Goal: Information Seeking & Learning: Learn about a topic

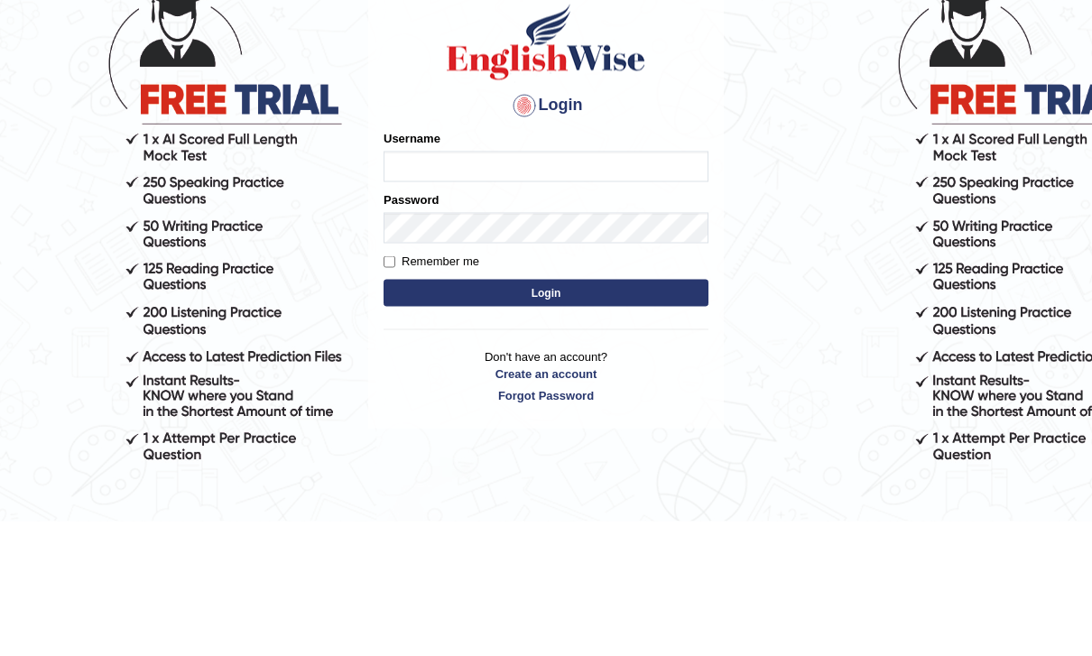
scroll to position [135, 0]
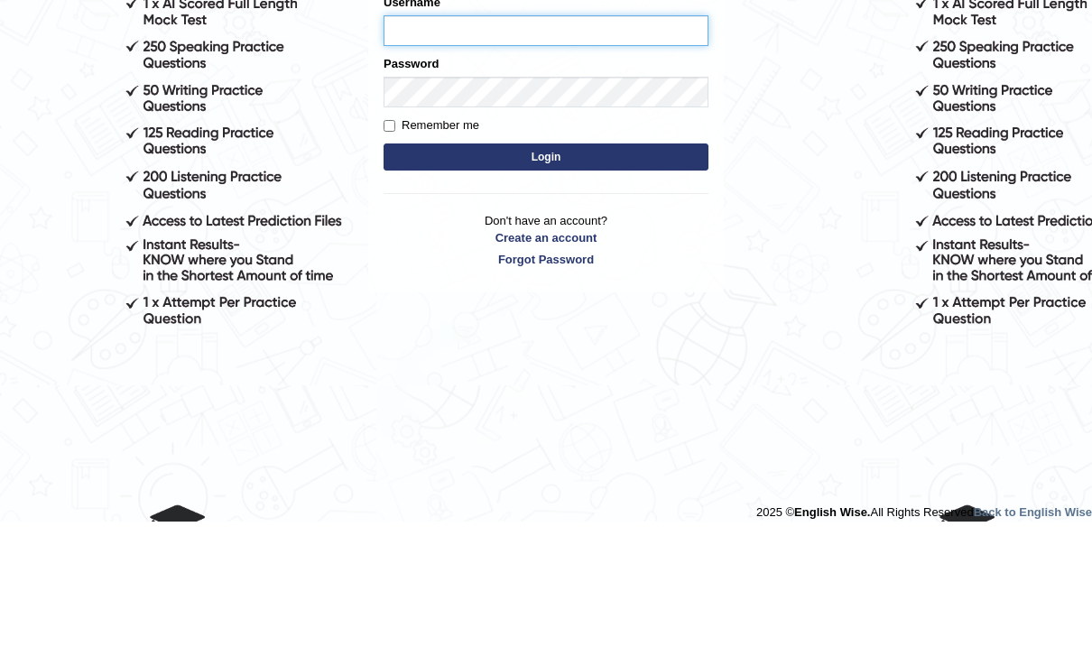
type input "kunwarrupesh"
click at [546, 292] on button "Login" at bounding box center [546, 292] width 325 height 27
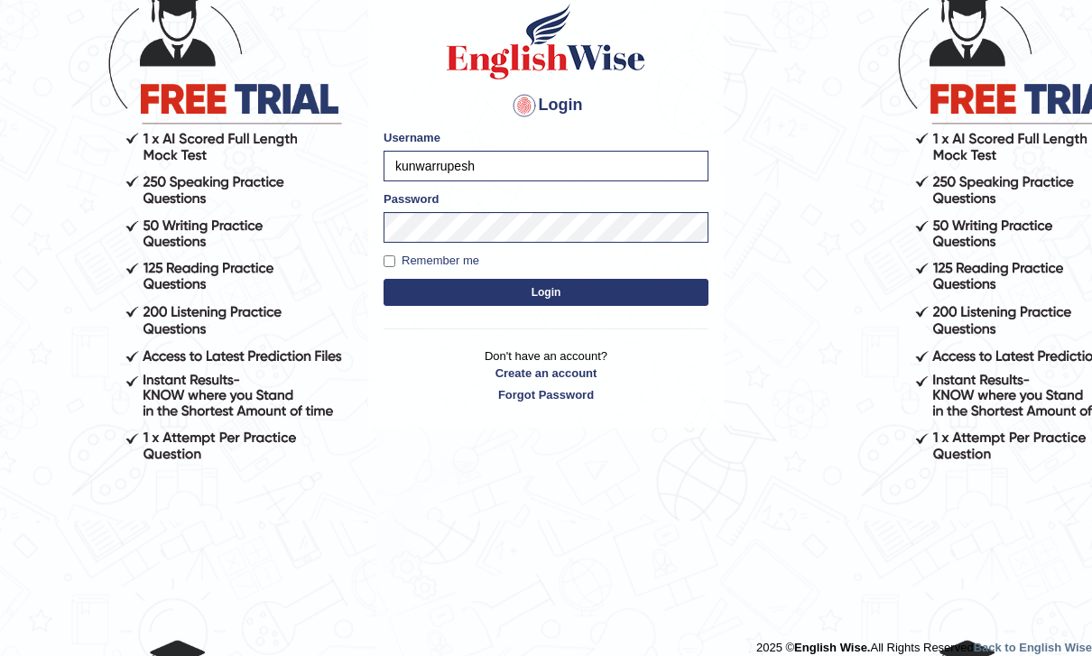
click at [694, 282] on button "Login" at bounding box center [546, 293] width 325 height 27
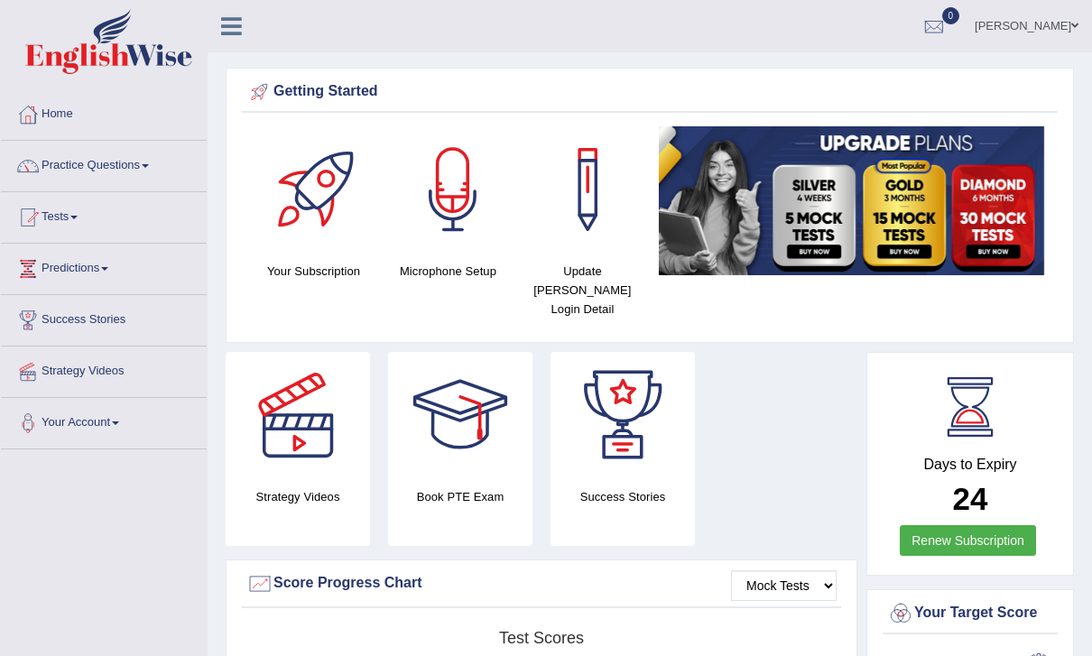
click at [242, 27] on link at bounding box center [232, 24] width 48 height 27
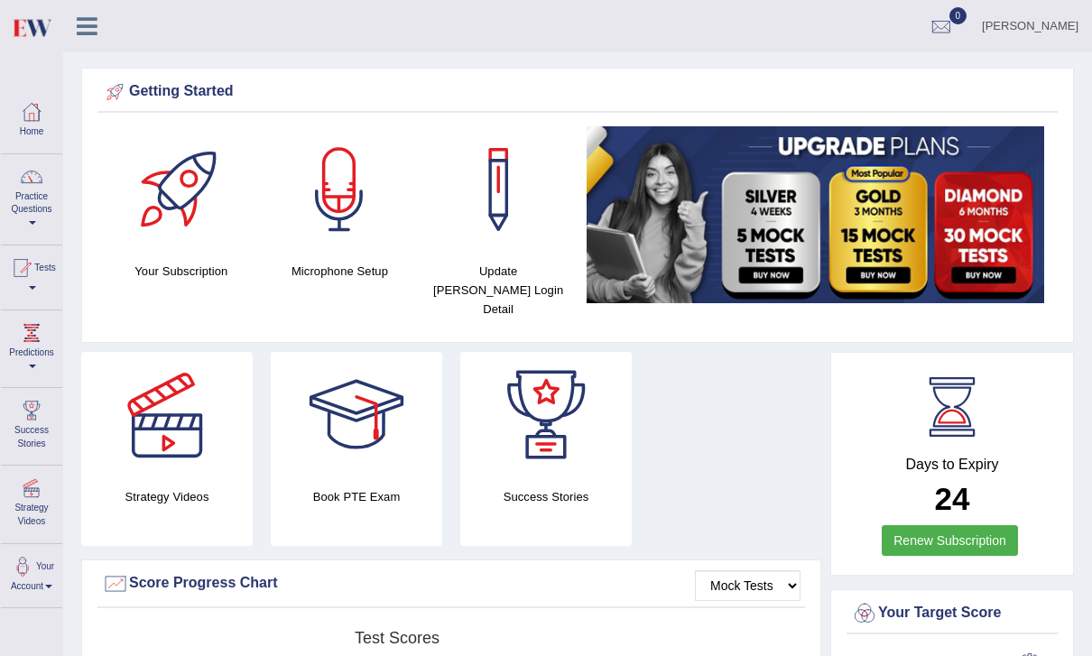
click at [103, 52] on div "[PERSON_NAME] Toggle navigation Username: kunwarrupesh Access Type: Online Subs…" at bounding box center [577, 26] width 1029 height 52
click at [94, 34] on icon at bounding box center [87, 25] width 21 height 23
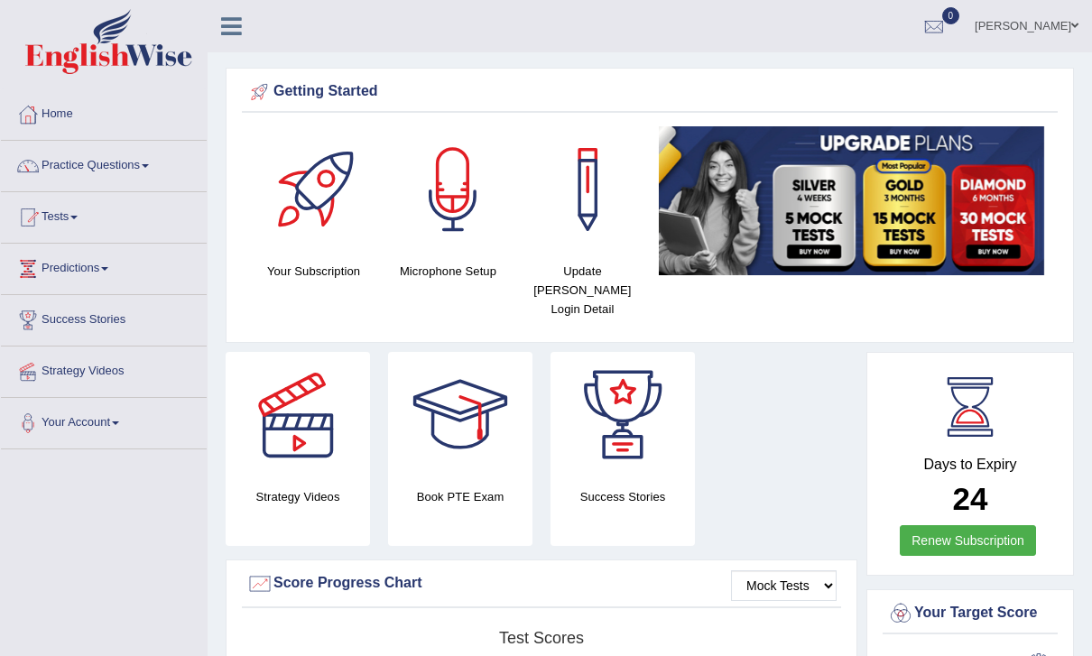
click at [227, 12] on link at bounding box center [232, 24] width 48 height 27
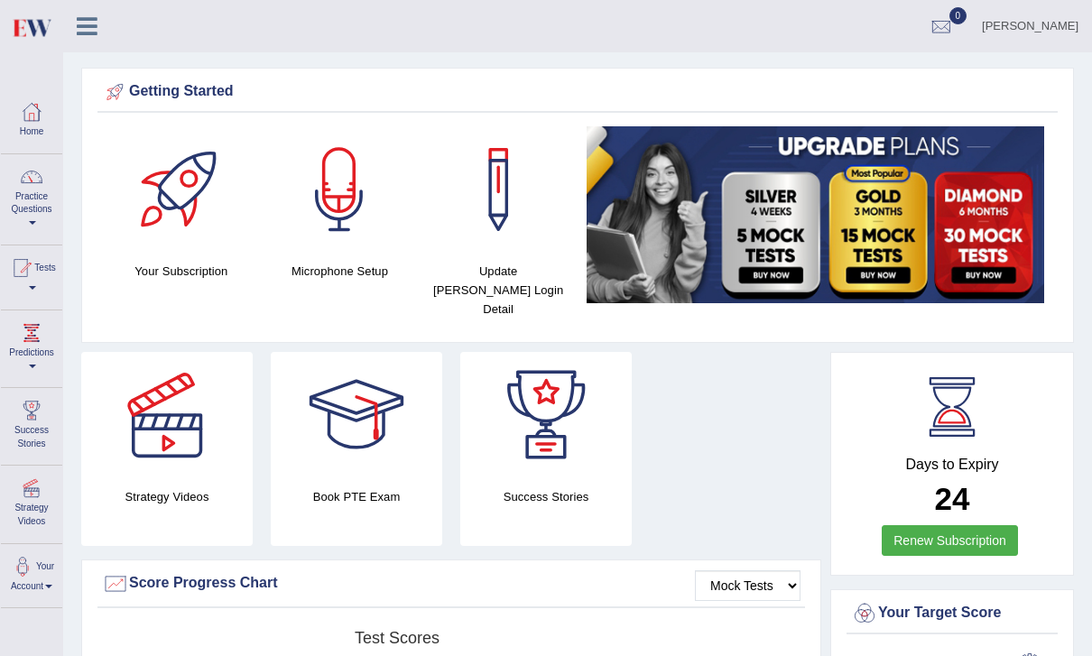
click at [28, 192] on link "Practice Questions" at bounding box center [31, 196] width 61 height 85
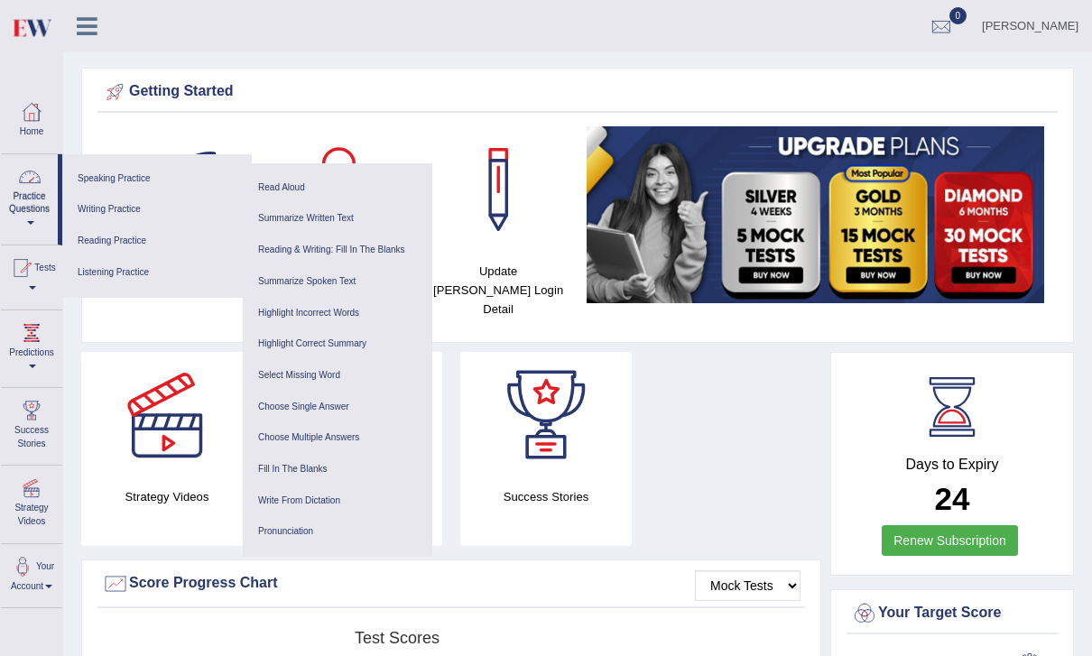
click at [94, 267] on link "Listening Practice" at bounding box center [157, 273] width 172 height 32
click at [341, 360] on link "Select Missing Word" at bounding box center [338, 376] width 172 height 32
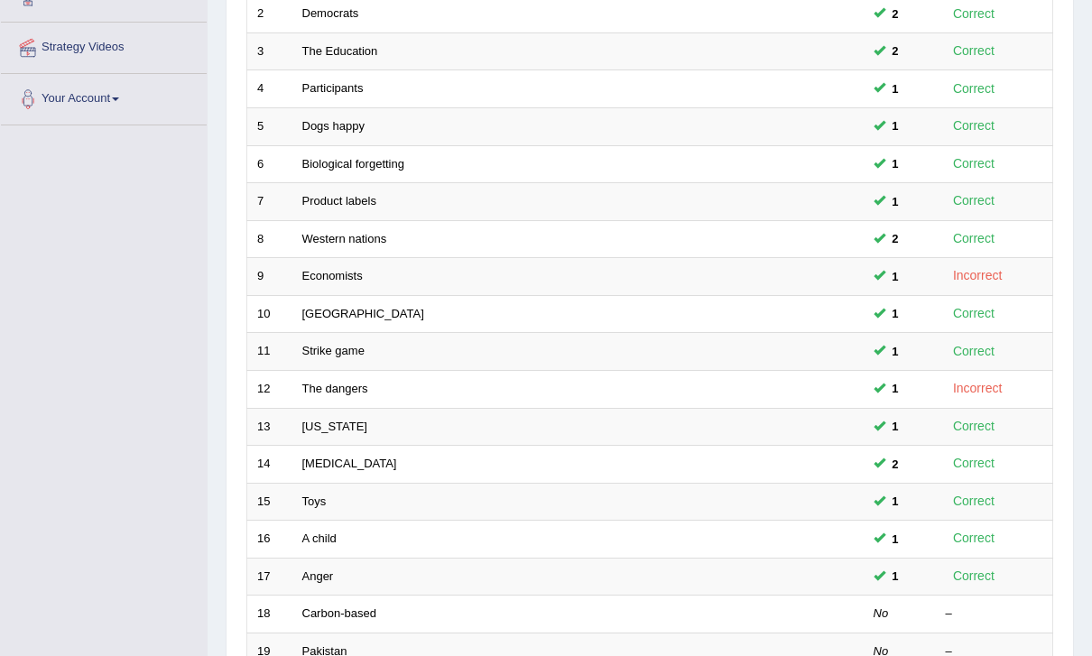
scroll to position [469, 0]
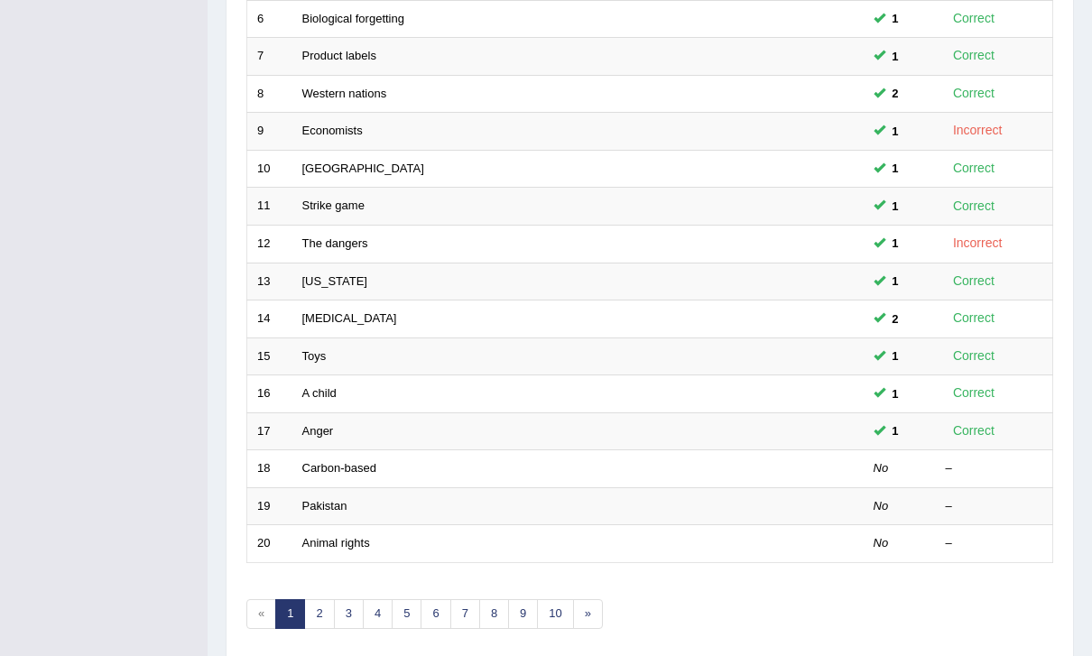
click at [323, 600] on link "2" at bounding box center [319, 614] width 30 height 30
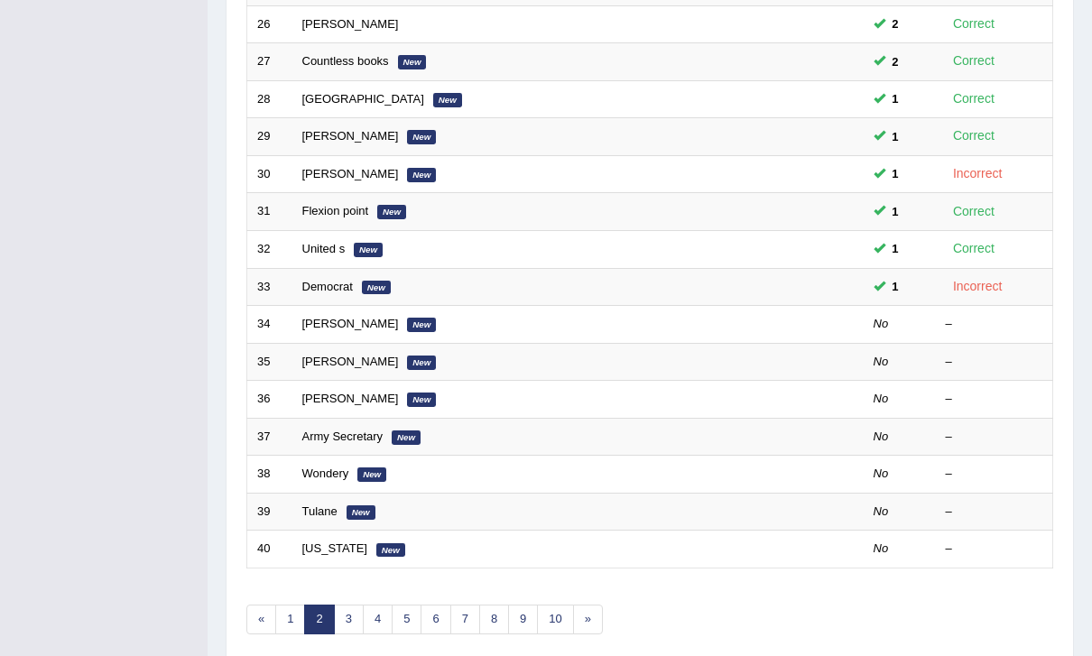
scroll to position [469, 0]
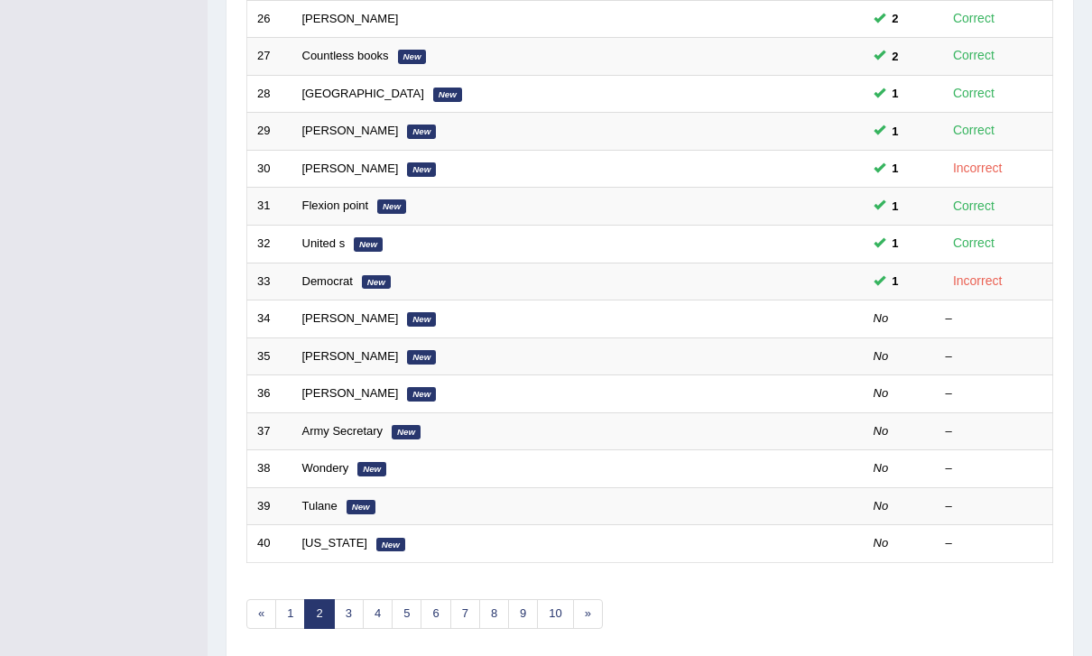
click at [315, 318] on link "James" at bounding box center [350, 318] width 97 height 14
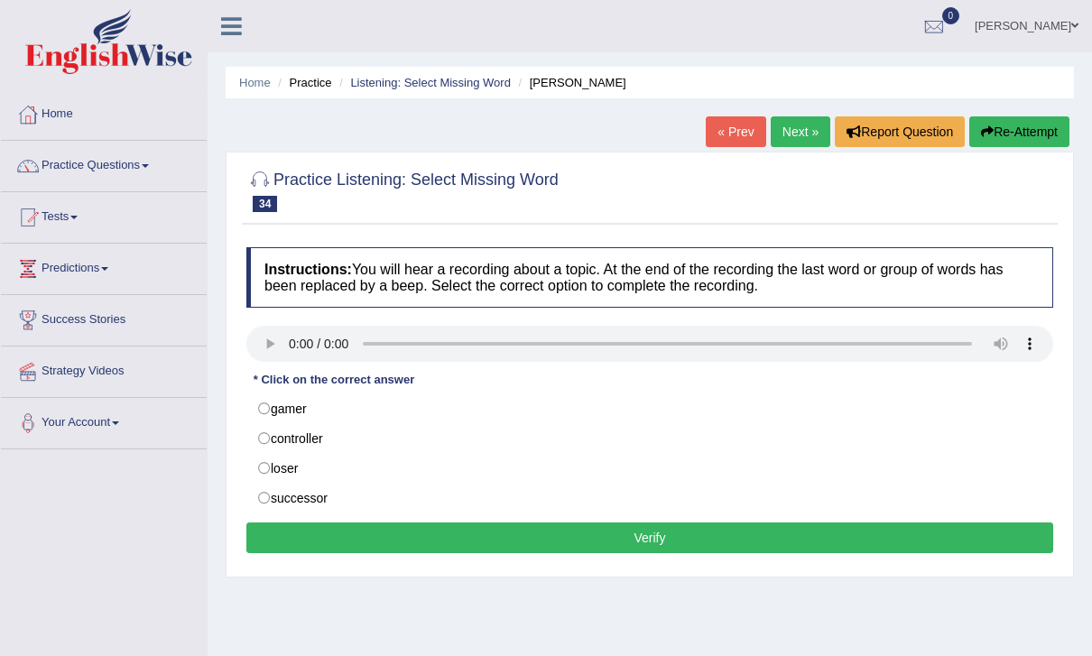
click at [289, 346] on audio at bounding box center [649, 344] width 807 height 36
click at [266, 463] on label "loser" at bounding box center [649, 468] width 807 height 31
radio input "true"
click at [658, 548] on button "Verify" at bounding box center [649, 538] width 807 height 31
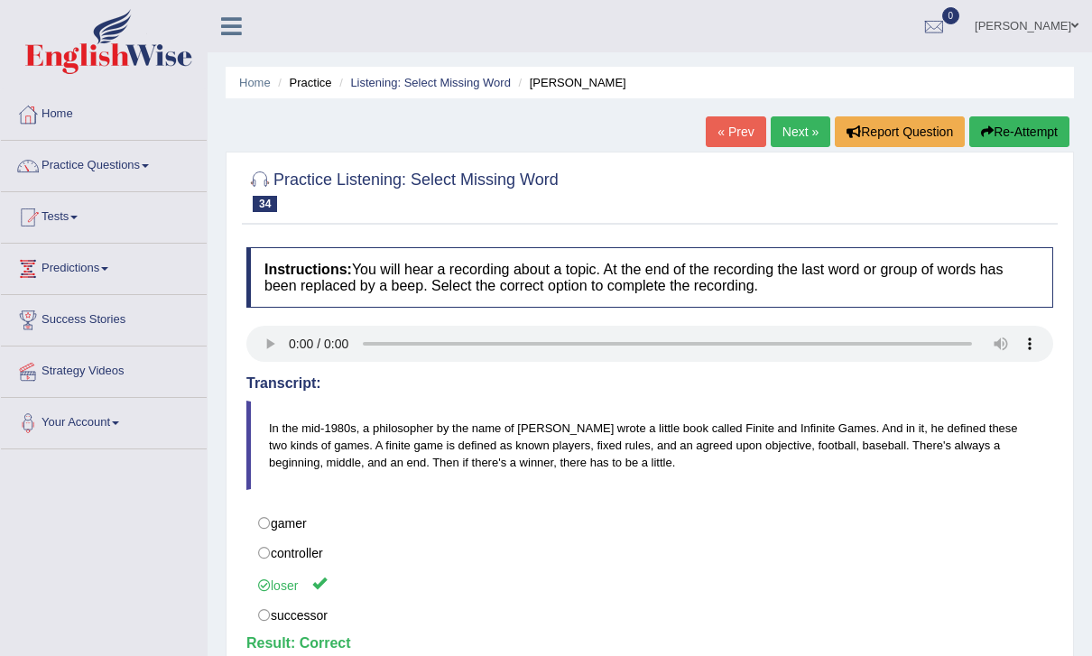
click at [795, 127] on link "Next »" at bounding box center [801, 131] width 60 height 31
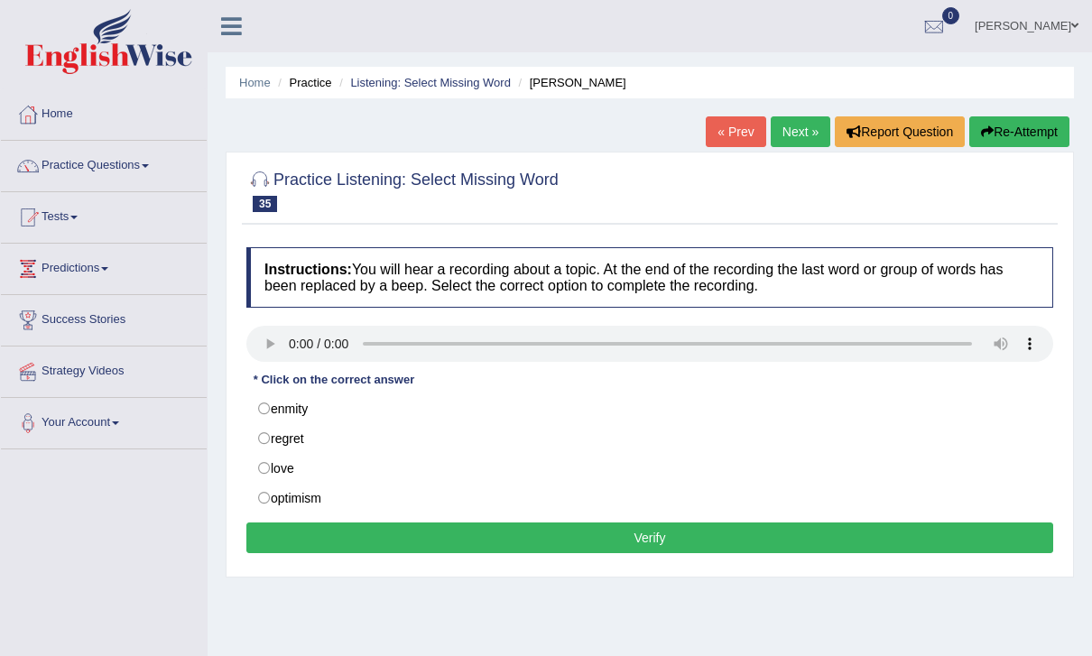
click at [299, 343] on audio at bounding box center [649, 344] width 807 height 36
click at [879, 411] on label "enmity" at bounding box center [649, 409] width 807 height 31
radio input "true"
click at [882, 551] on button "Verify" at bounding box center [649, 538] width 807 height 31
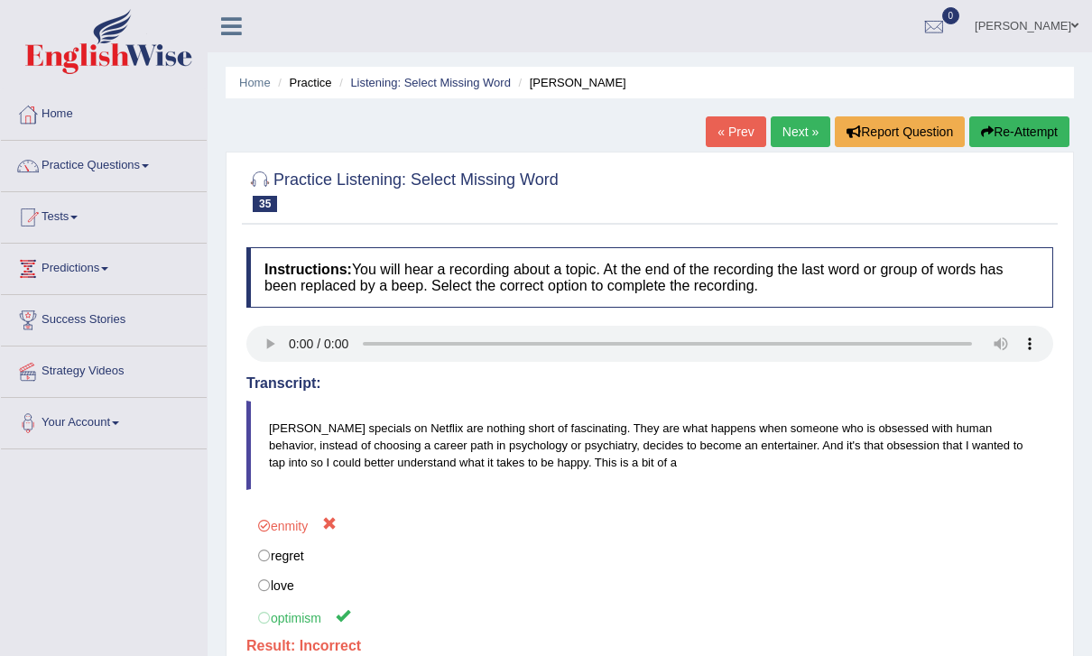
click at [1035, 130] on button "Re-Attempt" at bounding box center [1020, 131] width 100 height 31
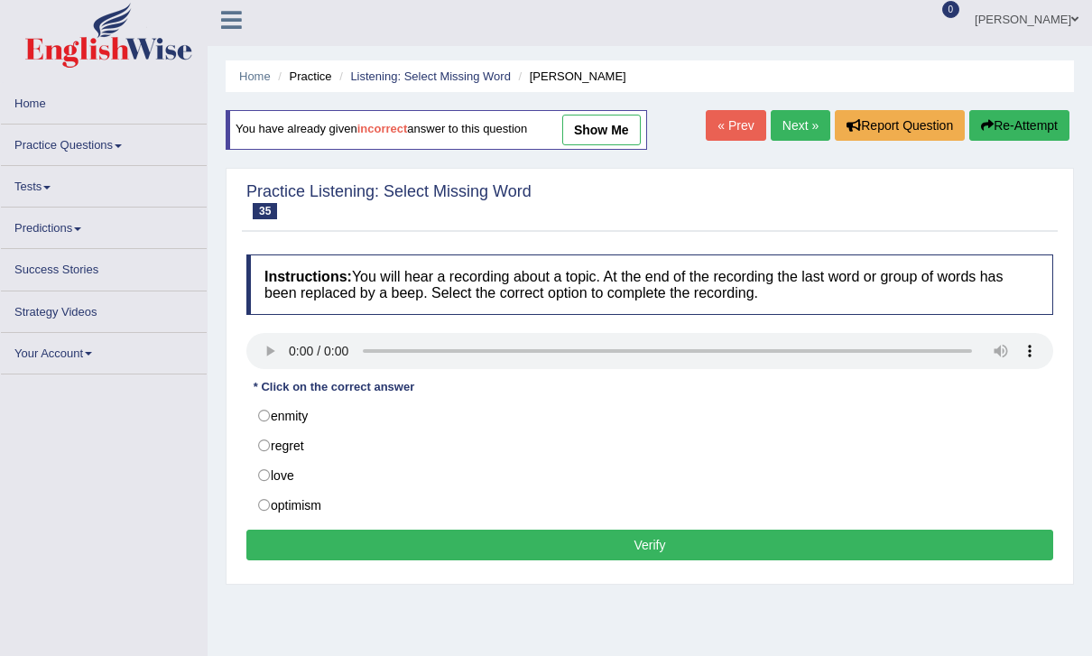
click at [683, 521] on label "optimism" at bounding box center [649, 505] width 807 height 31
radio input "true"
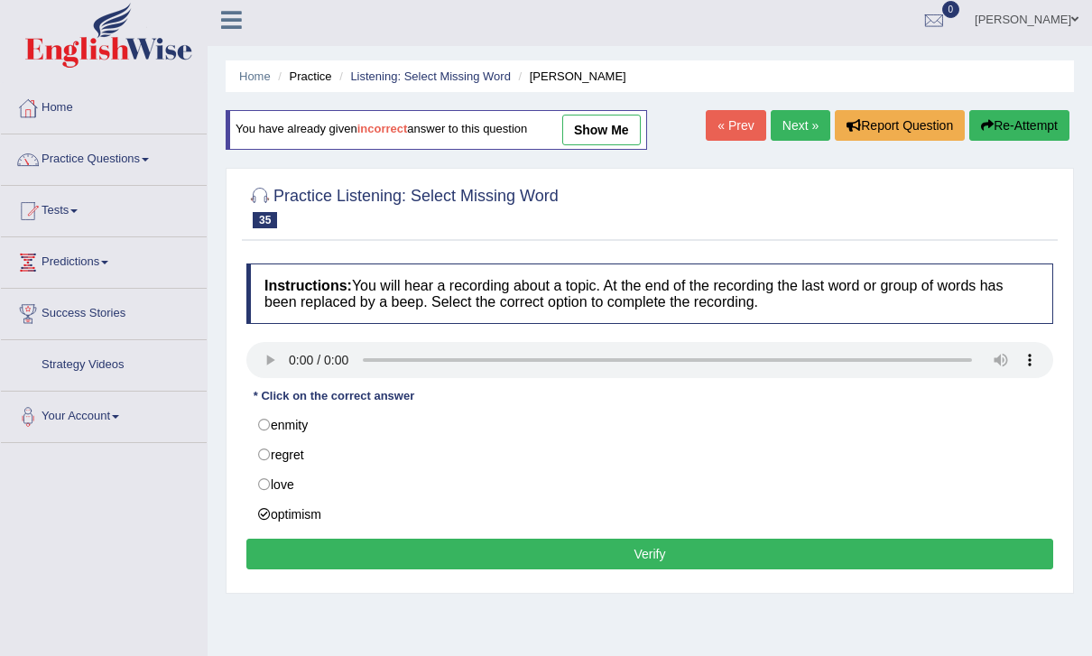
click at [697, 549] on button "Verify" at bounding box center [649, 554] width 807 height 31
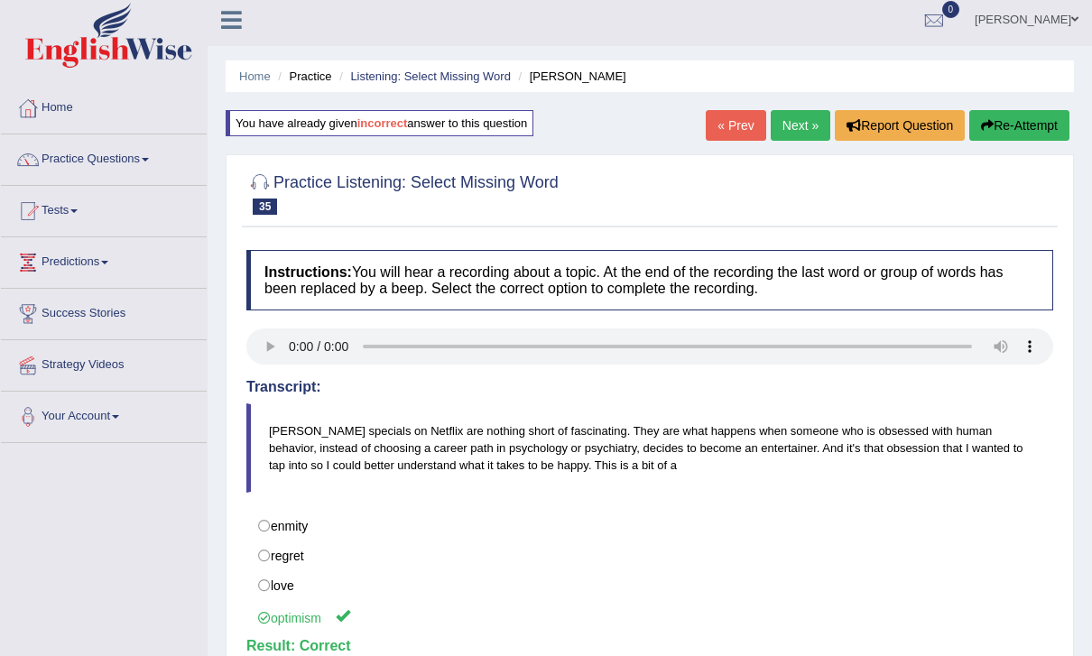
click at [805, 123] on link "Next »" at bounding box center [801, 125] width 60 height 31
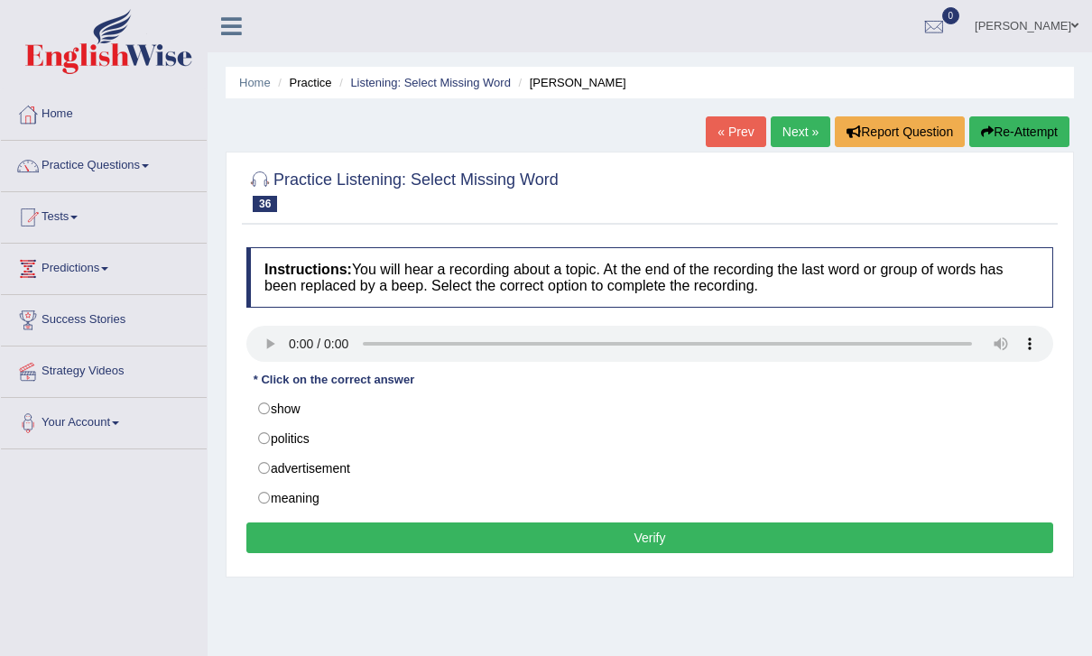
click at [291, 358] on audio at bounding box center [649, 344] width 807 height 36
click at [301, 344] on audio at bounding box center [649, 344] width 807 height 36
click at [818, 481] on label "advertisement" at bounding box center [649, 468] width 807 height 31
radio input "true"
click at [835, 498] on label "meaning" at bounding box center [649, 498] width 807 height 31
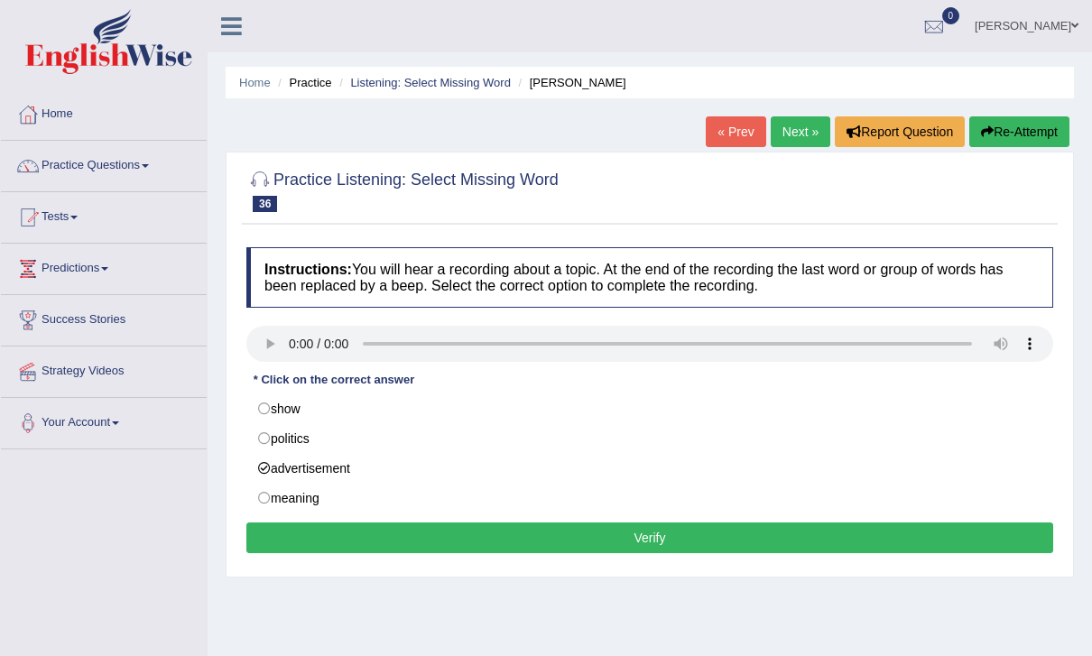
radio input "true"
click at [820, 541] on button "Verify" at bounding box center [649, 538] width 807 height 31
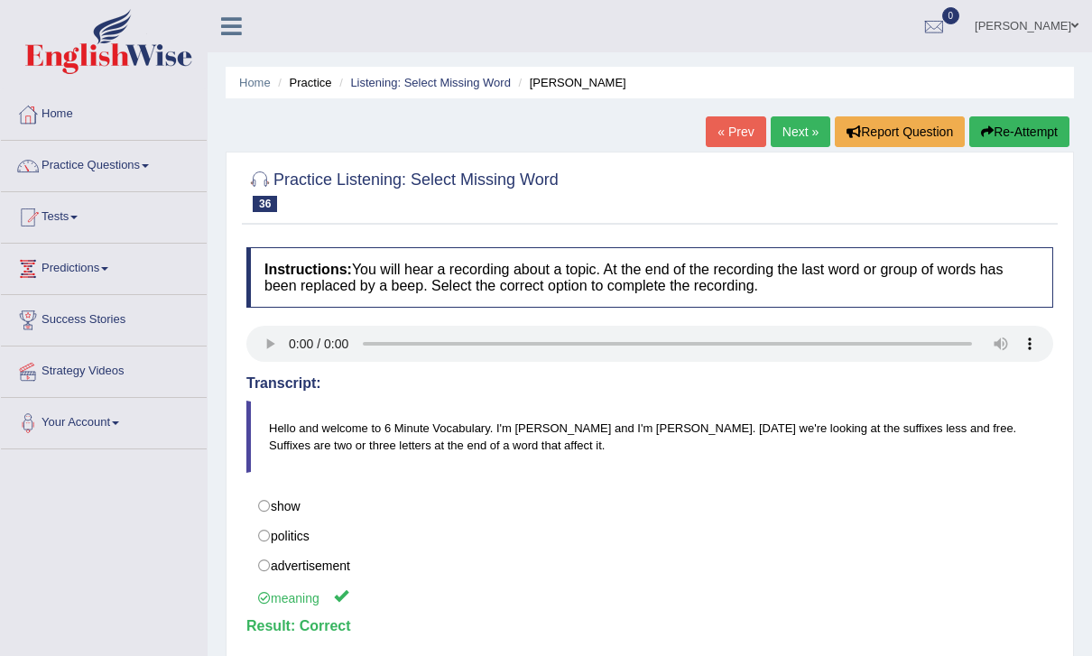
click at [798, 134] on link "Next »" at bounding box center [801, 131] width 60 height 31
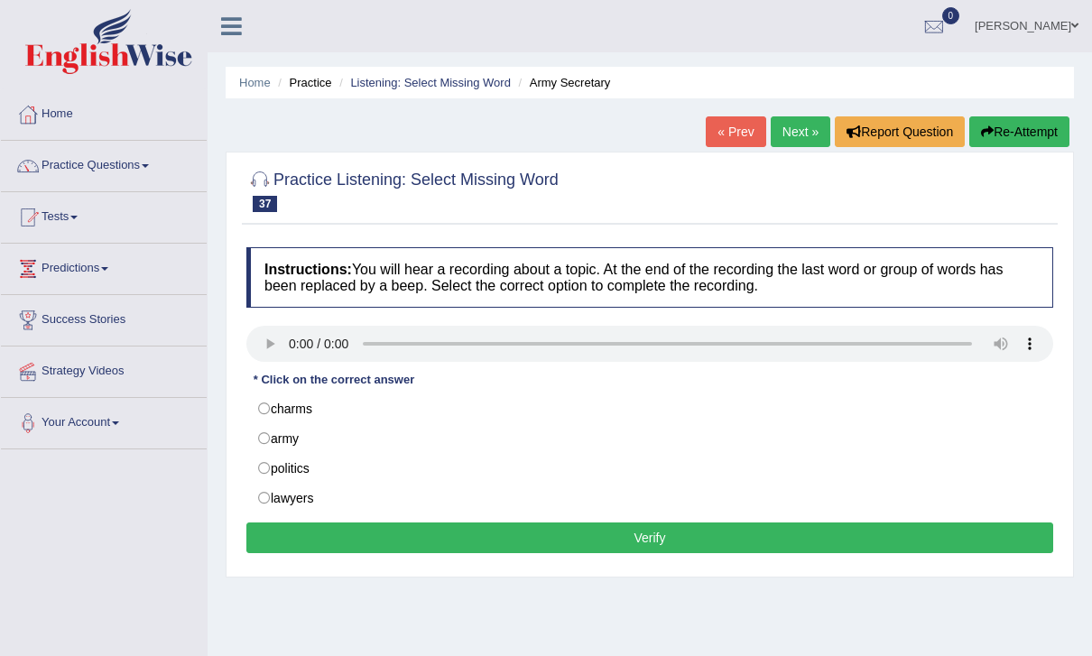
click at [302, 340] on audio at bounding box center [649, 344] width 807 height 36
click at [293, 343] on audio at bounding box center [649, 344] width 807 height 36
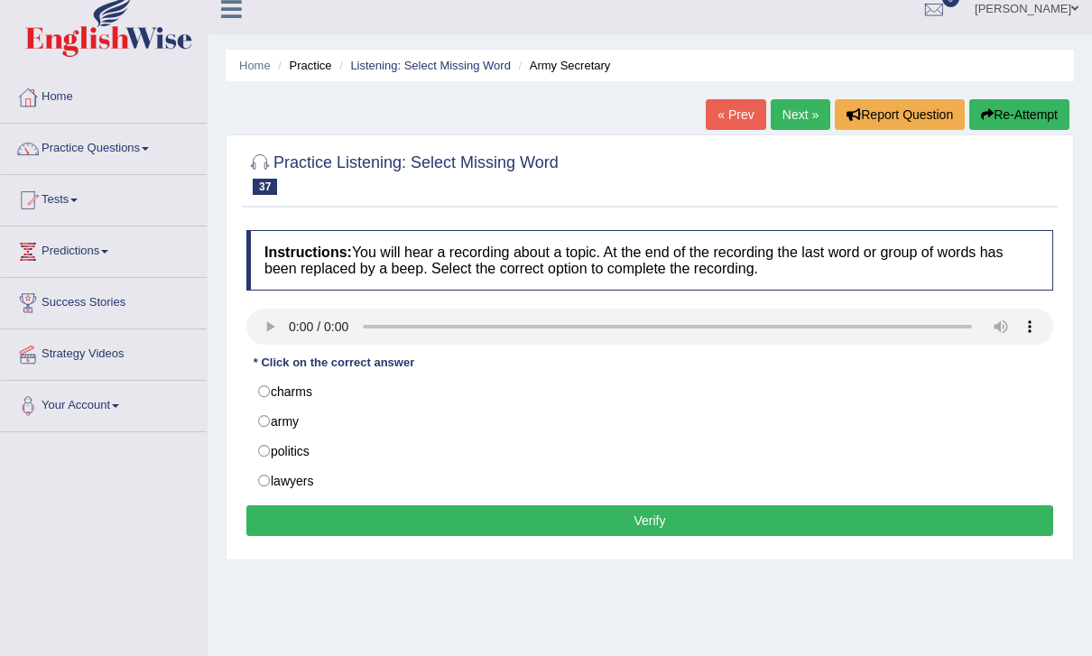
scroll to position [17, 0]
click at [983, 392] on label "charms" at bounding box center [649, 391] width 807 height 31
radio input "true"
click at [918, 530] on button "Verify" at bounding box center [649, 521] width 807 height 31
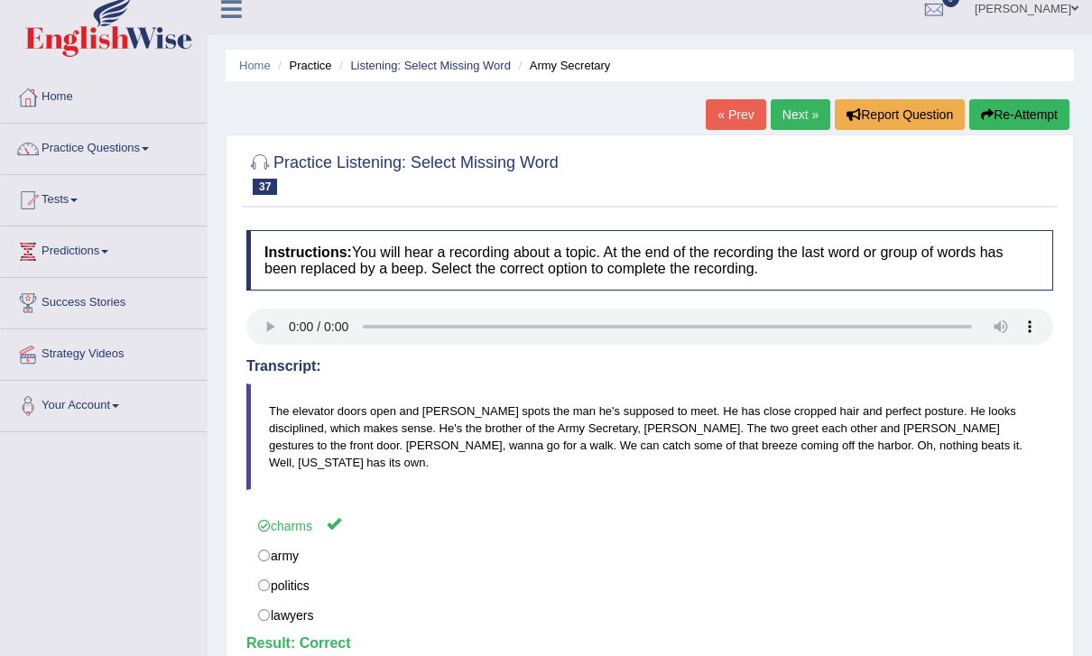
click at [804, 112] on link "Next »" at bounding box center [801, 114] width 60 height 31
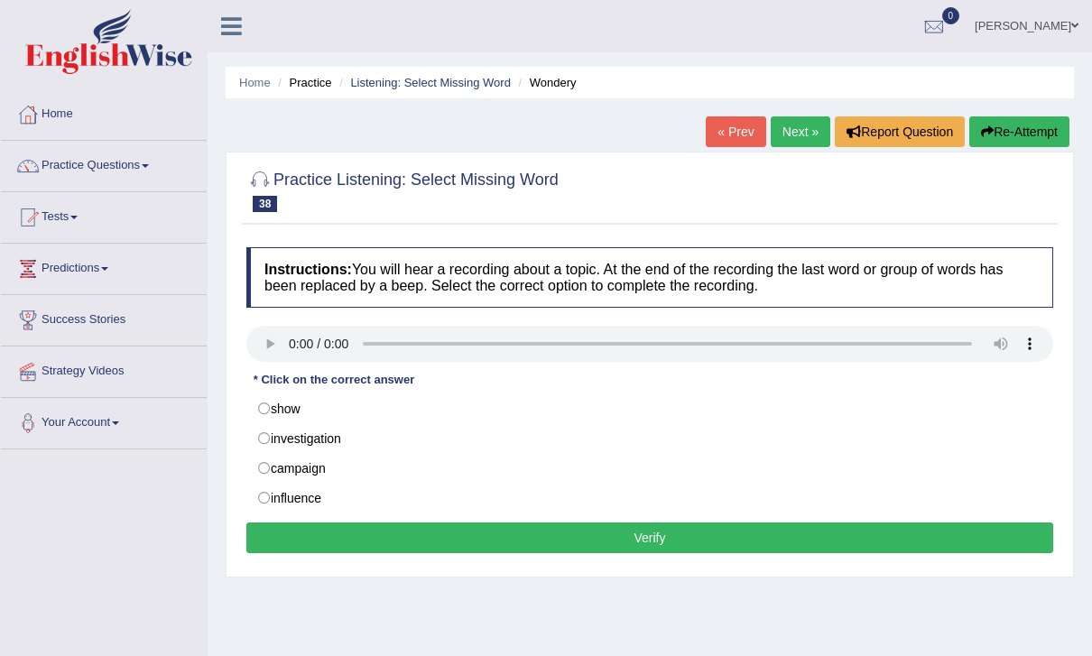
click at [294, 345] on audio at bounding box center [649, 344] width 807 height 36
click at [856, 442] on label "investigation" at bounding box center [649, 438] width 807 height 31
radio input "true"
click at [856, 539] on button "Verify" at bounding box center [649, 538] width 807 height 31
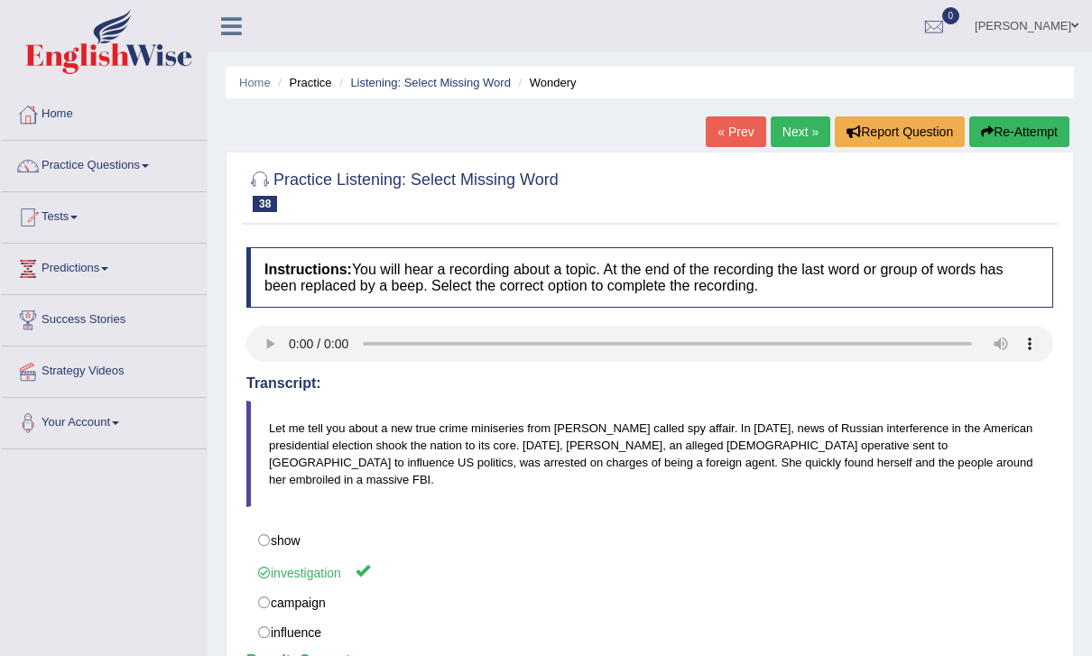
click at [242, 78] on link "Home" at bounding box center [255, 83] width 32 height 14
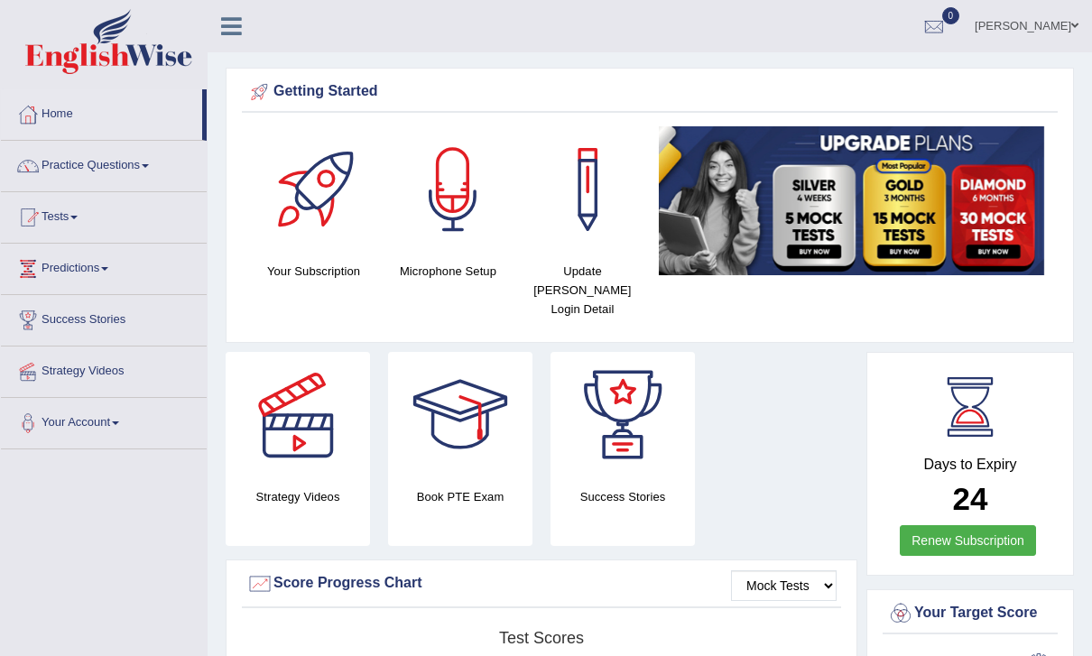
click at [239, 14] on icon at bounding box center [231, 25] width 21 height 23
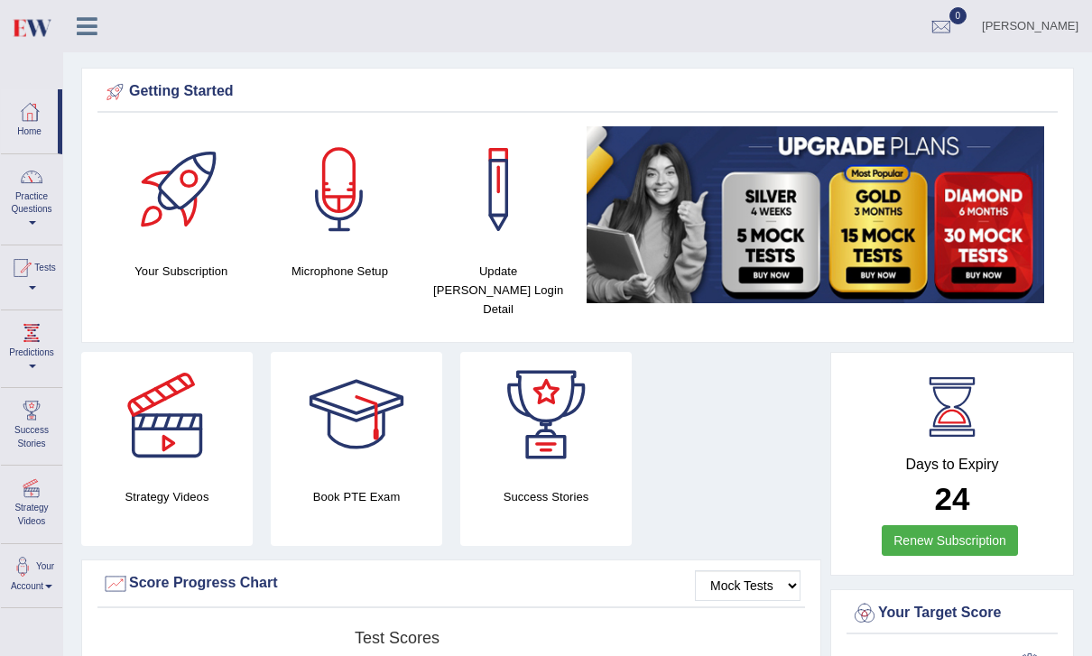
click at [26, 187] on div at bounding box center [31, 176] width 27 height 27
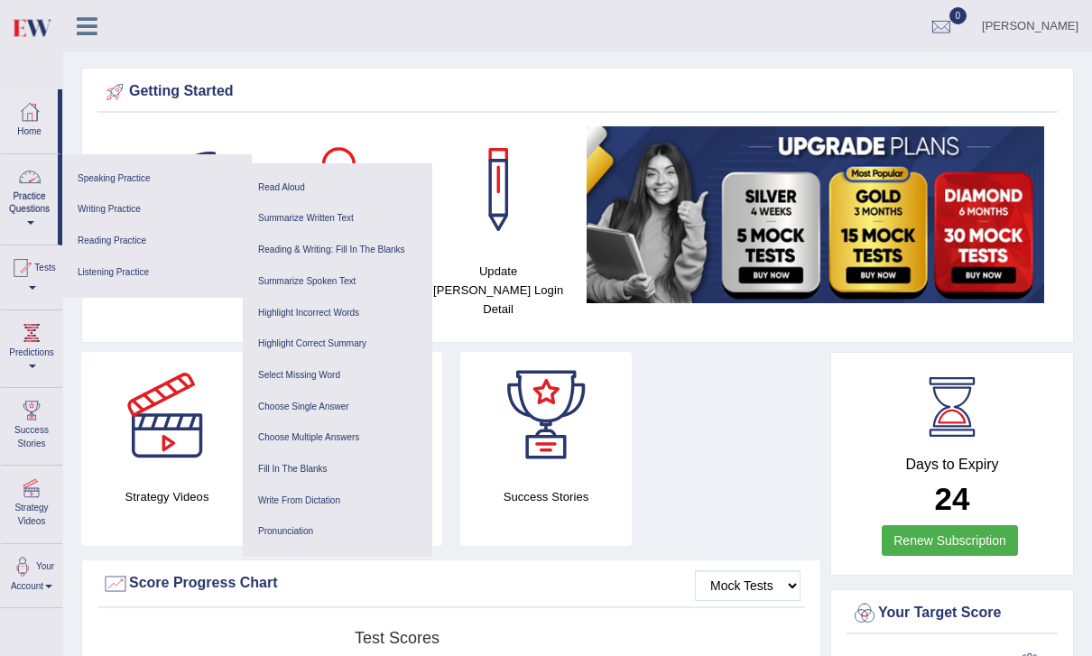
click at [103, 259] on link "Listening Practice" at bounding box center [157, 273] width 172 height 32
click at [380, 334] on link "Highlight Correct Summary" at bounding box center [338, 345] width 172 height 32
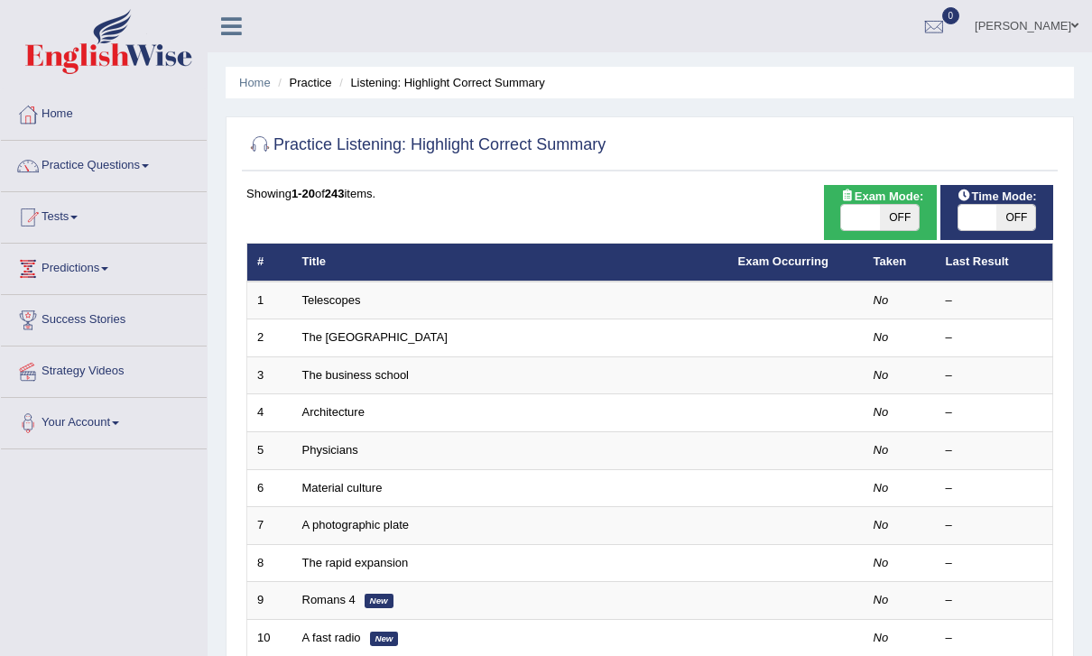
click at [253, 76] on link "Home" at bounding box center [255, 83] width 32 height 14
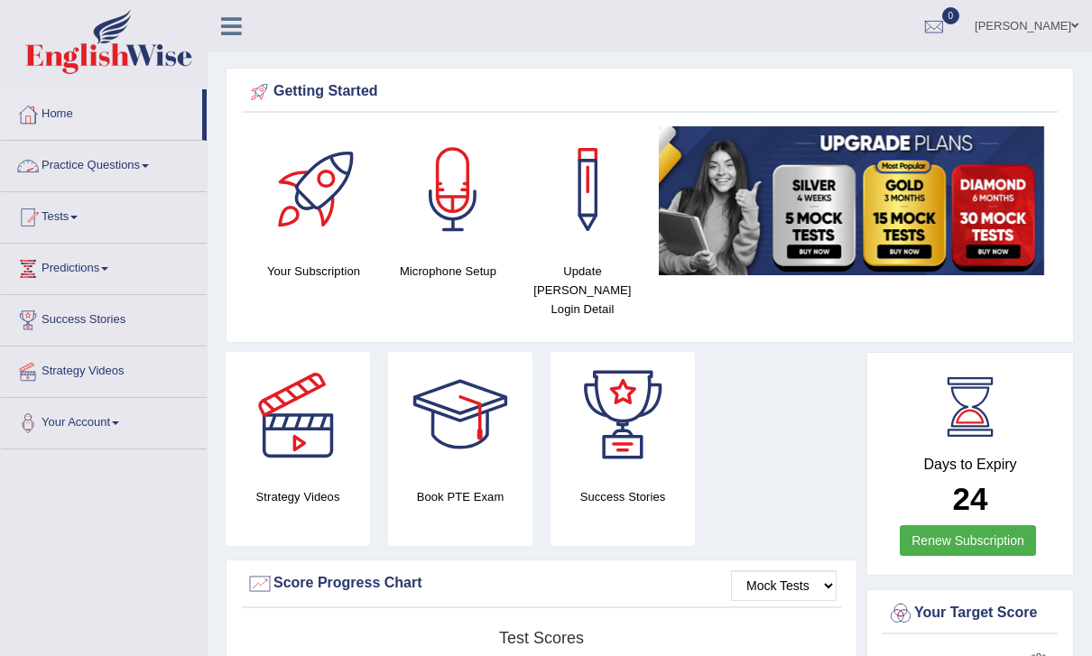
click at [93, 158] on link "Practice Questions" at bounding box center [104, 163] width 206 height 45
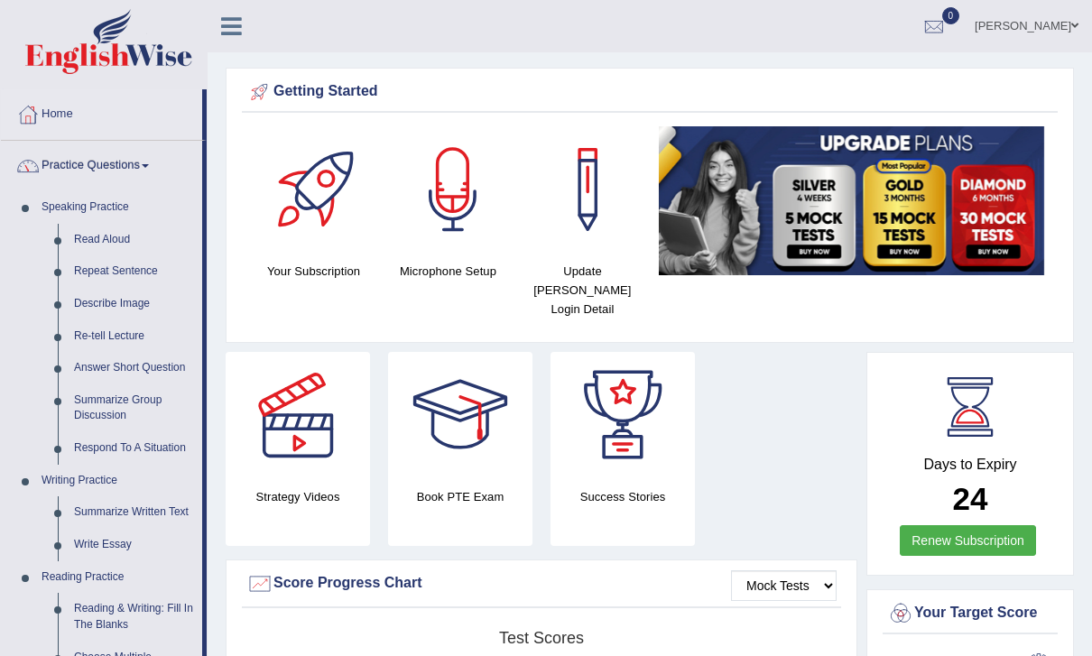
click at [218, 6] on div at bounding box center [546, 328] width 1092 height 656
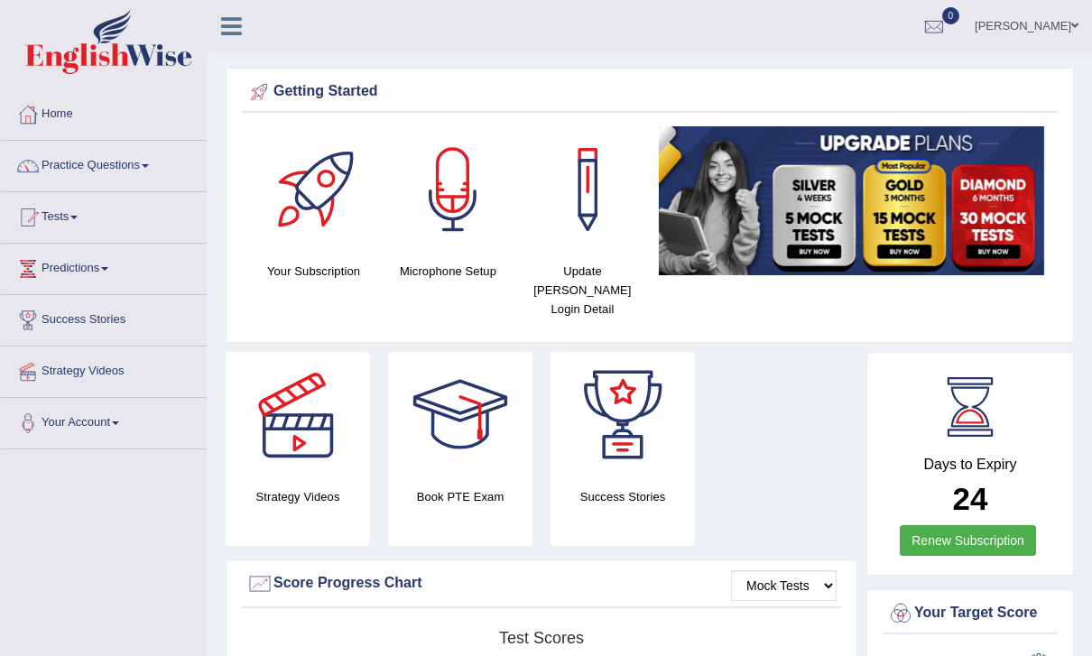
click at [244, 24] on link at bounding box center [232, 24] width 48 height 27
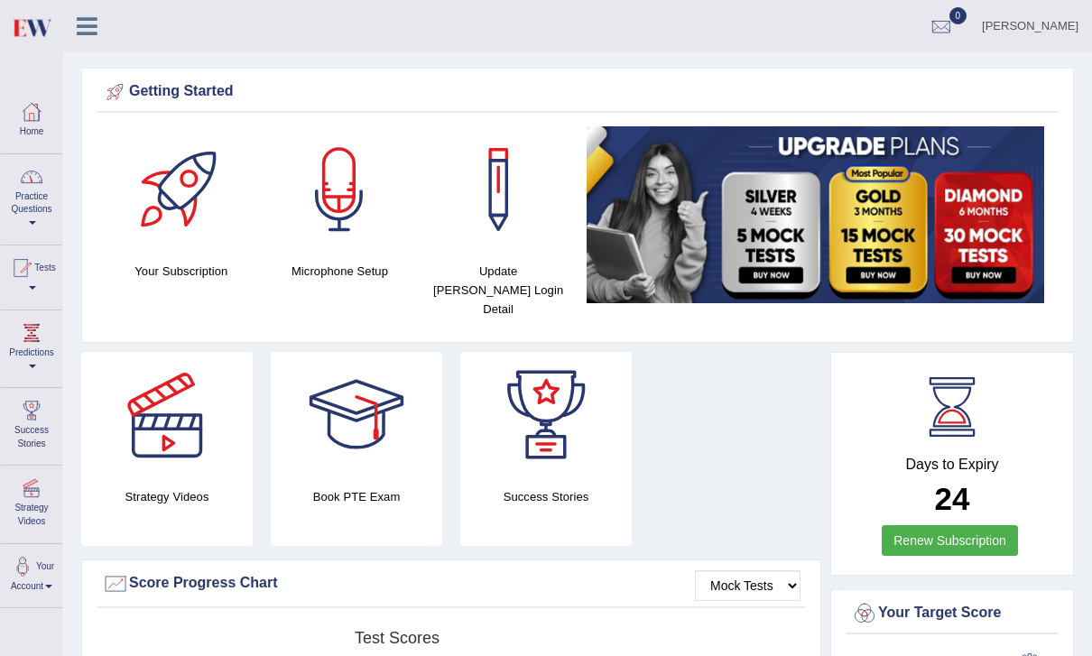
click at [31, 189] on div at bounding box center [31, 176] width 27 height 27
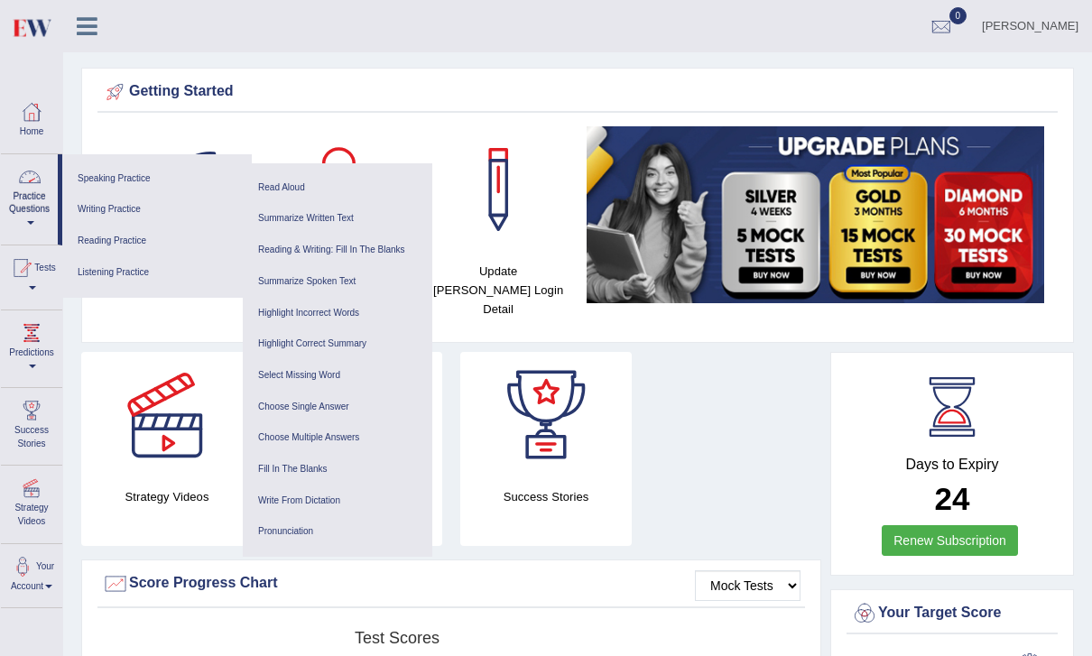
click at [136, 274] on link "Listening Practice" at bounding box center [157, 273] width 172 height 32
click at [378, 310] on link "Highlight Incorrect Words" at bounding box center [338, 314] width 172 height 32
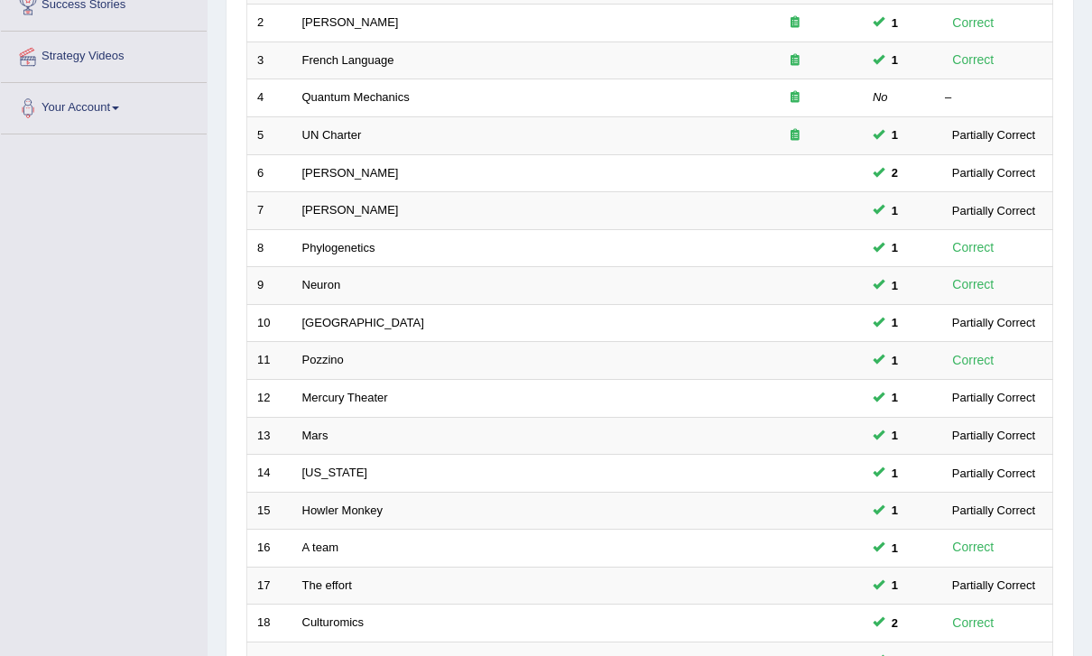
scroll to position [469, 0]
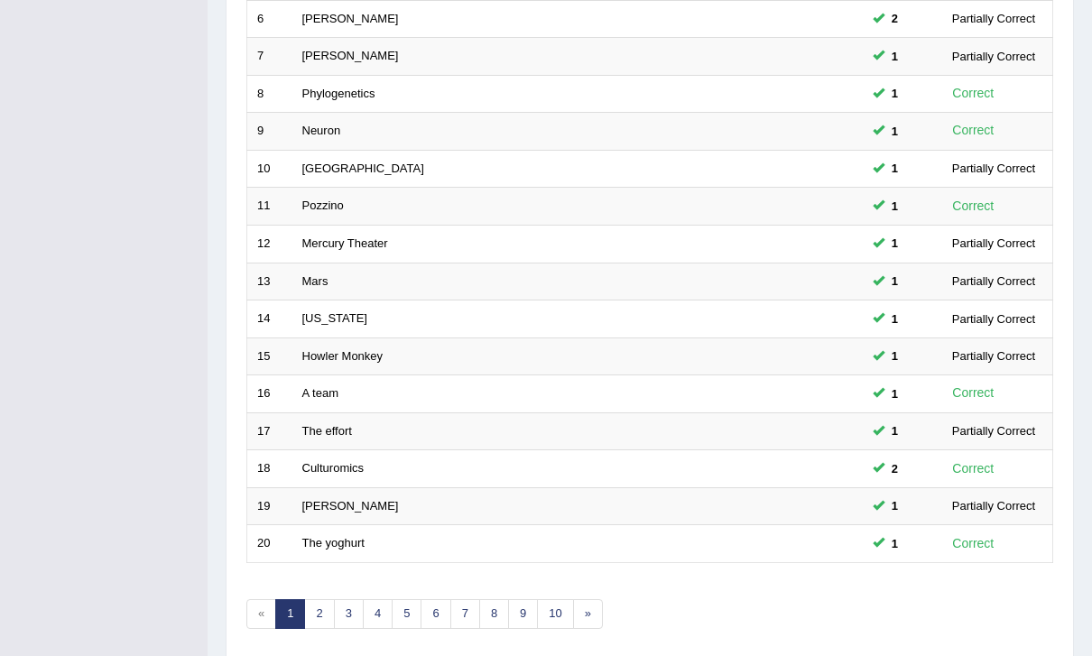
click at [594, 599] on link "»" at bounding box center [588, 614] width 30 height 30
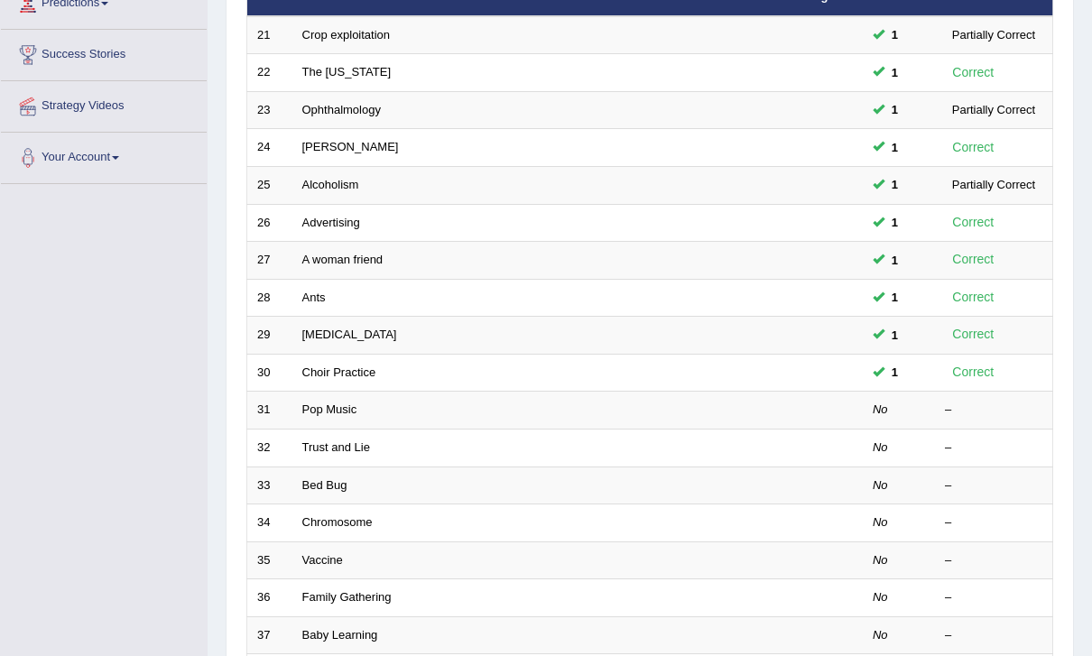
scroll to position [265, 0]
click at [757, 407] on td at bounding box center [795, 411] width 135 height 38
click at [348, 407] on link "Pop Music" at bounding box center [329, 410] width 55 height 14
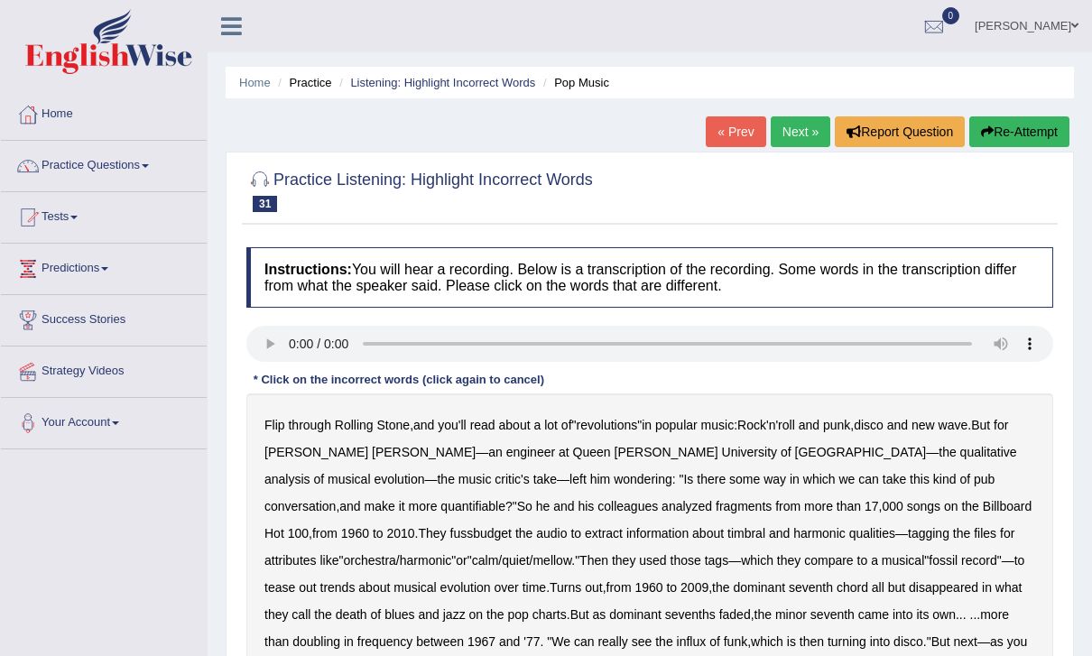
click at [297, 344] on audio at bounding box center [649, 344] width 807 height 36
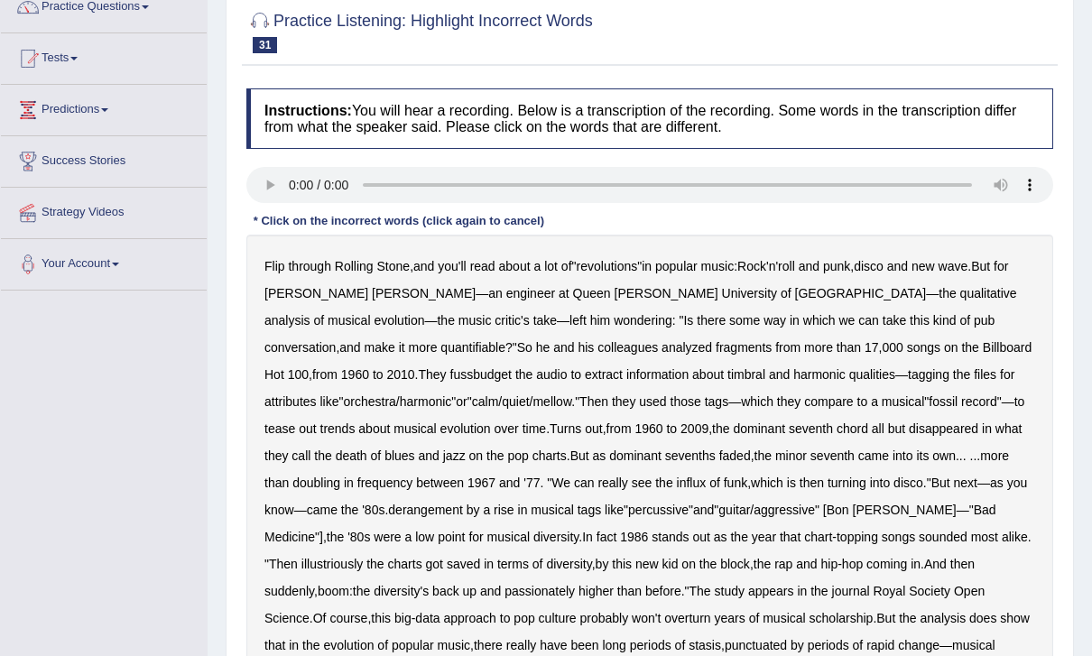
scroll to position [159, 0]
click at [506, 340] on b "quantifiable" at bounding box center [473, 347] width 65 height 14
click at [513, 367] on b "fussbudget" at bounding box center [481, 374] width 62 height 14
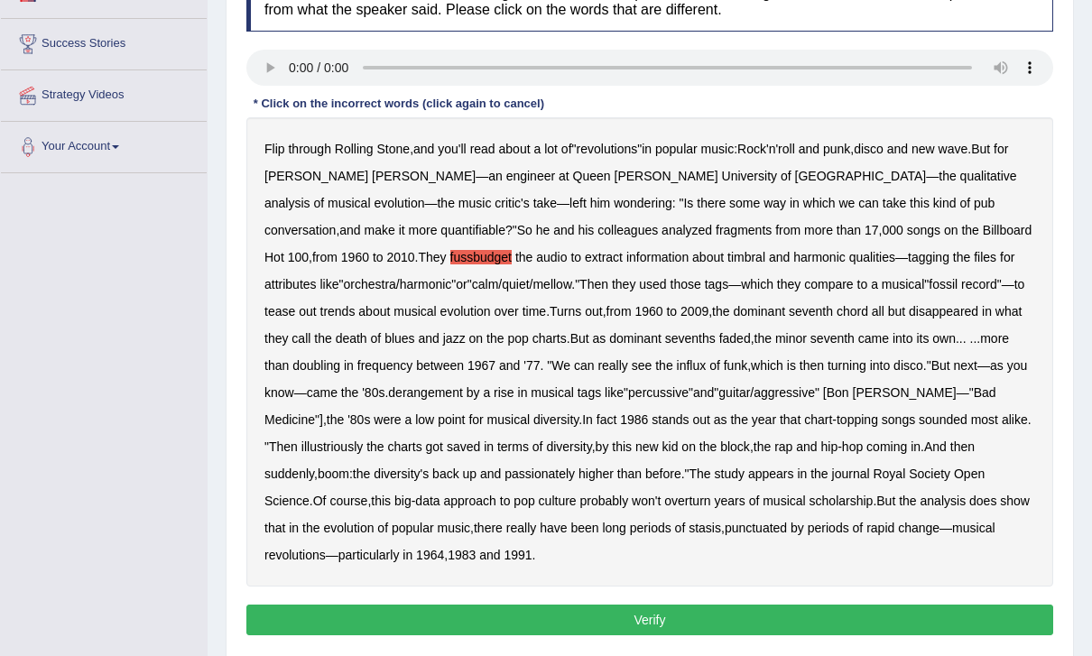
scroll to position [280, 0]
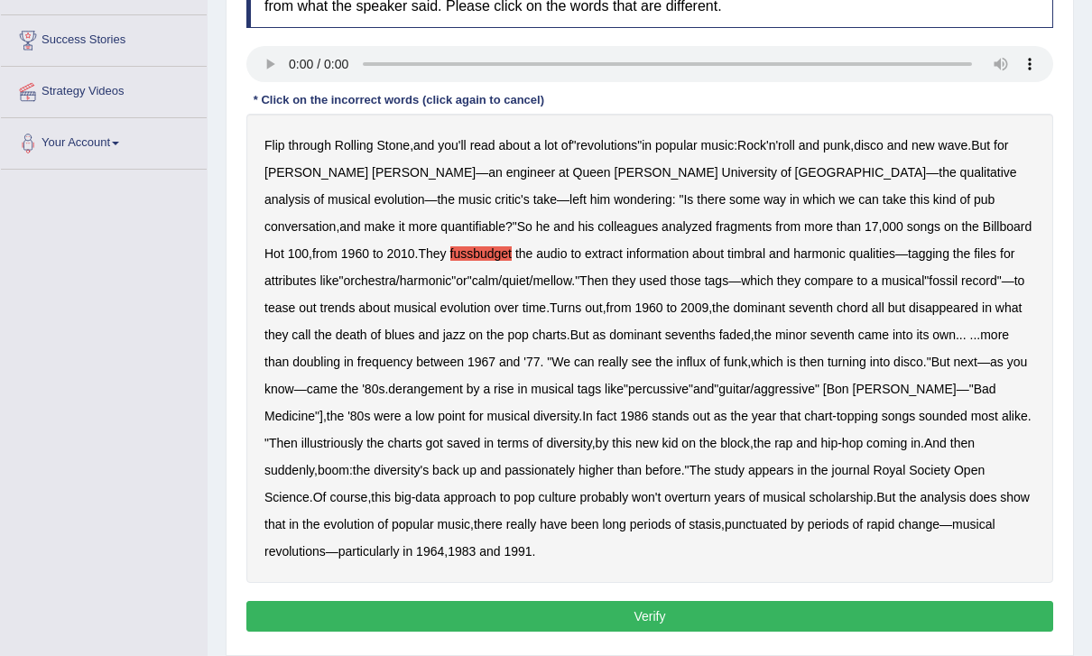
click at [388, 391] on b "derangement" at bounding box center [425, 389] width 75 height 14
click at [363, 436] on b "illustriously" at bounding box center [332, 443] width 61 height 14
click at [505, 468] on b "passionately" at bounding box center [540, 470] width 70 height 14
click at [984, 619] on button "Verify" at bounding box center [649, 616] width 807 height 31
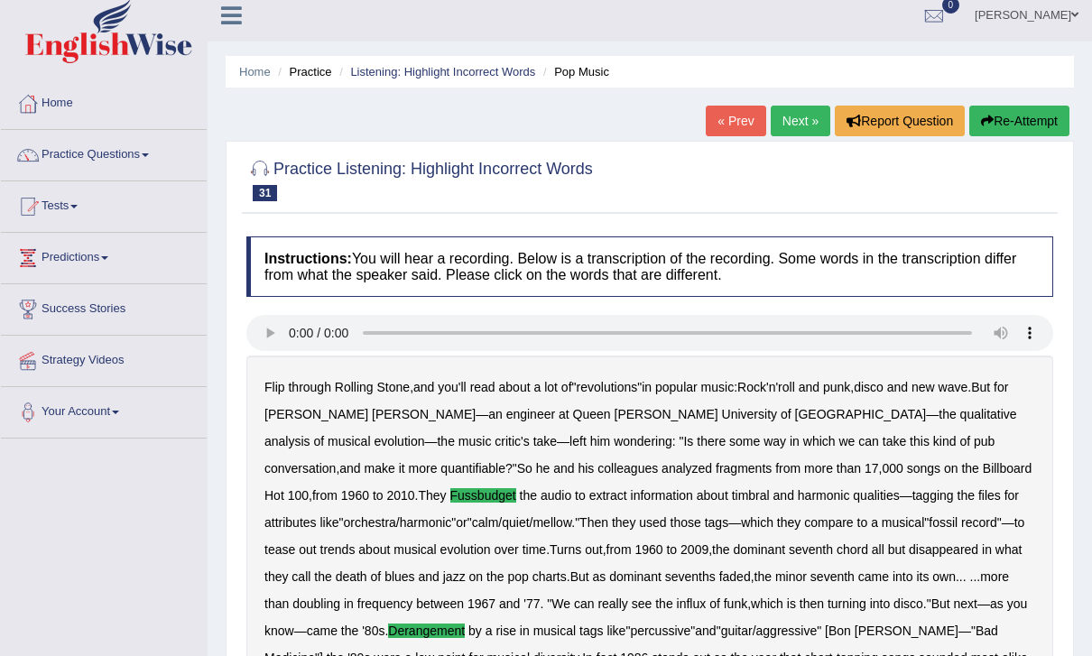
scroll to position [0, 0]
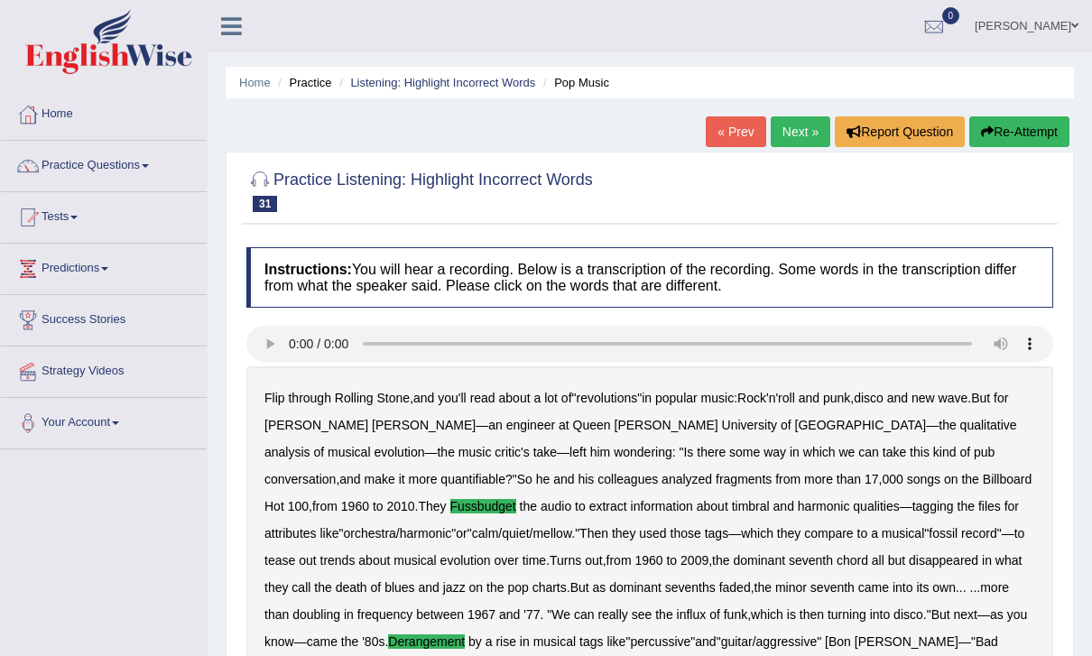
click at [789, 141] on link "Next »" at bounding box center [801, 131] width 60 height 31
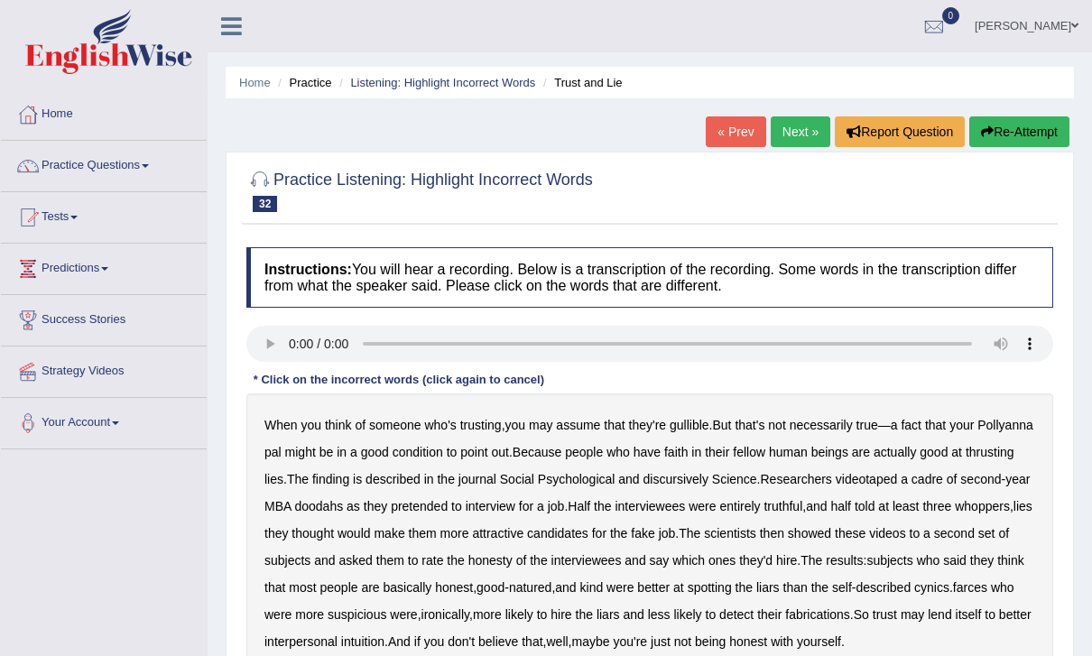
click at [290, 344] on audio at bounding box center [649, 344] width 807 height 36
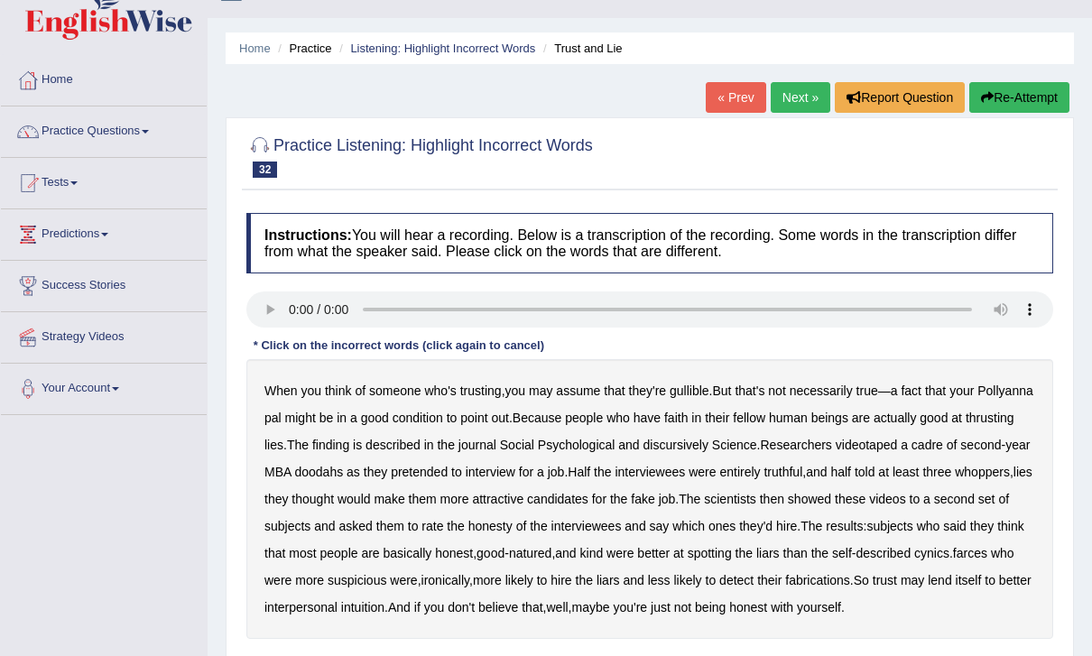
scroll to position [34, 0]
click at [443, 423] on b "condition" at bounding box center [418, 418] width 51 height 14
click at [966, 425] on b "thrusting" at bounding box center [990, 418] width 49 height 14
click at [421, 443] on b "described" at bounding box center [393, 445] width 55 height 14
click at [709, 451] on b "discursively" at bounding box center [676, 445] width 65 height 14
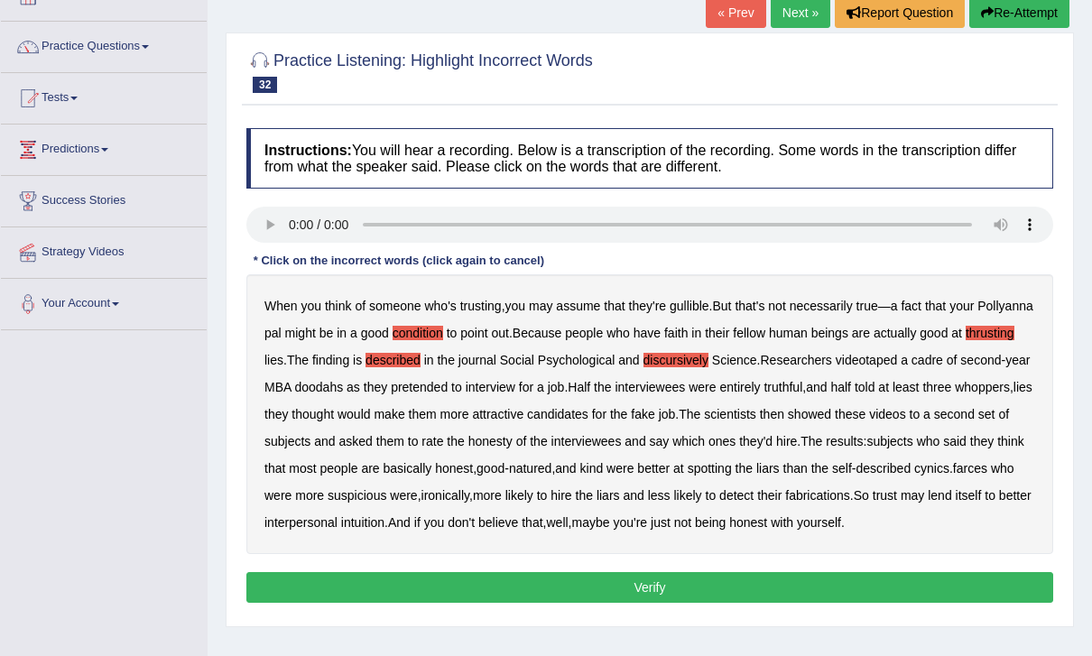
scroll to position [119, 0]
click at [953, 476] on b "farces" at bounding box center [970, 468] width 34 height 14
click at [995, 603] on button "Verify" at bounding box center [649, 587] width 807 height 31
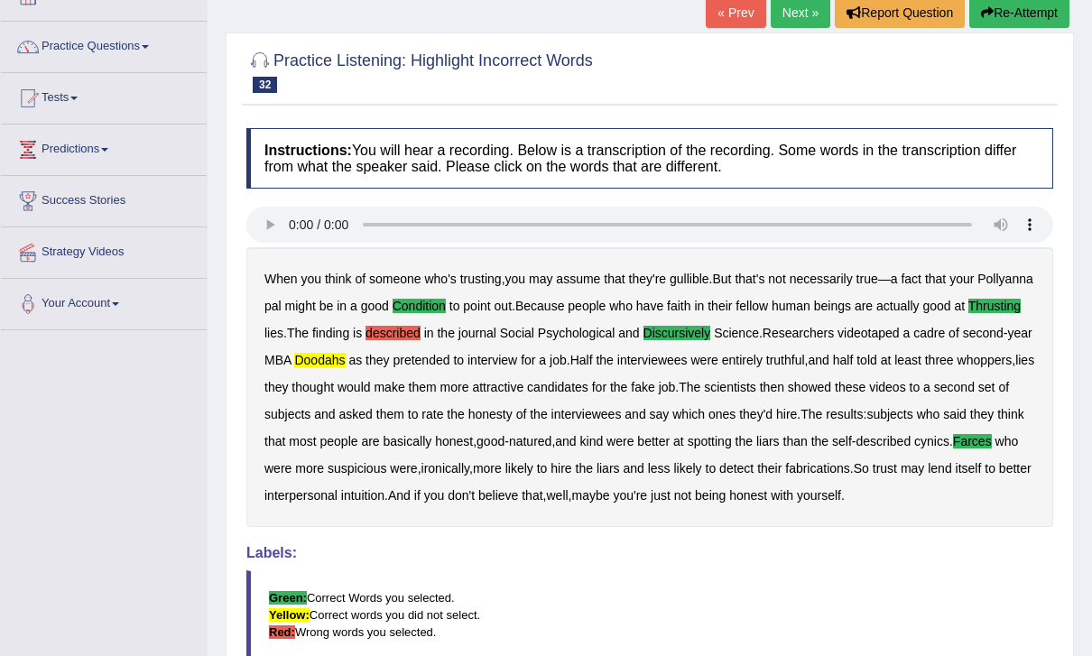
click at [288, 235] on audio at bounding box center [649, 225] width 807 height 36
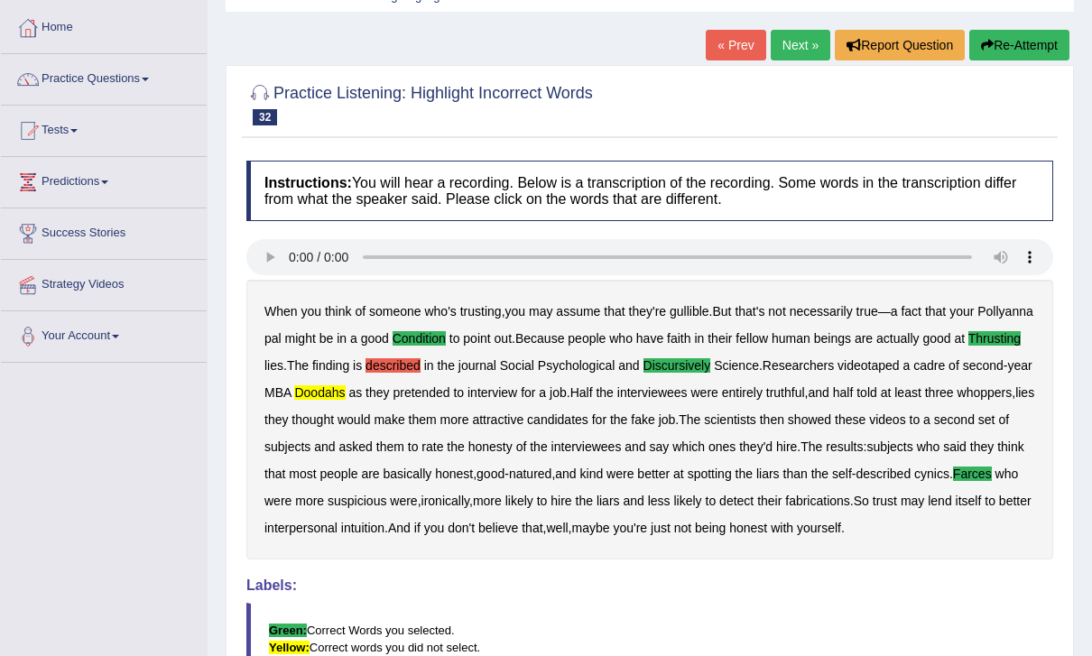
scroll to position [0, 0]
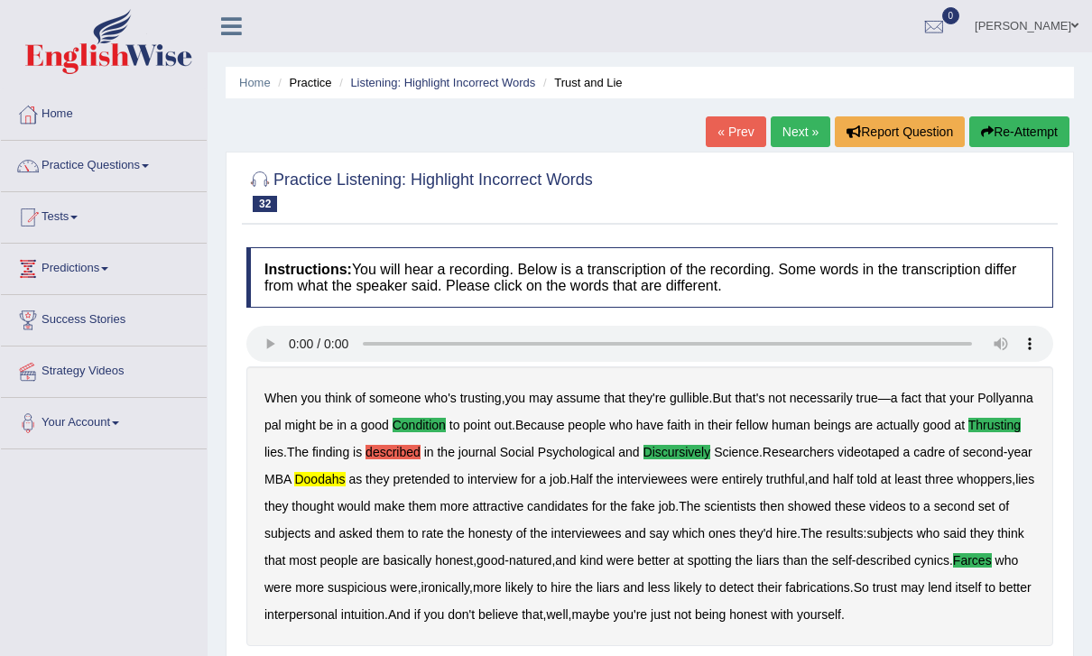
click at [785, 134] on link "Next »" at bounding box center [801, 131] width 60 height 31
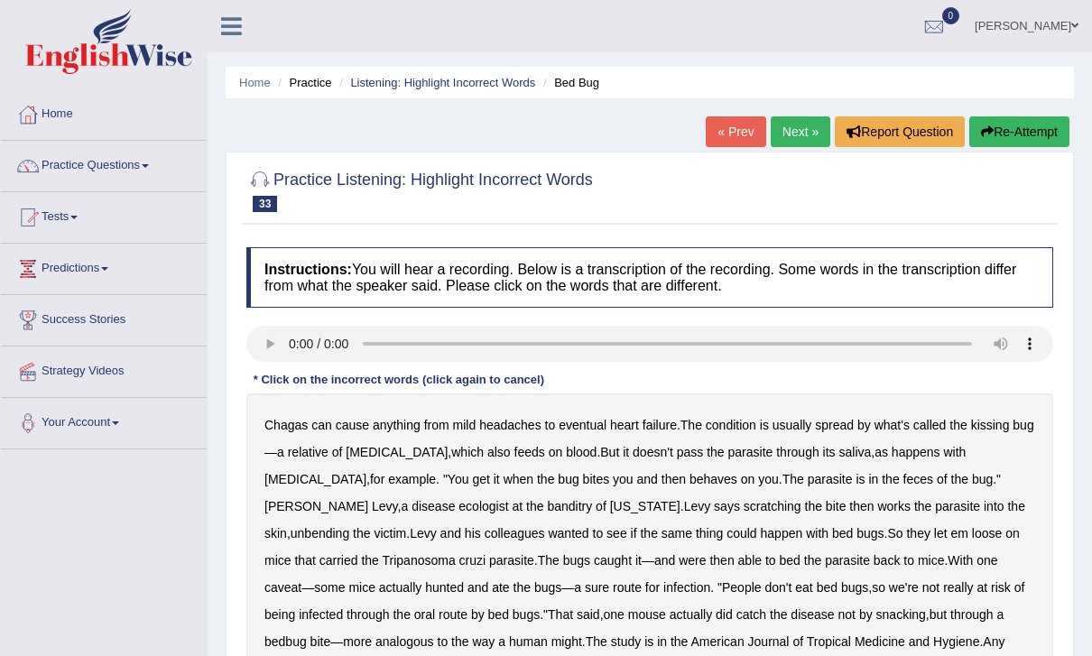
click at [294, 340] on audio at bounding box center [649, 344] width 807 height 36
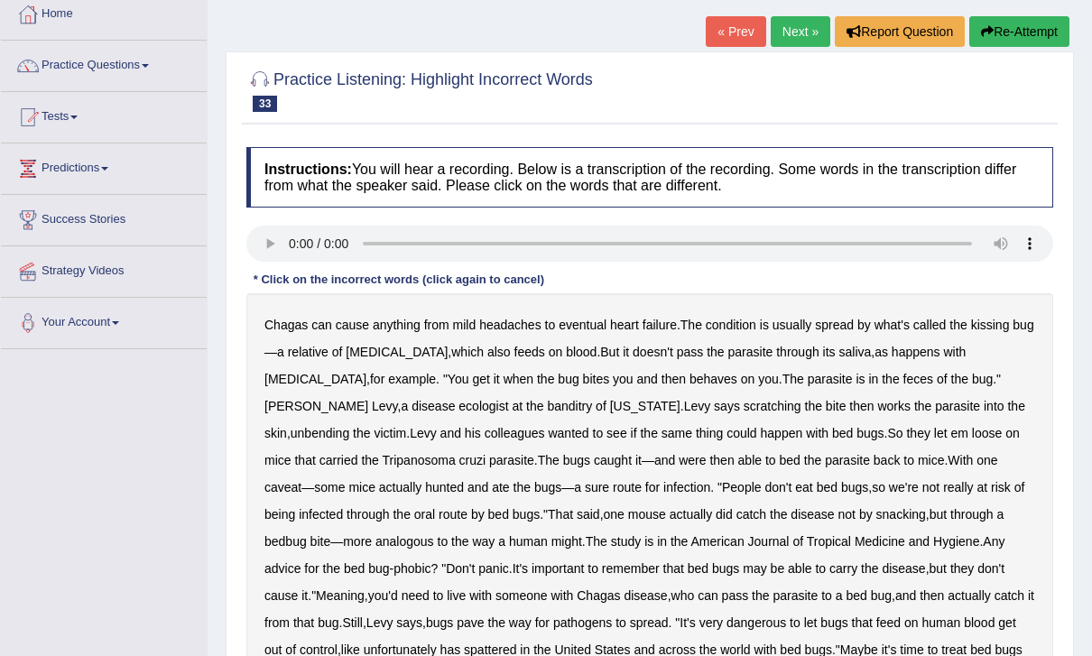
scroll to position [103, 0]
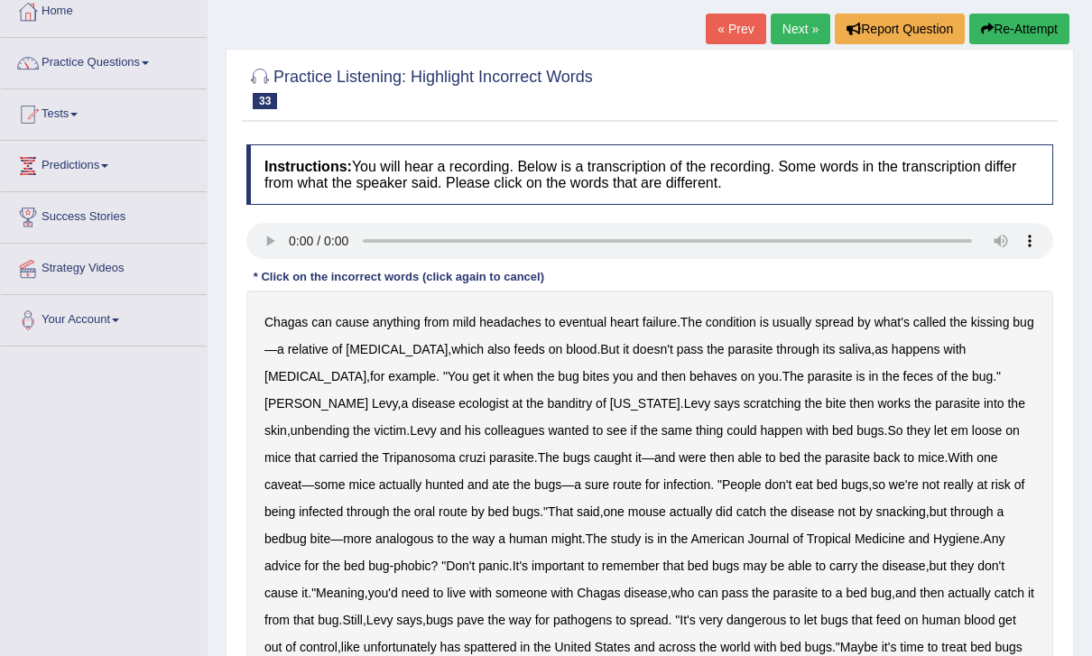
click at [603, 367] on div "Chagas can cause anything from mild headaches to eventual [MEDICAL_DATA] . The …" at bounding box center [649, 498] width 807 height 415
click at [690, 380] on b "behaves" at bounding box center [714, 376] width 48 height 14
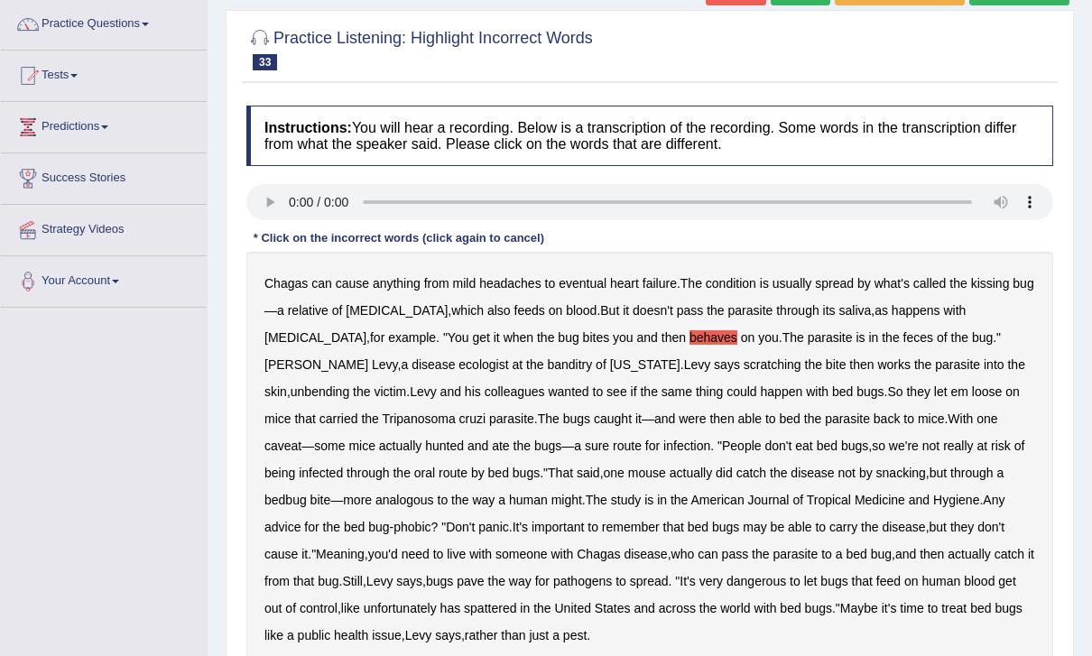
scroll to position [144, 0]
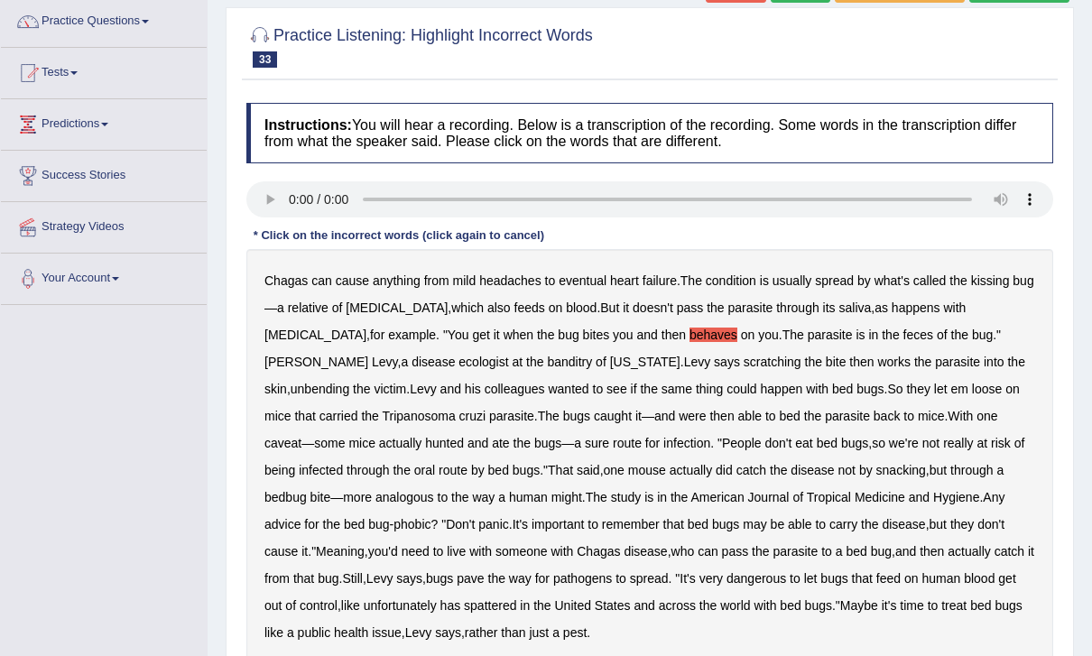
click at [547, 356] on b "banditry" at bounding box center [569, 362] width 45 height 14
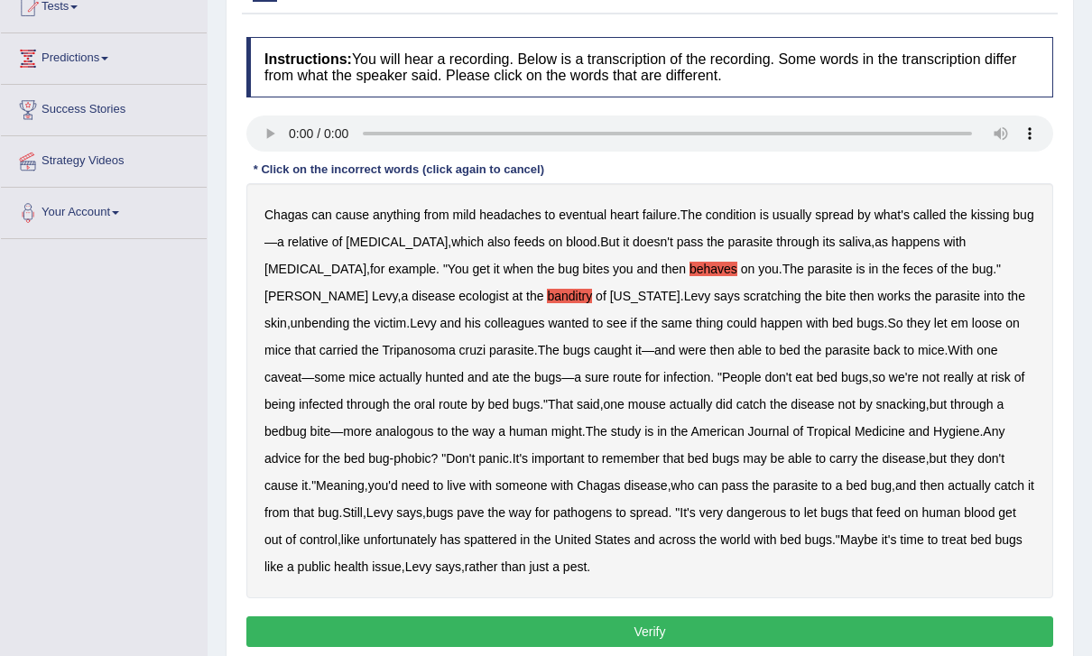
scroll to position [234, 0]
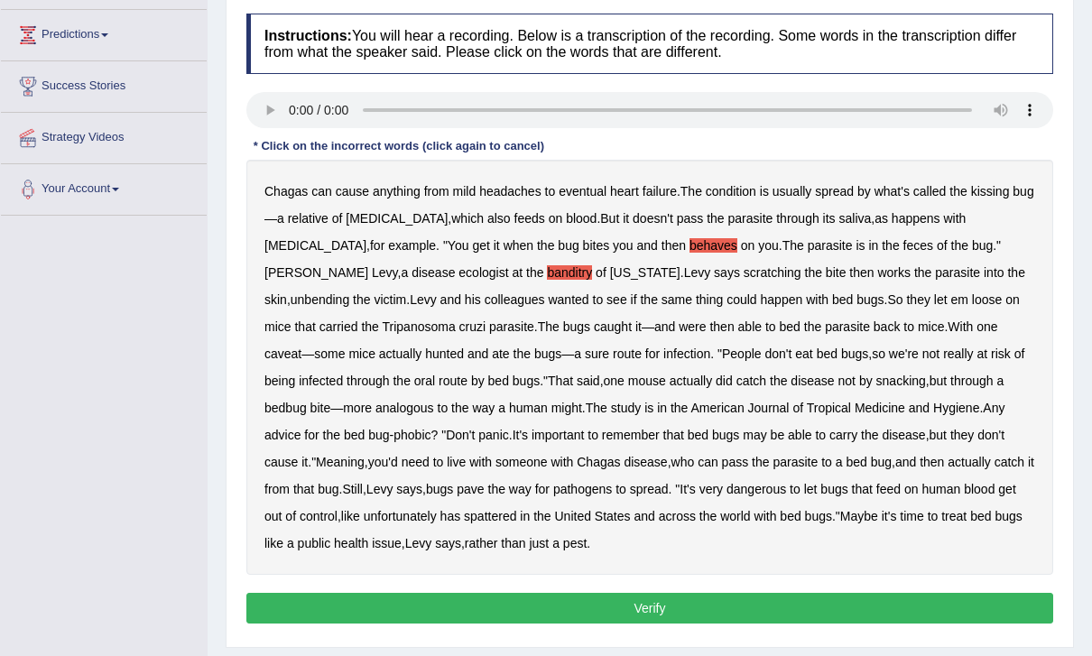
click at [349, 293] on b "unbending" at bounding box center [320, 300] width 59 height 14
click at [780, 321] on b "bed" at bounding box center [790, 327] width 21 height 14
click at [281, 433] on b "advice" at bounding box center [283, 435] width 36 height 14
click at [279, 433] on b "advice" at bounding box center [283, 435] width 36 height 14
click at [516, 512] on b "spattered" at bounding box center [490, 516] width 52 height 14
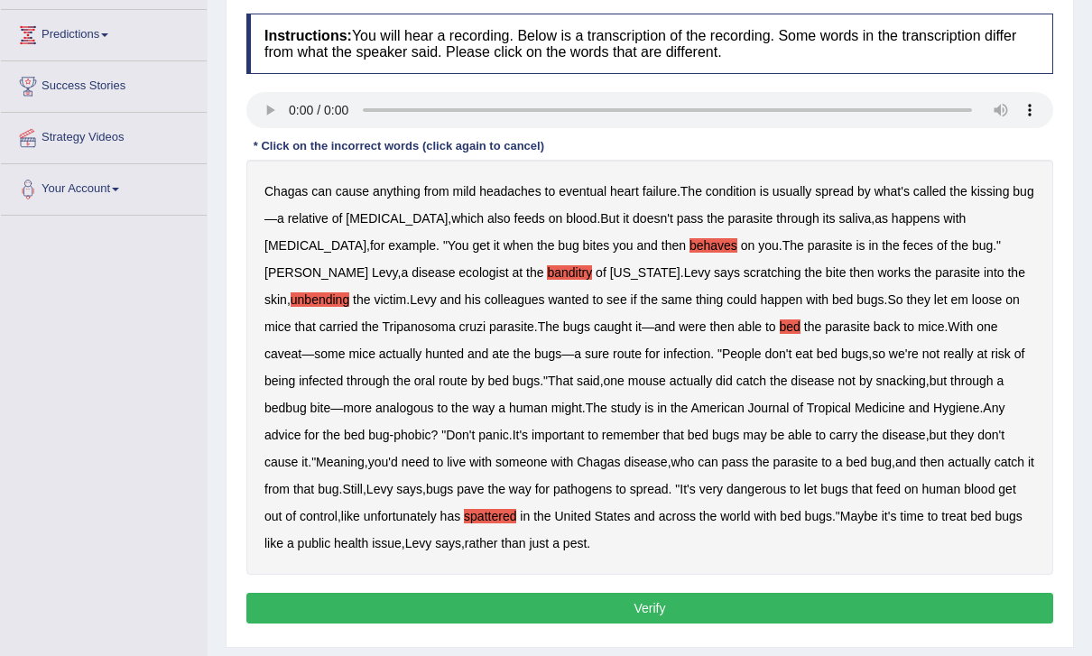
click at [950, 612] on button "Verify" at bounding box center [649, 608] width 807 height 31
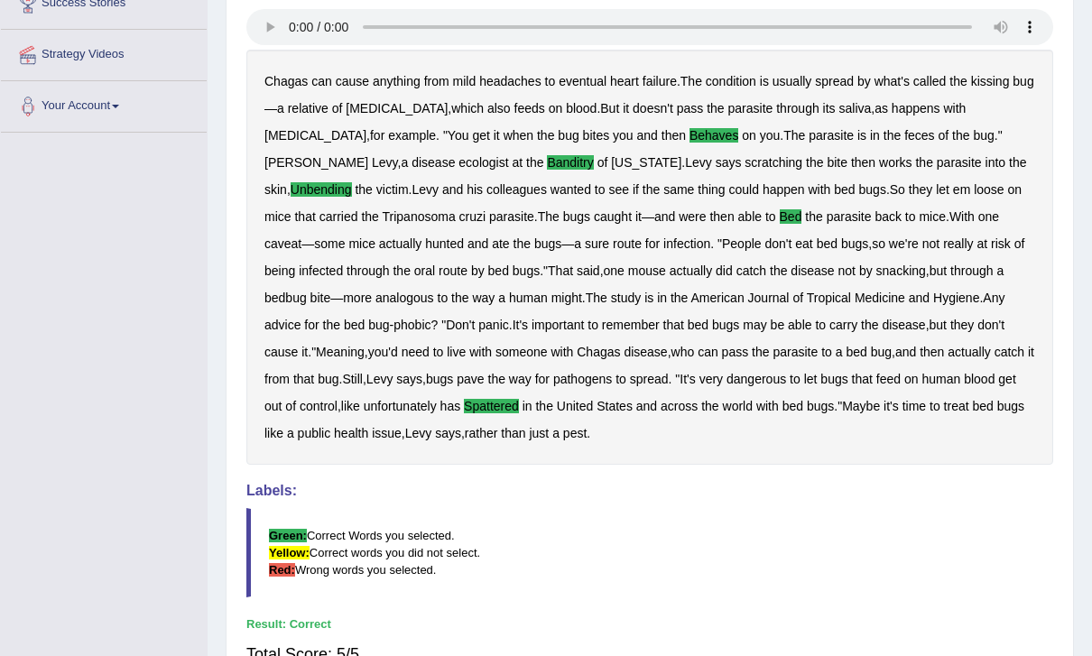
scroll to position [0, 0]
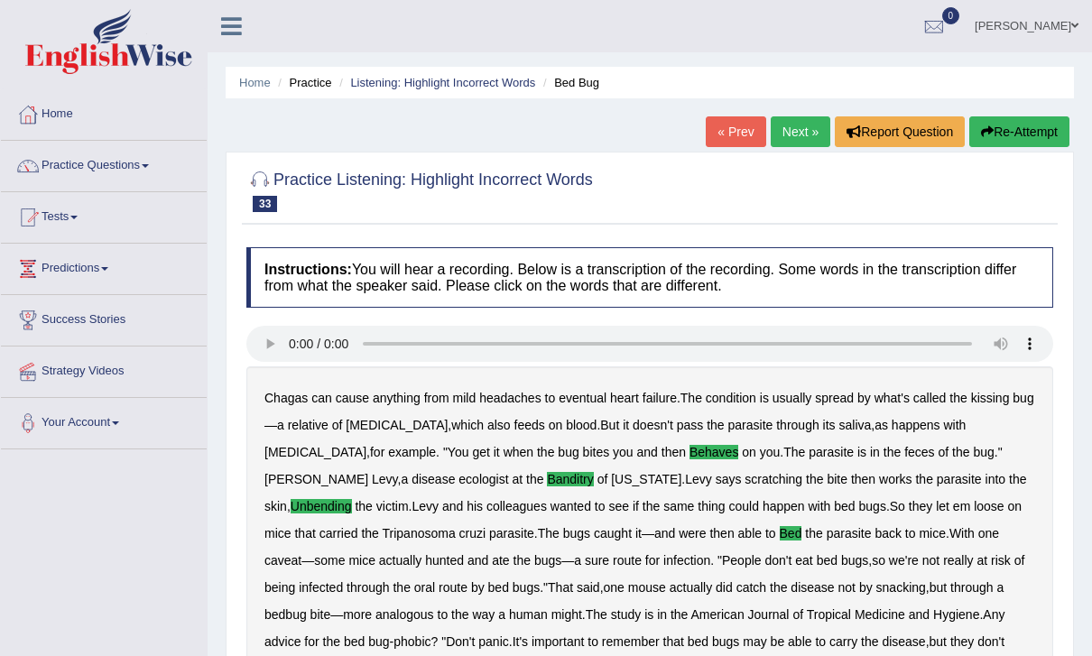
click at [786, 131] on link "Next »" at bounding box center [801, 131] width 60 height 31
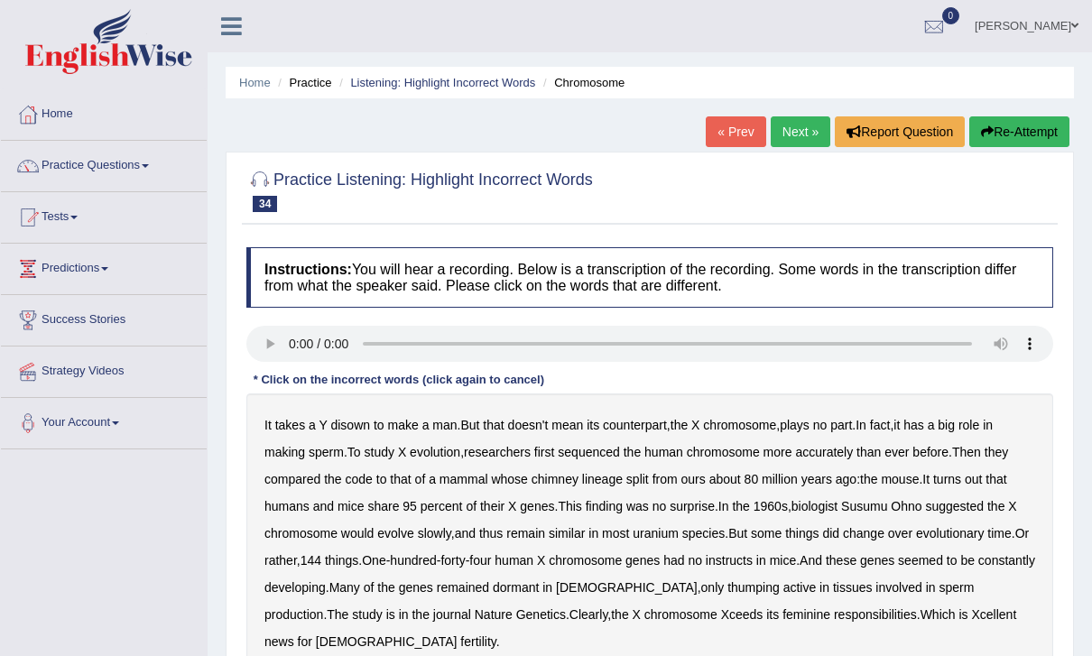
click at [299, 342] on audio at bounding box center [649, 344] width 807 height 36
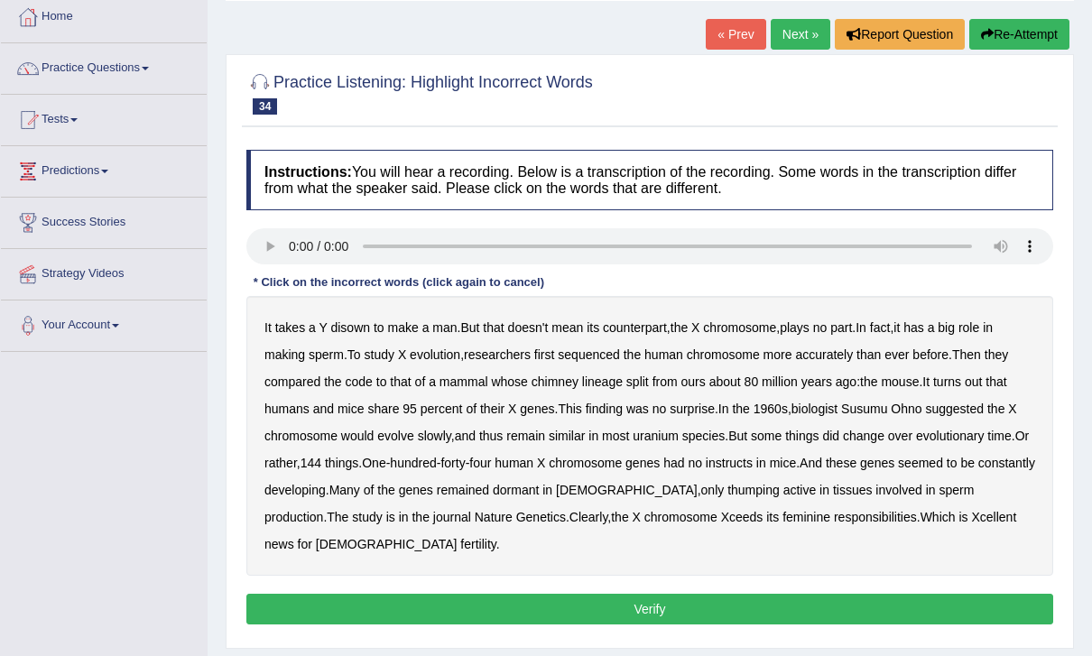
scroll to position [98, 0]
click at [357, 333] on b "disown" at bounding box center [350, 327] width 40 height 14
click at [753, 456] on b "instructs" at bounding box center [729, 463] width 47 height 14
click at [731, 495] on b "thumping" at bounding box center [754, 490] width 52 height 14
click at [988, 604] on button "Verify" at bounding box center [649, 609] width 807 height 31
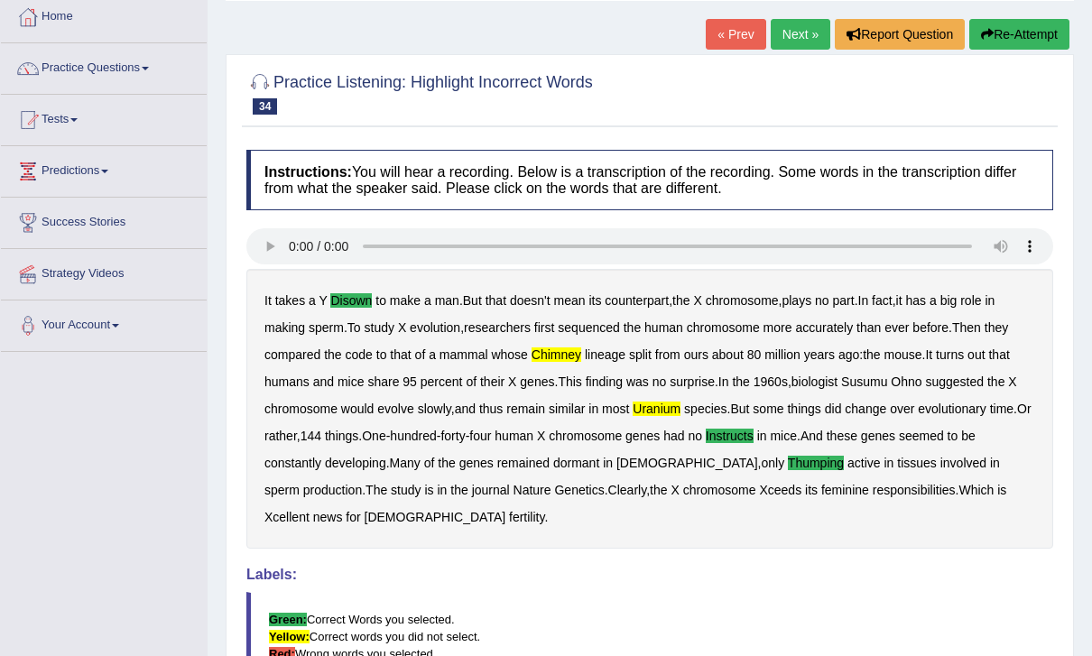
click at [288, 242] on audio at bounding box center [649, 246] width 807 height 36
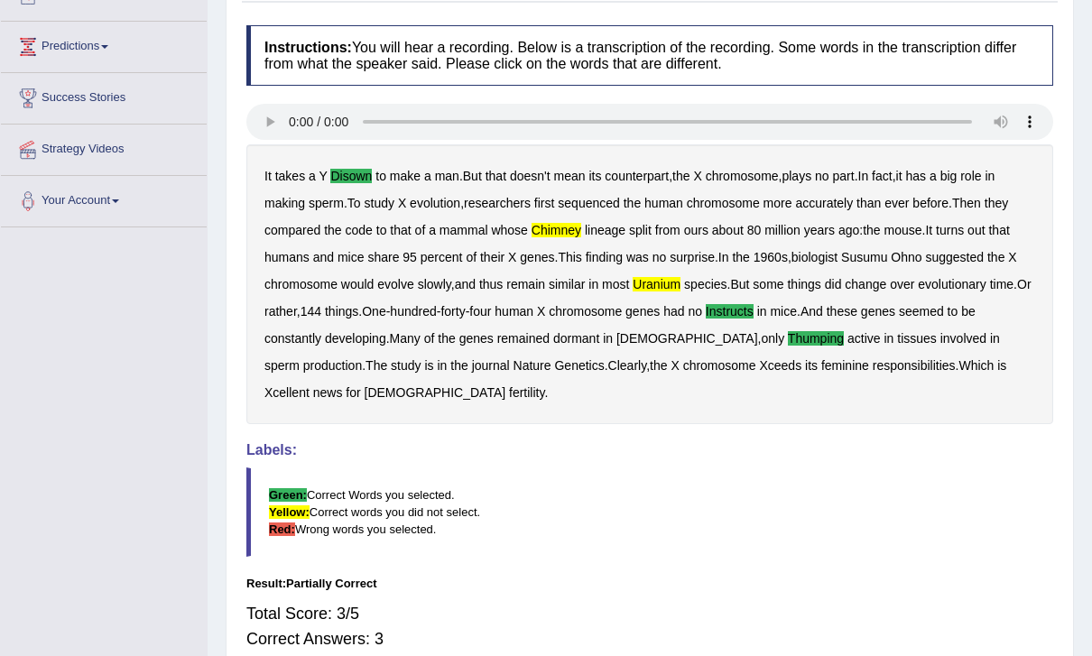
scroll to position [0, 0]
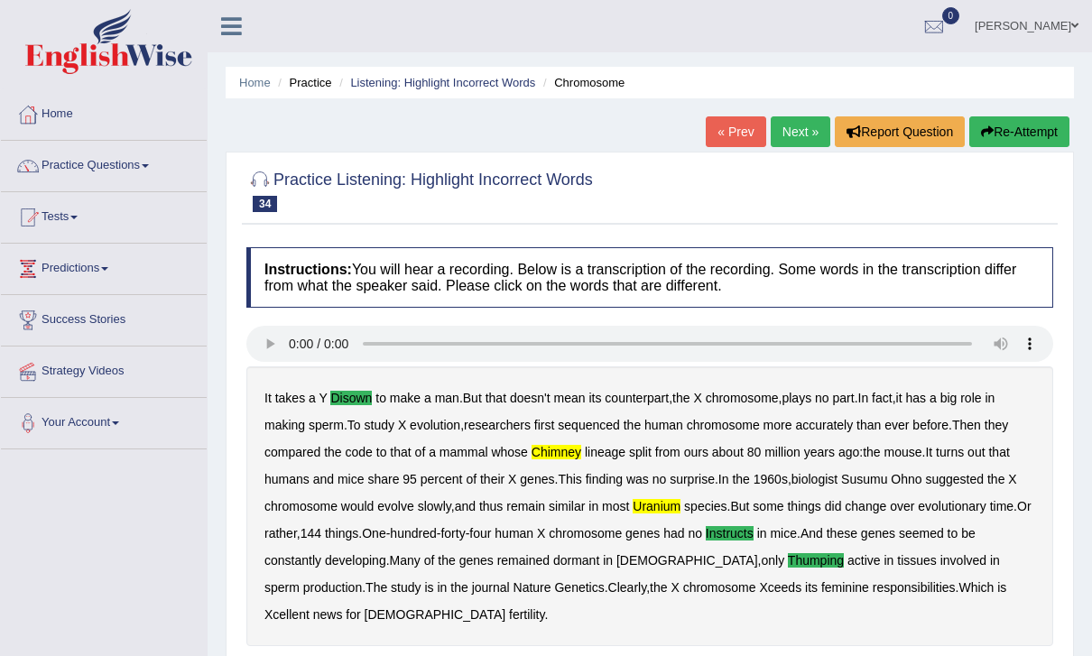
click at [1026, 131] on button "Re-Attempt" at bounding box center [1020, 131] width 100 height 31
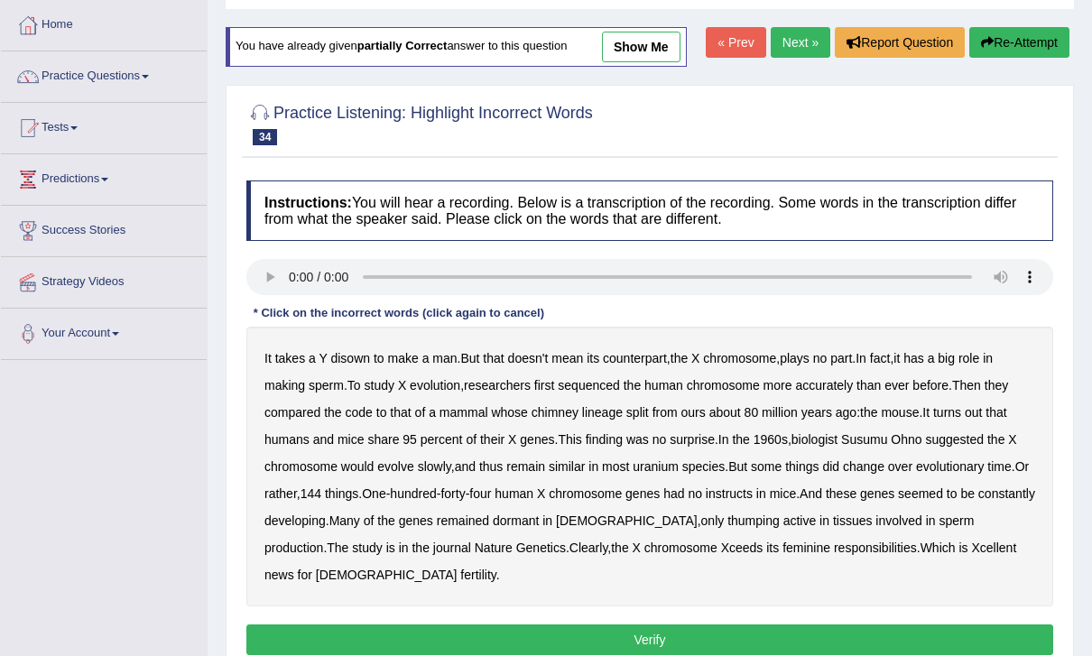
scroll to position [93, 0]
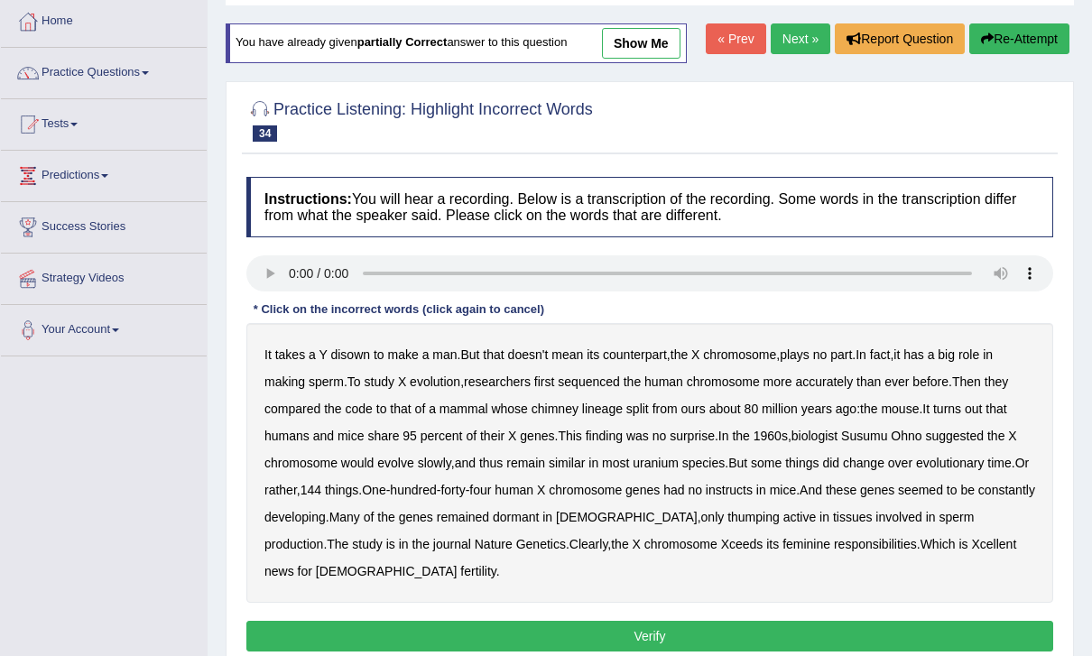
click at [280, 262] on audio at bounding box center [649, 273] width 807 height 36
click at [353, 355] on b "disown" at bounding box center [350, 355] width 40 height 14
click at [570, 406] on b "chimney" at bounding box center [555, 409] width 47 height 14
click at [668, 457] on b "uranium" at bounding box center [656, 463] width 46 height 14
click at [753, 496] on b "instructs" at bounding box center [729, 490] width 47 height 14
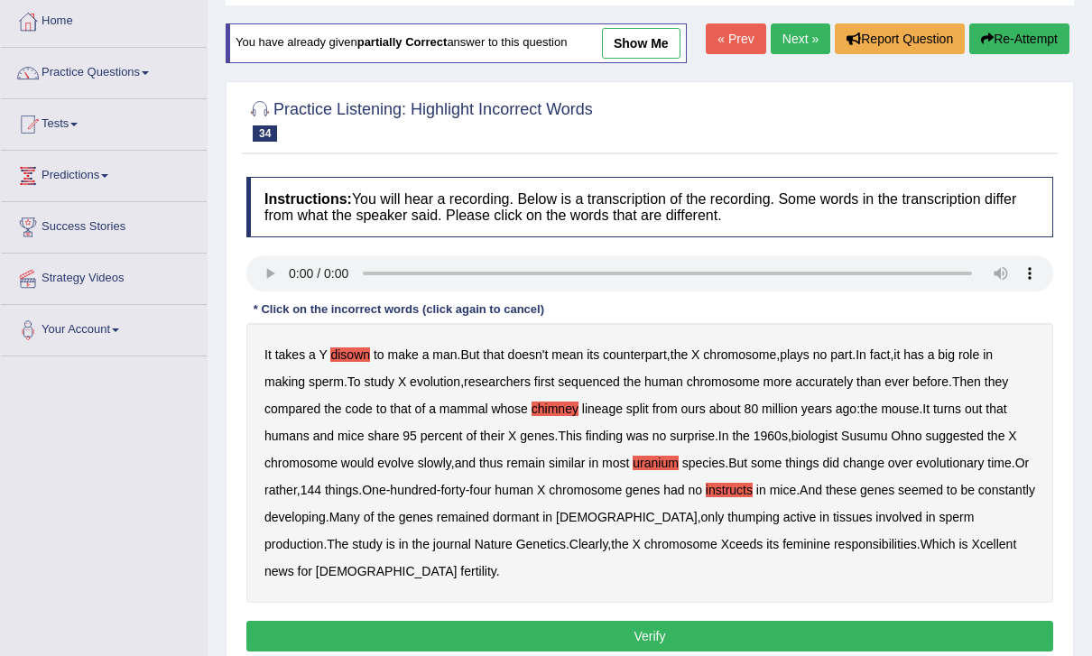
click at [739, 518] on b "thumping" at bounding box center [754, 517] width 52 height 14
click at [885, 634] on button "Verify" at bounding box center [649, 636] width 807 height 31
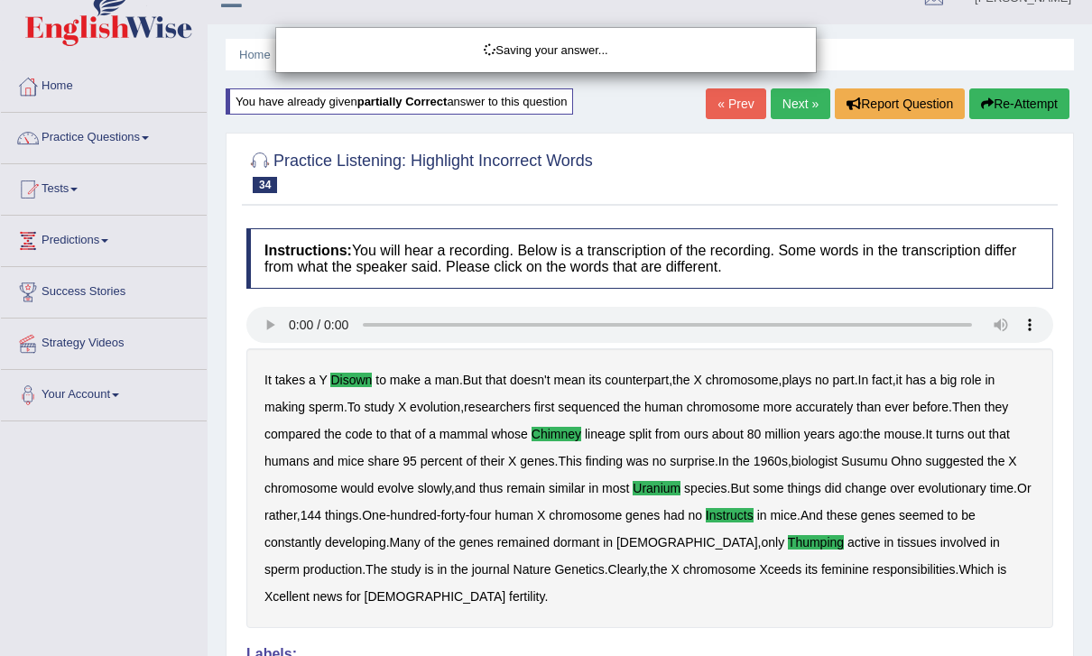
scroll to position [0, 0]
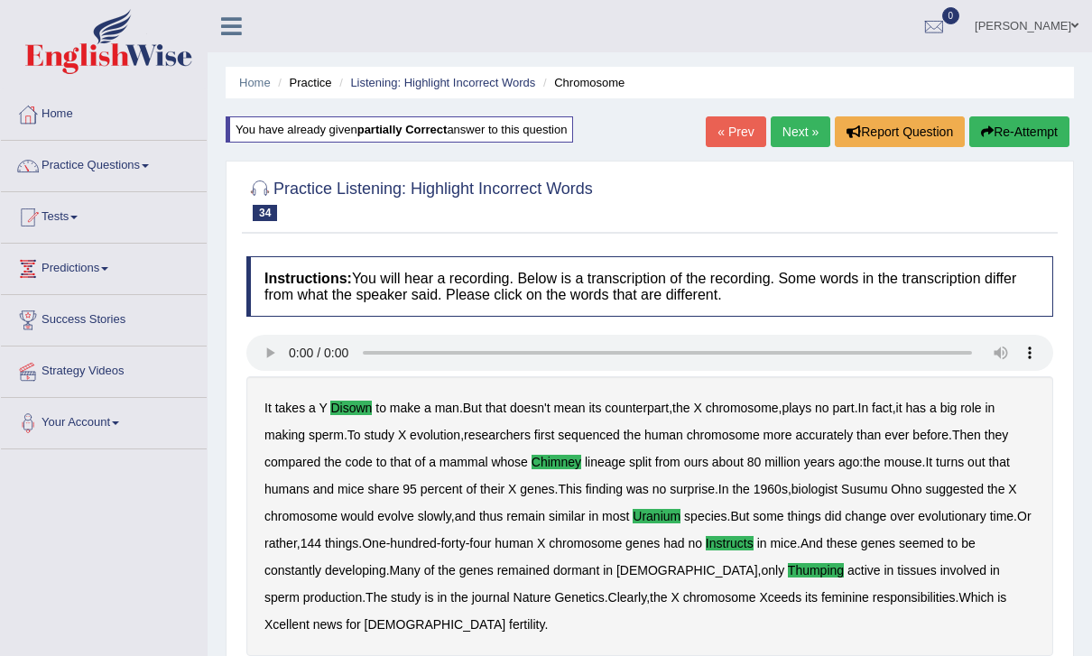
click at [784, 129] on link "Next »" at bounding box center [801, 131] width 60 height 31
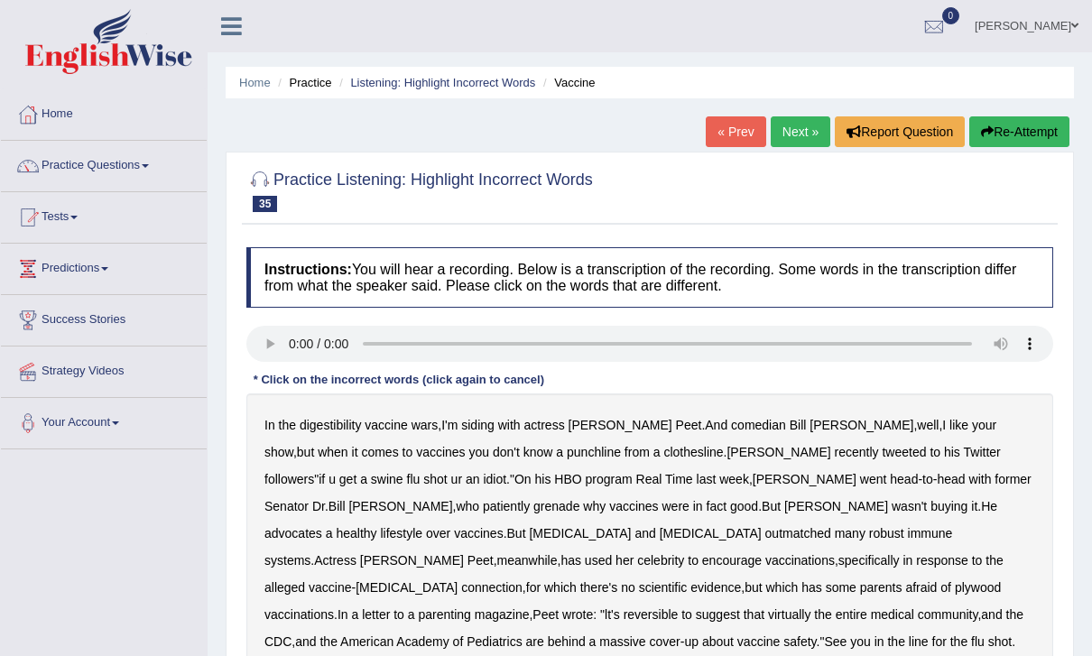
click at [303, 346] on audio at bounding box center [649, 344] width 807 height 36
click at [337, 430] on b "digestibility" at bounding box center [330, 425] width 61 height 14
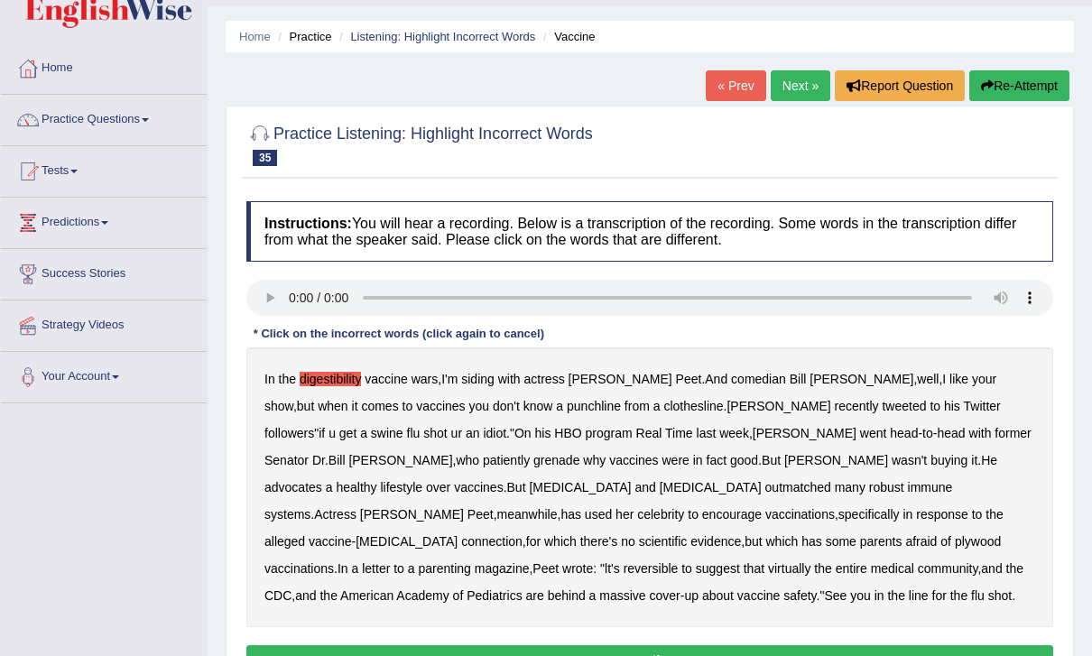
scroll to position [70, 0]
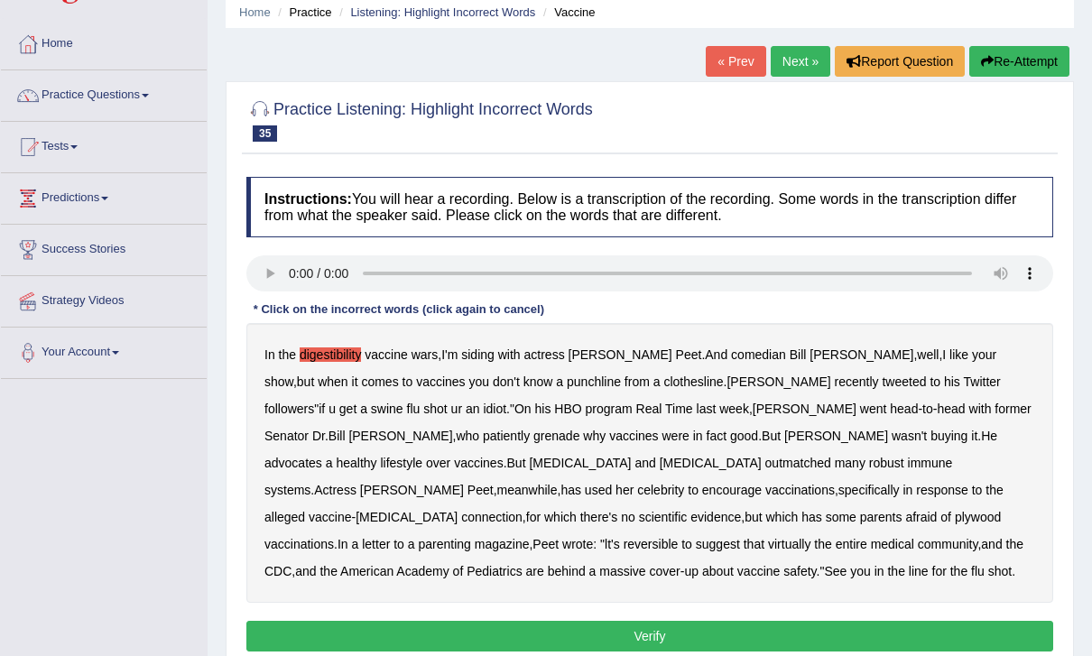
click at [534, 429] on b "grenade" at bounding box center [557, 436] width 46 height 14
click at [955, 510] on b "plywood" at bounding box center [978, 517] width 46 height 14
click at [679, 537] on b "reversible" at bounding box center [651, 544] width 55 height 14
click at [976, 631] on button "Verify" at bounding box center [649, 636] width 807 height 31
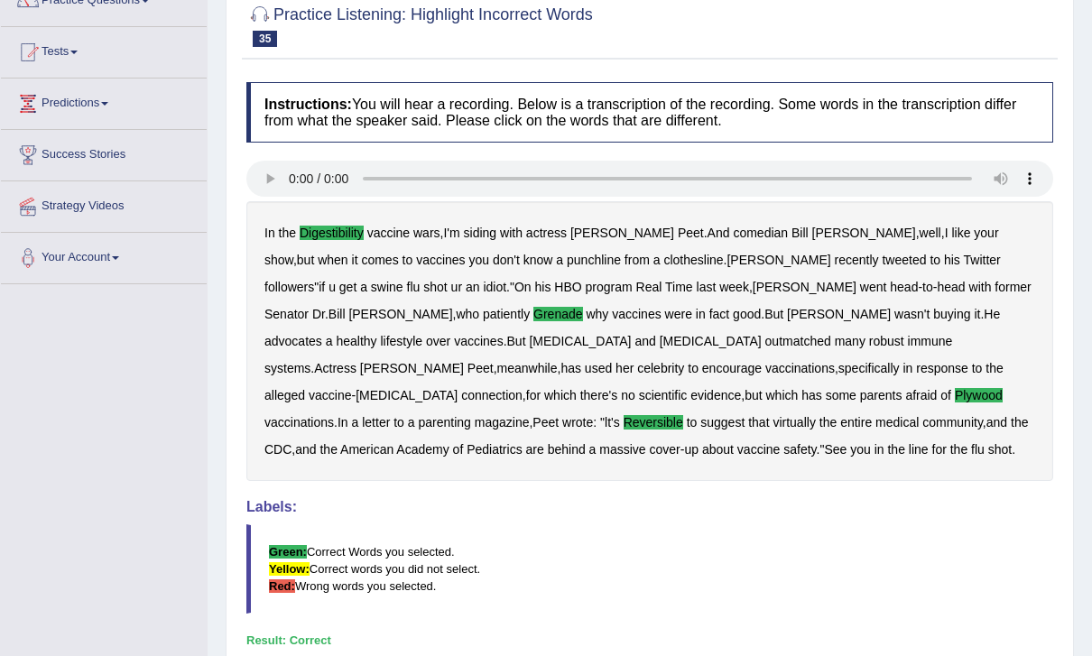
scroll to position [0, 0]
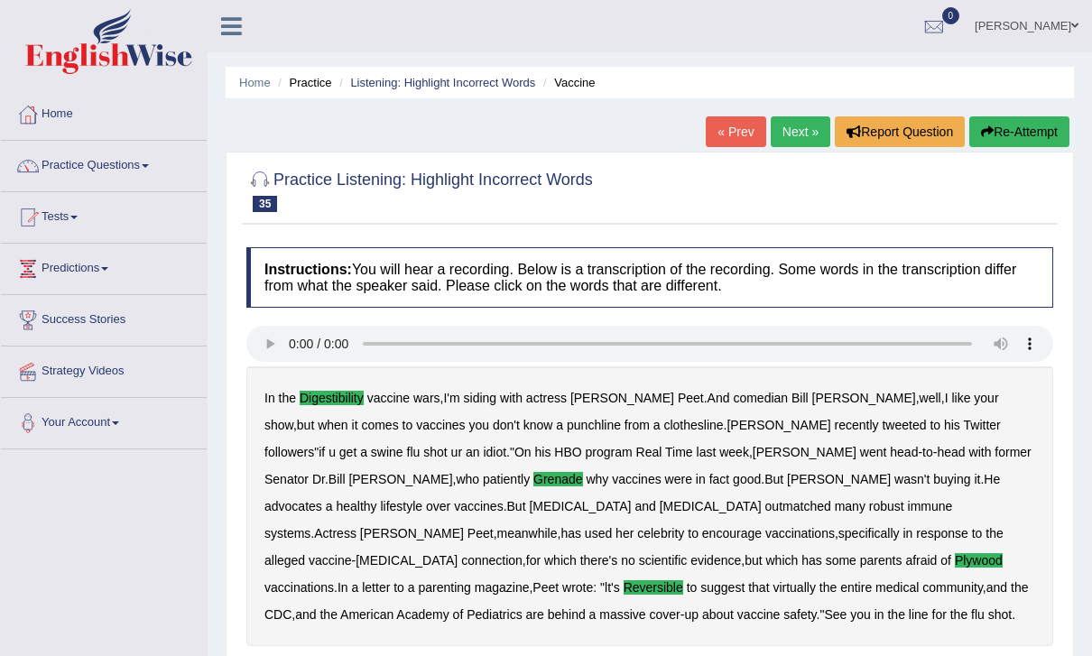
click at [796, 121] on link "Next »" at bounding box center [801, 131] width 60 height 31
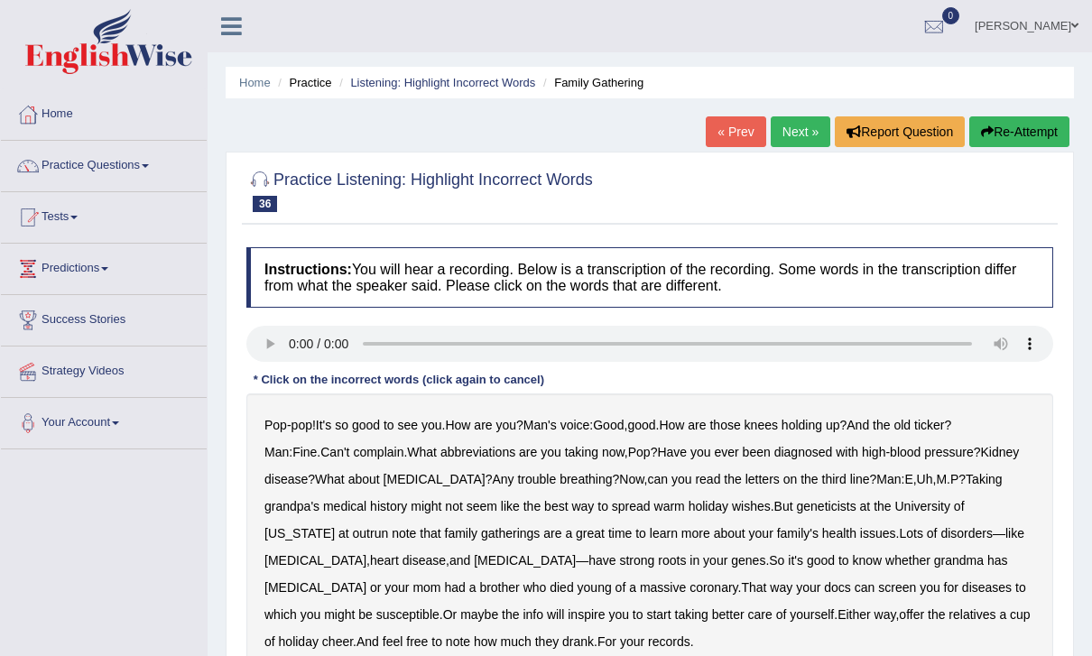
click at [305, 345] on audio at bounding box center [649, 344] width 807 height 36
click at [299, 341] on audio at bounding box center [649, 344] width 807 height 36
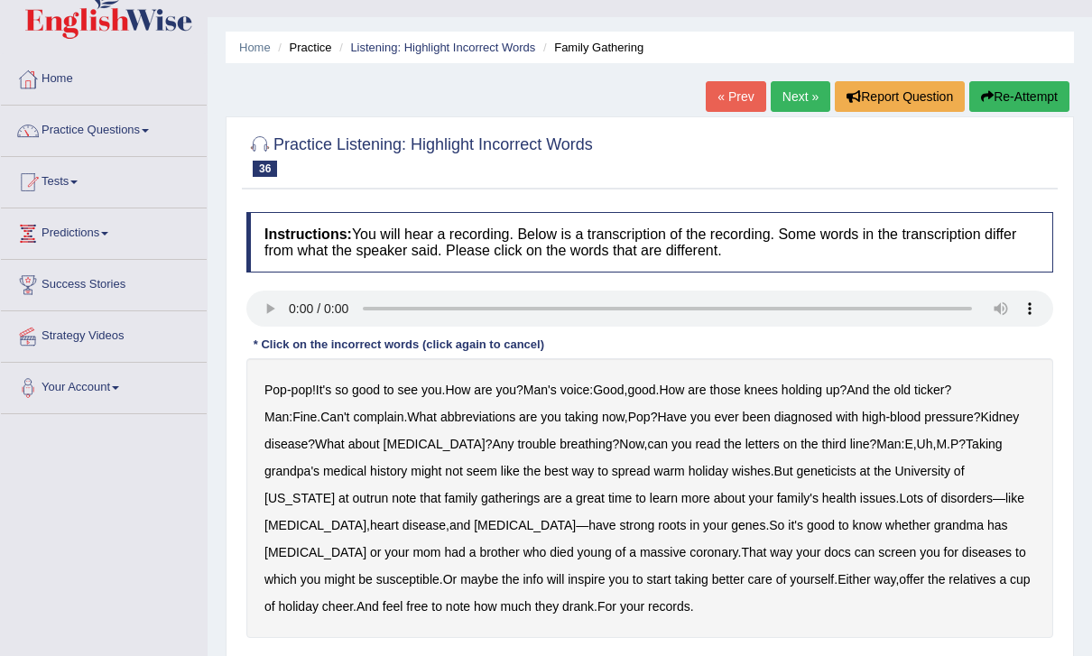
scroll to position [32, 0]
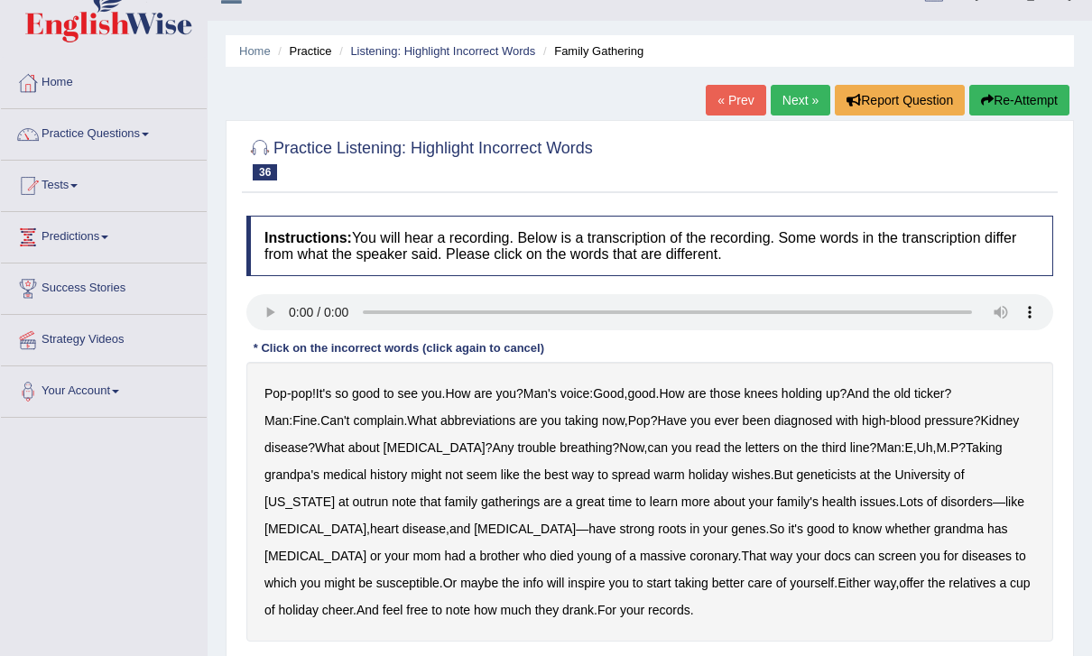
click at [464, 415] on b "abbreviations" at bounding box center [478, 420] width 75 height 14
click at [305, 487] on div "Pop - pop ! It's so good to see you . How are you ? Man's voice : Good , good .…" at bounding box center [649, 502] width 807 height 280
click at [298, 487] on div "Pop - pop ! It's so good to see you . How are you ? Man's voice : Good , good .…" at bounding box center [649, 502] width 807 height 280
click at [353, 495] on b "outrun" at bounding box center [371, 502] width 36 height 14
click at [294, 306] on audio at bounding box center [649, 312] width 807 height 36
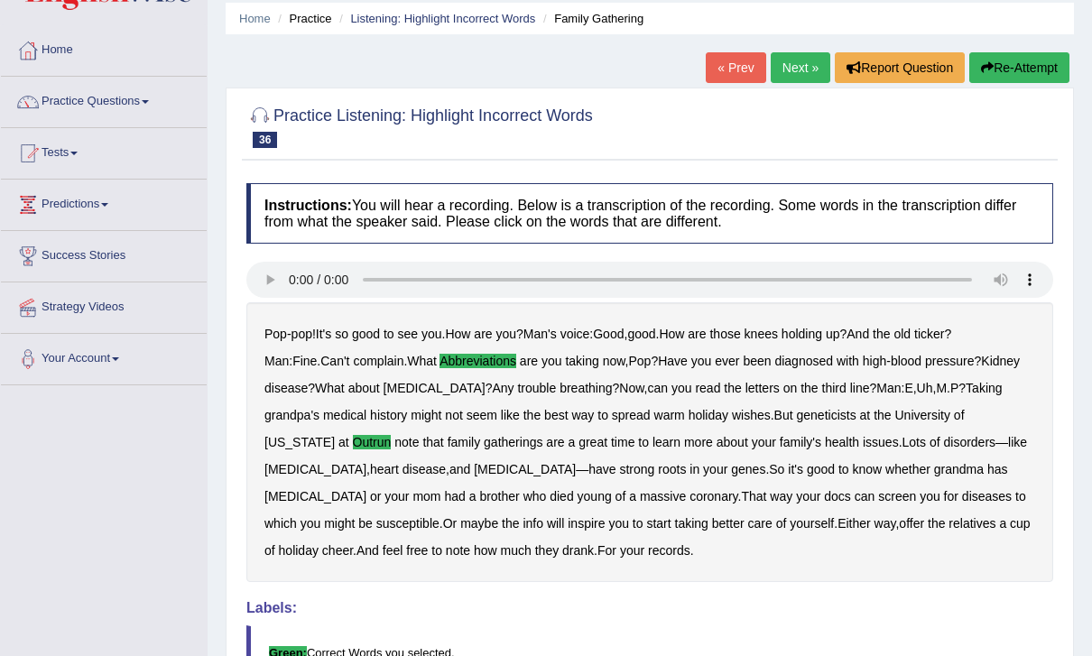
scroll to position [0, 0]
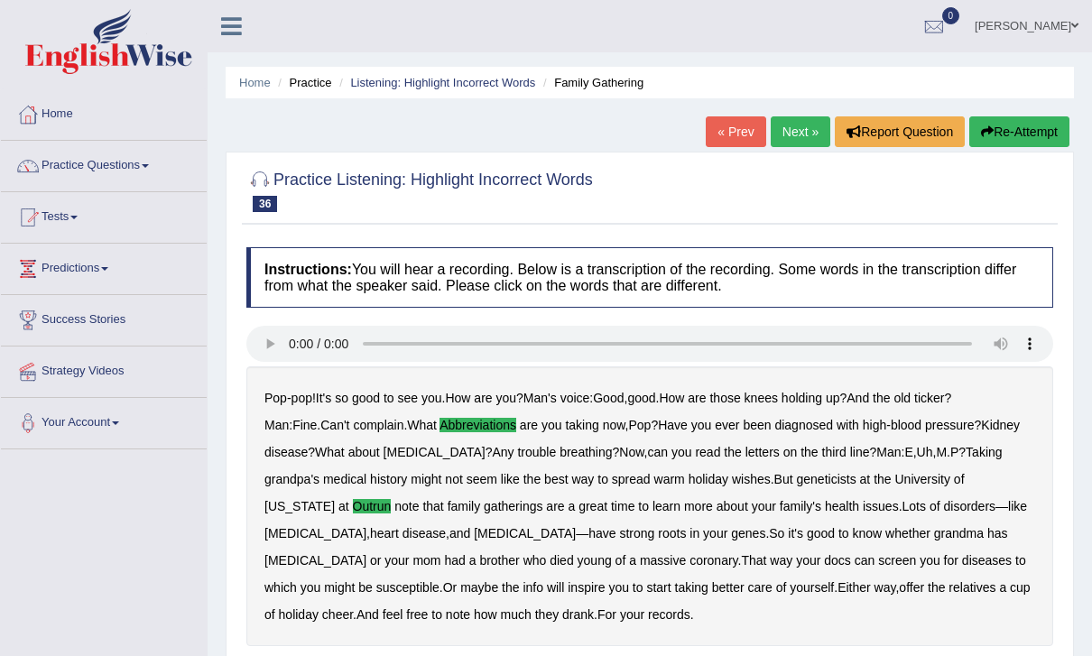
click at [776, 145] on link "Next »" at bounding box center [801, 131] width 60 height 31
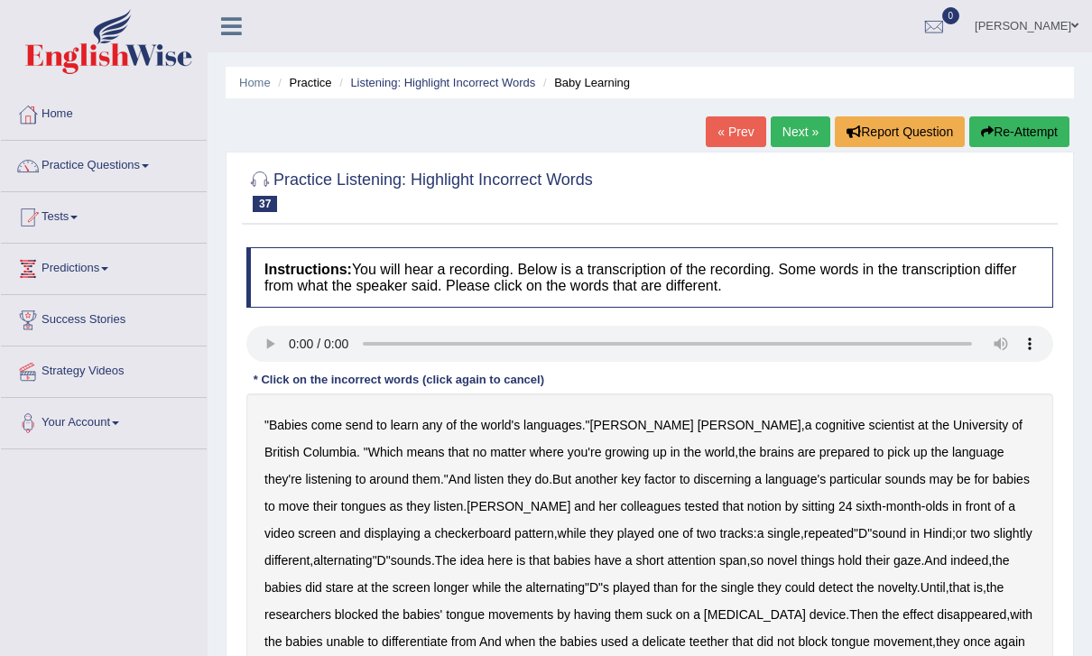
click at [299, 339] on audio at bounding box center [649, 344] width 807 height 36
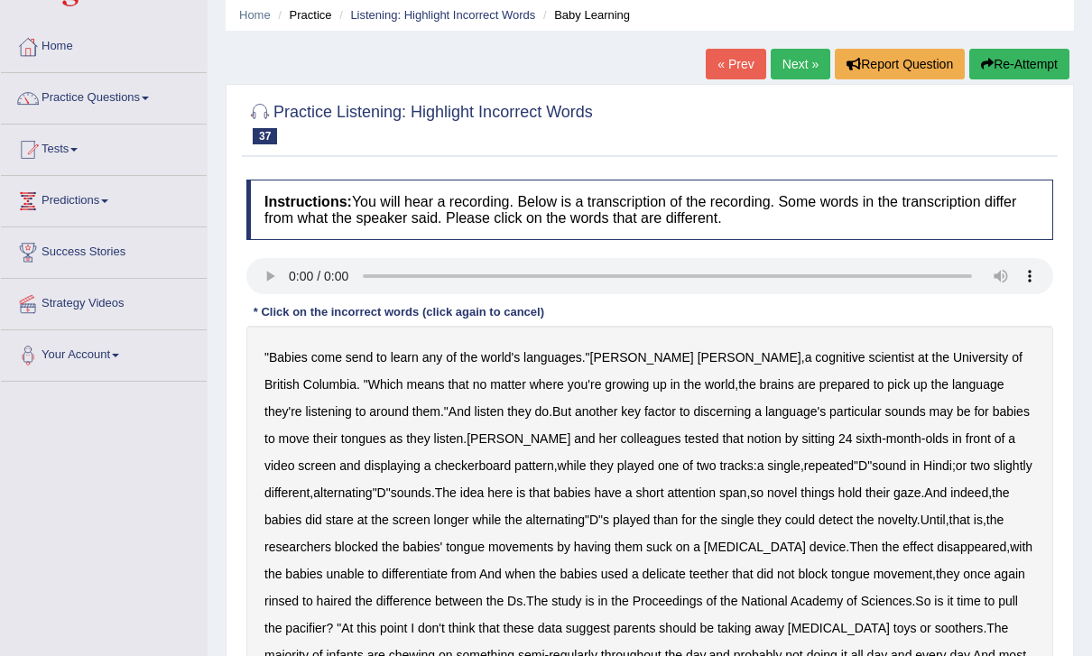
scroll to position [70, 0]
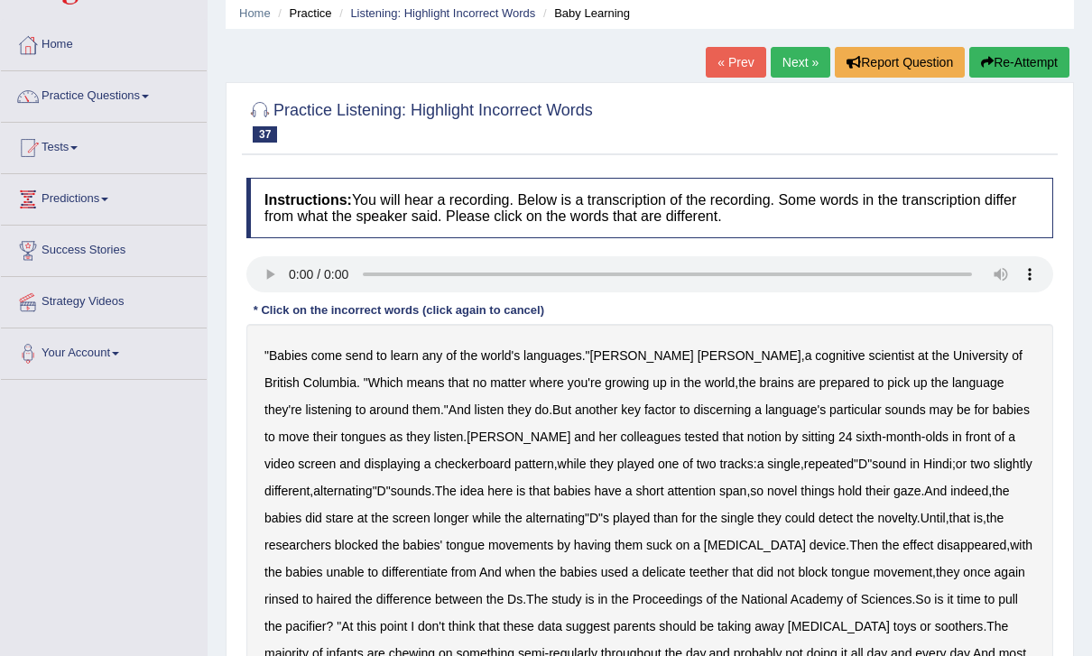
click at [358, 358] on b "send" at bounding box center [359, 355] width 27 height 14
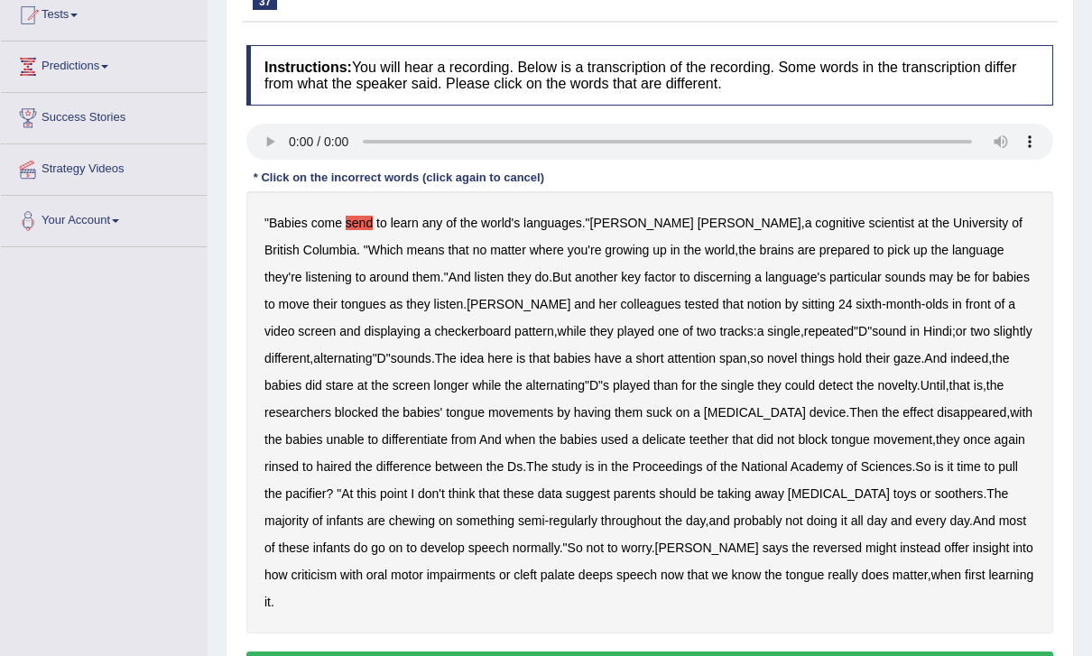
scroll to position [202, 0]
click at [21, 116] on div at bounding box center [27, 118] width 27 height 27
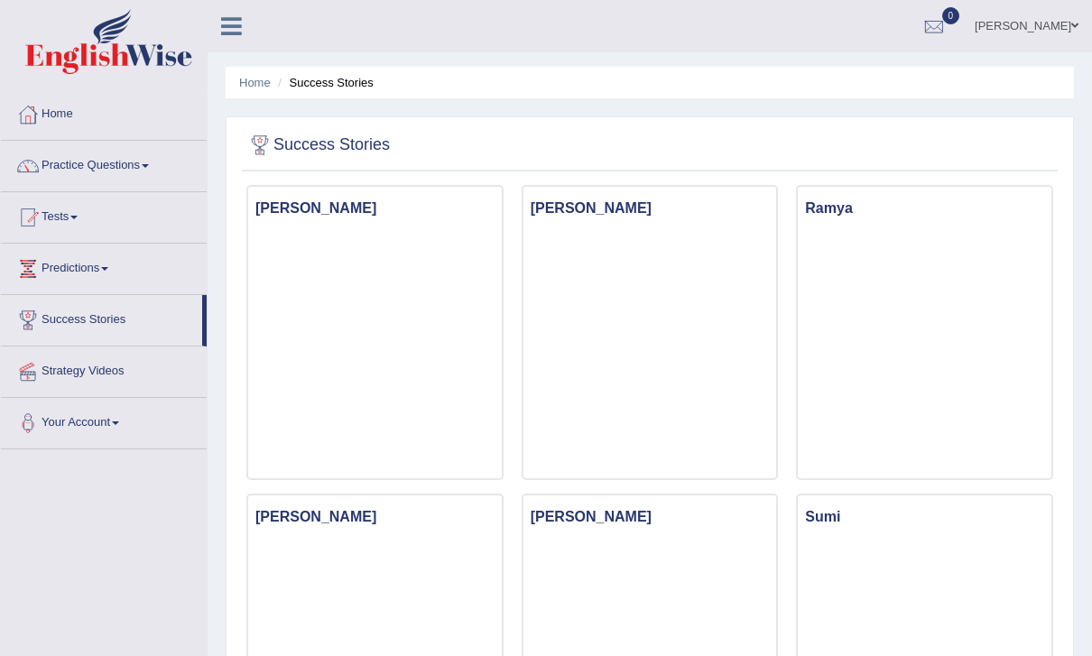
click at [223, 36] on icon at bounding box center [231, 25] width 21 height 23
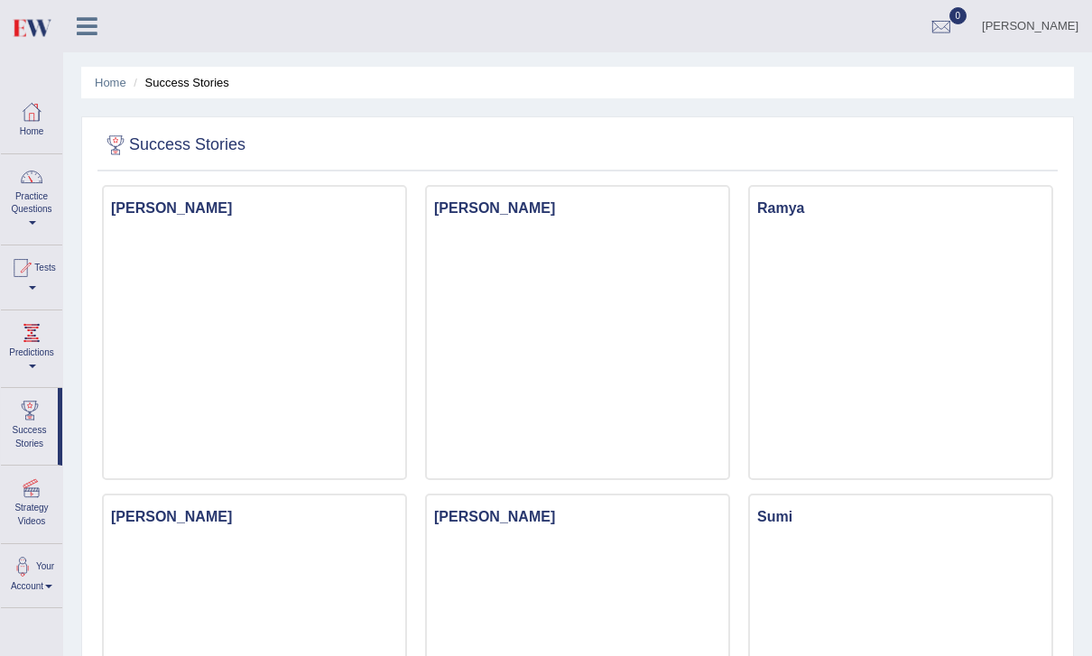
click at [89, 22] on icon at bounding box center [87, 25] width 21 height 23
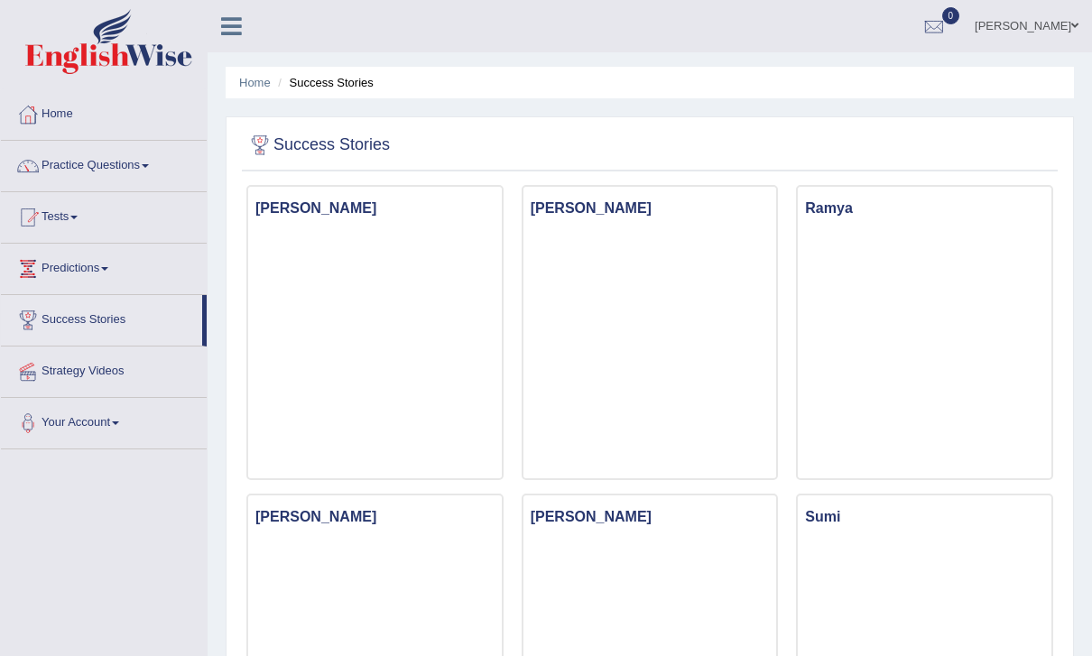
click at [235, 32] on icon at bounding box center [231, 25] width 21 height 23
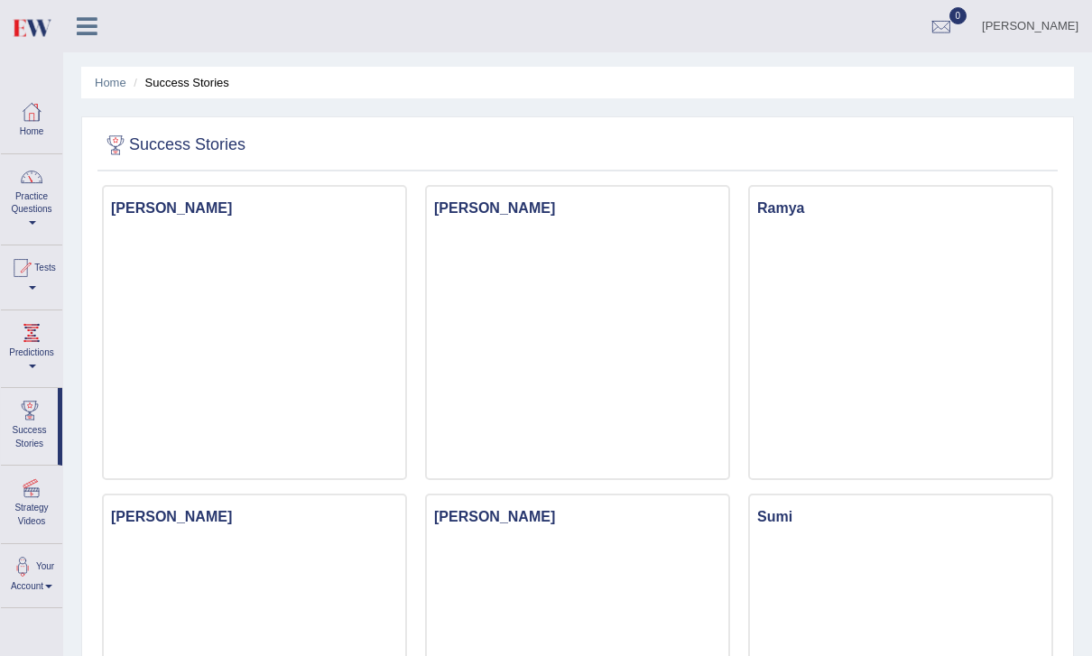
click at [28, 191] on link "Practice Questions" at bounding box center [31, 196] width 61 height 85
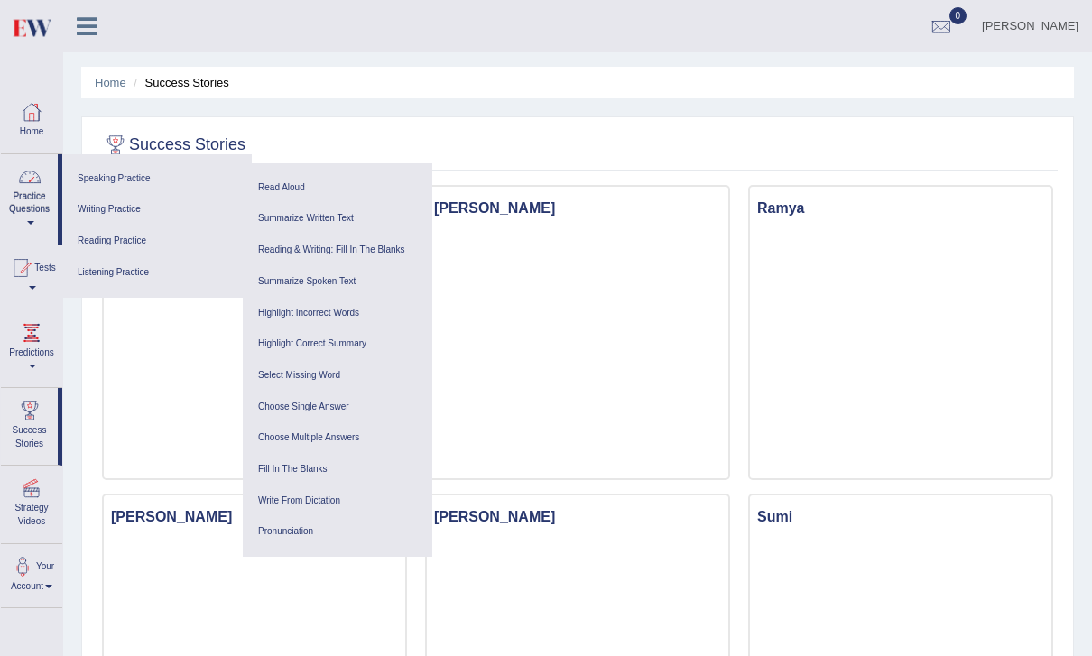
click at [107, 265] on link "Listening Practice" at bounding box center [157, 273] width 172 height 32
click at [328, 460] on link "Fill In The Blanks" at bounding box center [338, 470] width 172 height 32
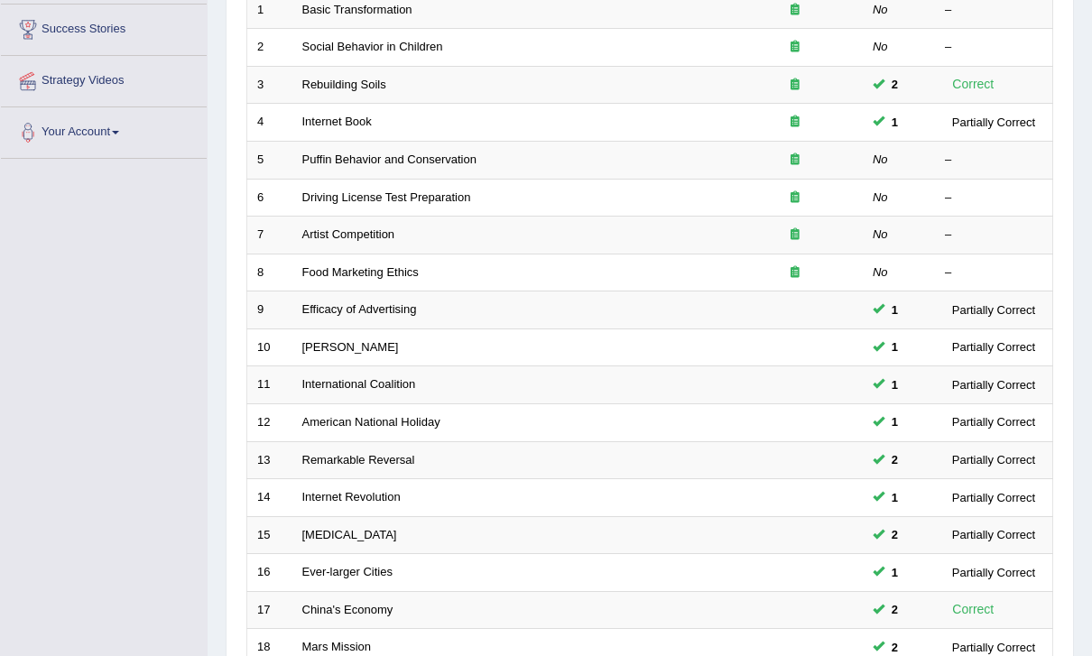
scroll to position [469, 0]
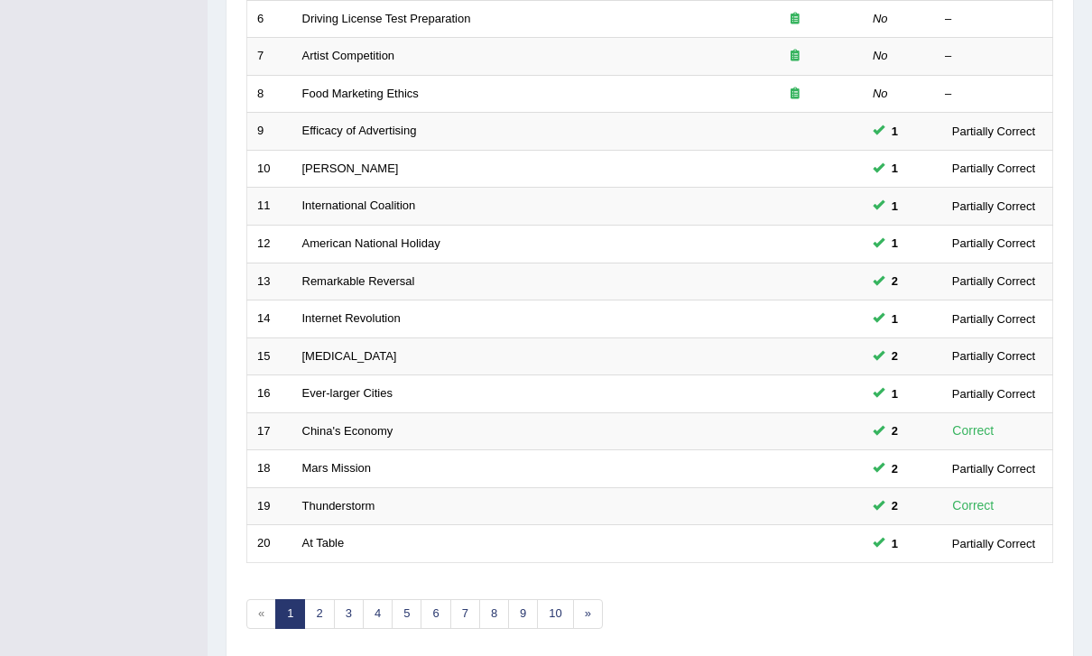
click at [321, 606] on link "2" at bounding box center [319, 614] width 30 height 30
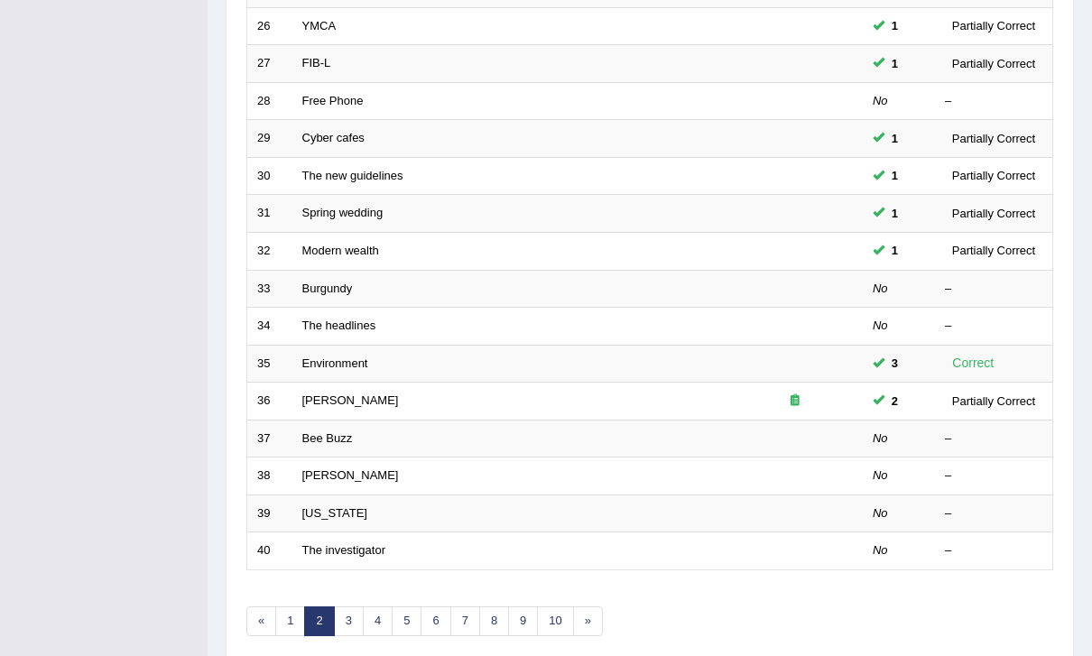
scroll to position [469, 0]
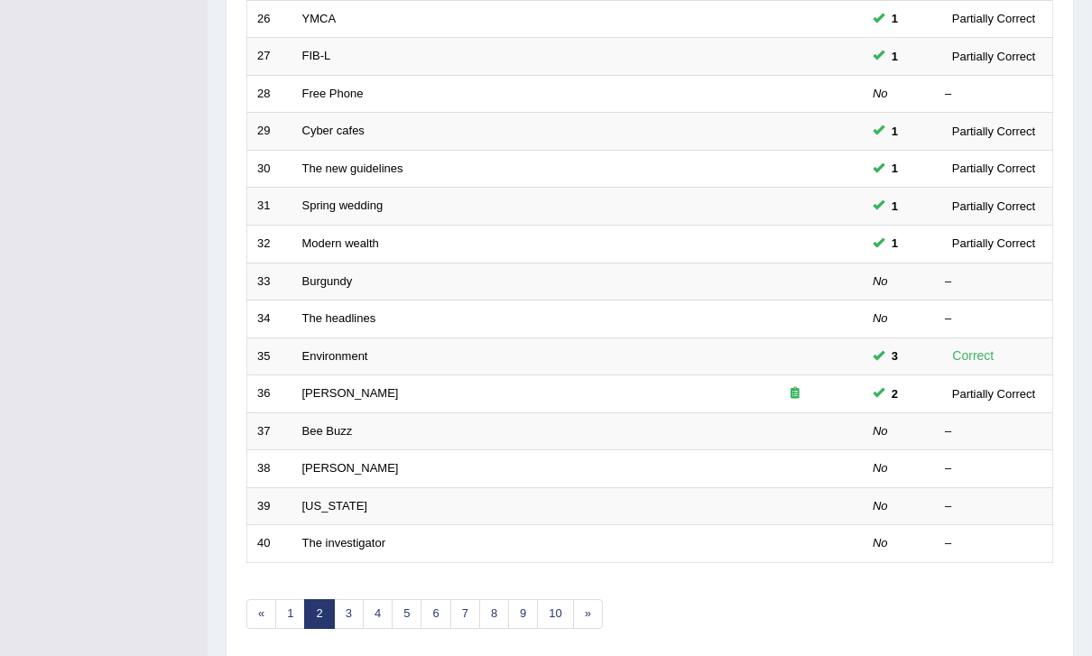
click at [311, 427] on link "Bee Buzz" at bounding box center [327, 431] width 51 height 14
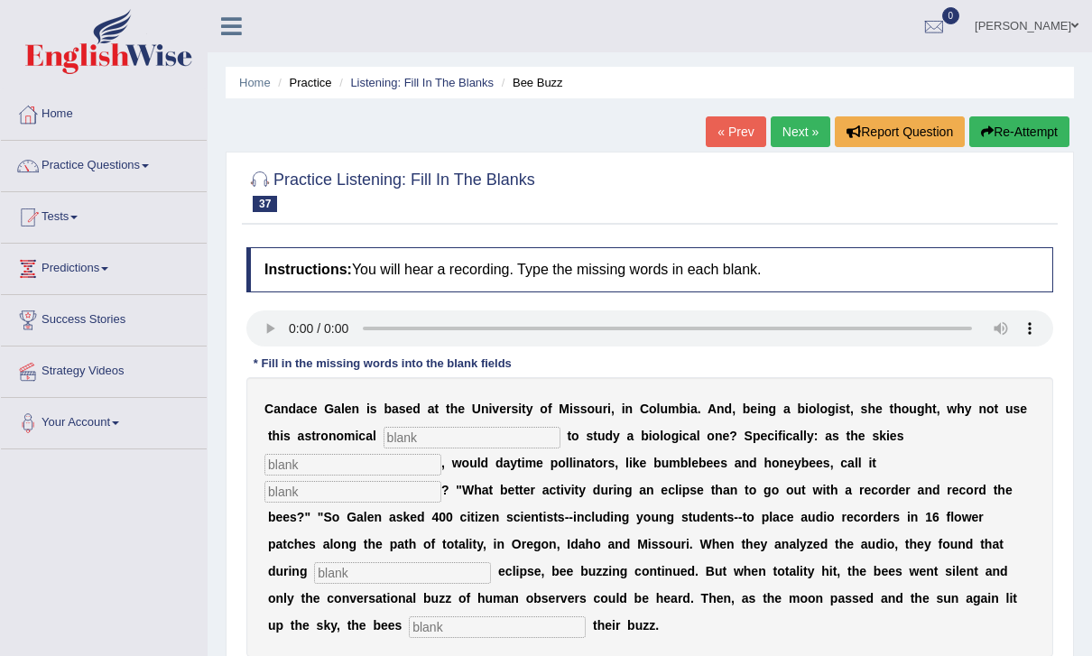
click at [792, 135] on link "Next »" at bounding box center [801, 131] width 60 height 31
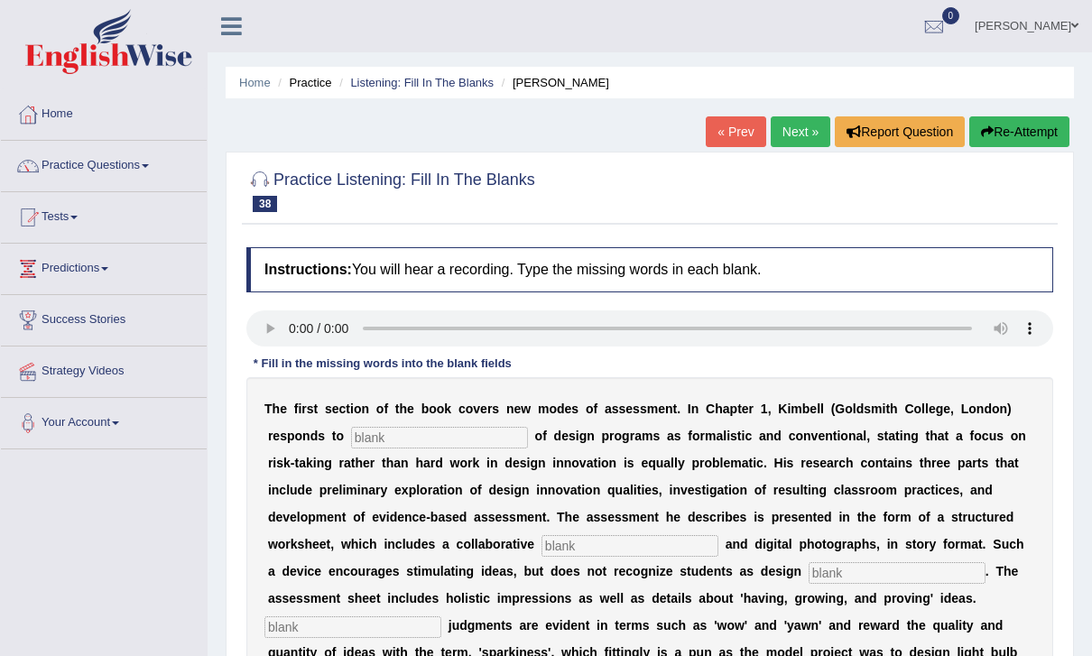
click at [790, 134] on link "Next »" at bounding box center [801, 131] width 60 height 31
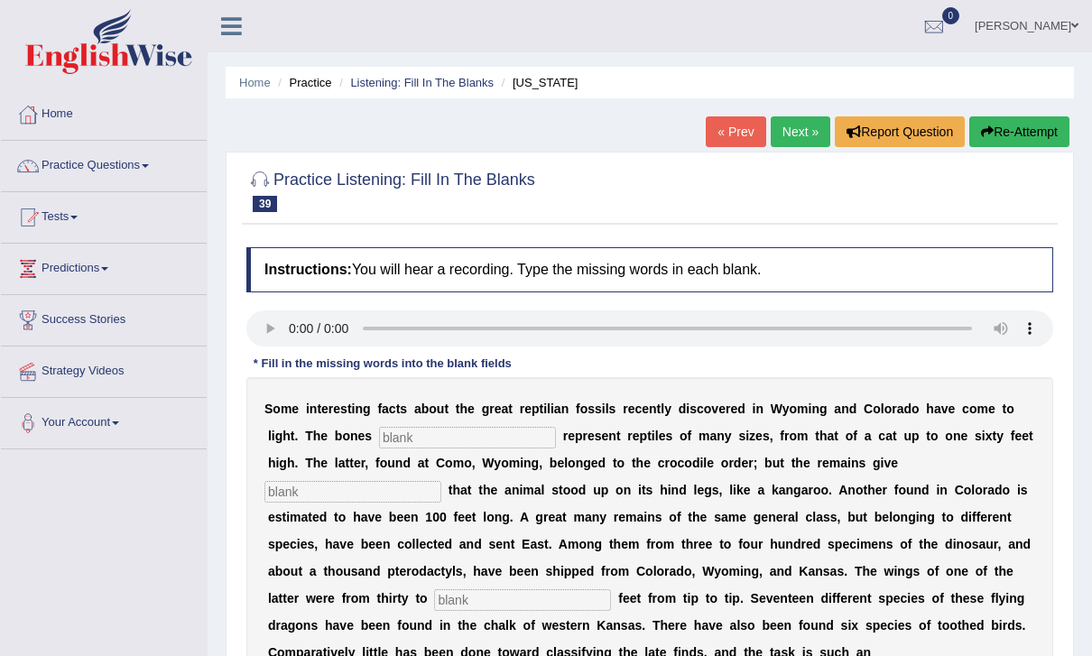
click at [799, 141] on link "Next »" at bounding box center [801, 131] width 60 height 31
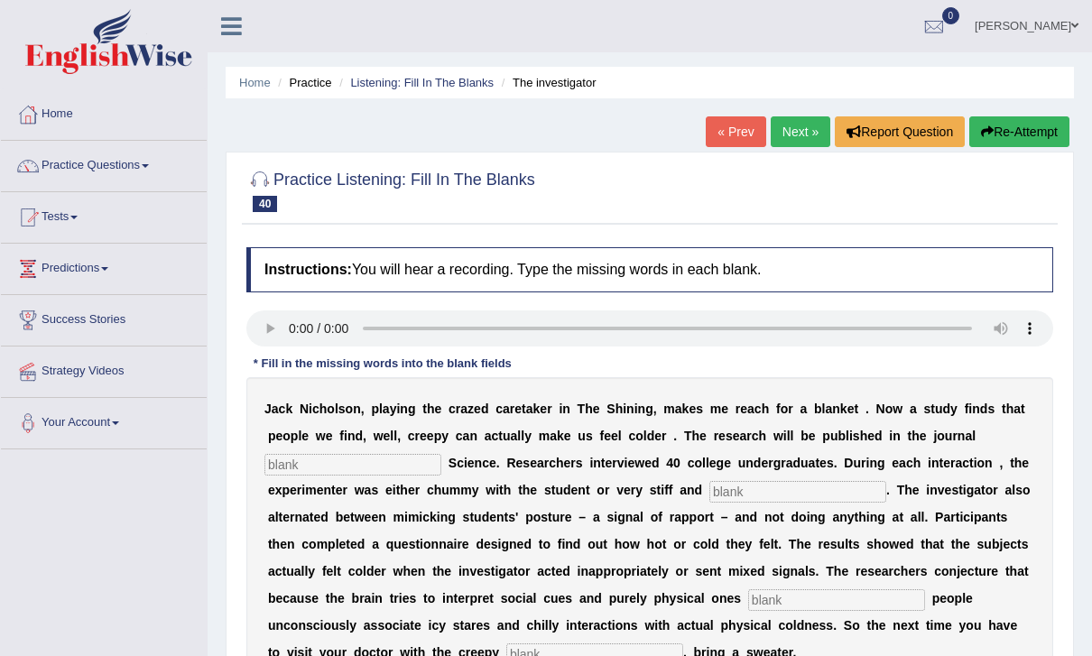
click at [777, 133] on link "Next »" at bounding box center [801, 131] width 60 height 31
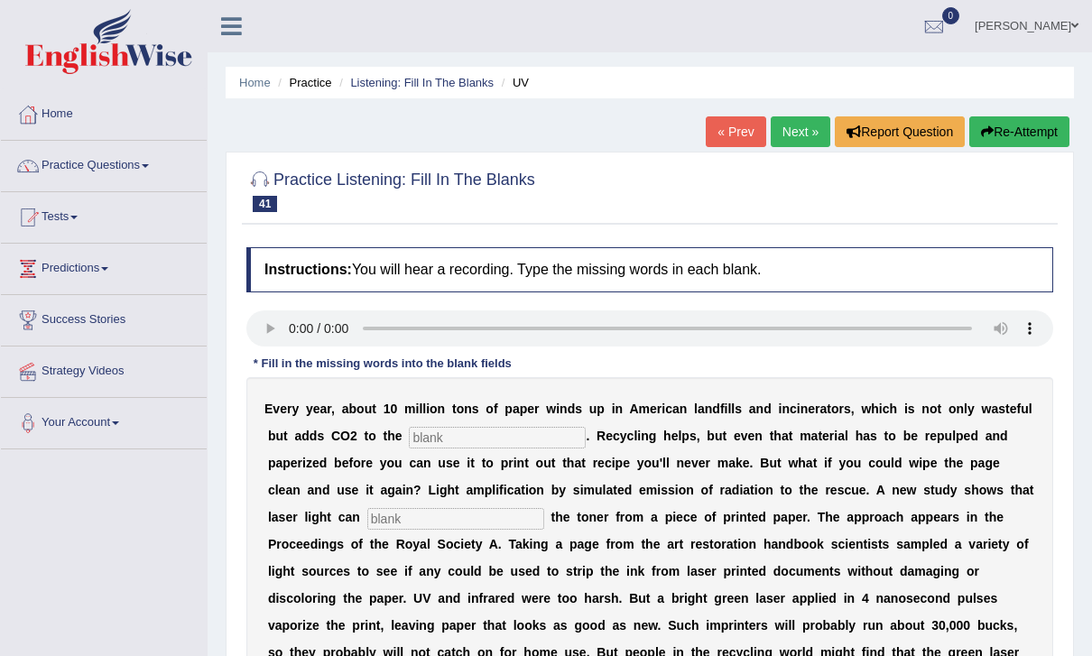
click at [785, 127] on link "Next »" at bounding box center [801, 131] width 60 height 31
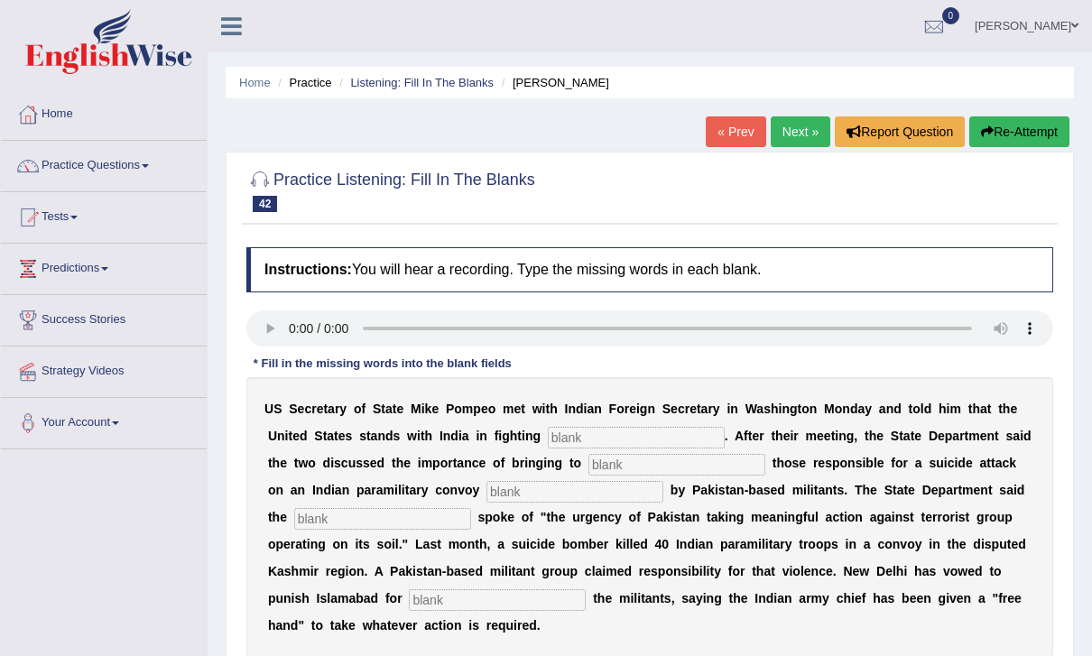
click at [803, 125] on link "Next »" at bounding box center [801, 131] width 60 height 31
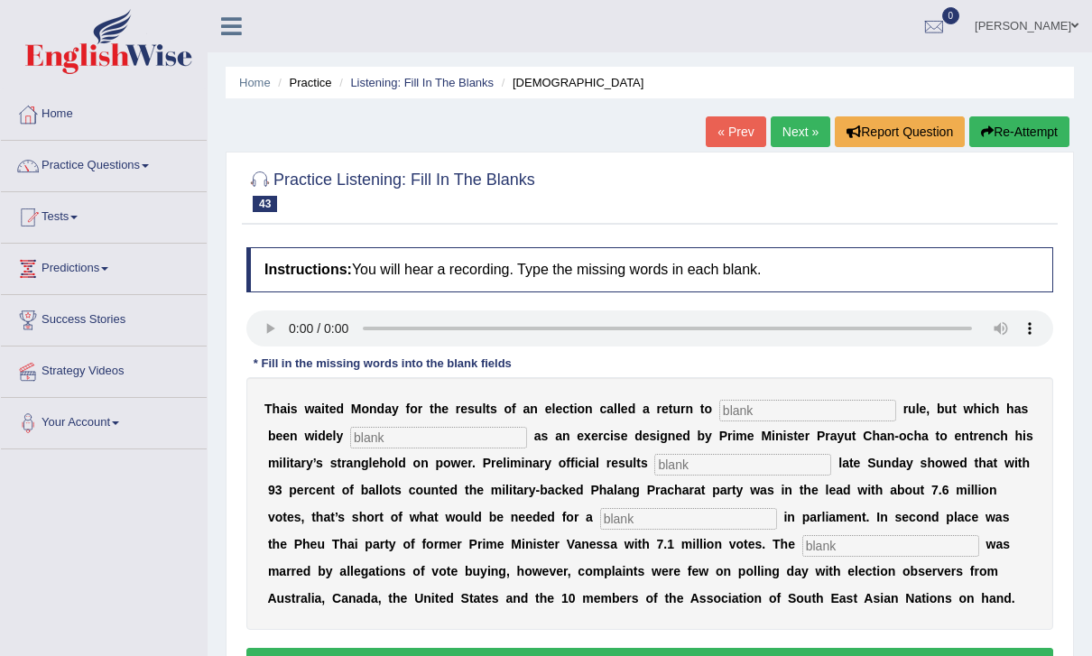
click at [293, 332] on audio at bounding box center [649, 329] width 807 height 36
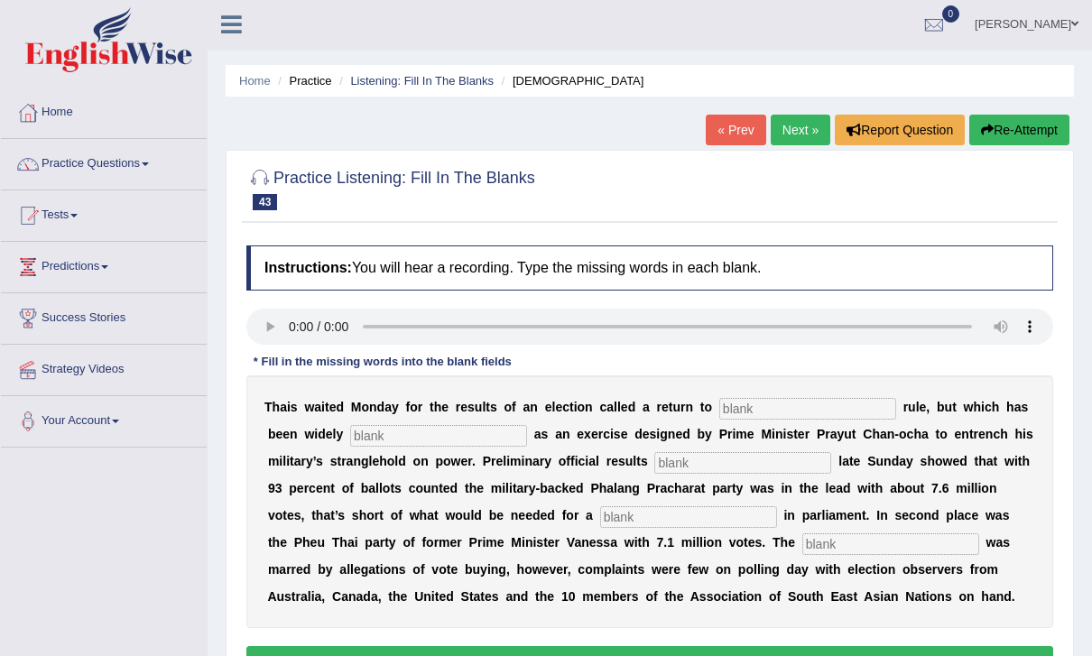
click at [802, 409] on input "text" at bounding box center [808, 409] width 177 height 22
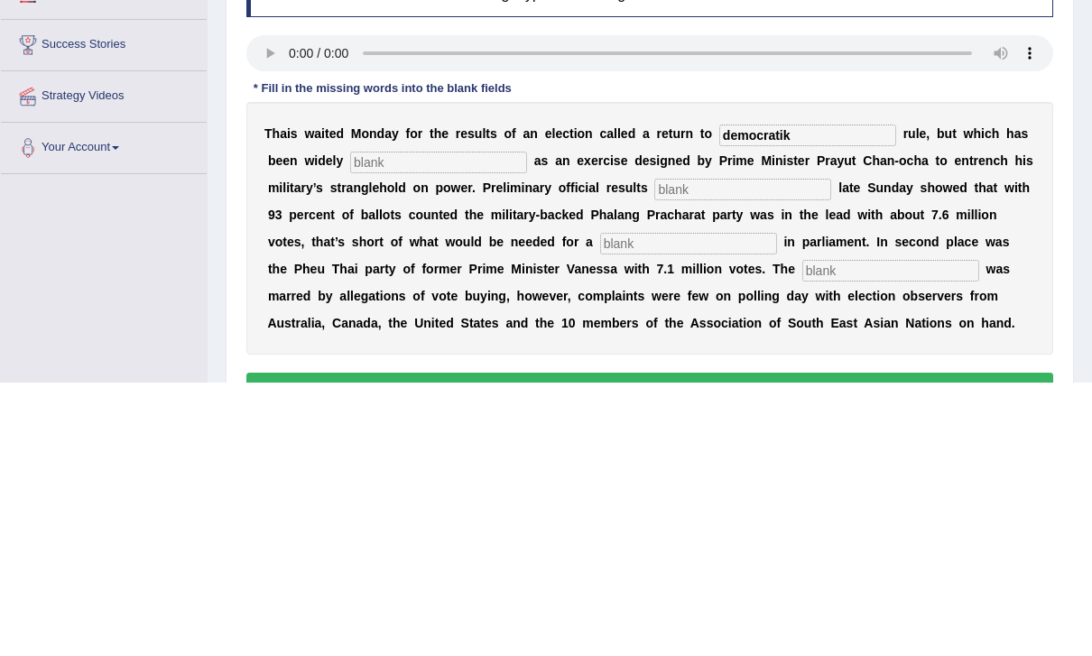
type input "democratik"
click at [381, 426] on input "text" at bounding box center [438, 437] width 177 height 22
type input "x"
type input "criticize"
click at [655, 453] on input "text" at bounding box center [743, 464] width 177 height 22
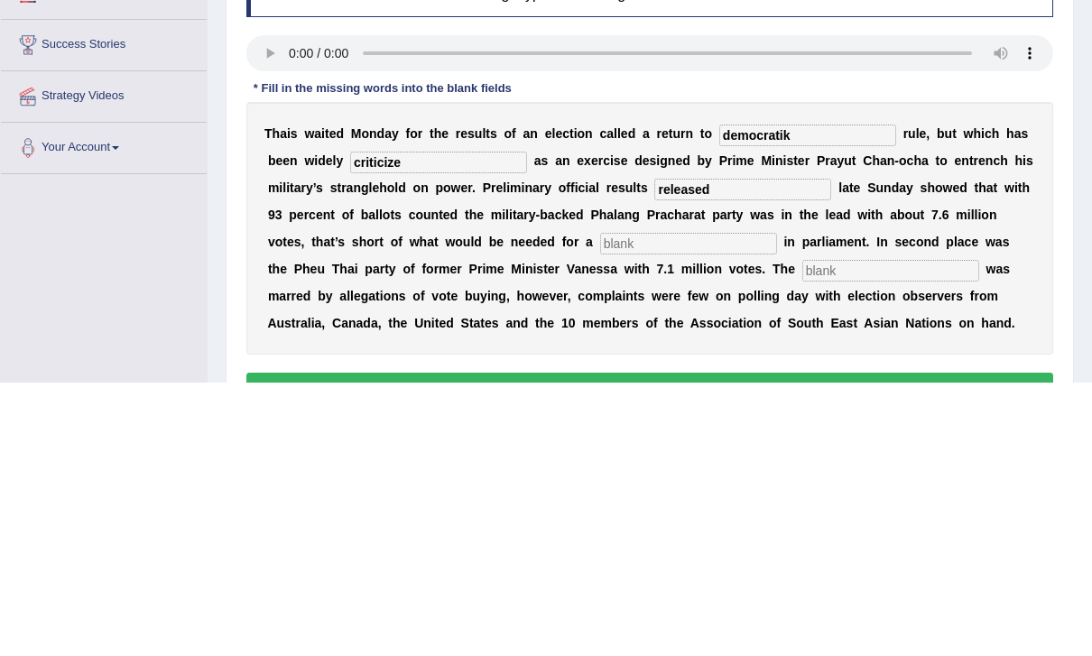
type input "released"
click at [600, 507] on input "text" at bounding box center [688, 518] width 177 height 22
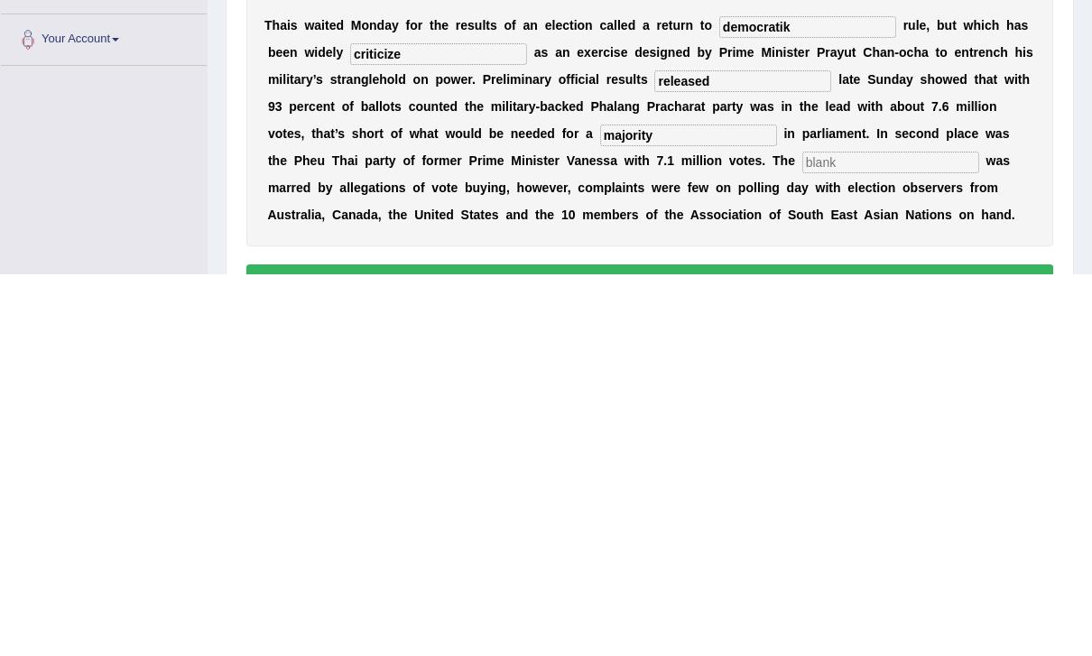
type input "majority"
click at [803, 534] on input "text" at bounding box center [891, 545] width 177 height 22
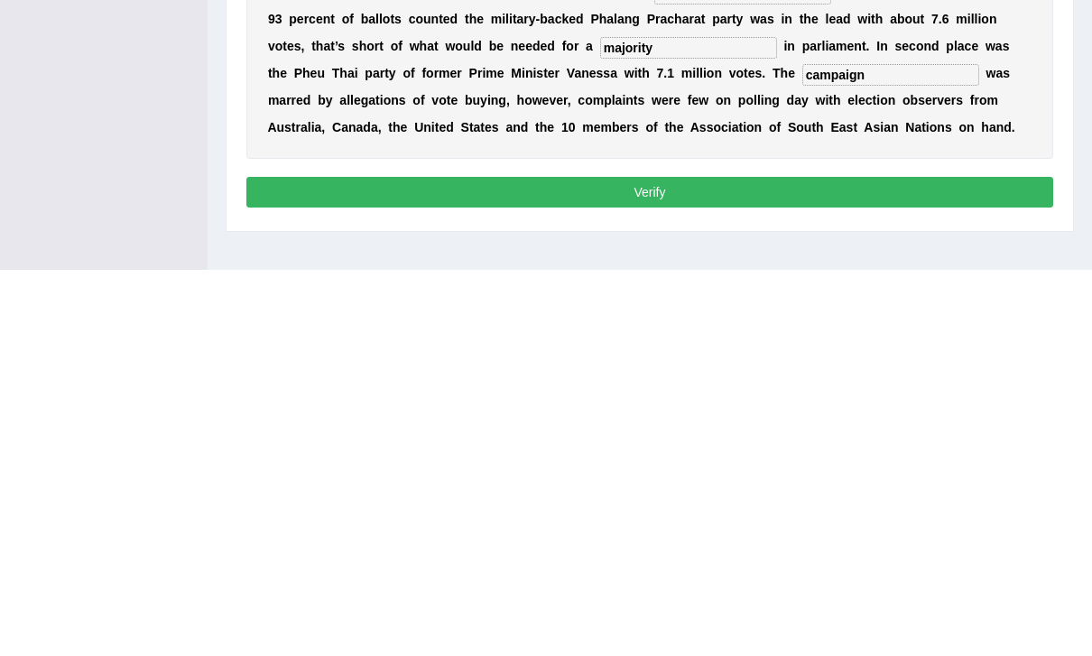
scroll to position [181, 0]
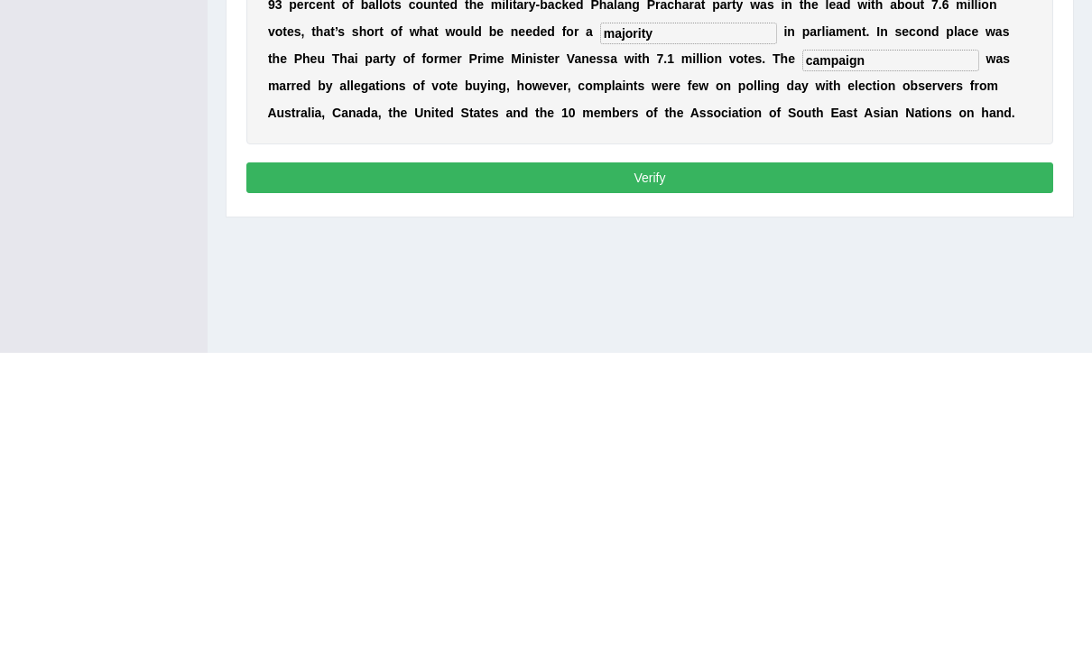
type input "campaign"
click at [111, 169] on div "Toggle navigation Home Practice Questions Speaking Practice Read Aloud Repeat S…" at bounding box center [546, 288] width 1092 height 939
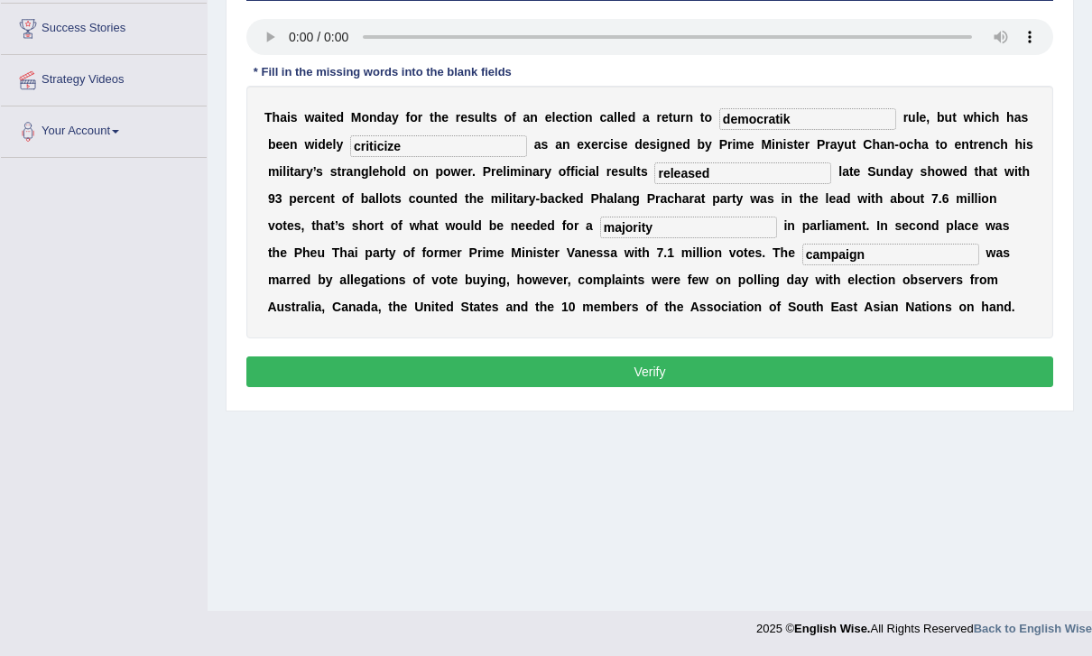
click at [803, 257] on input "campaign" at bounding box center [891, 255] width 177 height 22
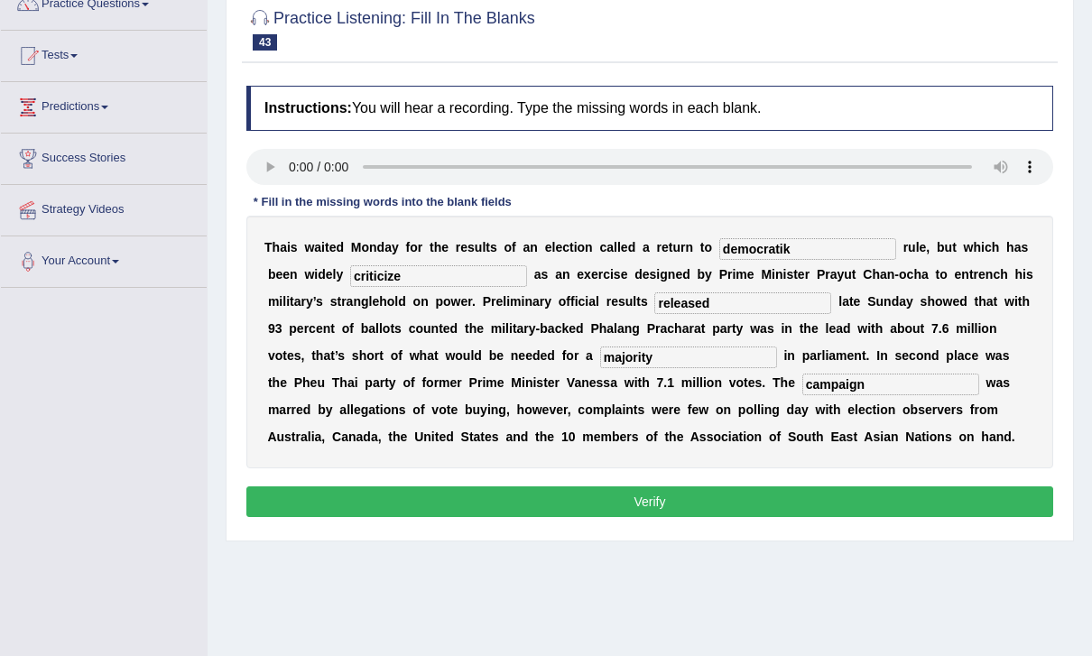
scroll to position [146, 0]
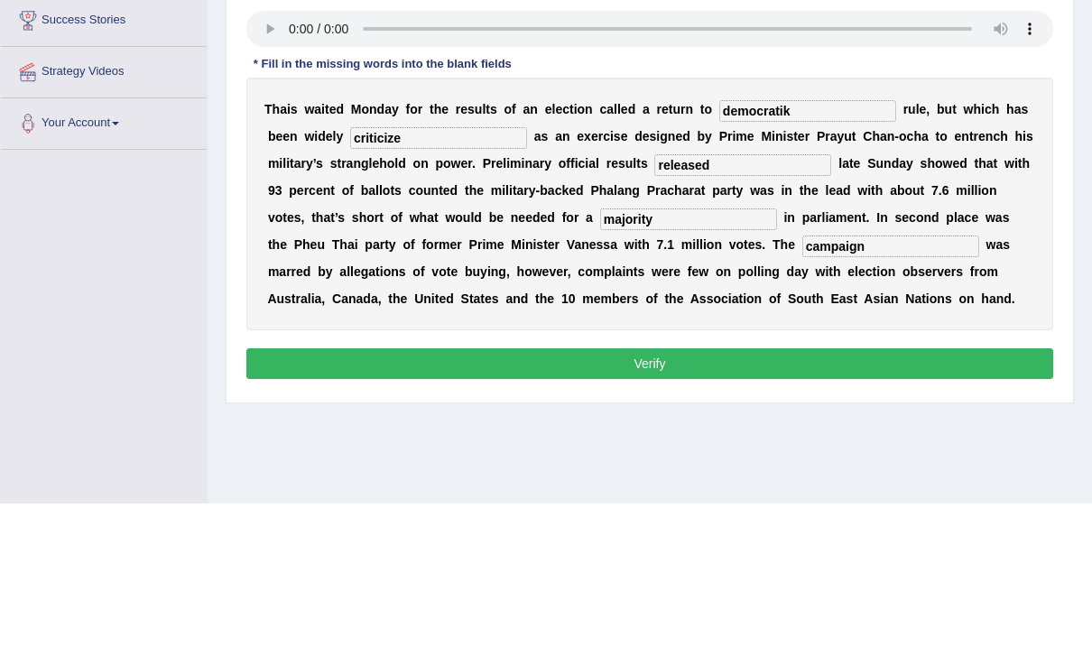
click at [810, 254] on input "democratik" at bounding box center [808, 265] width 177 height 22
type input "democratic"
click at [385, 281] on input "criticize" at bounding box center [438, 292] width 177 height 22
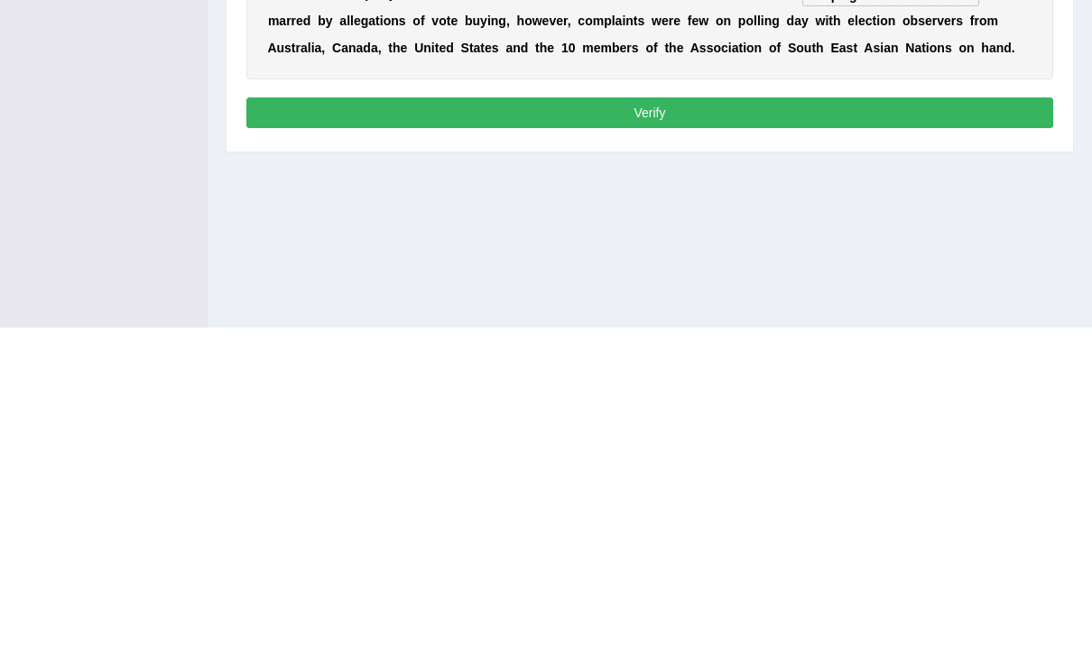
scroll to position [236, 0]
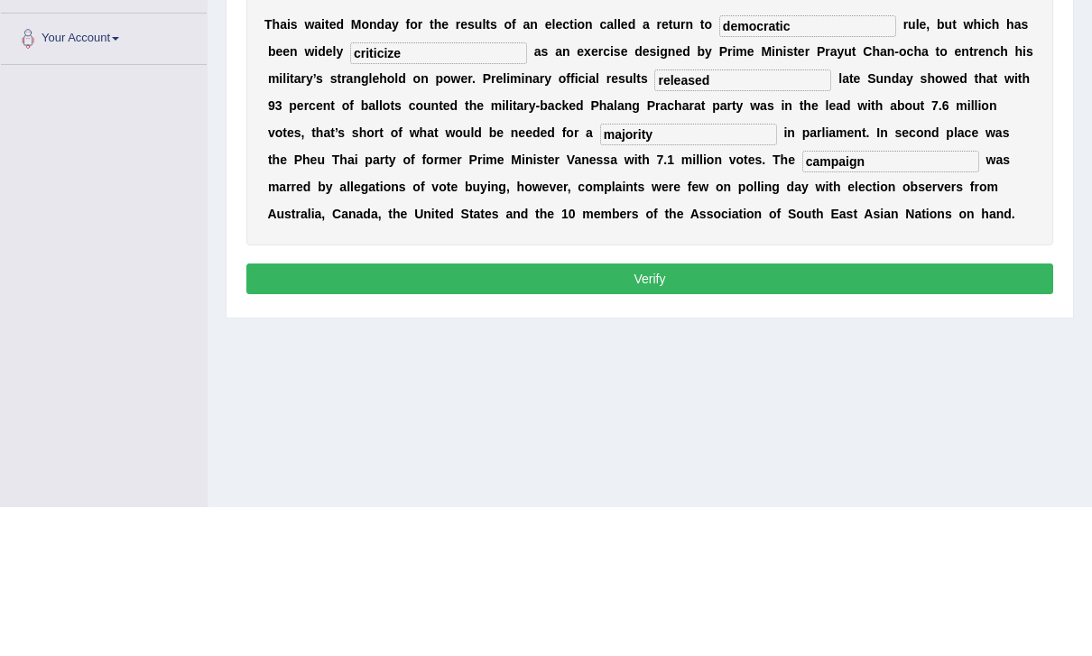
click at [891, 413] on button "Verify" at bounding box center [649, 428] width 807 height 31
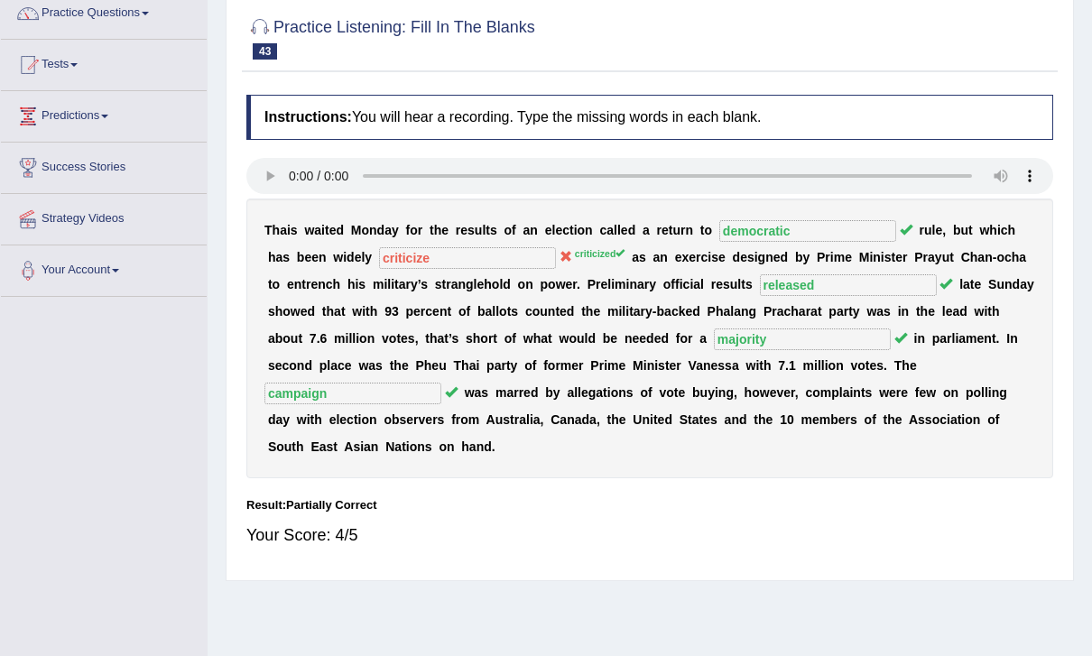
scroll to position [0, 0]
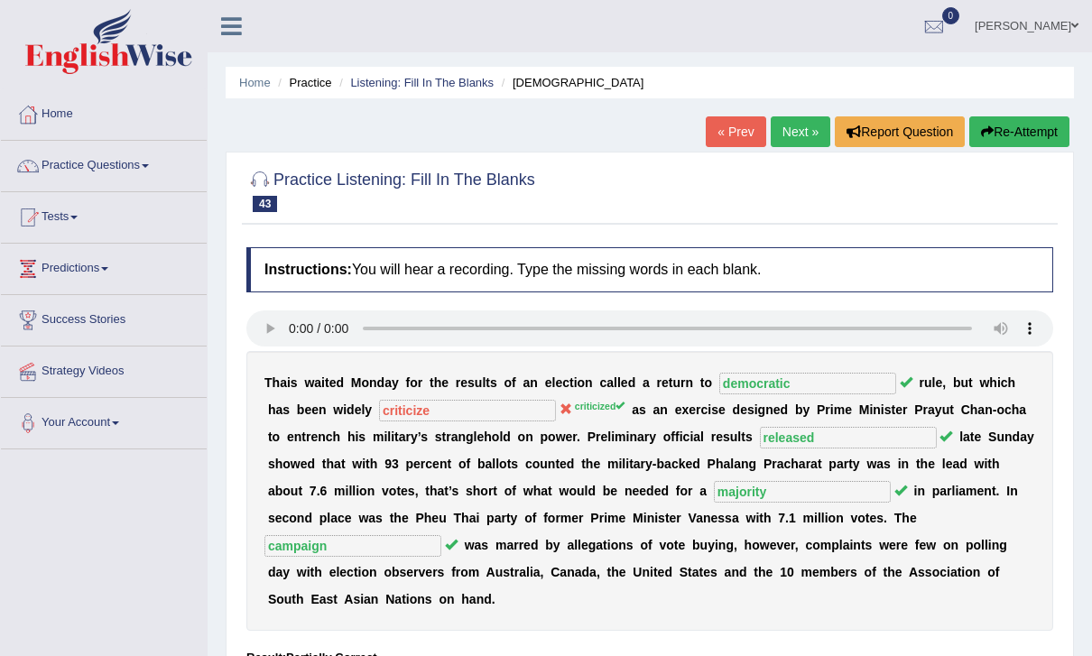
click at [805, 129] on link "Next »" at bounding box center [801, 131] width 60 height 31
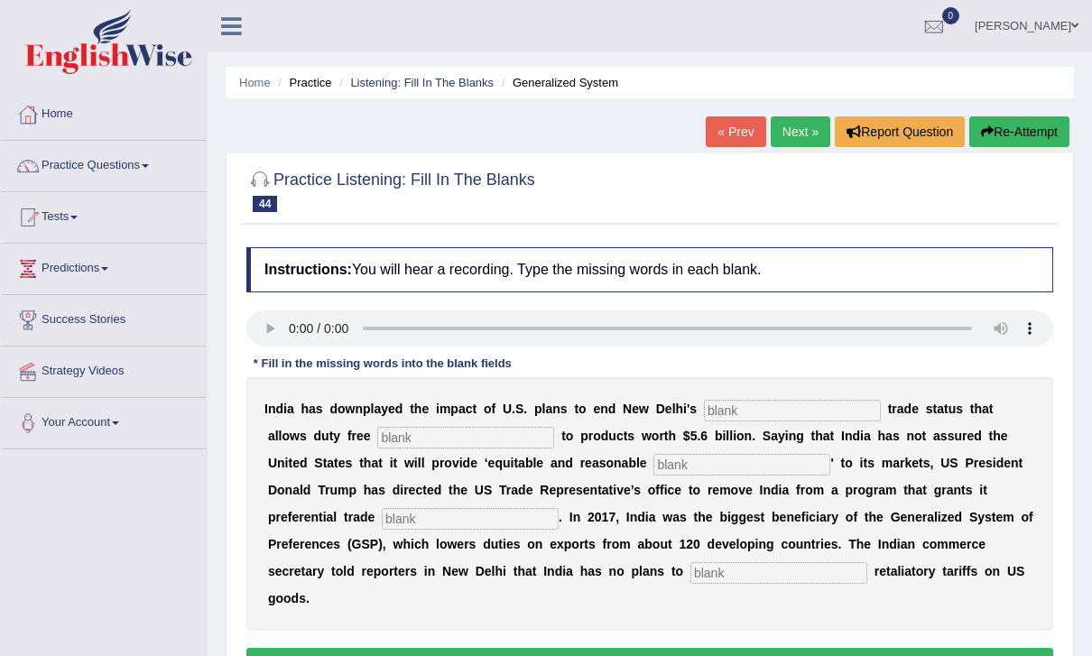
click at [807, 133] on link "Next »" at bounding box center [801, 131] width 60 height 31
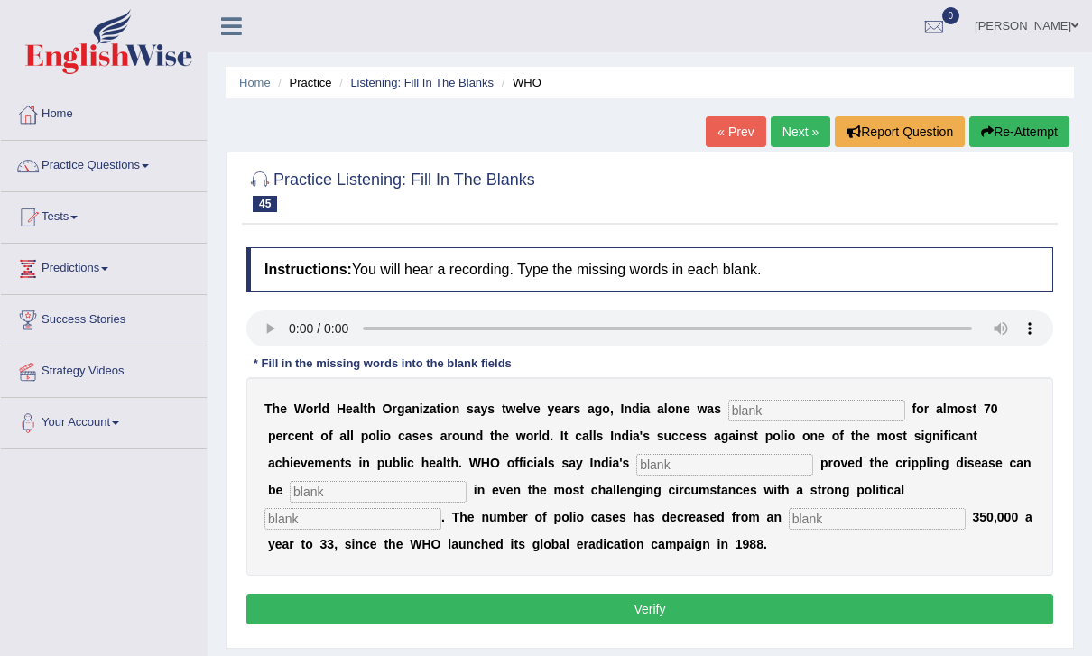
click at [296, 326] on audio at bounding box center [649, 329] width 807 height 36
click at [812, 416] on input "text" at bounding box center [817, 411] width 177 height 22
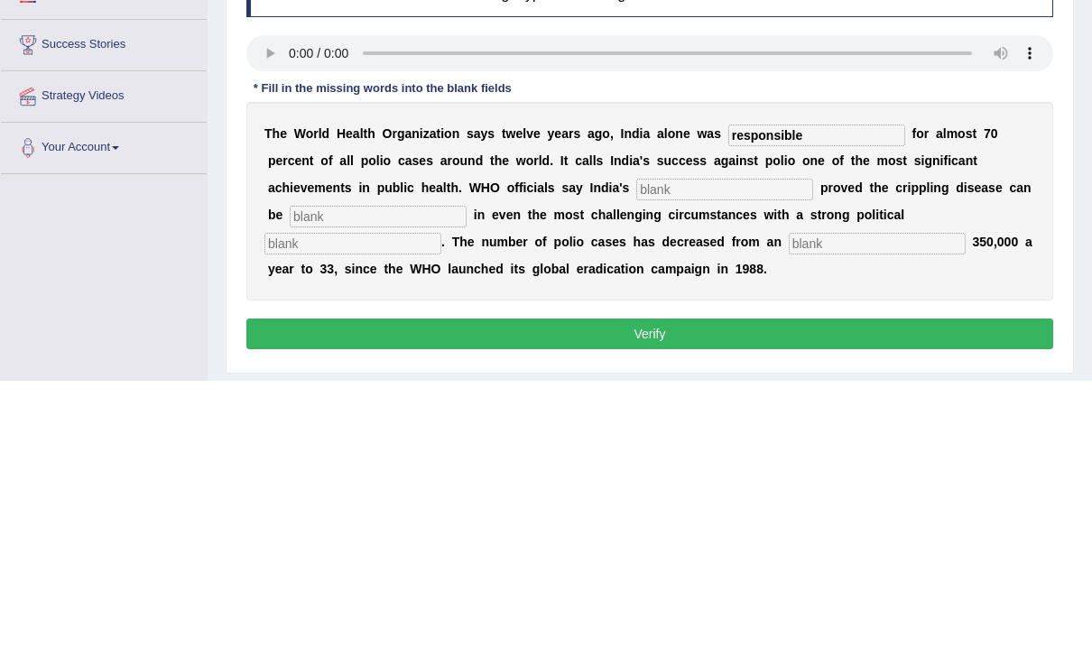
type input "responsible"
click at [636, 454] on input "text" at bounding box center [724, 465] width 177 height 22
type input "accomplishment"
click at [599, 510] on b "a" at bounding box center [602, 517] width 7 height 14
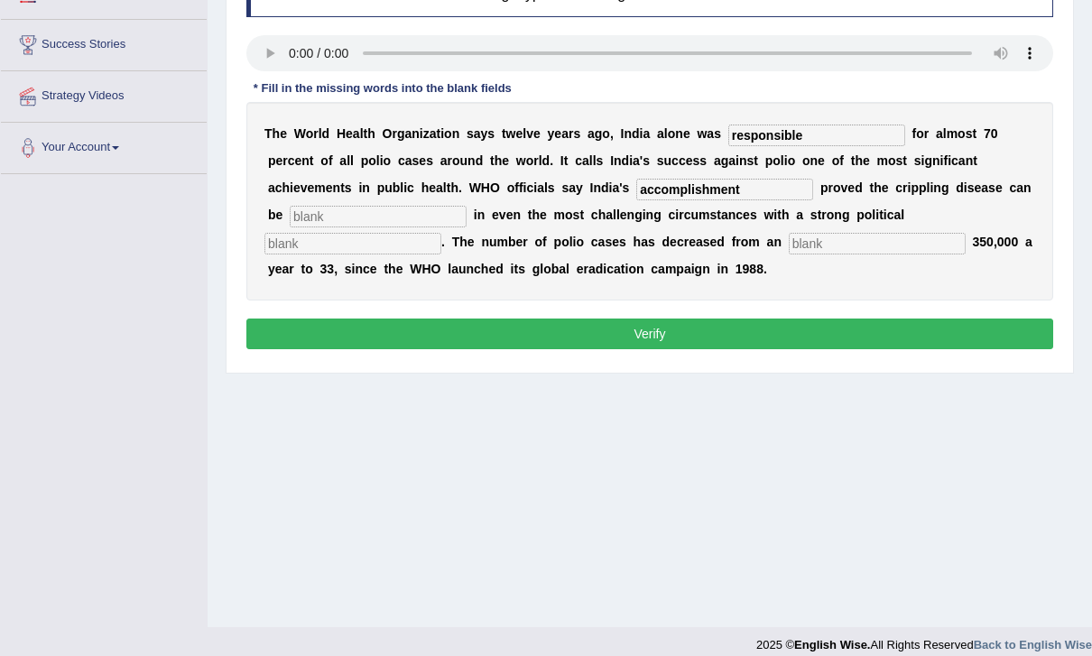
click at [570, 239] on b "l" at bounding box center [572, 242] width 4 height 14
click at [344, 225] on input "text" at bounding box center [378, 217] width 177 height 22
type input "elemeneted"
click at [441, 233] on input "text" at bounding box center [353, 244] width 177 height 22
type input "commitment"
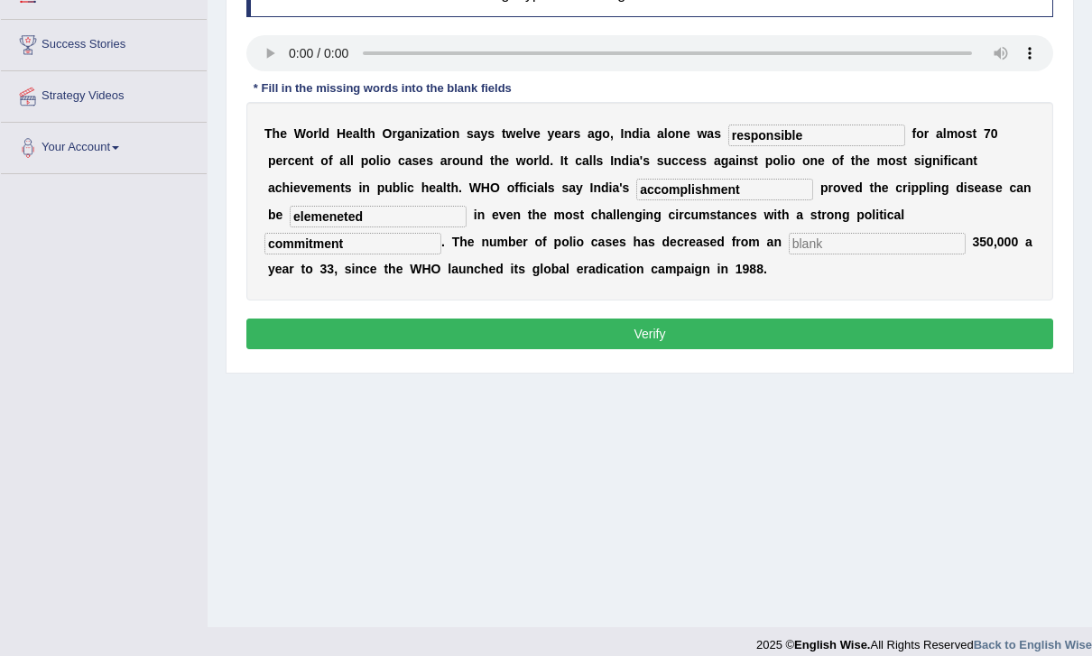
click at [789, 233] on input "text" at bounding box center [877, 244] width 177 height 22
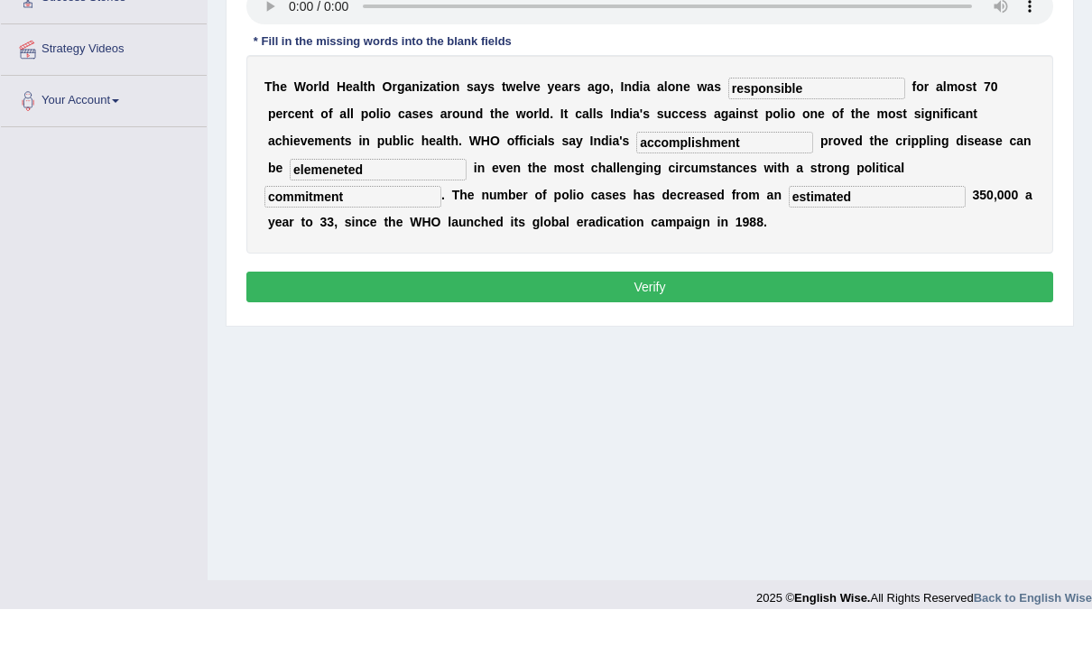
type input "estimated"
click at [346, 206] on input "elemeneted" at bounding box center [378, 217] width 177 height 22
type input "elemeneted"
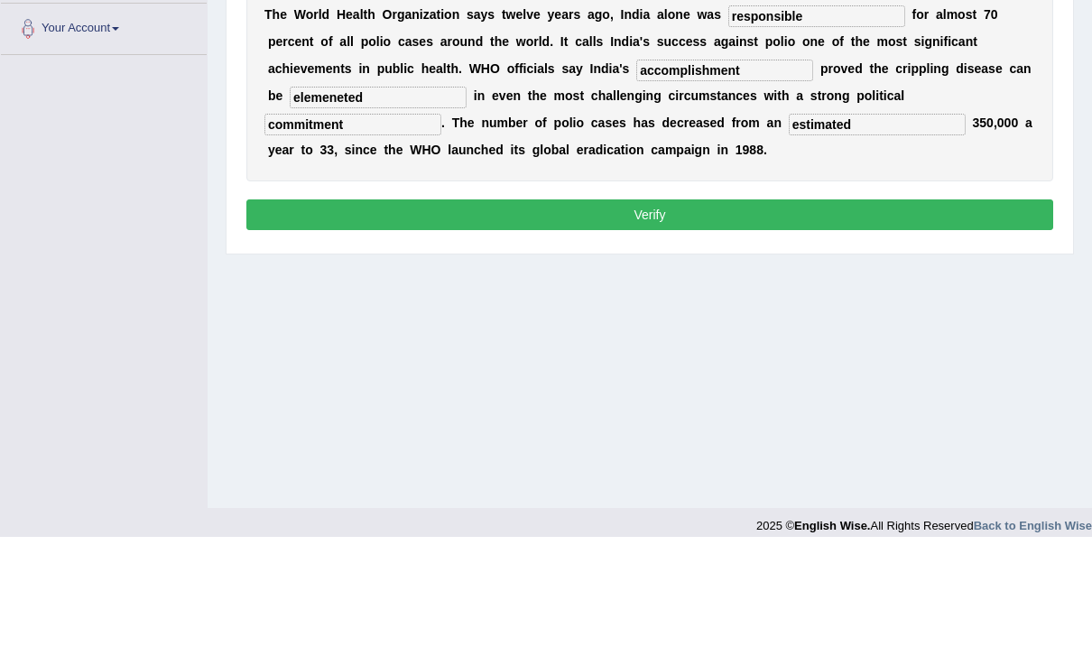
click at [785, 319] on button "Verify" at bounding box center [649, 334] width 807 height 31
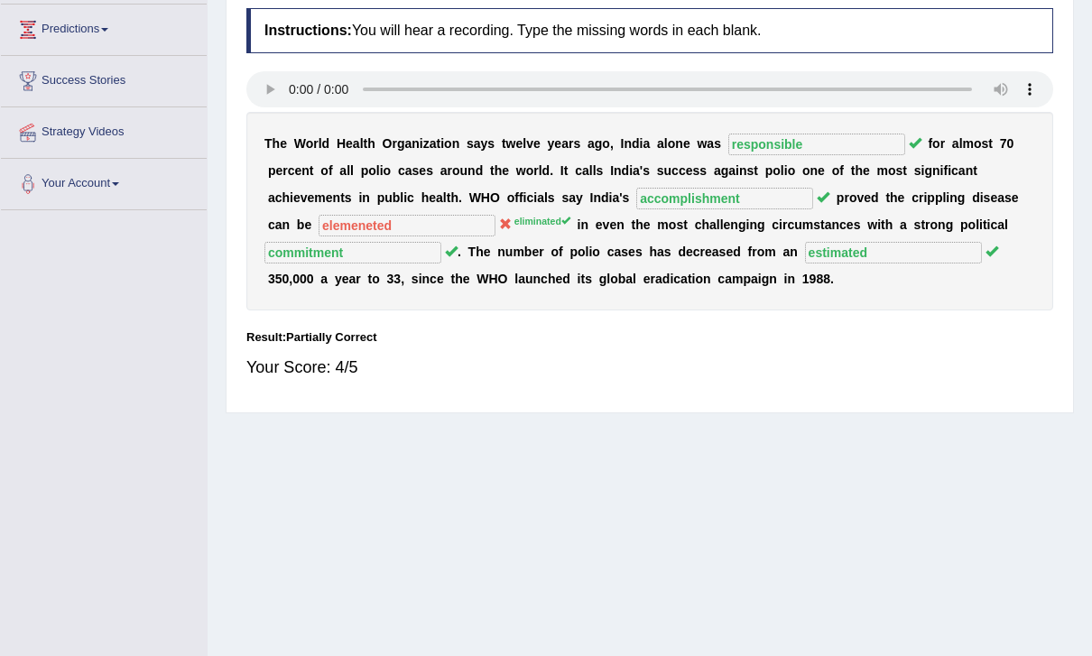
scroll to position [0, 0]
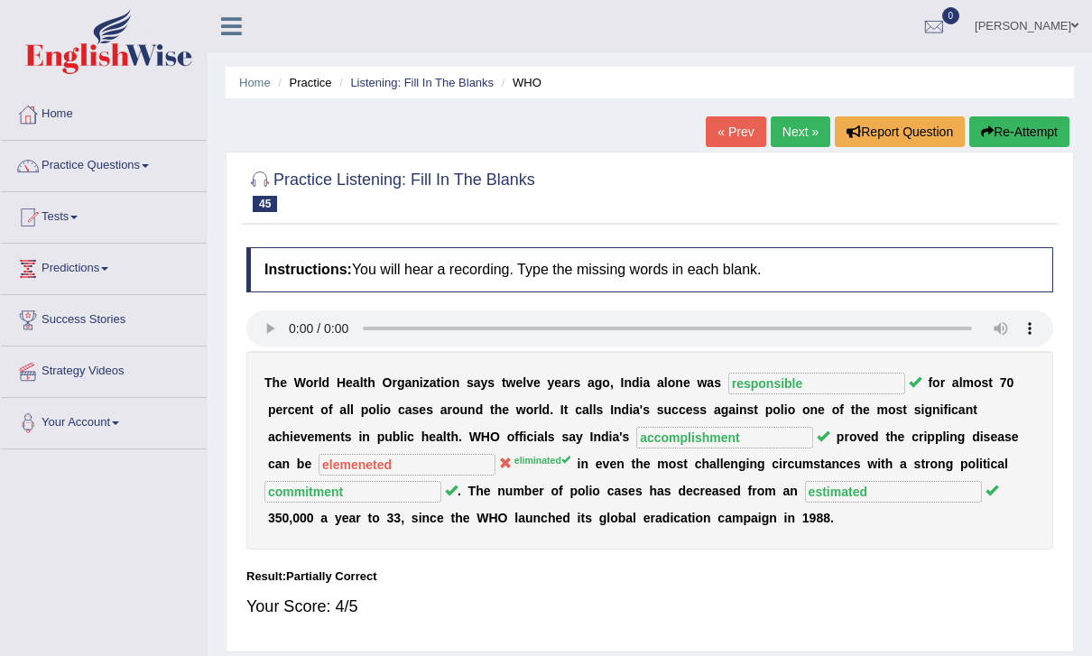
click at [803, 130] on link "Next »" at bounding box center [801, 131] width 60 height 31
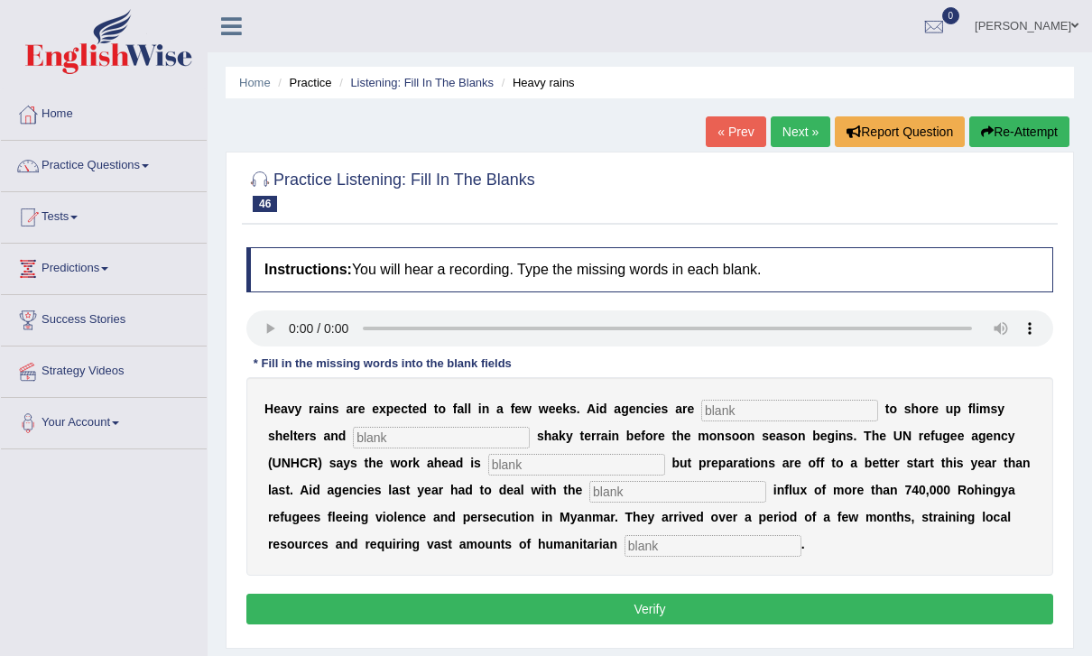
click at [289, 320] on audio at bounding box center [649, 329] width 807 height 36
click at [792, 404] on input "text" at bounding box center [789, 411] width 177 height 22
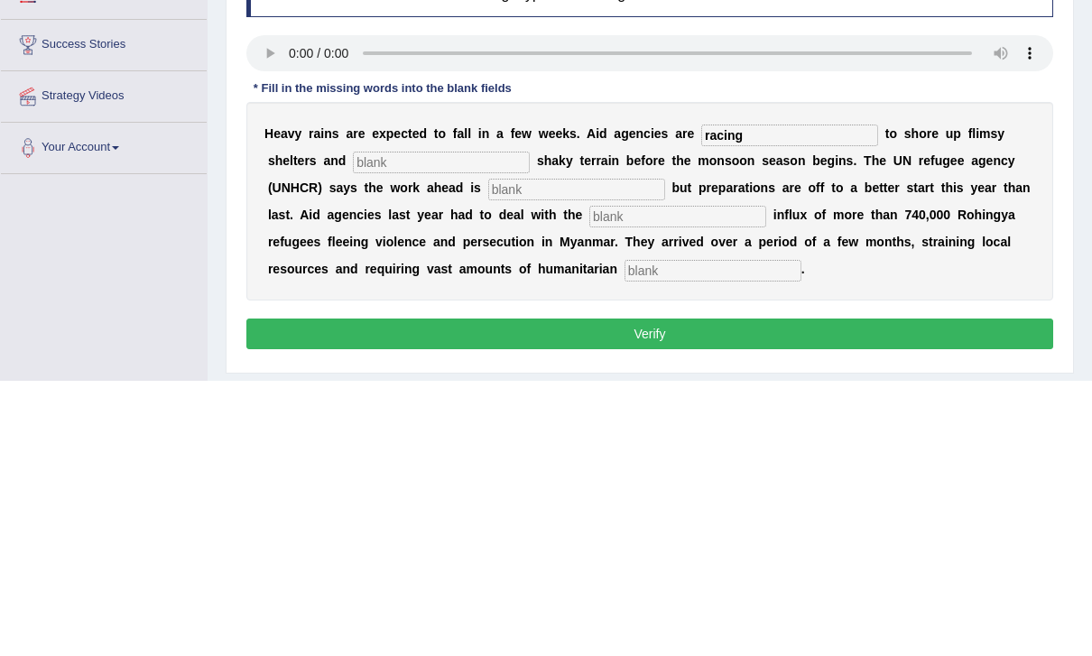
type input "racing"
click at [359, 427] on input "text" at bounding box center [441, 438] width 177 height 22
type input "stablize"
click at [488, 454] on input "text" at bounding box center [576, 465] width 177 height 22
type input "monumental"
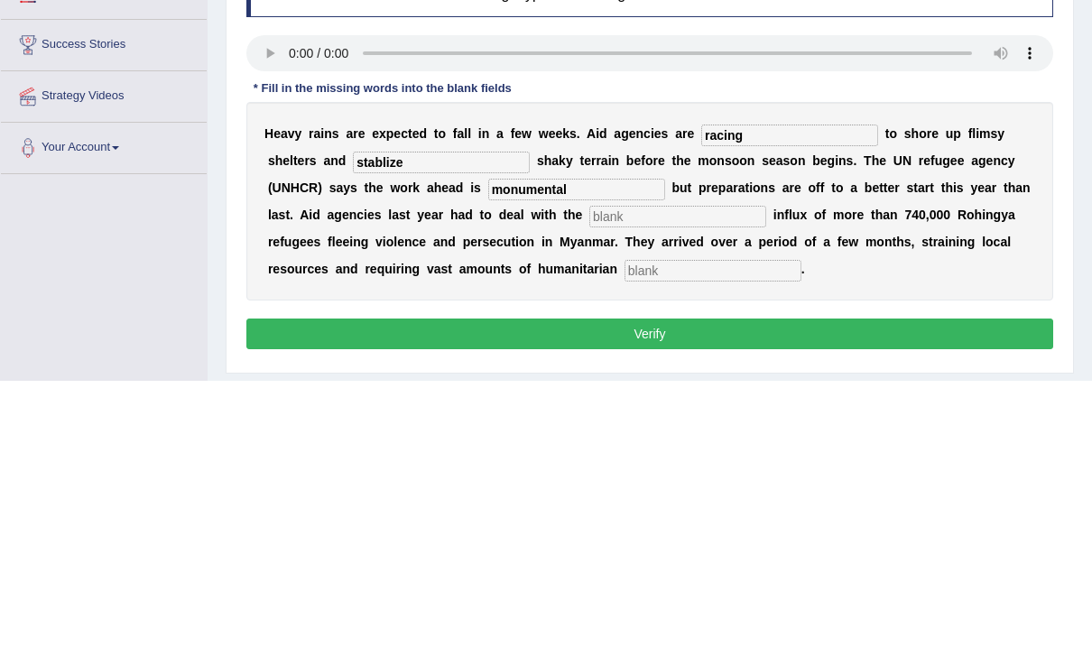
click at [590, 481] on input "text" at bounding box center [678, 492] width 177 height 22
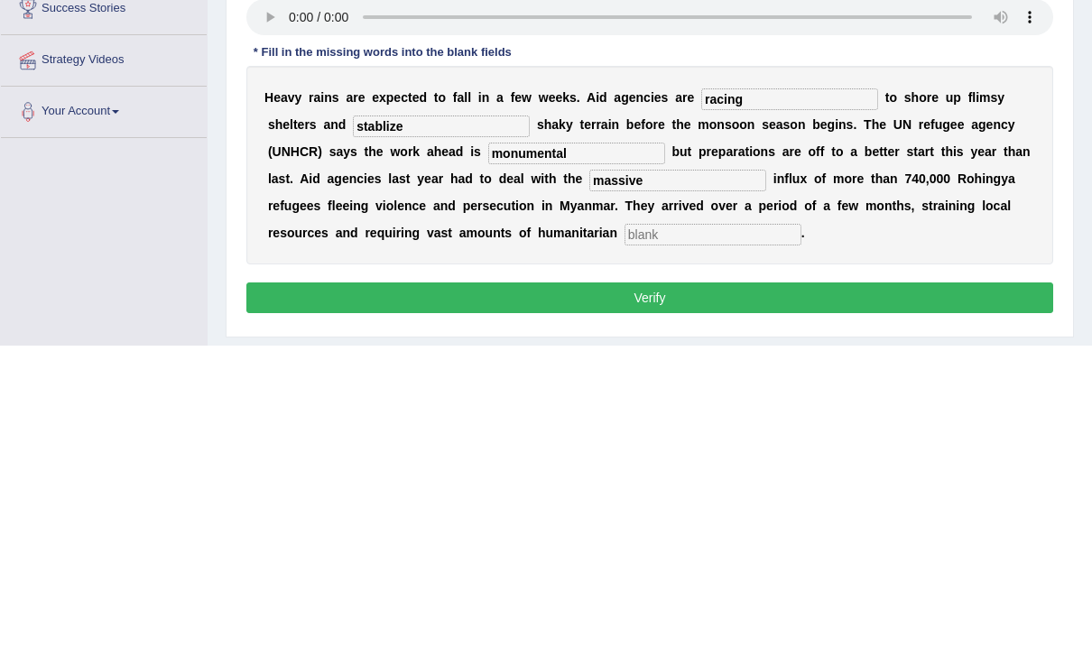
type input "massive"
click at [625, 535] on input "text" at bounding box center [713, 546] width 177 height 22
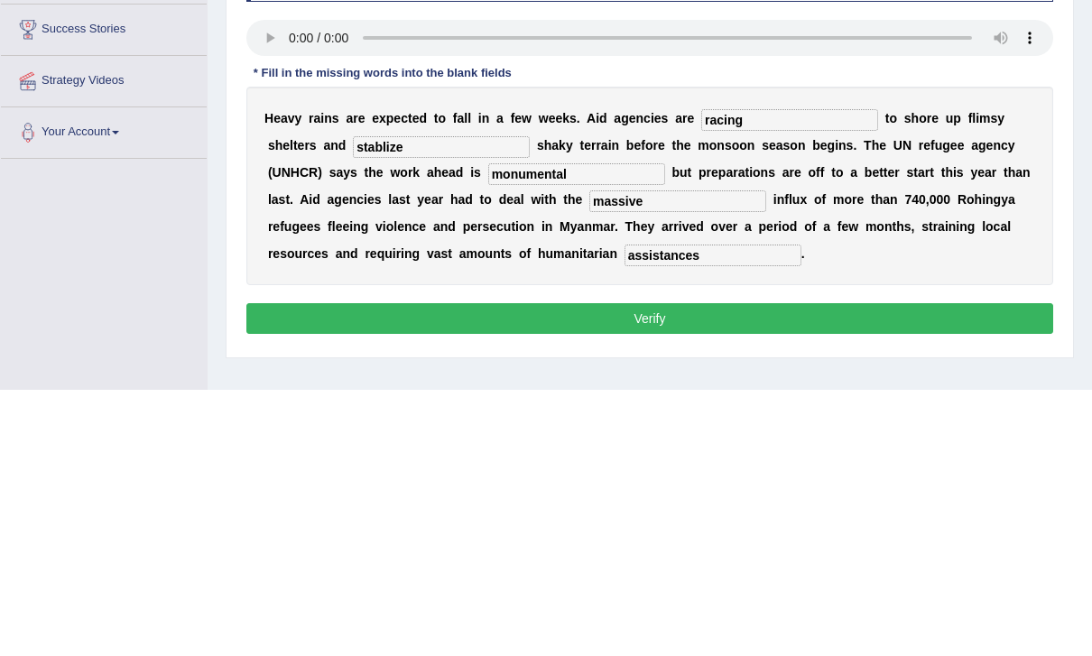
type input "assistances"
click at [395, 403] on input "stablize" at bounding box center [441, 414] width 177 height 22
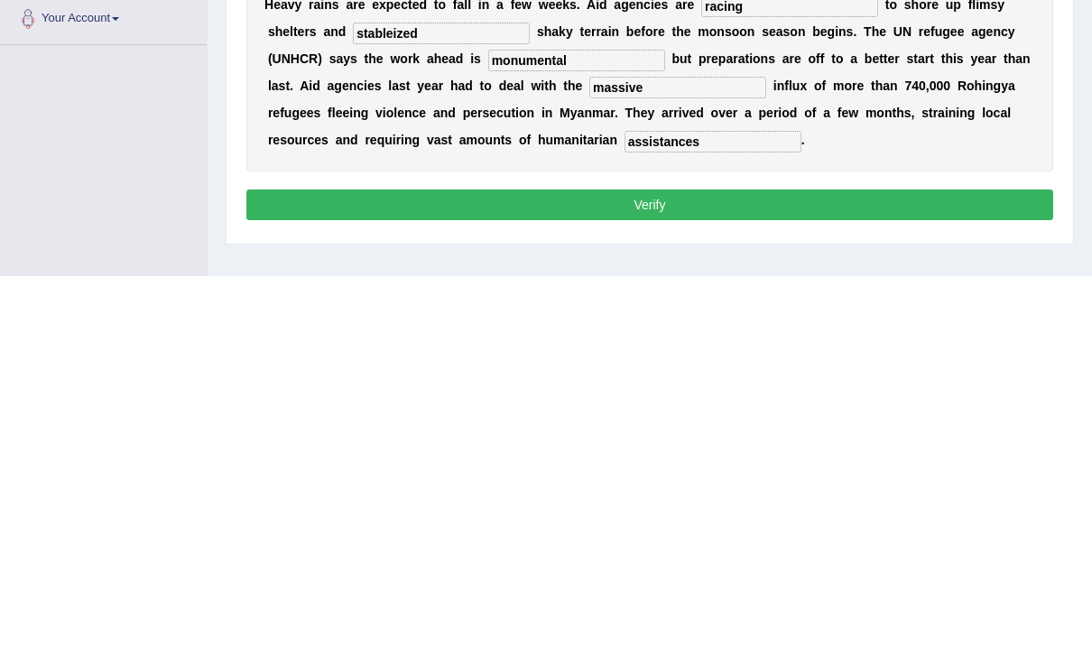
type input "stableized"
click at [989, 570] on button "Verify" at bounding box center [649, 585] width 807 height 31
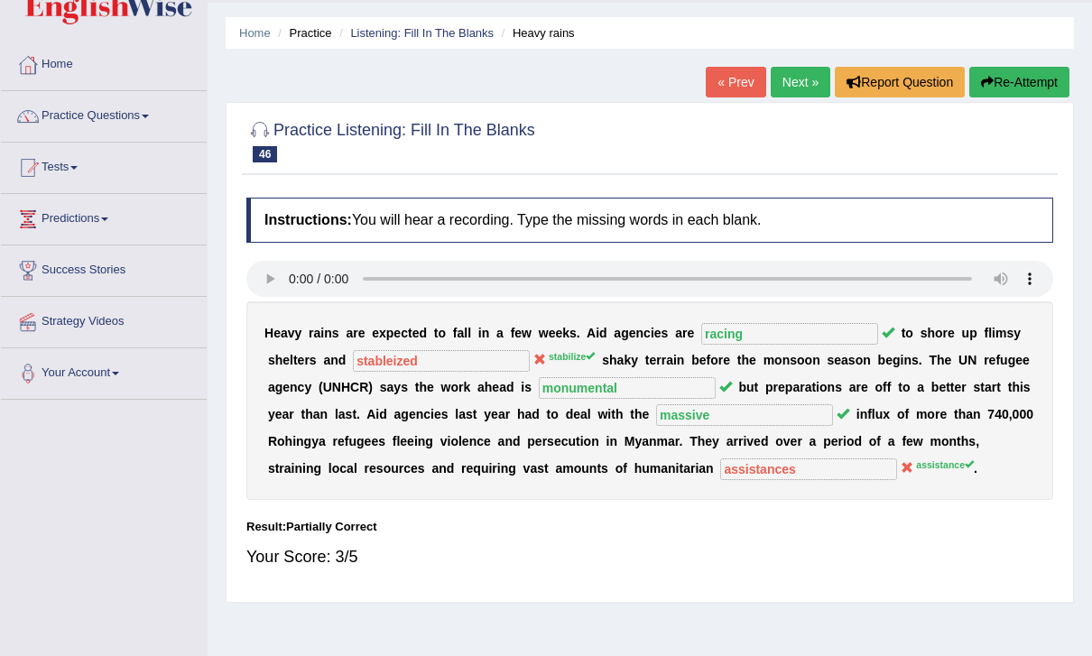
scroll to position [0, 0]
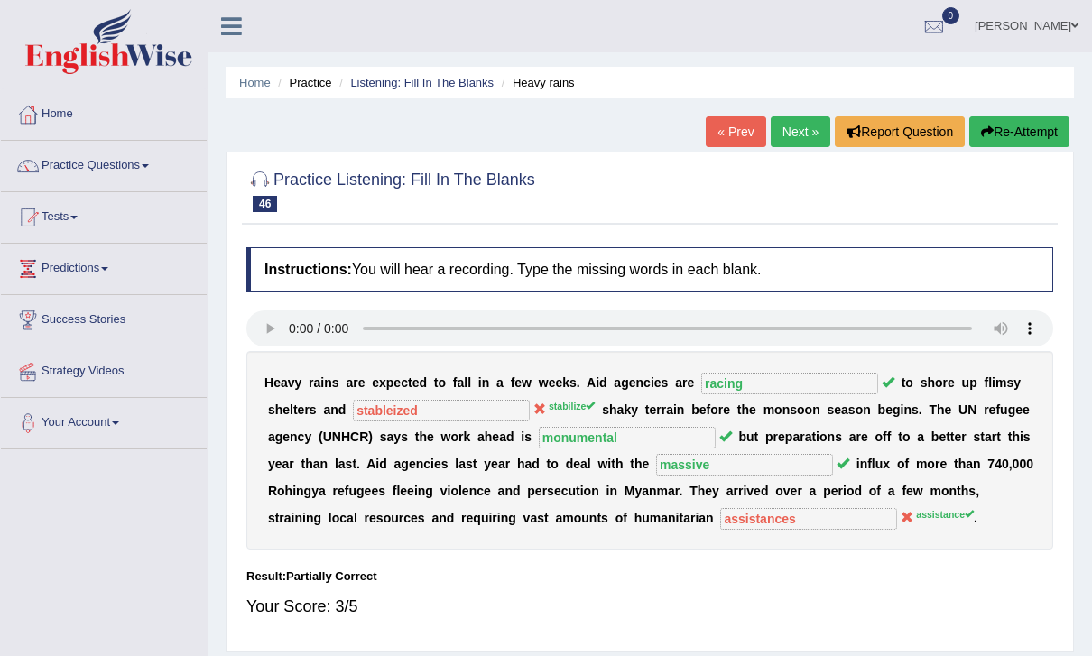
click at [794, 142] on link "Next »" at bounding box center [801, 131] width 60 height 31
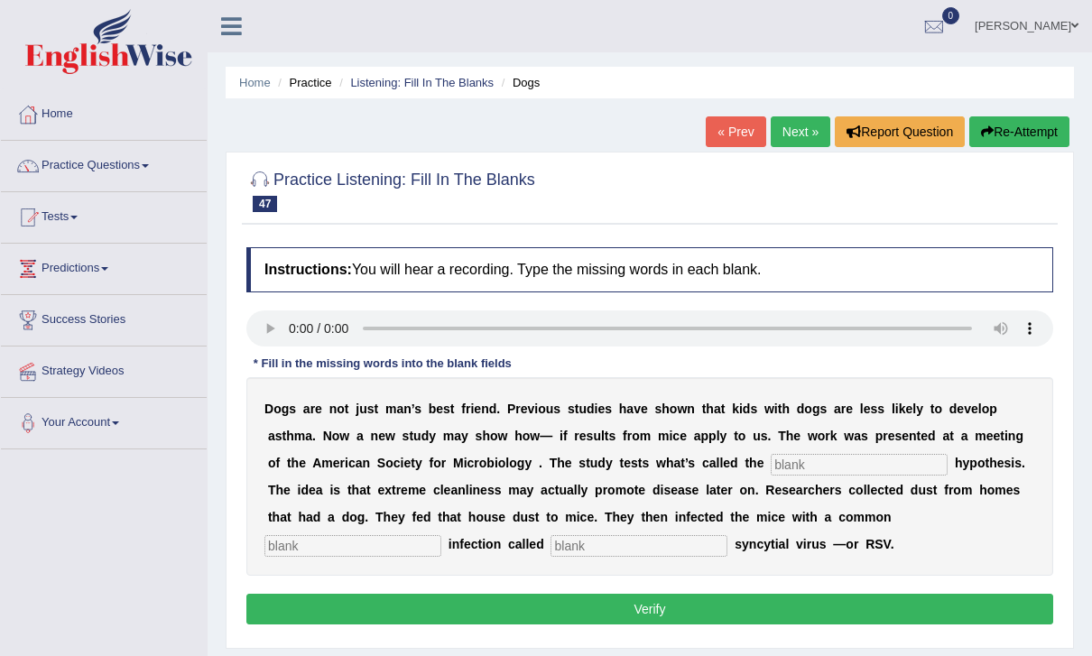
click at [841, 454] on input "text" at bounding box center [859, 465] width 177 height 22
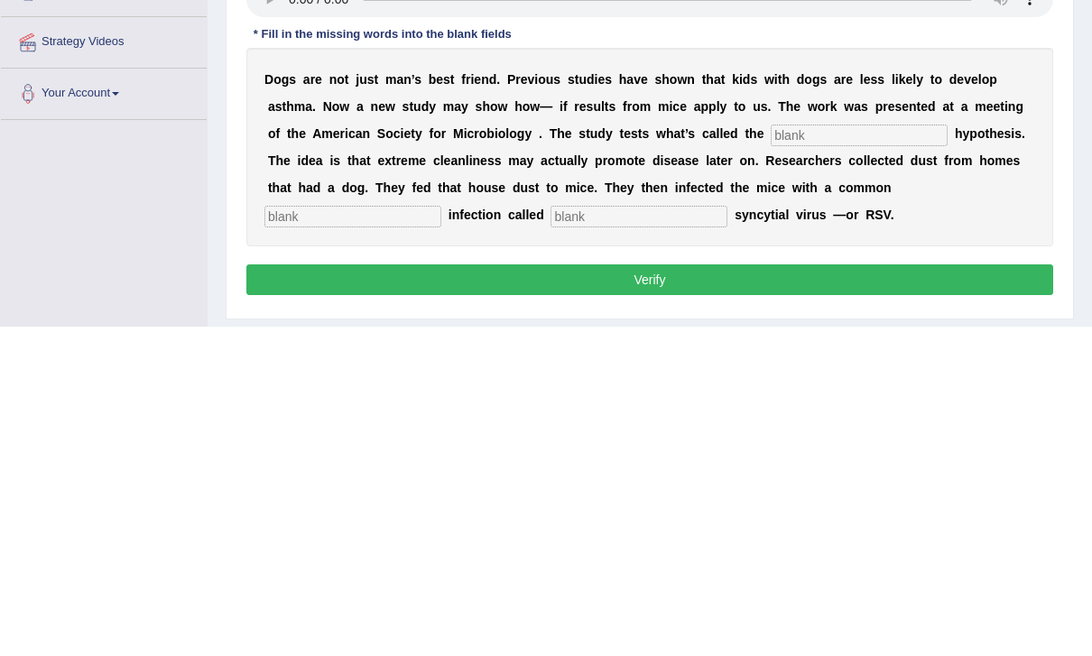
click at [294, 311] on audio at bounding box center [649, 329] width 807 height 36
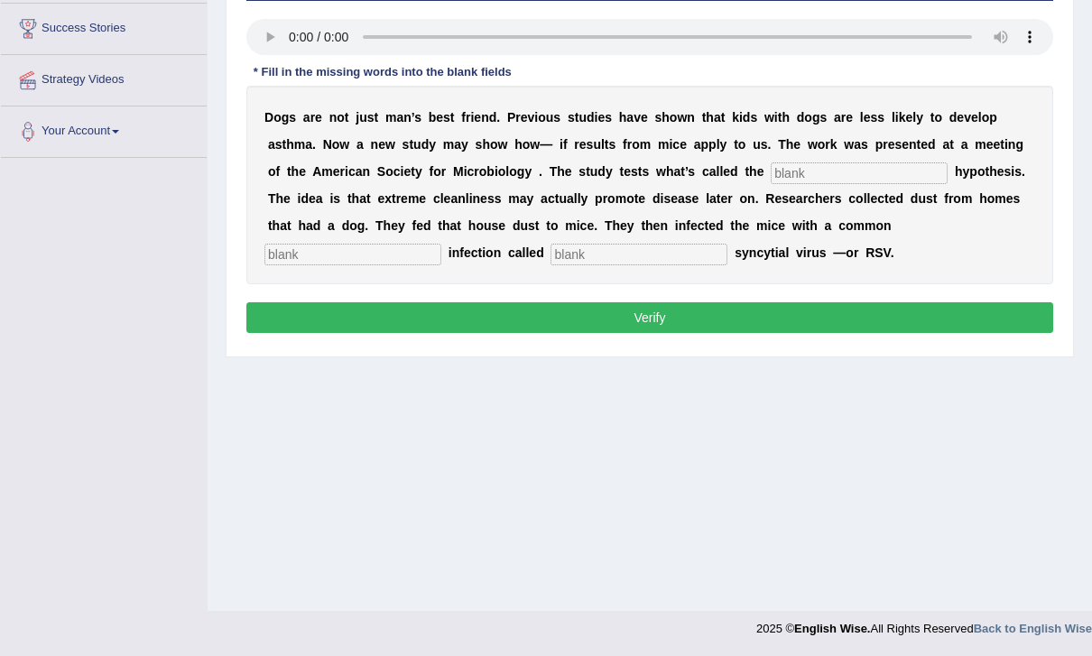
click at [839, 183] on input "text" at bounding box center [859, 174] width 177 height 22
type input "hygiene"
click at [906, 208] on div "D o g s a r e n o t j u s t m a n ’ s b e s t f r i e n d . P r e v i o u s s t…" at bounding box center [649, 185] width 807 height 199
click at [441, 244] on input "text" at bounding box center [353, 255] width 177 height 22
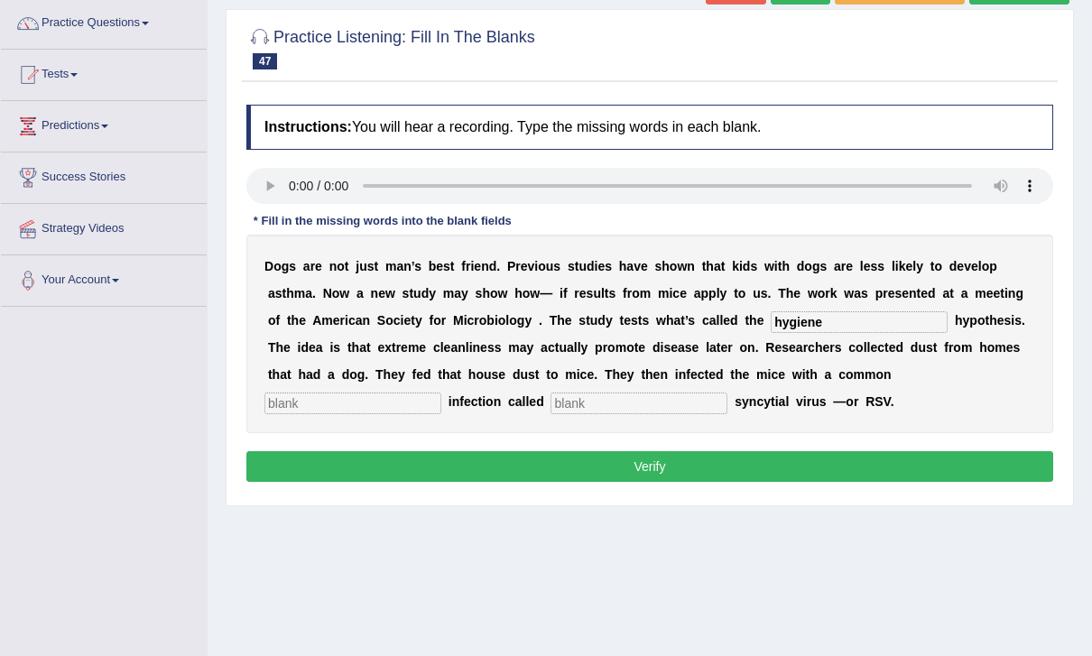
scroll to position [140, 0]
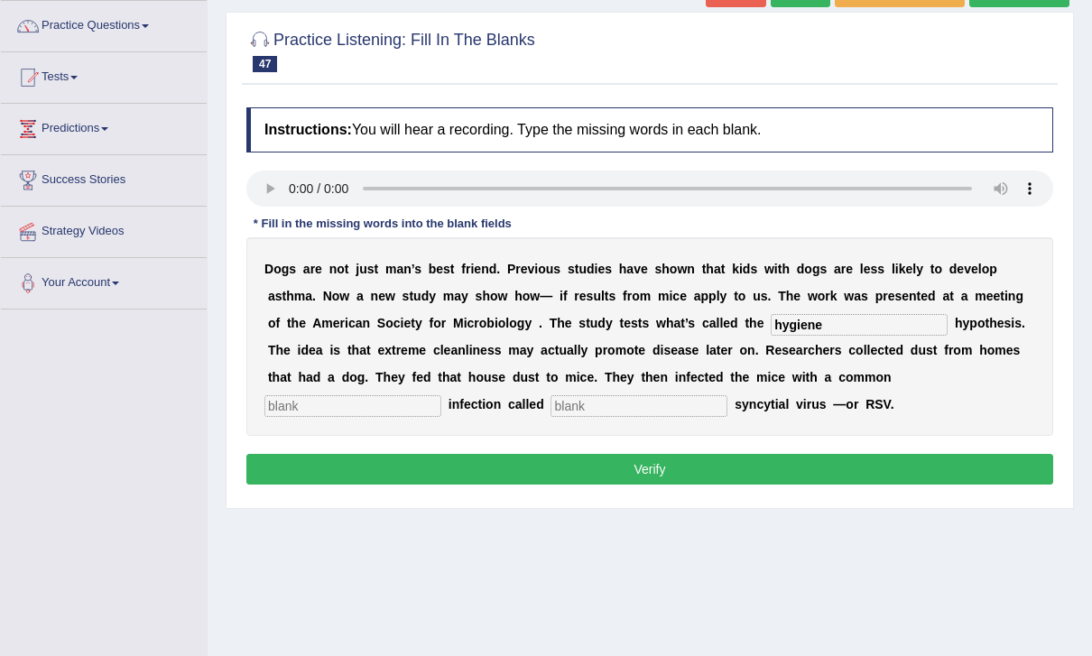
click at [308, 189] on audio at bounding box center [649, 189] width 807 height 36
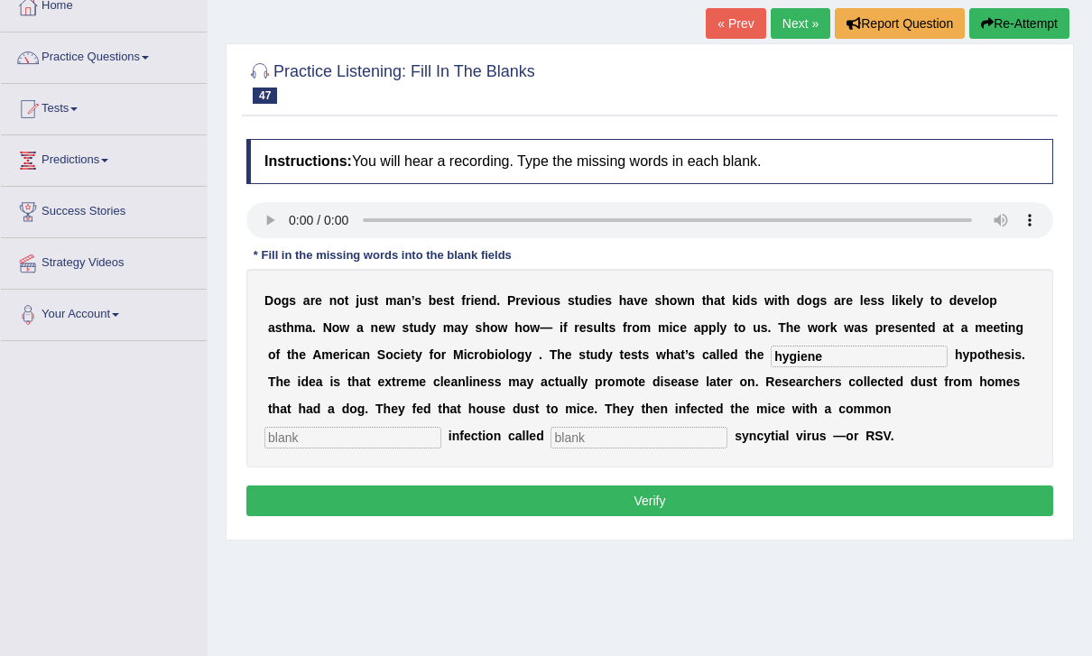
scroll to position [108, 0]
click at [286, 218] on audio at bounding box center [649, 220] width 807 height 36
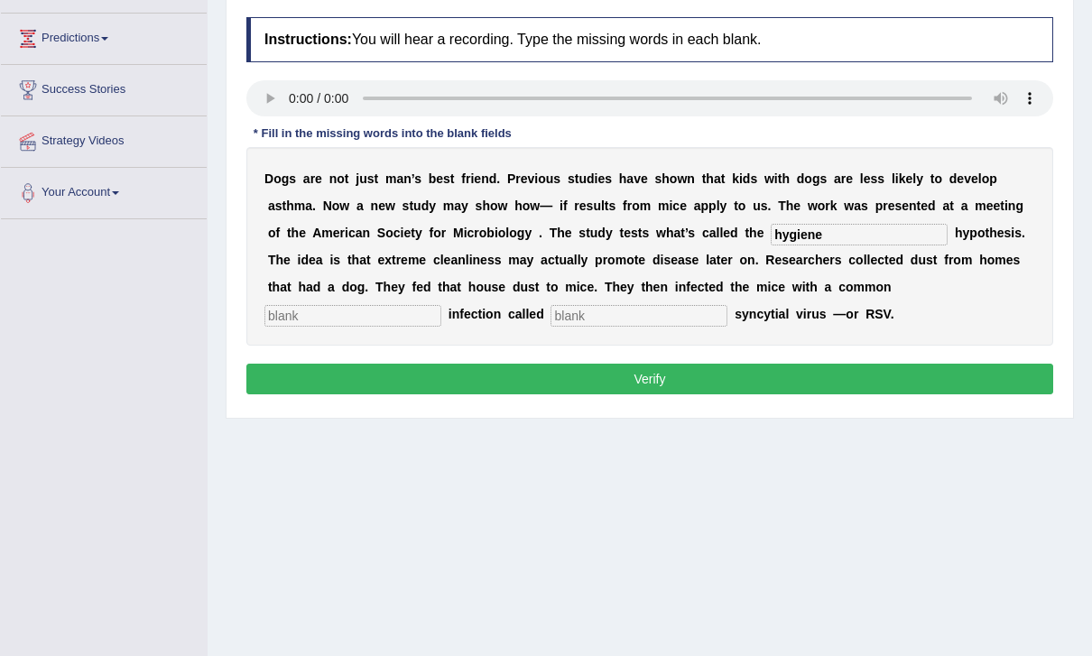
scroll to position [230, 0]
click at [441, 305] on input "text" at bounding box center [353, 316] width 177 height 22
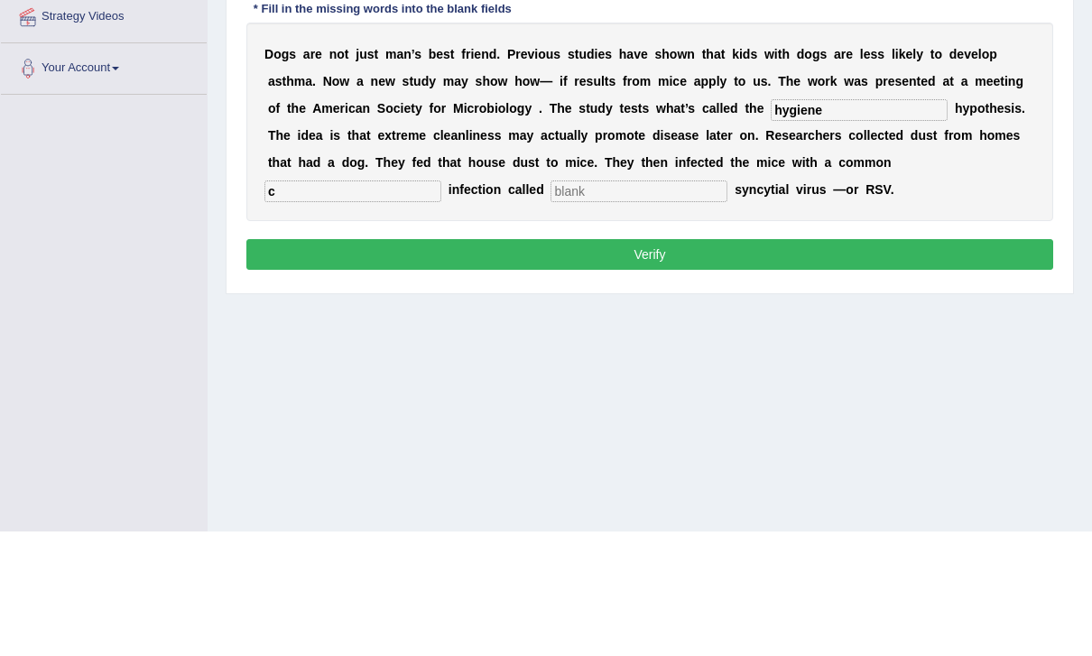
type input "c"
click at [551, 306] on input "text" at bounding box center [639, 317] width 177 height 22
type input "resporitory"
click at [441, 306] on input "c" at bounding box center [353, 317] width 177 height 22
type input "childhood"
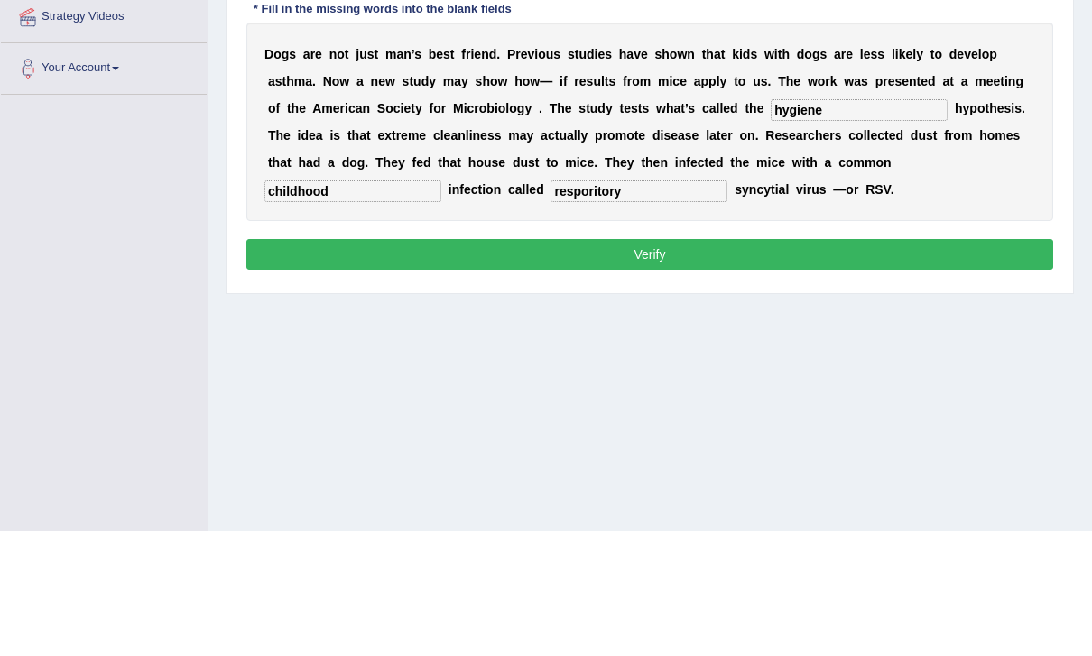
click at [551, 306] on input "resporitory" at bounding box center [639, 317] width 177 height 22
click at [904, 365] on button "Verify" at bounding box center [649, 380] width 807 height 31
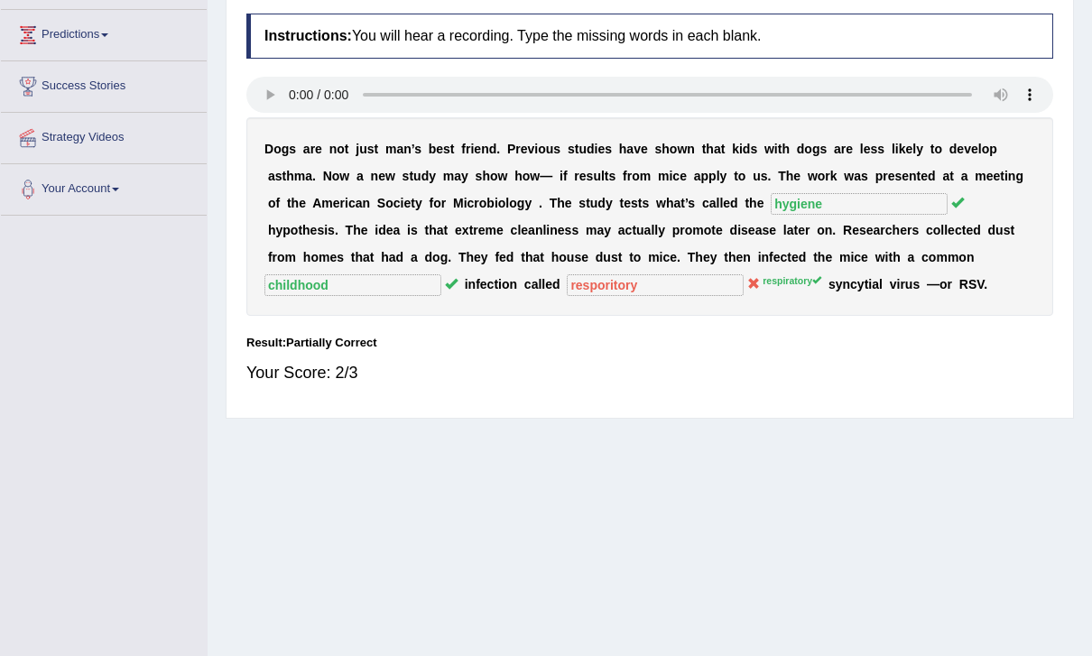
click at [300, 98] on audio at bounding box center [649, 95] width 807 height 36
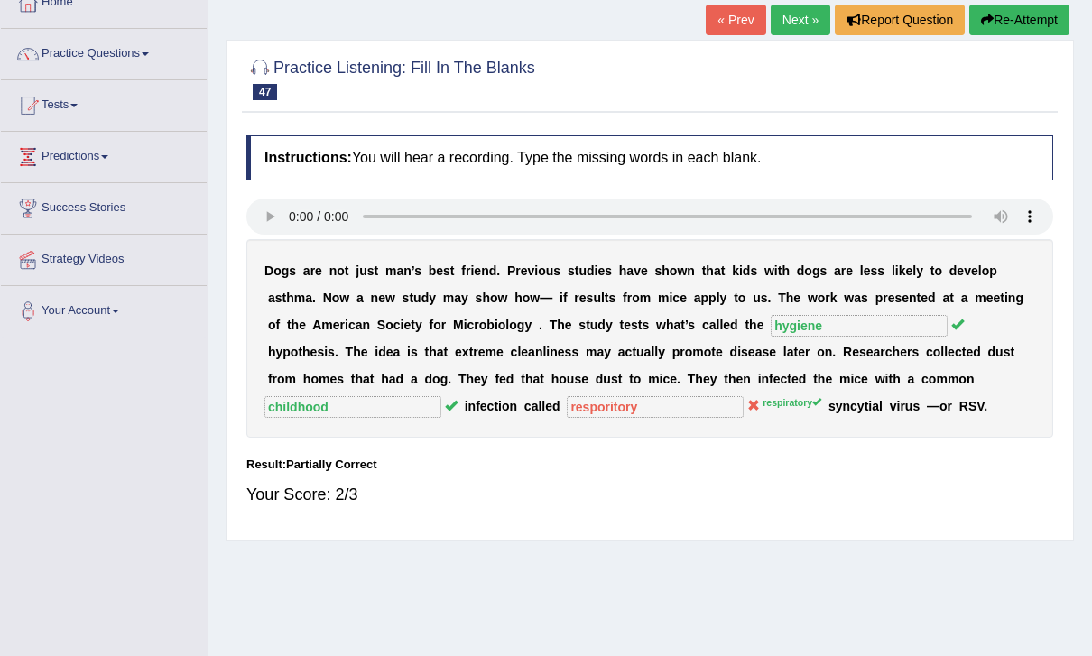
scroll to position [0, 0]
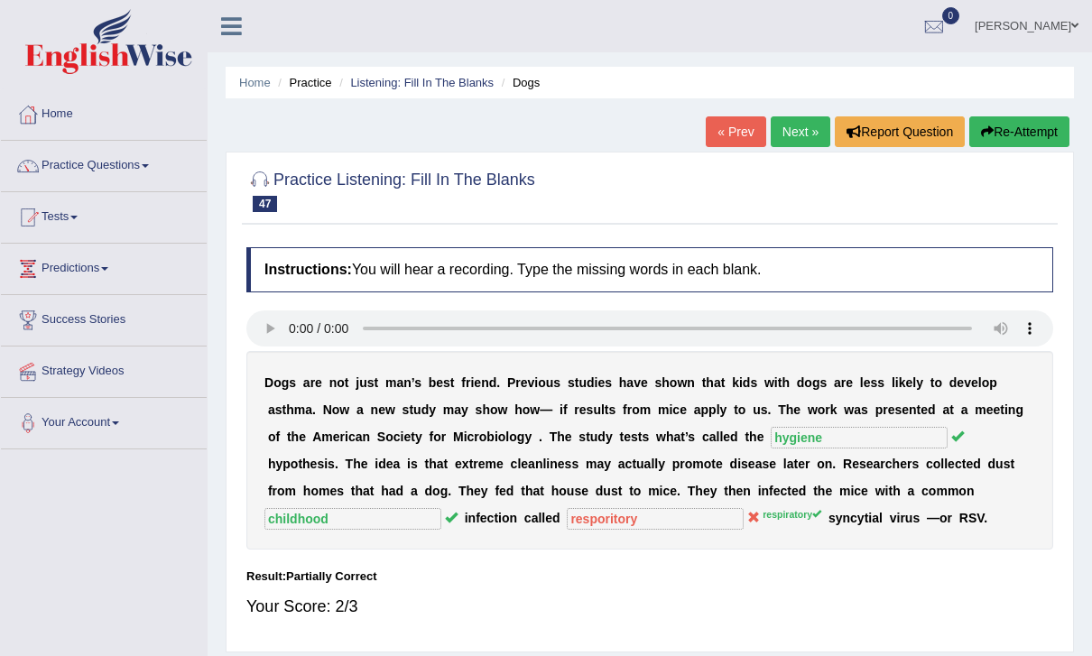
click at [791, 140] on link "Next »" at bounding box center [801, 131] width 60 height 31
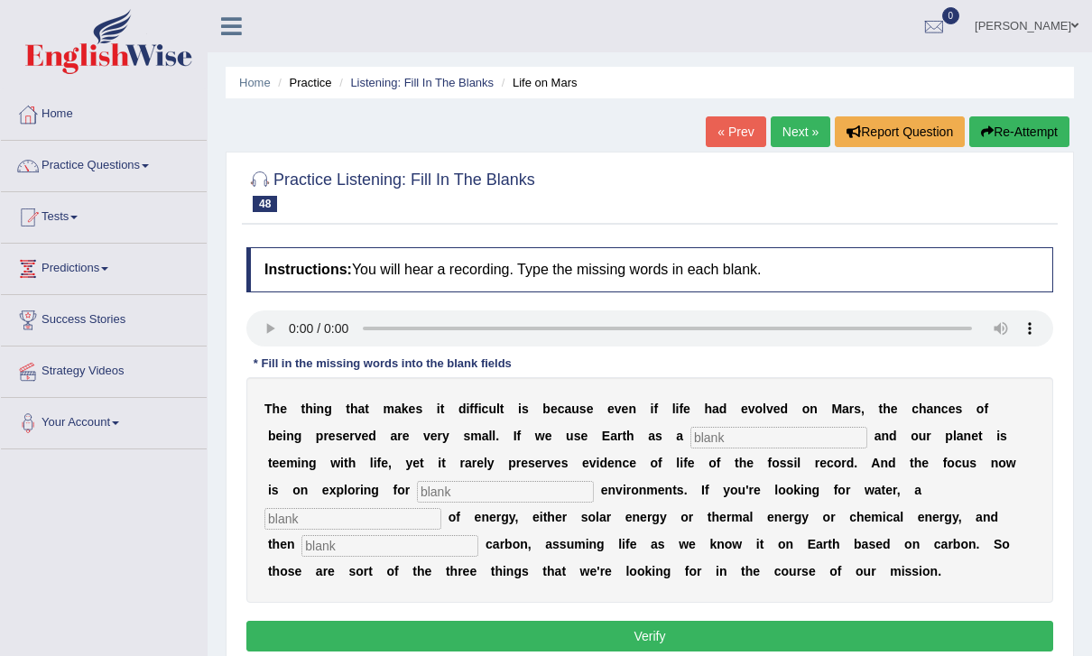
click at [290, 323] on audio at bounding box center [649, 329] width 807 height 36
click at [738, 446] on input "text" at bounding box center [779, 438] width 177 height 22
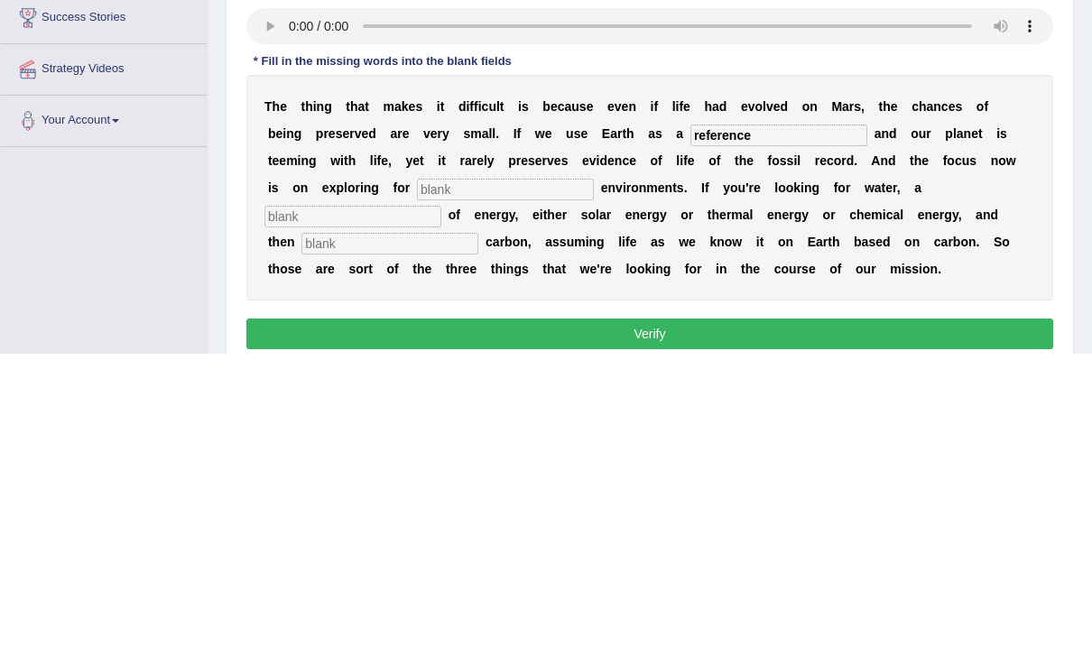
type input "reference"
click at [444, 481] on input "text" at bounding box center [505, 492] width 177 height 22
type input "habitful"
click at [902, 377] on div "T h e t h i n g t h a t m a k e s i t d i f f i c u l t i s b e c a u s e e v e…" at bounding box center [649, 490] width 807 height 226
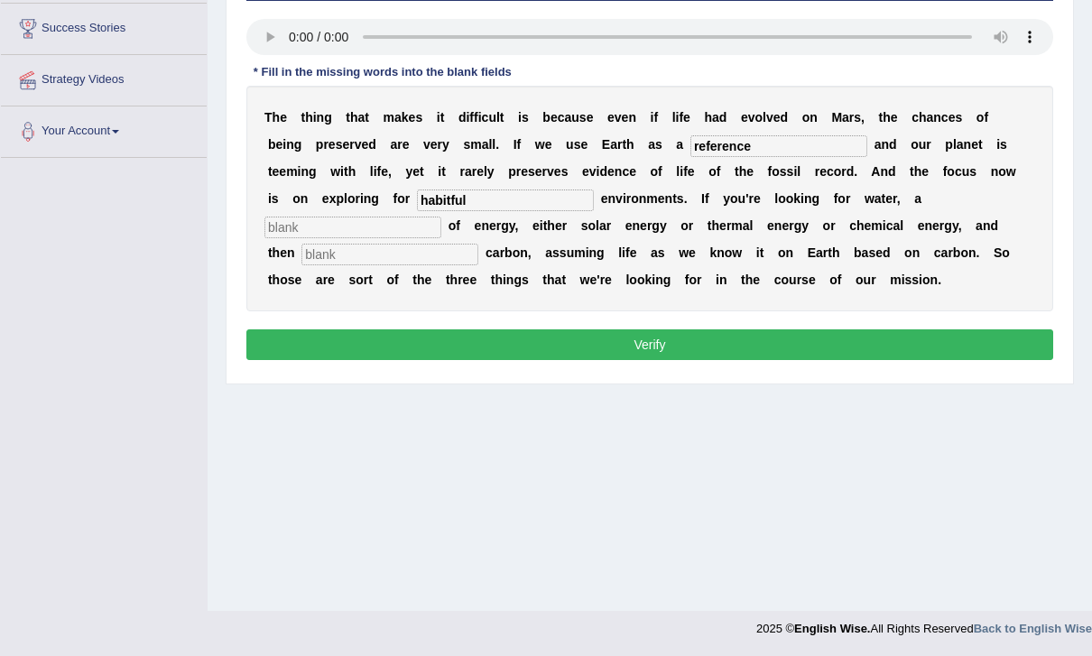
click at [441, 217] on input "text" at bounding box center [353, 228] width 177 height 22
type input "so"
click at [478, 244] on input "text" at bounding box center [390, 255] width 177 height 22
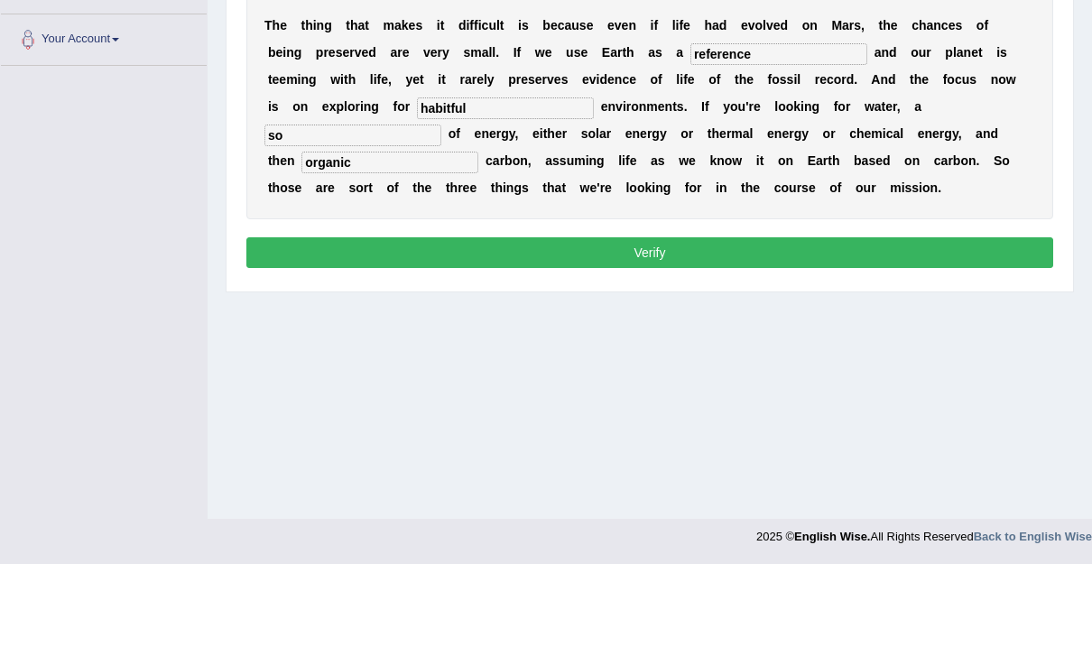
type input "organic"
click at [441, 217] on input "so" at bounding box center [353, 228] width 177 height 22
type input "source"
click at [455, 190] on input "habitful" at bounding box center [505, 201] width 177 height 22
click at [972, 330] on button "Verify" at bounding box center [649, 345] width 807 height 31
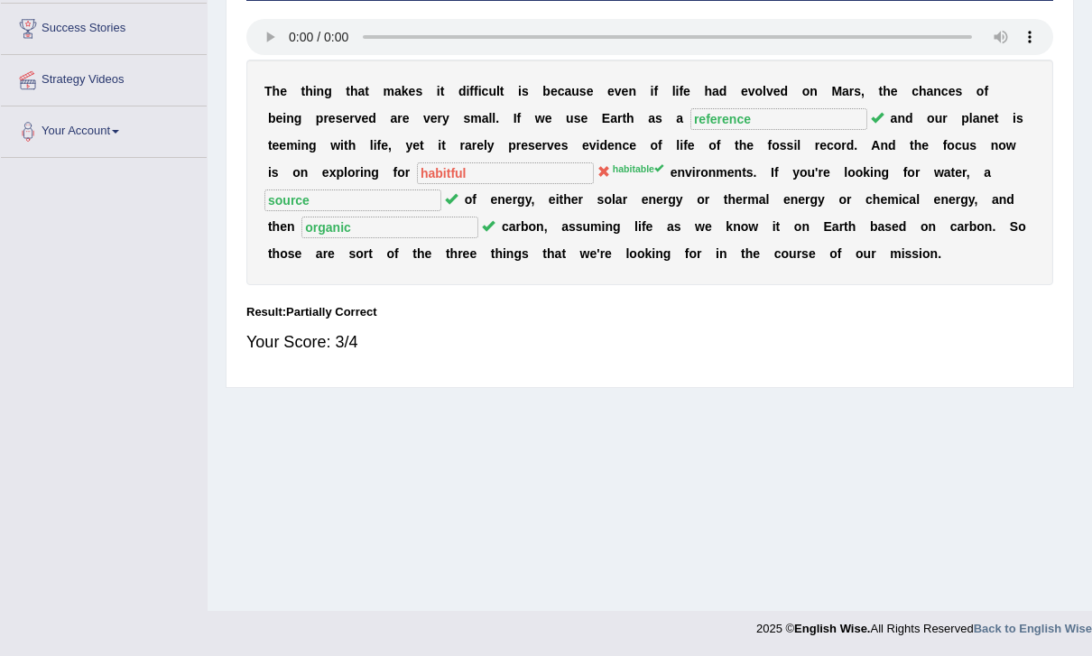
click at [897, 381] on div "Practice Listening: Fill In The Blanks 48 Life on Mars Instructions: You will h…" at bounding box center [650, 124] width 849 height 528
click at [295, 29] on audio at bounding box center [649, 37] width 807 height 36
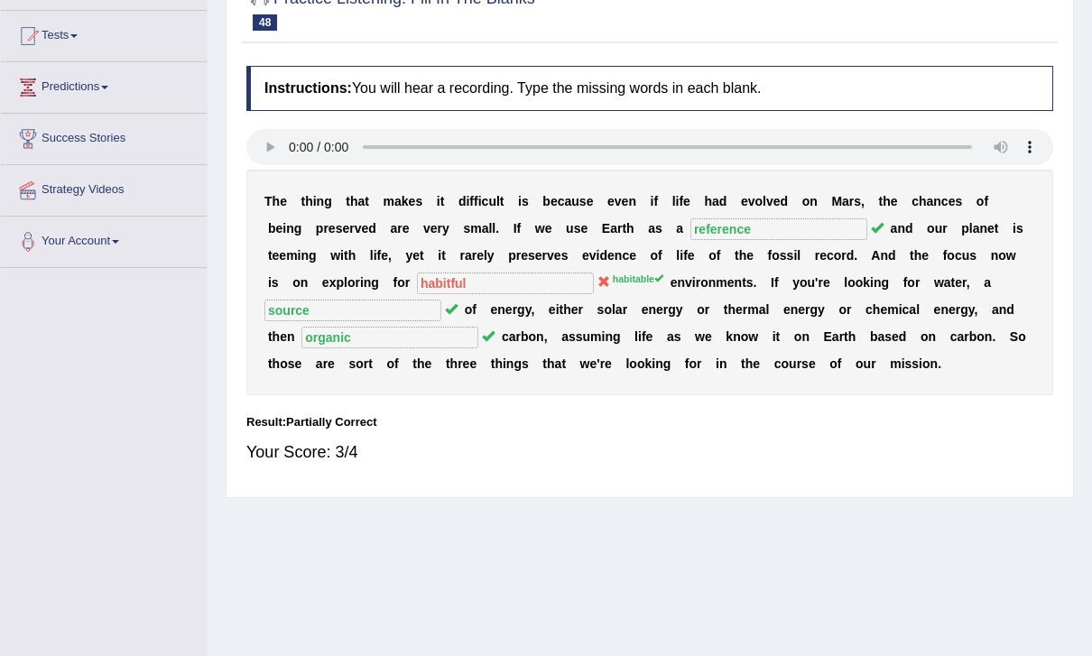
scroll to position [0, 0]
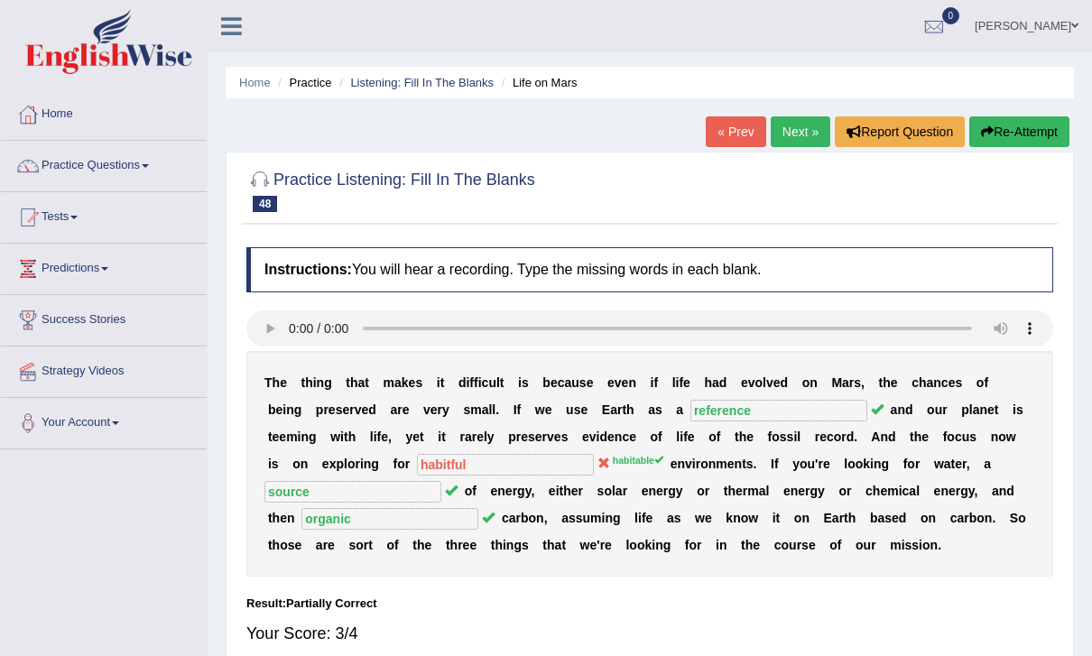
click at [801, 130] on link "Next »" at bounding box center [801, 131] width 60 height 31
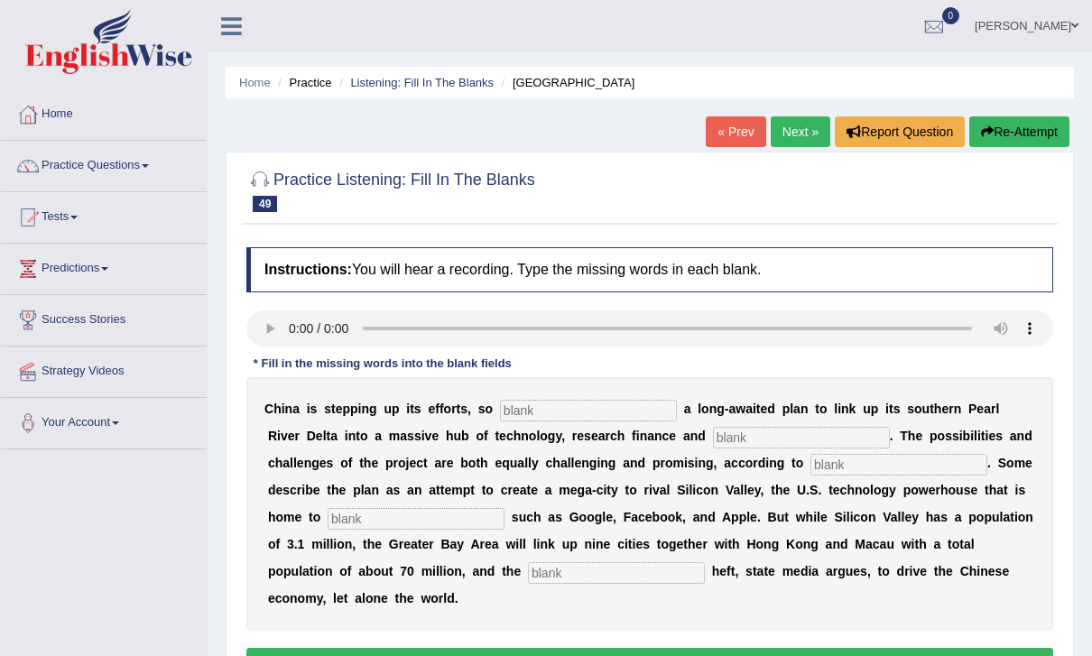
click at [801, 125] on link "Next »" at bounding box center [801, 131] width 60 height 31
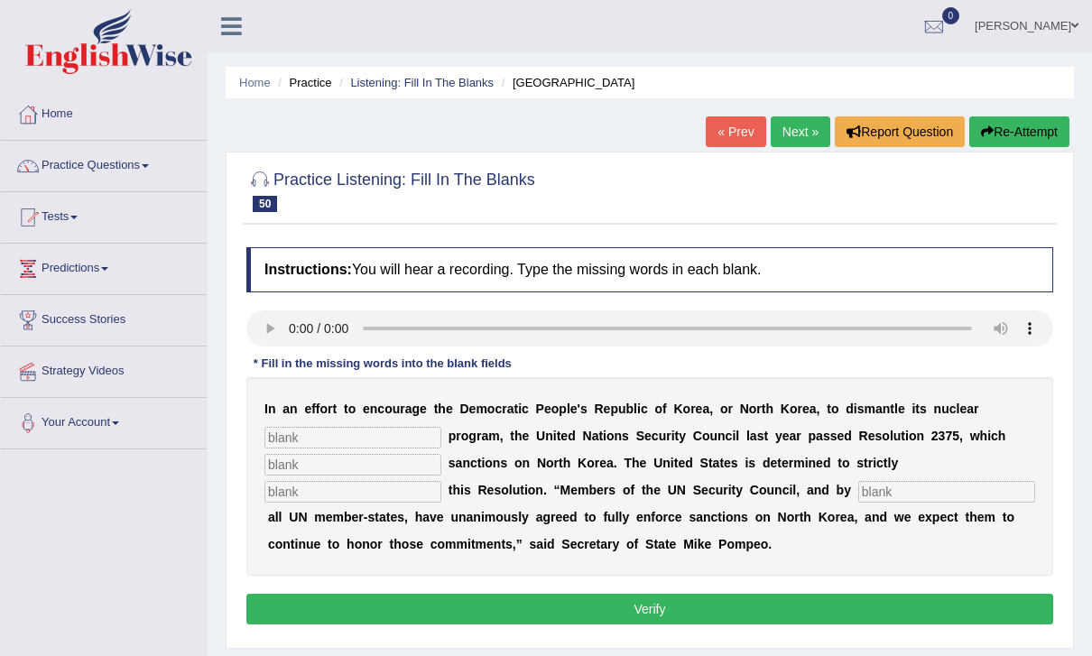
click at [290, 322] on audio at bounding box center [649, 329] width 807 height 36
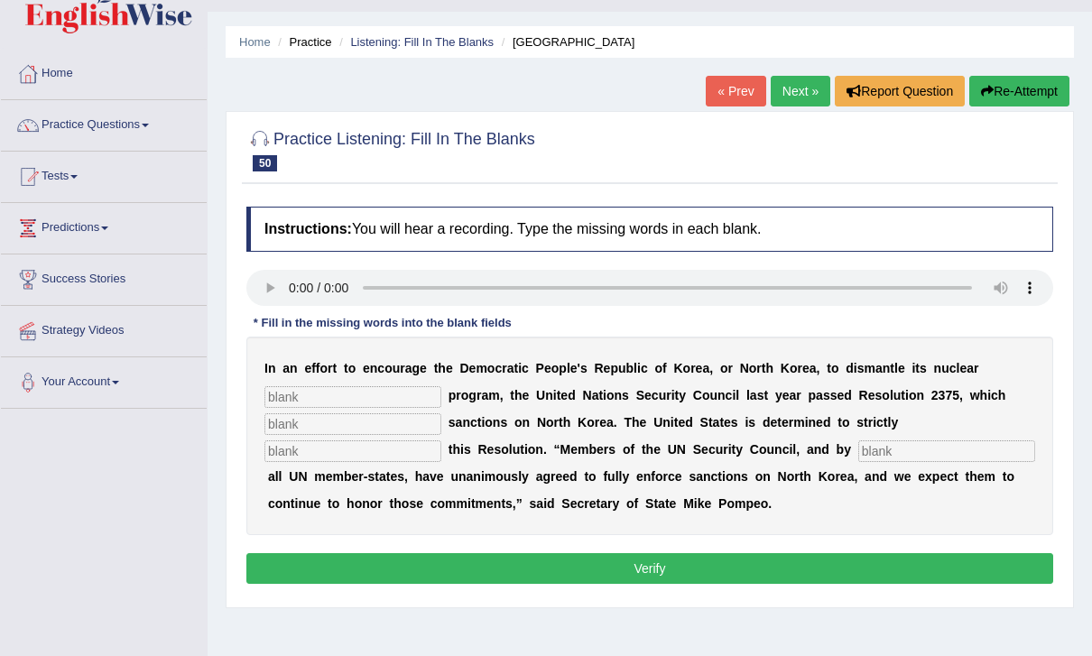
click at [302, 403] on input "text" at bounding box center [353, 397] width 177 height 22
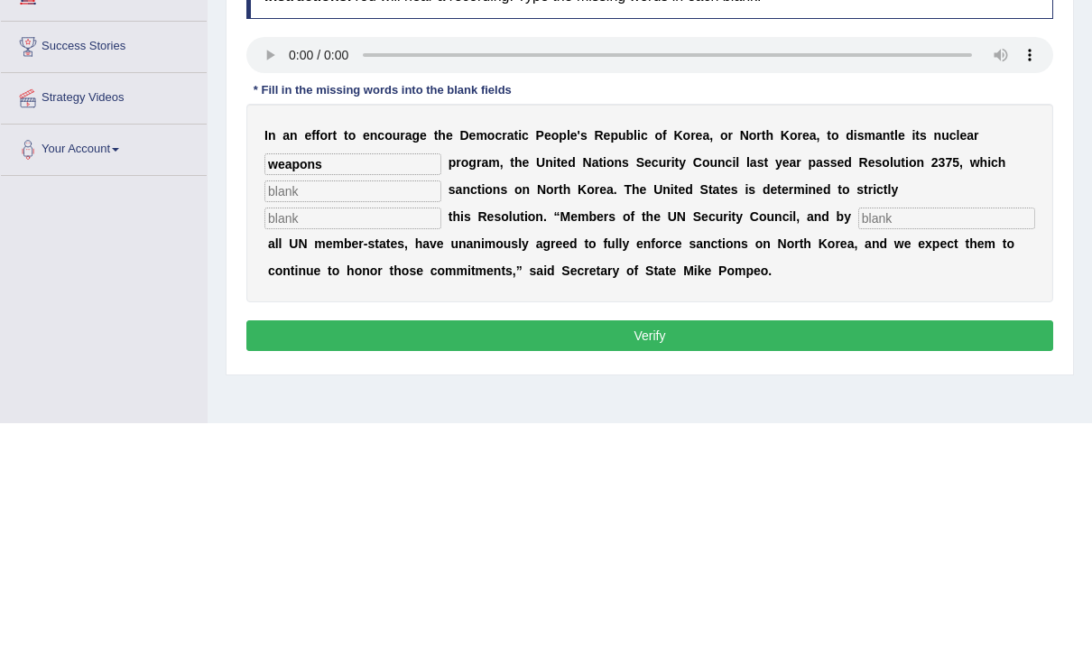
type input "weapons"
click at [358, 414] on input "text" at bounding box center [353, 425] width 177 height 22
type input "imposes"
click at [441, 441] on input "text" at bounding box center [353, 452] width 177 height 22
type input "implement"
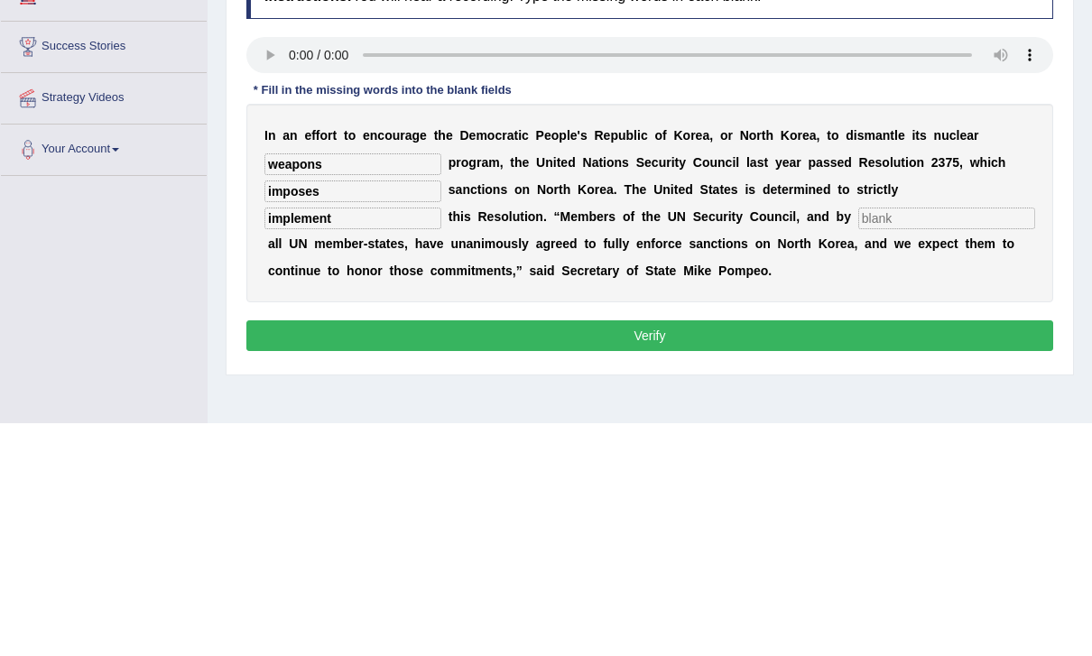
click at [859, 441] on input "text" at bounding box center [947, 452] width 177 height 22
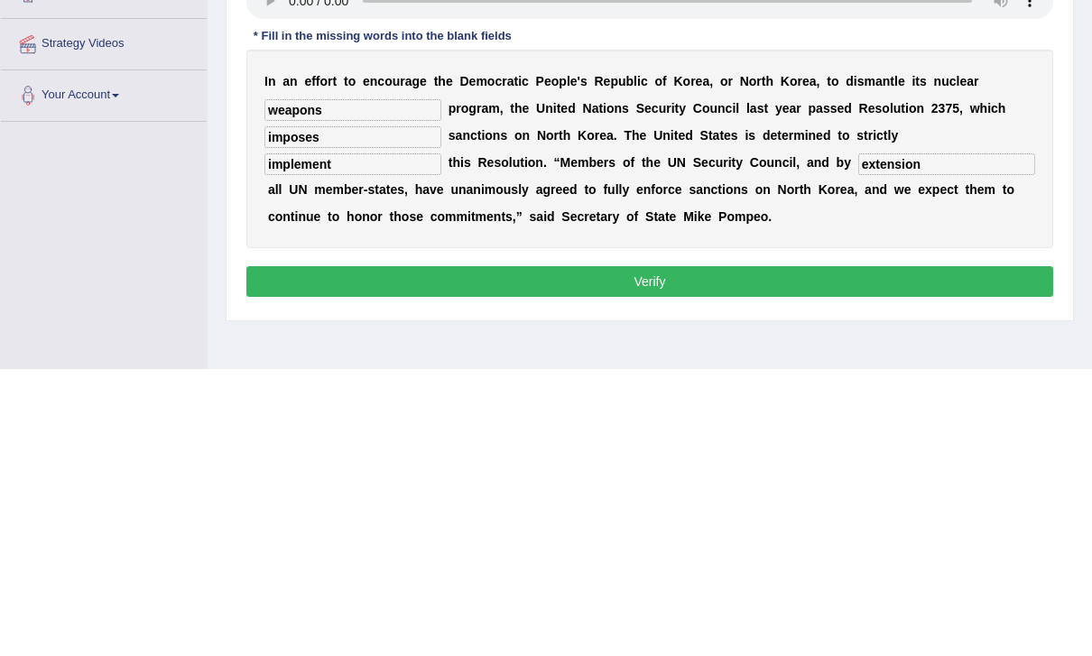
type input "extension"
click at [831, 554] on button "Verify" at bounding box center [649, 569] width 807 height 31
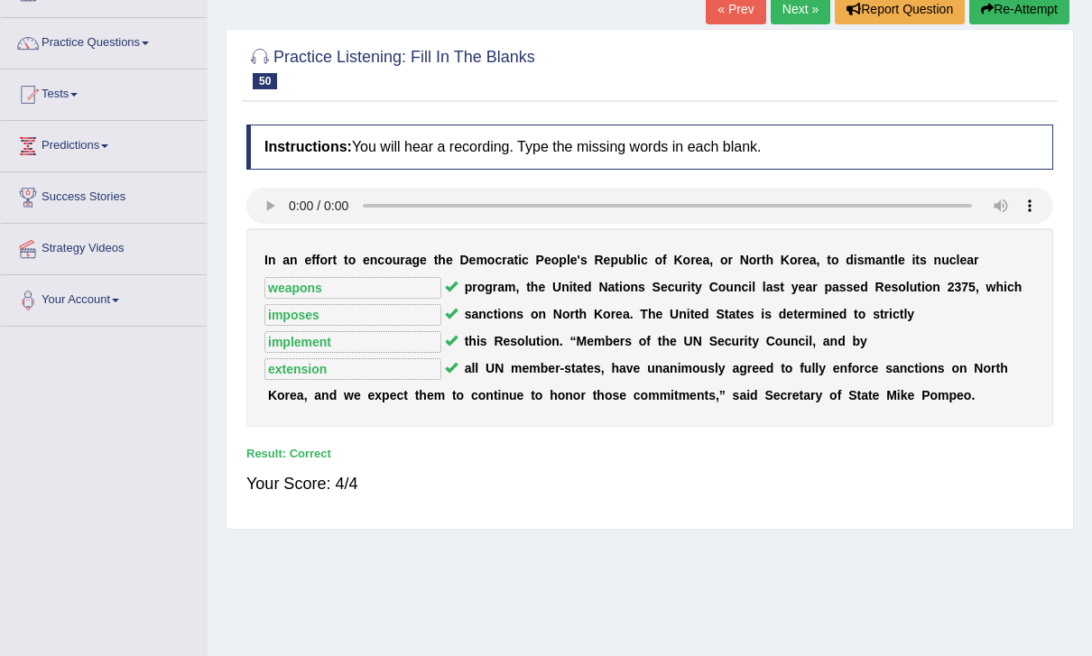
scroll to position [0, 0]
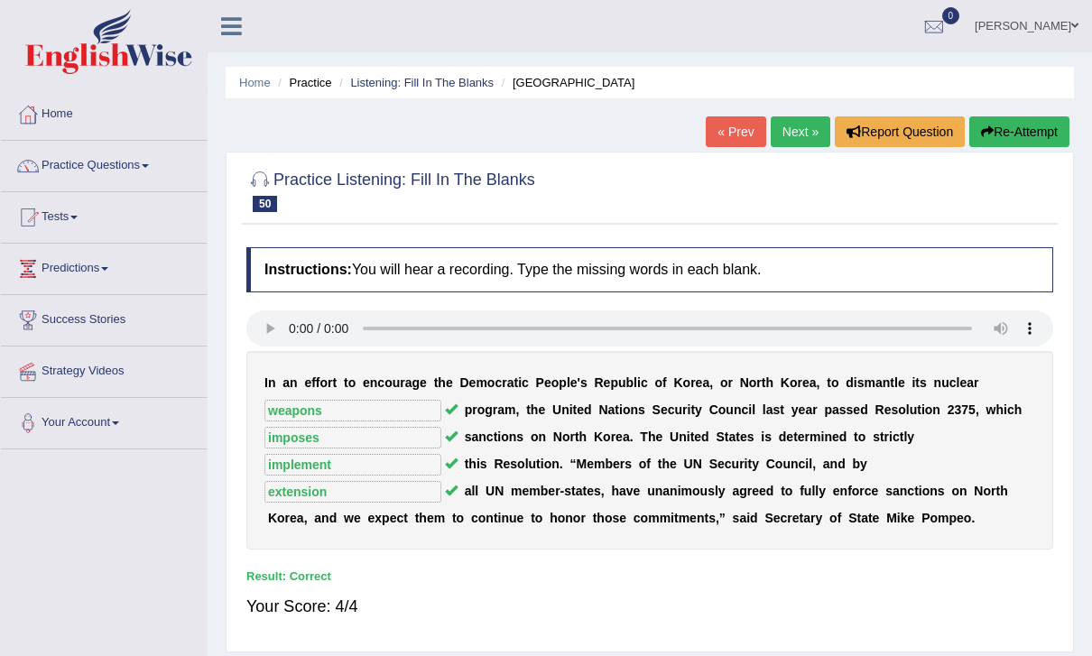
click at [792, 135] on link "Next »" at bounding box center [801, 131] width 60 height 31
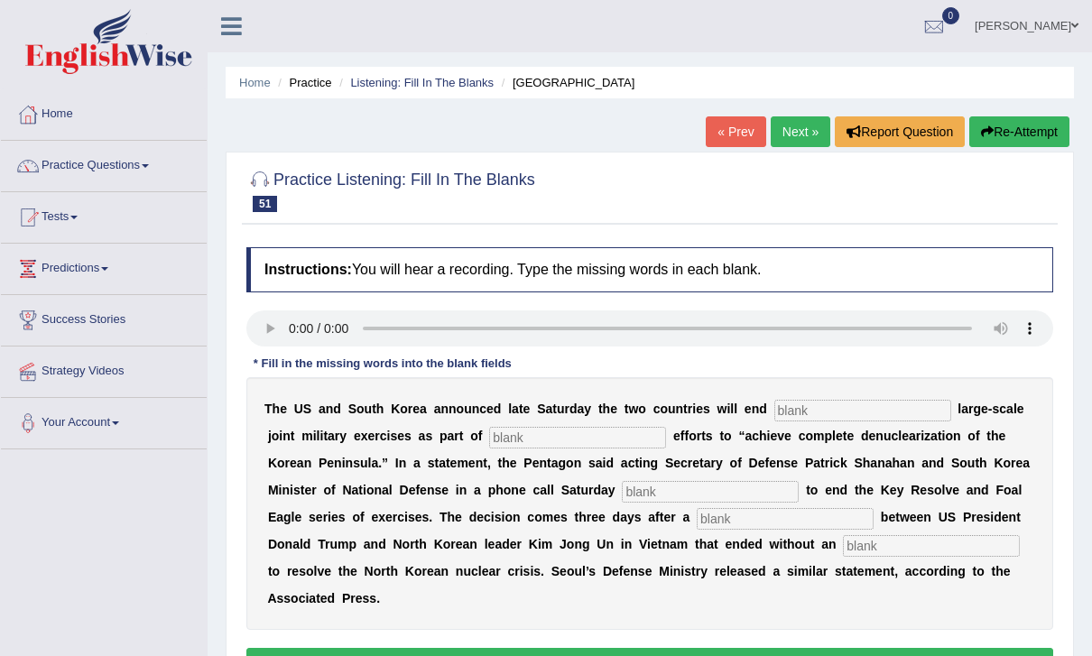
click at [293, 326] on audio at bounding box center [649, 329] width 807 height 36
click at [842, 404] on input "text" at bounding box center [863, 411] width 177 height 22
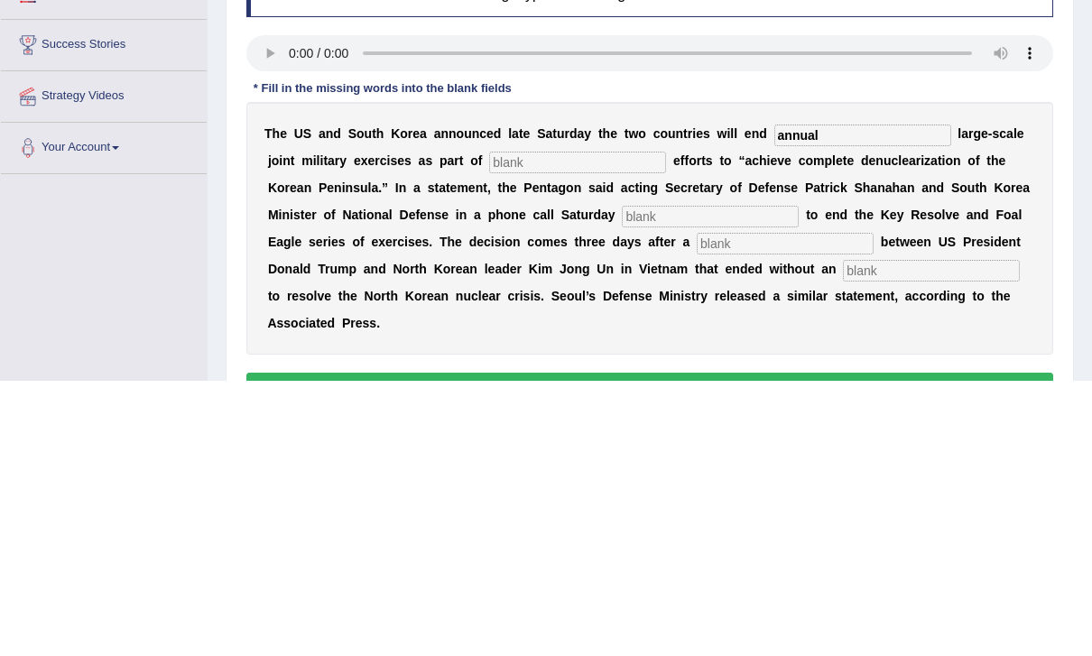
type input "annual"
click at [546, 427] on input "text" at bounding box center [577, 438] width 177 height 22
type input "diplomatic"
click at [700, 481] on input "text" at bounding box center [710, 492] width 177 height 22
type input "decided"
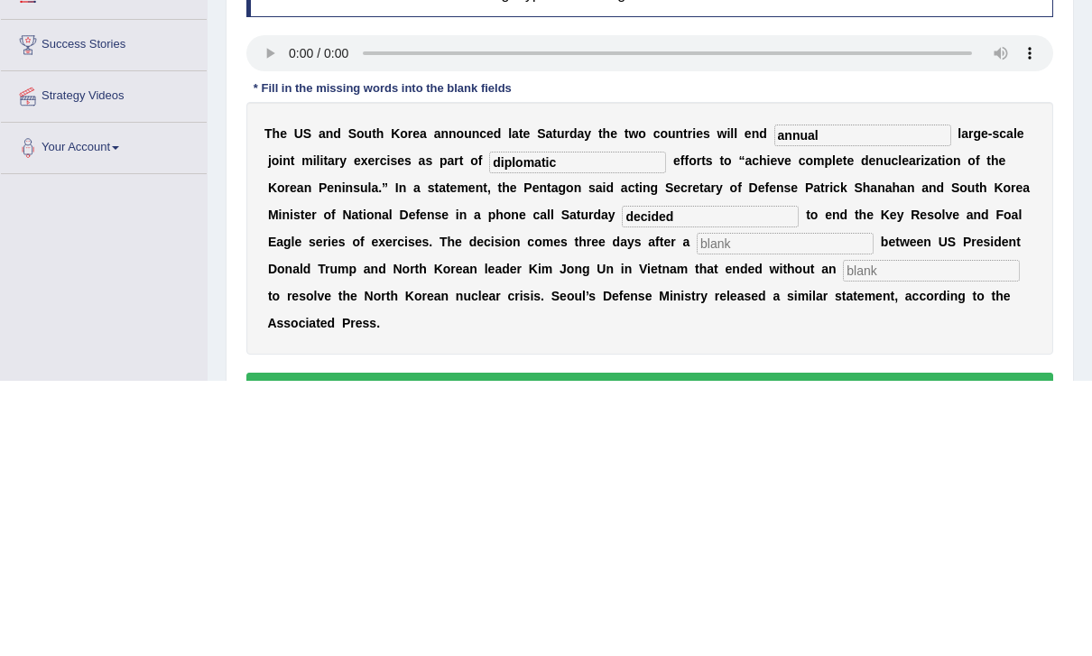
click at [726, 508] on input "text" at bounding box center [785, 519] width 177 height 22
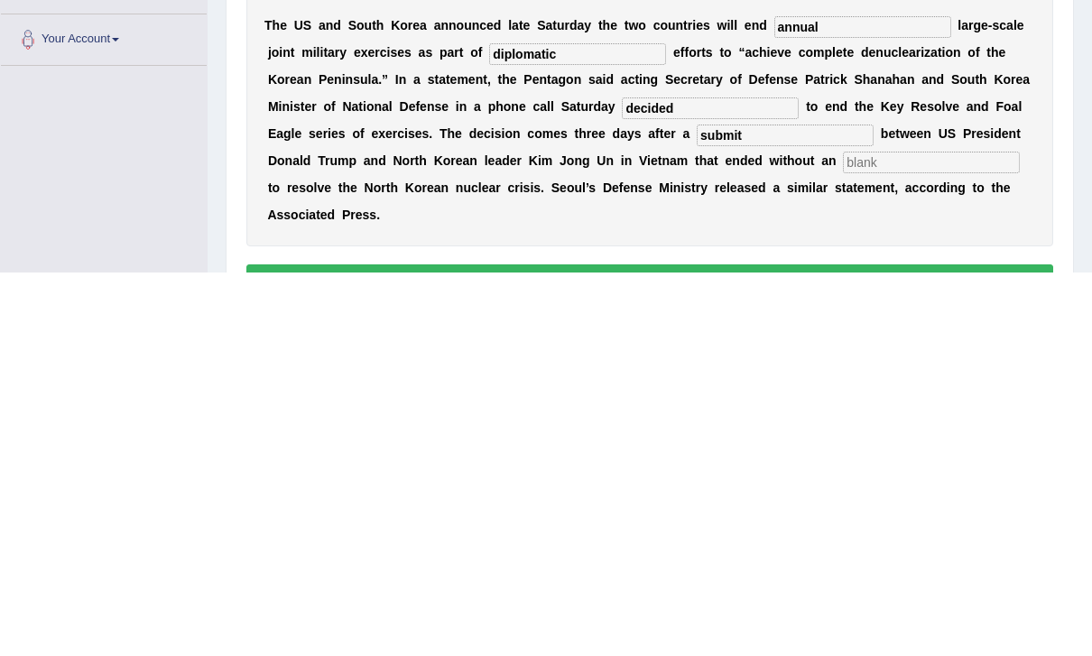
type input "submit"
click at [843, 535] on input "text" at bounding box center [931, 546] width 177 height 22
click at [843, 535] on input "agreement" at bounding box center [931, 546] width 177 height 22
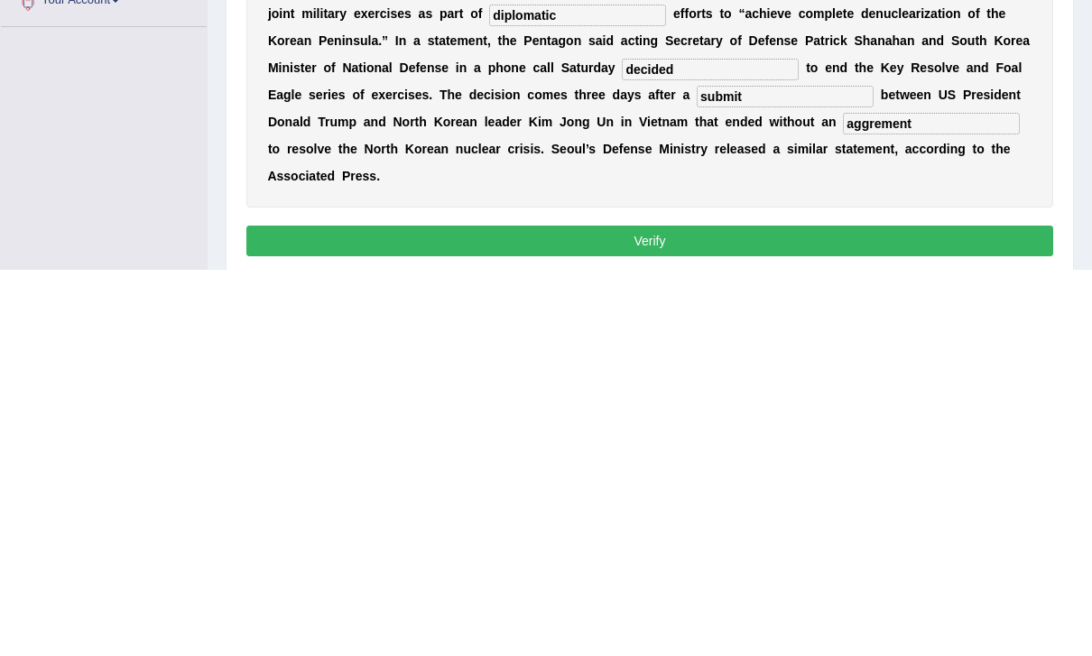
type input "aggrement"
click at [941, 612] on button "Verify" at bounding box center [649, 627] width 807 height 31
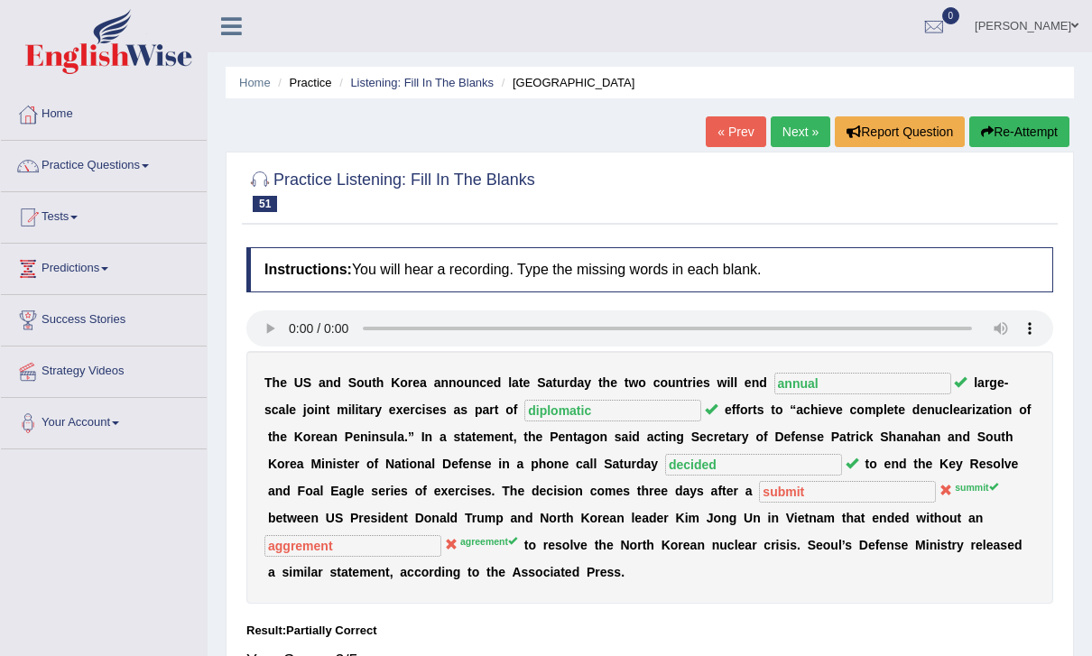
click at [788, 134] on link "Next »" at bounding box center [801, 131] width 60 height 31
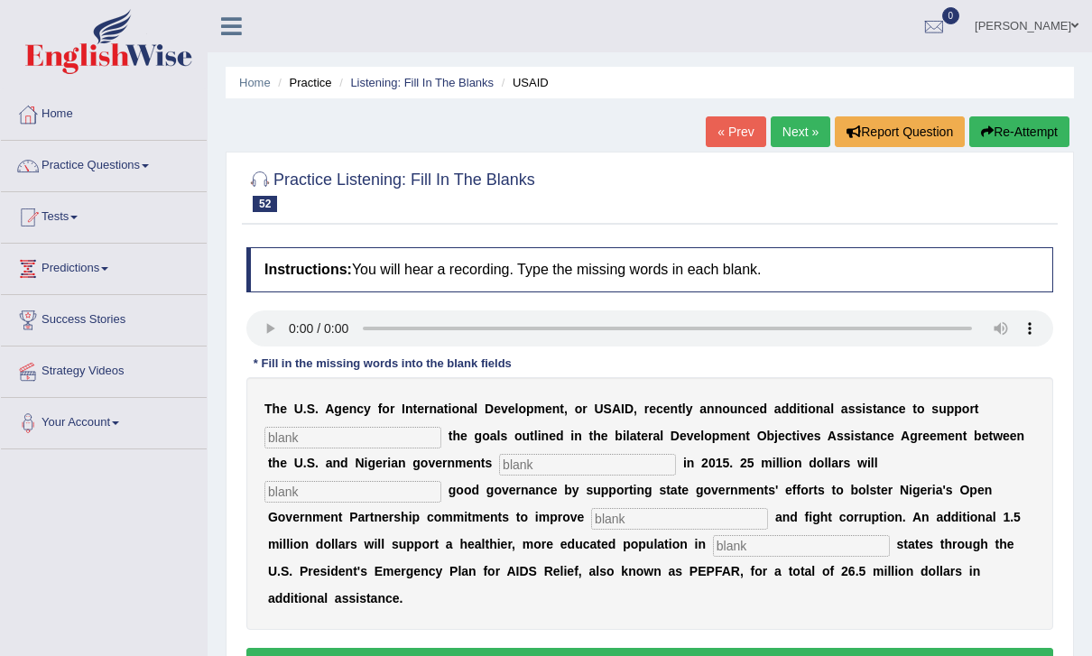
click at [290, 328] on audio at bounding box center [649, 329] width 807 height 36
click at [295, 446] on input "text" at bounding box center [353, 438] width 177 height 22
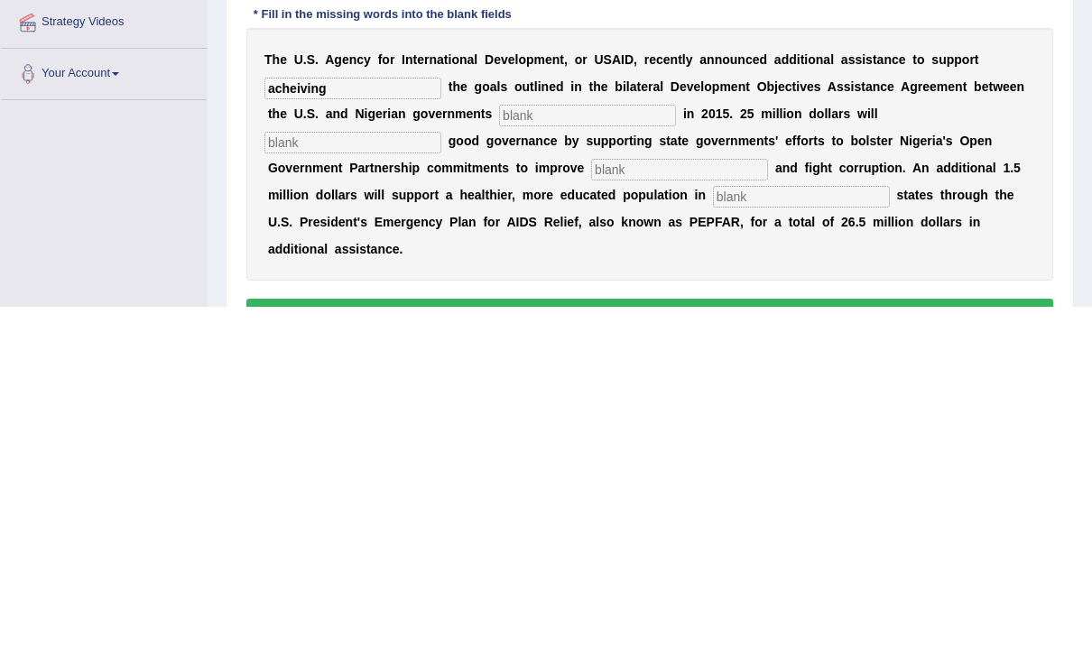
type input "acheiving"
click at [548, 454] on input "text" at bounding box center [587, 465] width 177 height 22
type input "sighned"
click at [441, 481] on input "text" at bounding box center [353, 492] width 177 height 22
type input "strenthen"
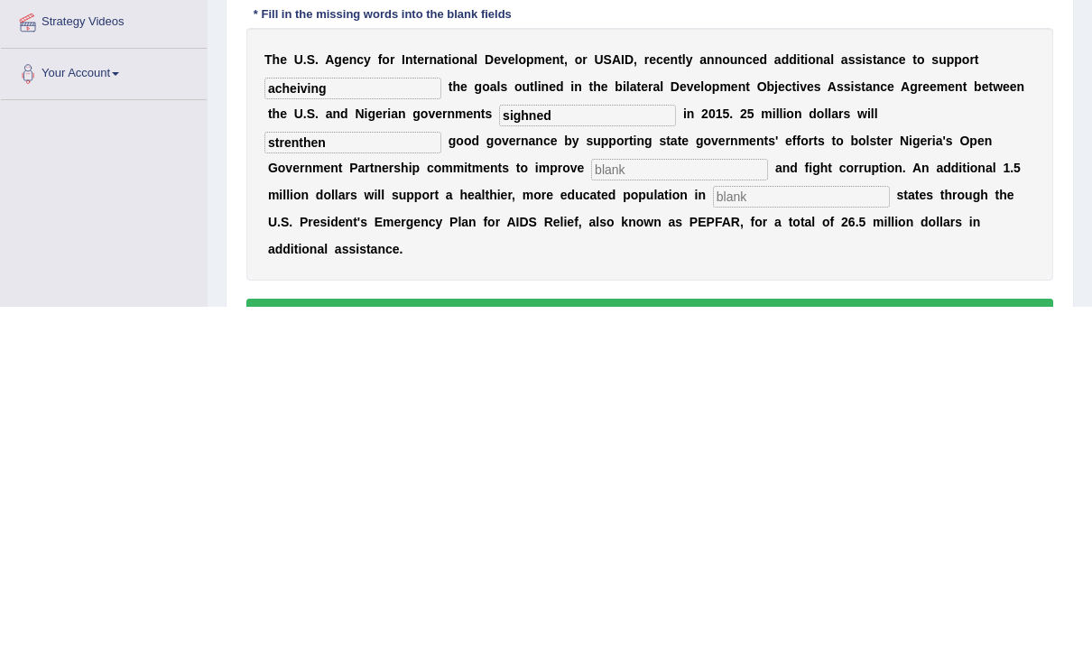
click at [591, 508] on input "text" at bounding box center [679, 519] width 177 height 22
type input "transparabcy"
click at [713, 535] on input "text" at bounding box center [801, 546] width 177 height 22
type input "targated"
click at [460, 377] on div "T h e U . S . A g e n c y f o r I n t e r n a t i o n a l D e v e l o p m e n t…" at bounding box center [649, 503] width 807 height 253
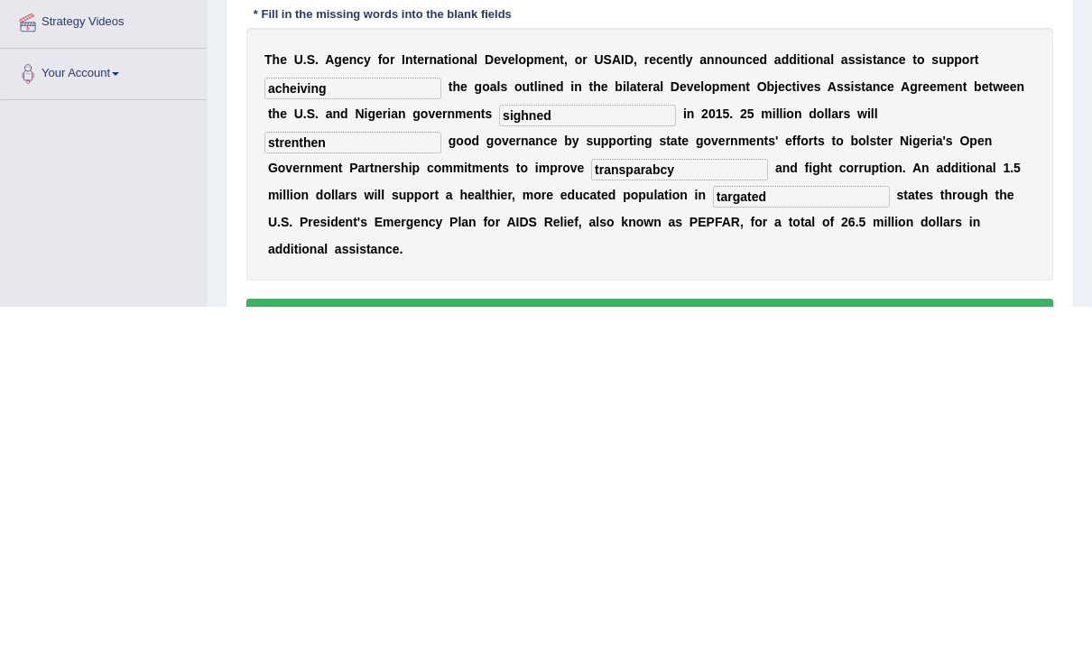
scroll to position [292, 0]
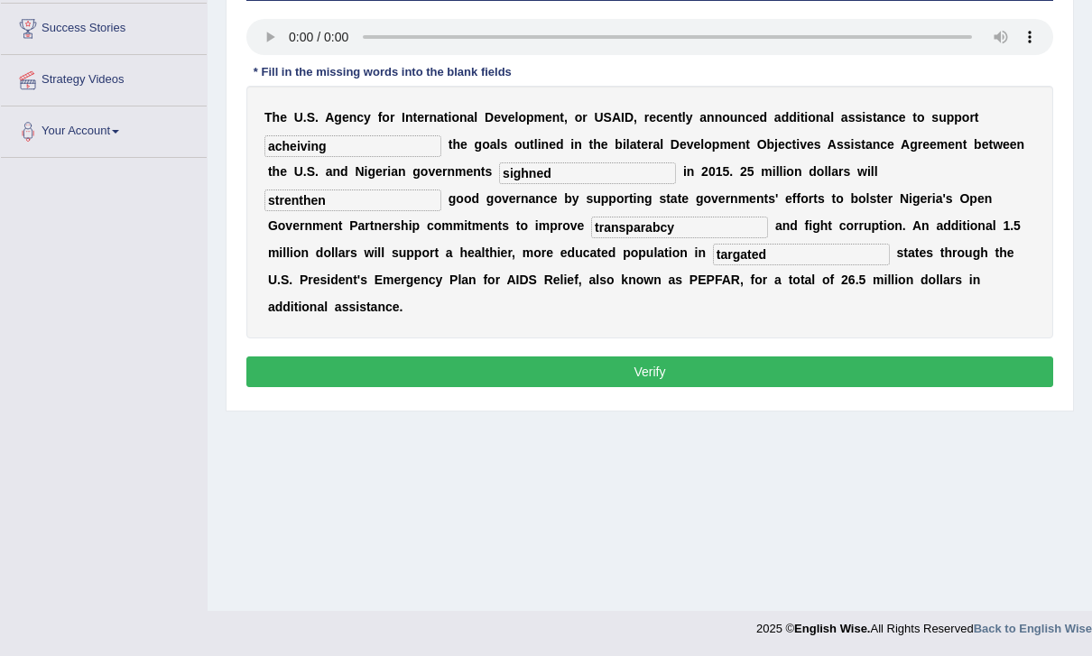
click at [591, 228] on input "transparabcy" at bounding box center [679, 228] width 177 height 22
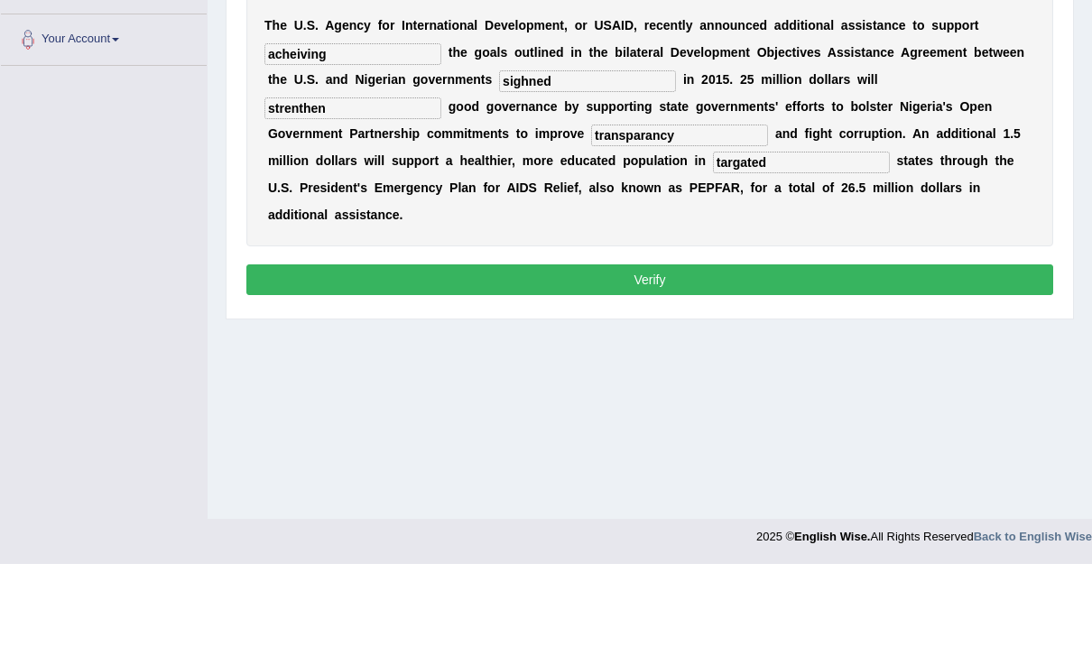
type input "transparancy"
click at [559, 163] on input "sighned" at bounding box center [587, 174] width 177 height 22
click at [441, 190] on input "strenthen" at bounding box center [353, 201] width 177 height 22
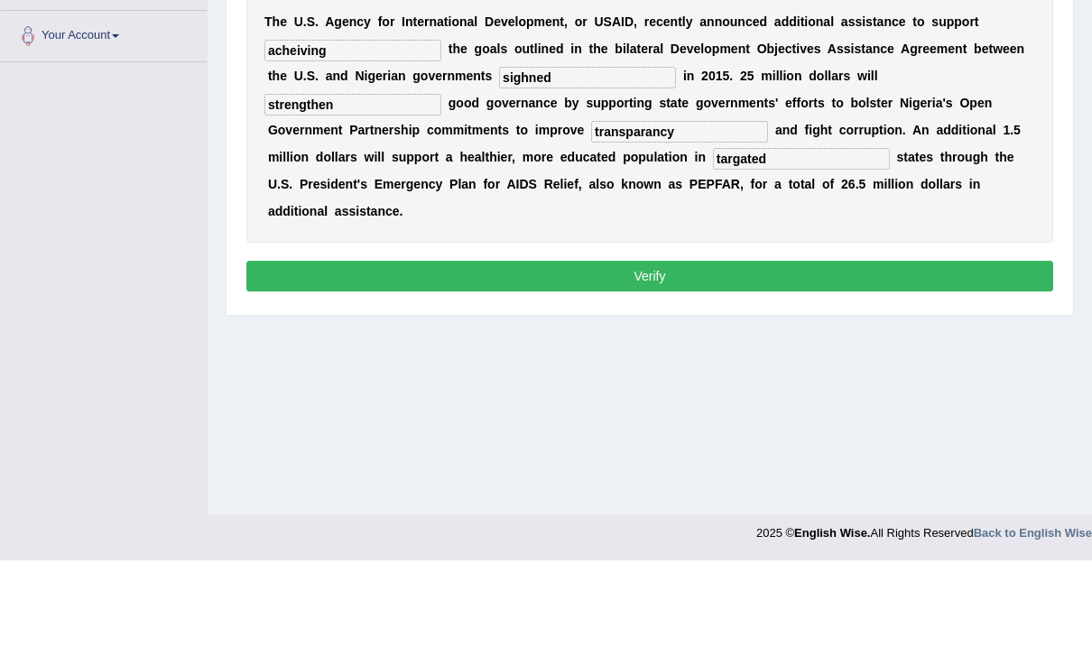
type input "strengthen"
click at [557, 163] on input "sighned" at bounding box center [587, 174] width 177 height 22
click at [575, 163] on input "sighned" at bounding box center [587, 174] width 177 height 22
click at [580, 163] on input "sighned" at bounding box center [587, 174] width 177 height 22
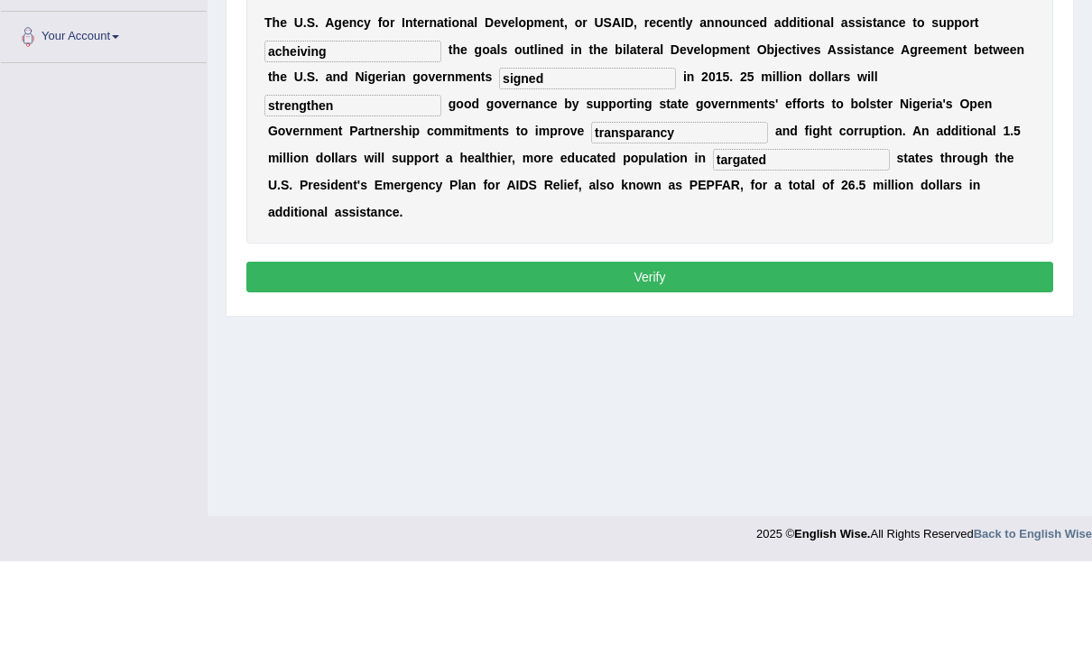
type input "signed"
click at [958, 357] on button "Verify" at bounding box center [649, 372] width 807 height 31
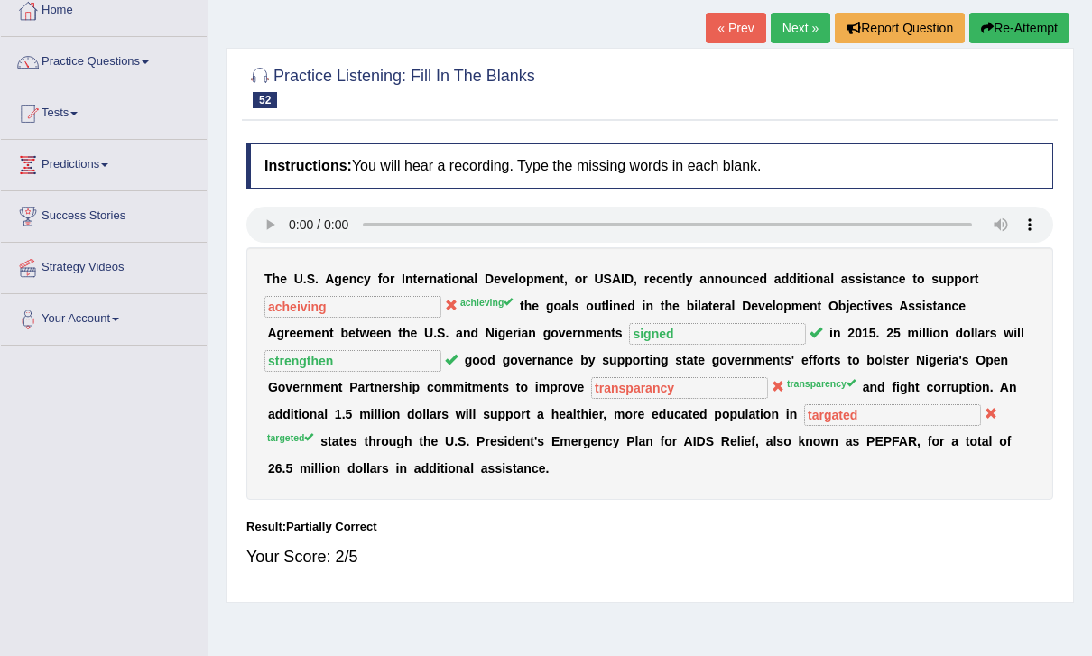
scroll to position [0, 0]
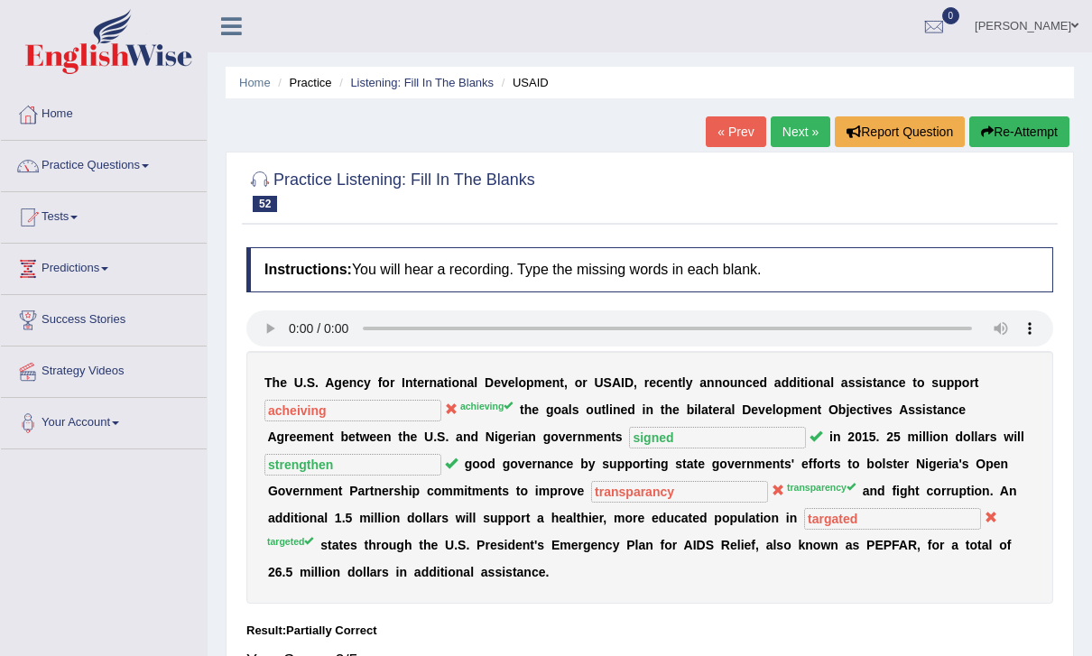
click at [1034, 130] on button "Re-Attempt" at bounding box center [1020, 131] width 100 height 31
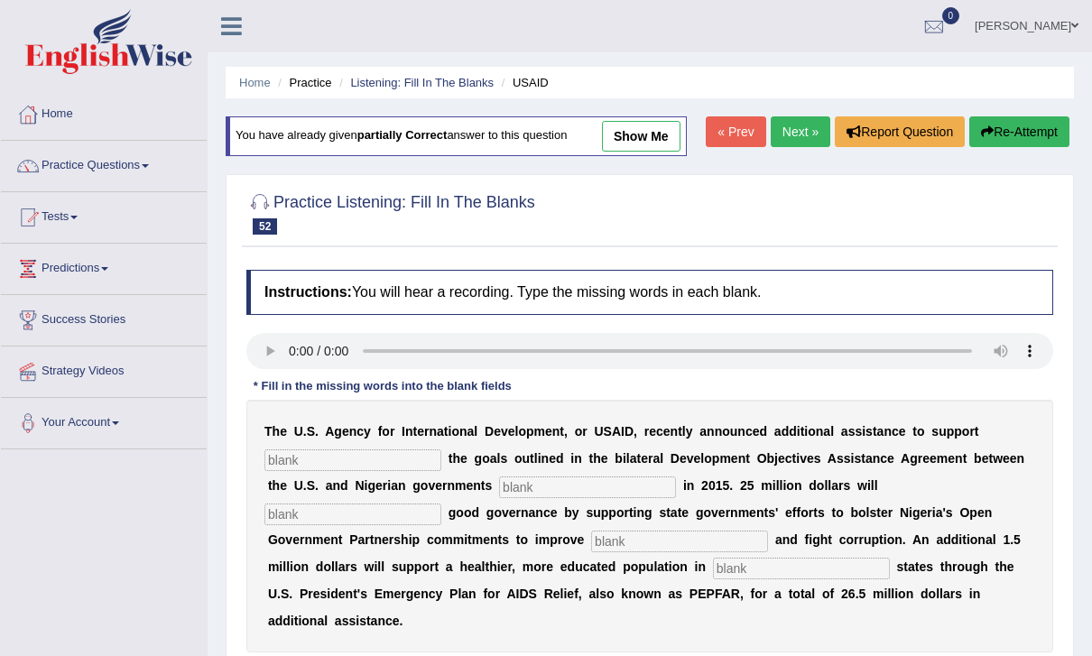
click at [304, 465] on input "text" at bounding box center [353, 461] width 177 height 22
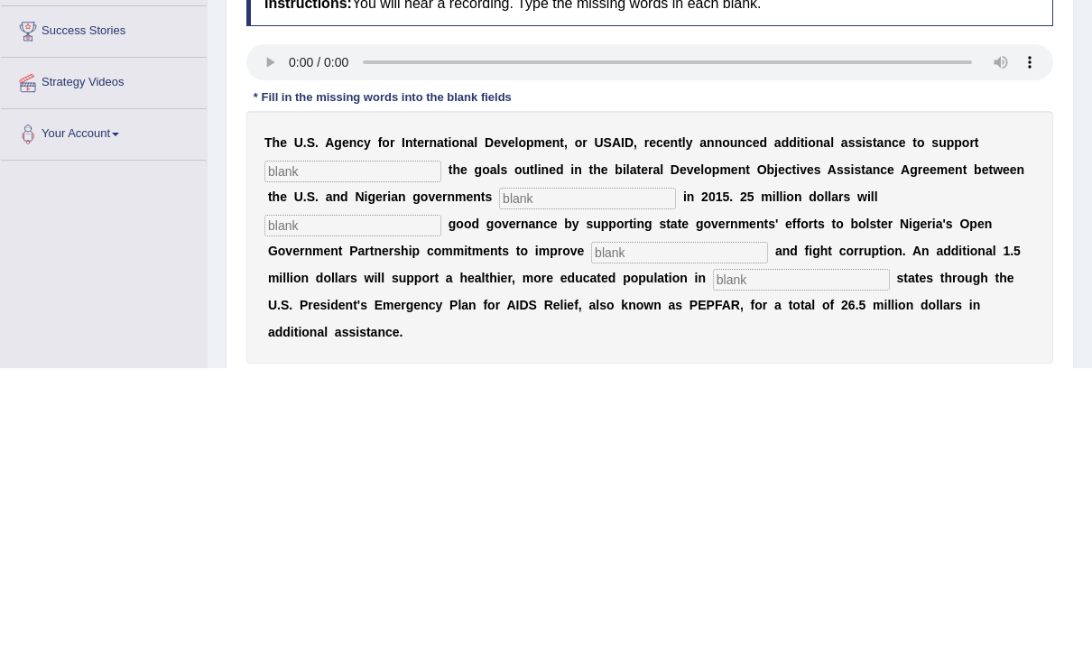
click at [286, 333] on audio at bounding box center [649, 351] width 807 height 36
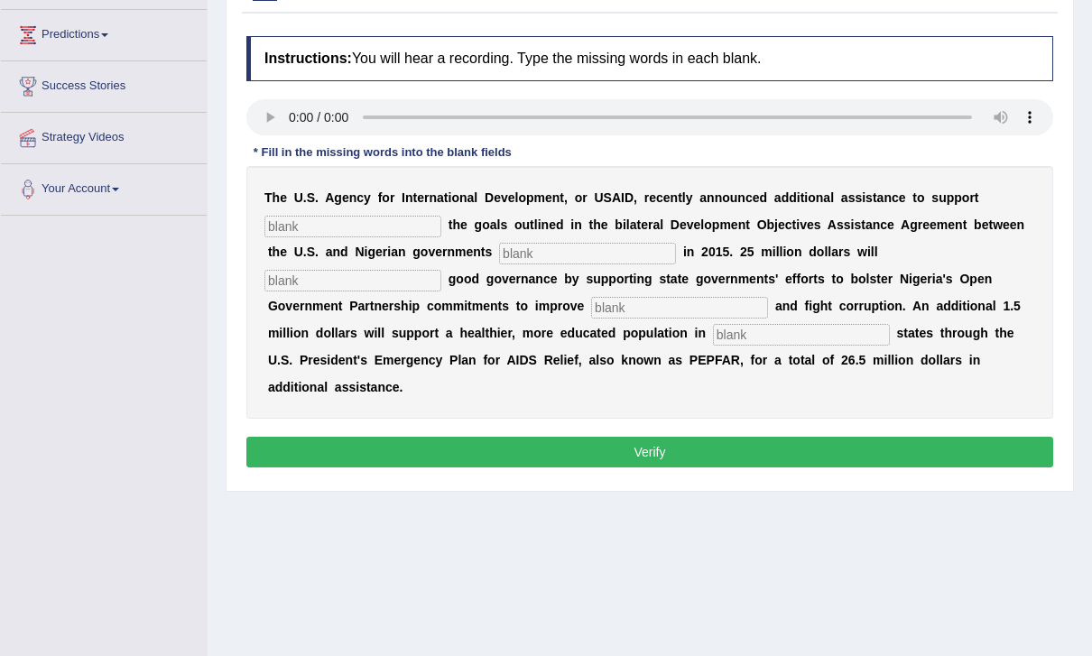
click at [341, 222] on input "text" at bounding box center [353, 227] width 177 height 22
type input "achieving"
click at [551, 247] on input "text" at bounding box center [587, 254] width 177 height 22
type input "signed"
click at [441, 270] on input "text" at bounding box center [353, 281] width 177 height 22
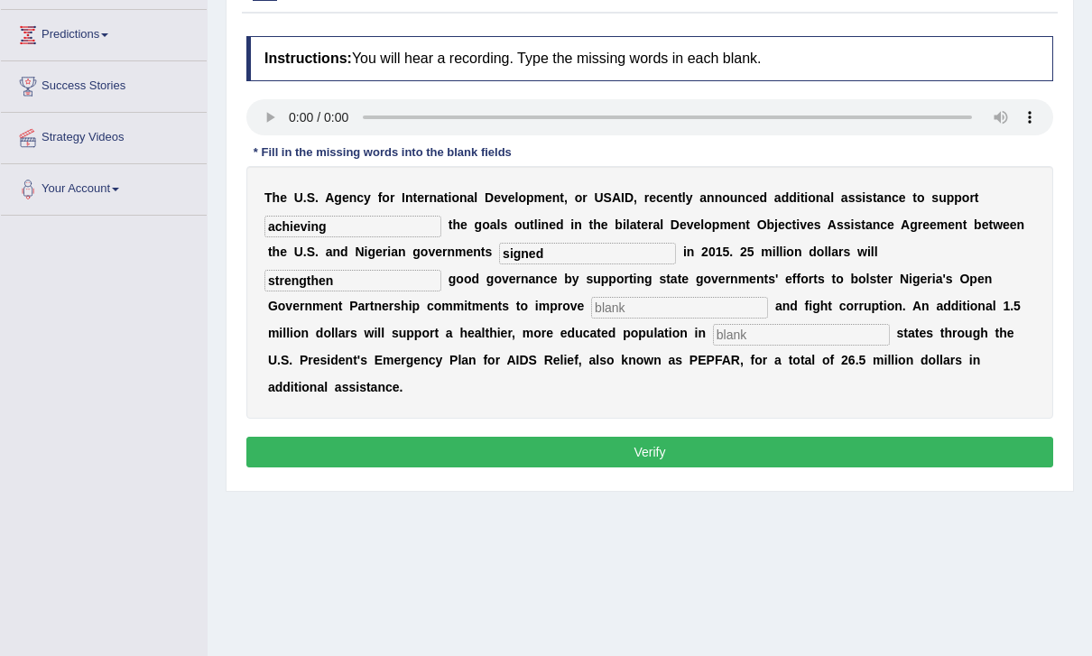
type input "strengthen"
click at [591, 308] on input "text" at bounding box center [679, 308] width 177 height 22
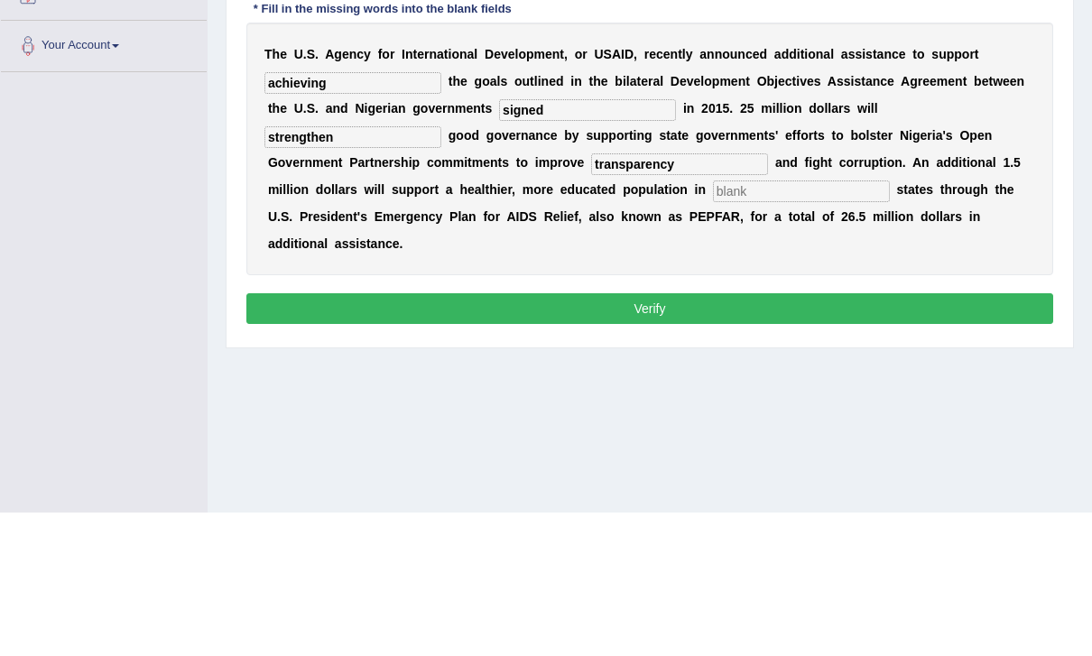
type input "transparency"
click at [713, 324] on input "text" at bounding box center [801, 335] width 177 height 22
type input "targeted"
click at [441, 270] on input "strengthen" at bounding box center [353, 281] width 177 height 22
click at [963, 437] on button "Verify" at bounding box center [649, 452] width 807 height 31
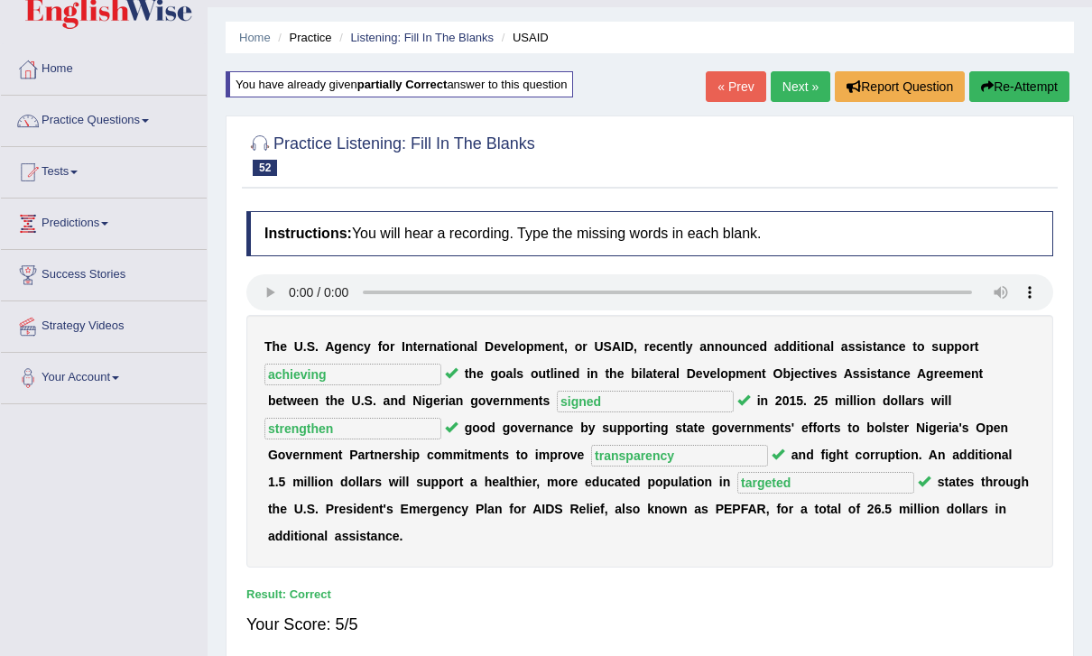
scroll to position [0, 0]
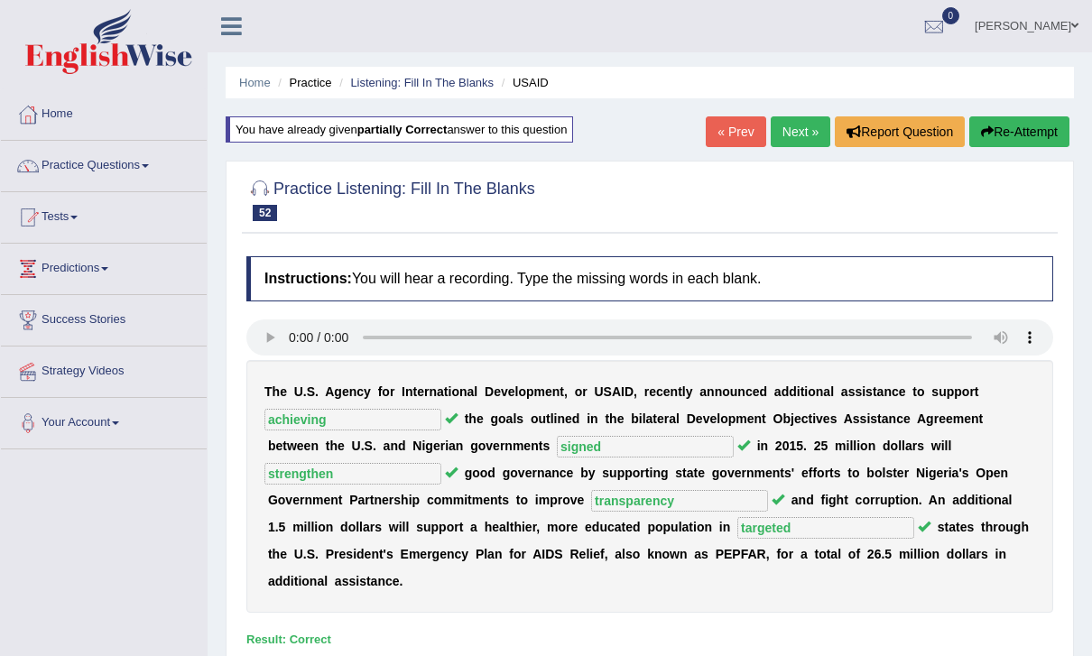
click at [801, 127] on link "Next »" at bounding box center [801, 131] width 60 height 31
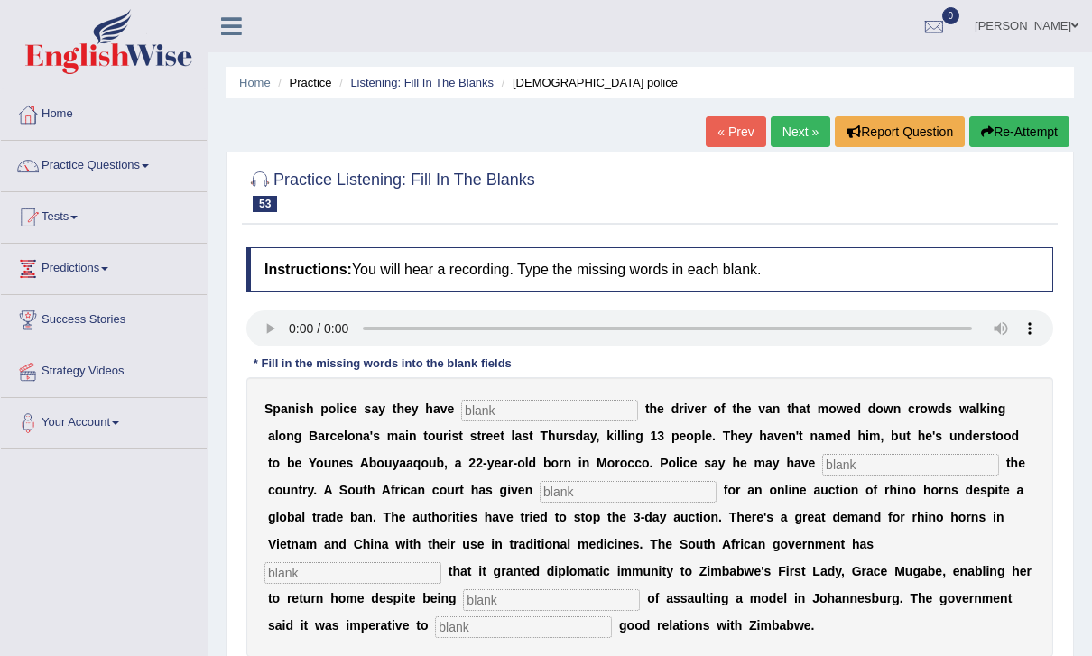
click at [294, 324] on audio at bounding box center [649, 329] width 807 height 36
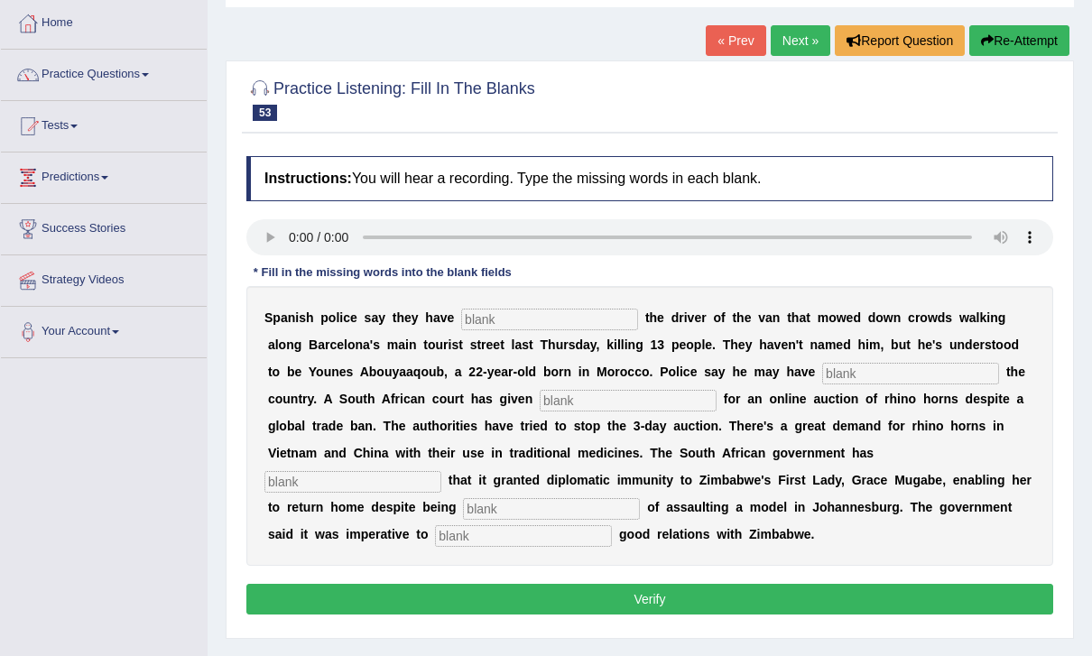
scroll to position [91, 0]
click at [538, 315] on input "text" at bounding box center [549, 320] width 177 height 22
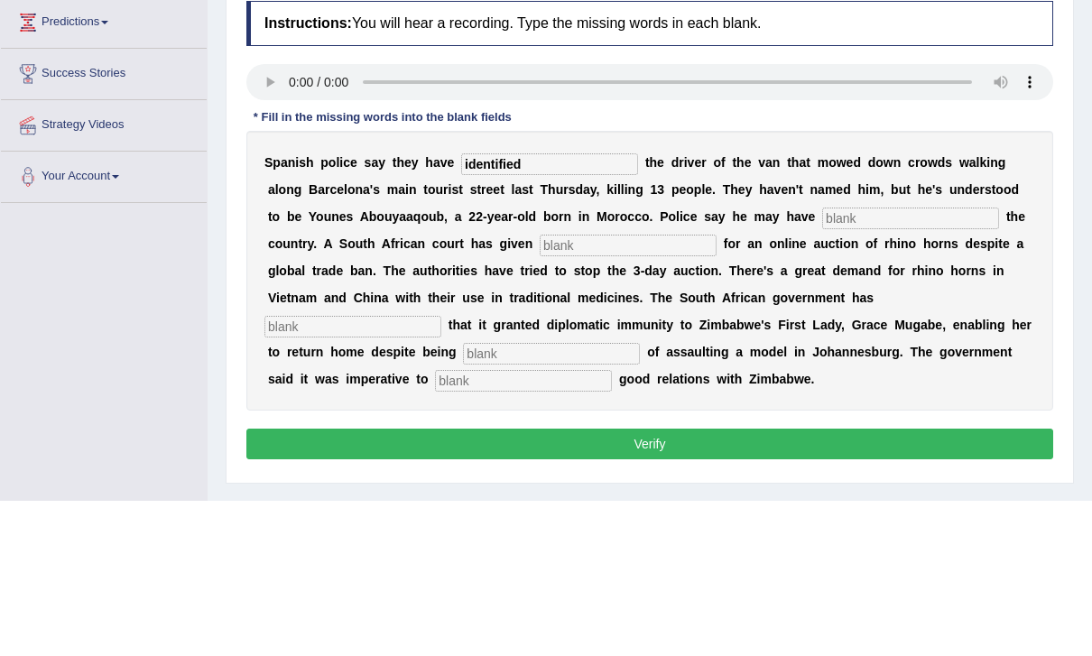
type input "identified"
click at [847, 364] on input "text" at bounding box center [910, 375] width 177 height 22
click at [554, 391] on input "text" at bounding box center [628, 402] width 177 height 22
type input "permission"
click at [441, 472] on input "text" at bounding box center [353, 483] width 177 height 22
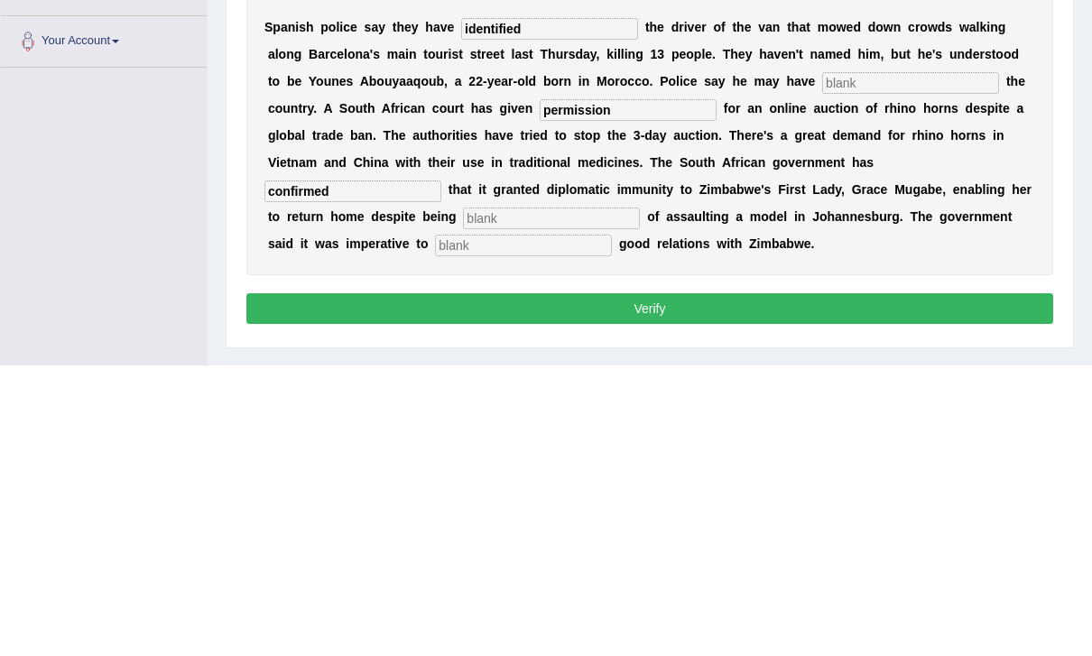
type input "confirmed"
click at [435, 526] on input "text" at bounding box center [523, 537] width 177 height 22
click at [463, 499] on input "text" at bounding box center [551, 510] width 177 height 22
type input "accused"
click at [435, 526] on input "text" at bounding box center [523, 537] width 177 height 22
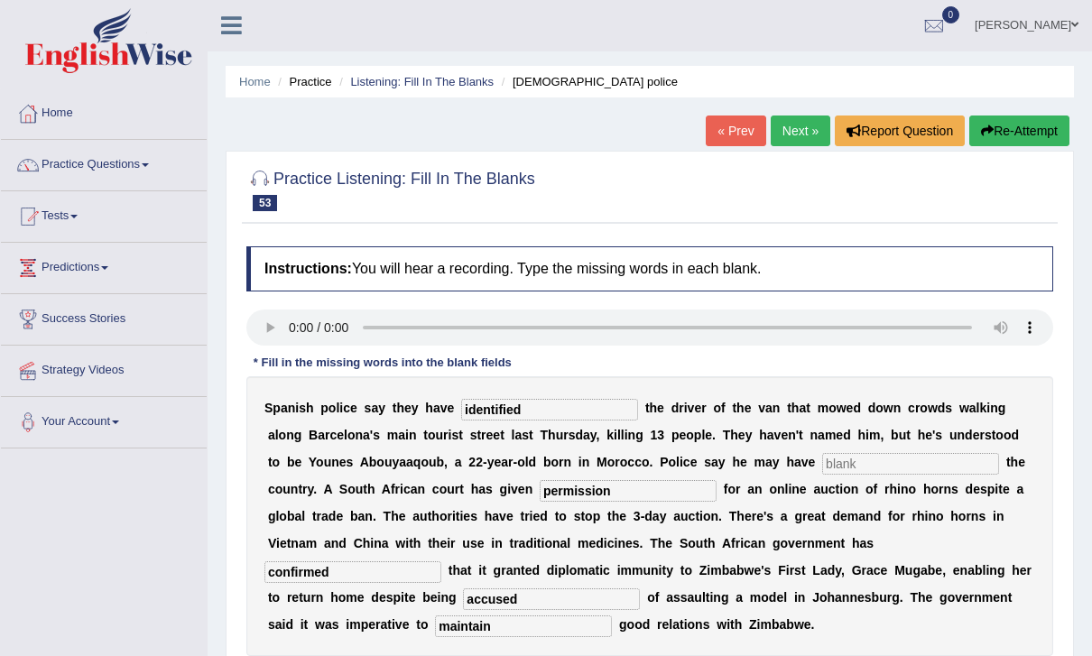
scroll to position [0, 0]
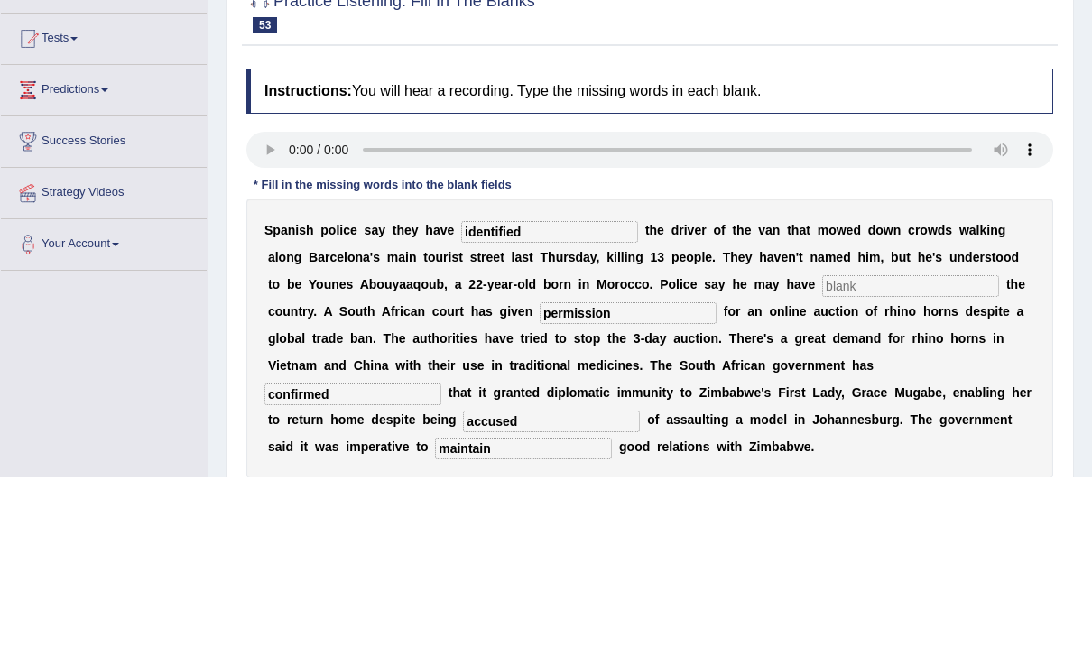
type input "maintain"
click at [469, 311] on audio at bounding box center [649, 329] width 807 height 36
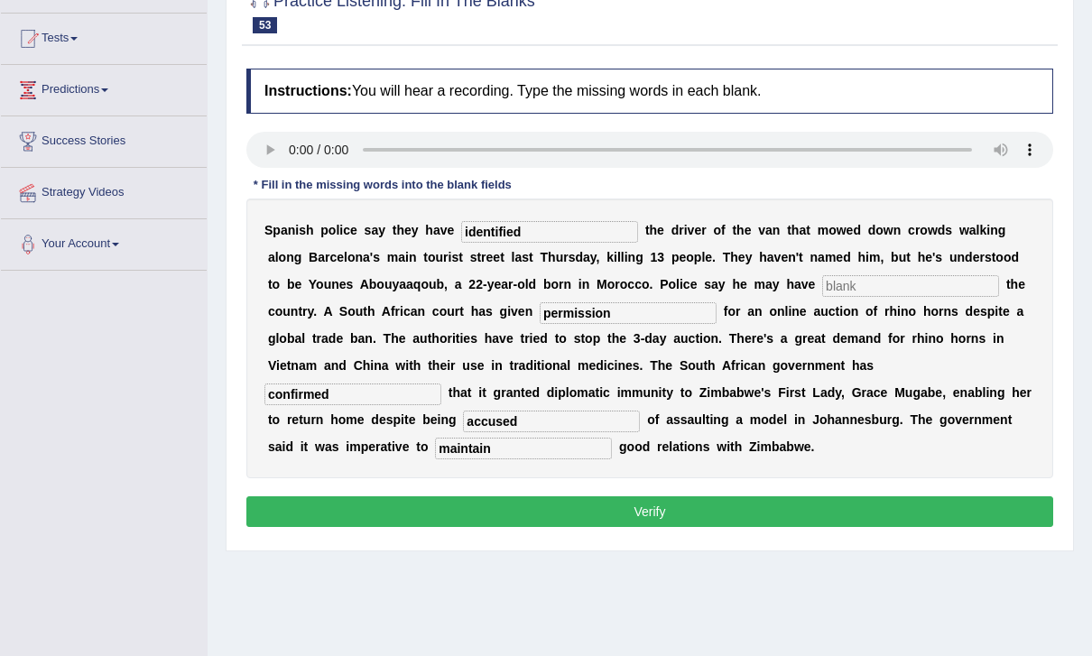
click at [299, 146] on audio at bounding box center [649, 150] width 807 height 36
click at [873, 281] on input "text" at bounding box center [910, 286] width 177 height 22
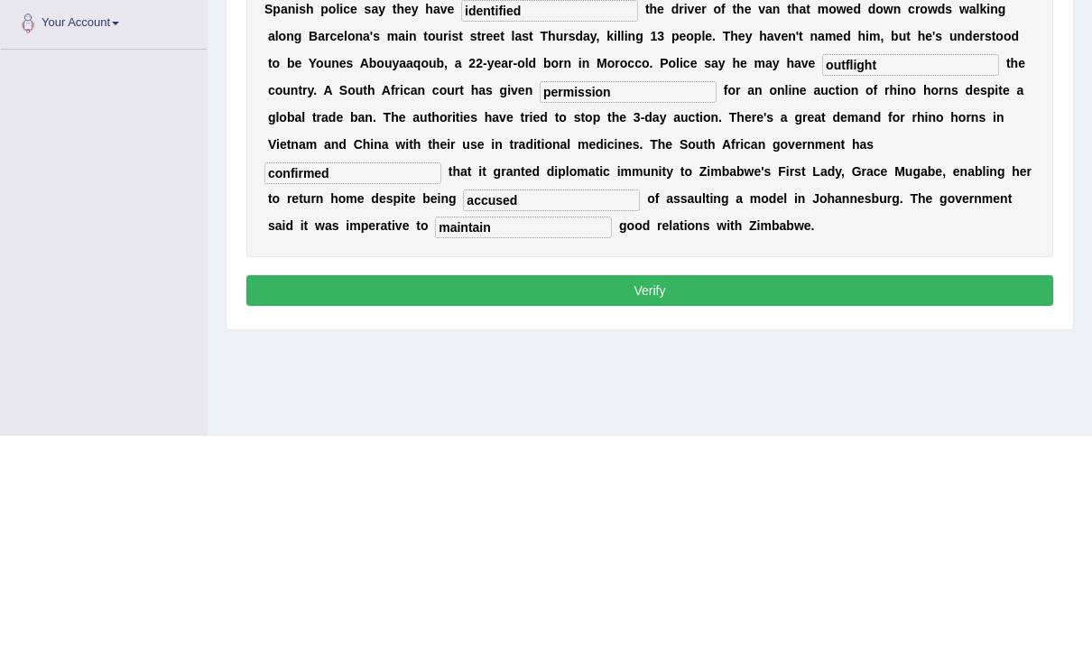
type input "outflight"
click at [794, 497] on button "Verify" at bounding box center [649, 512] width 807 height 31
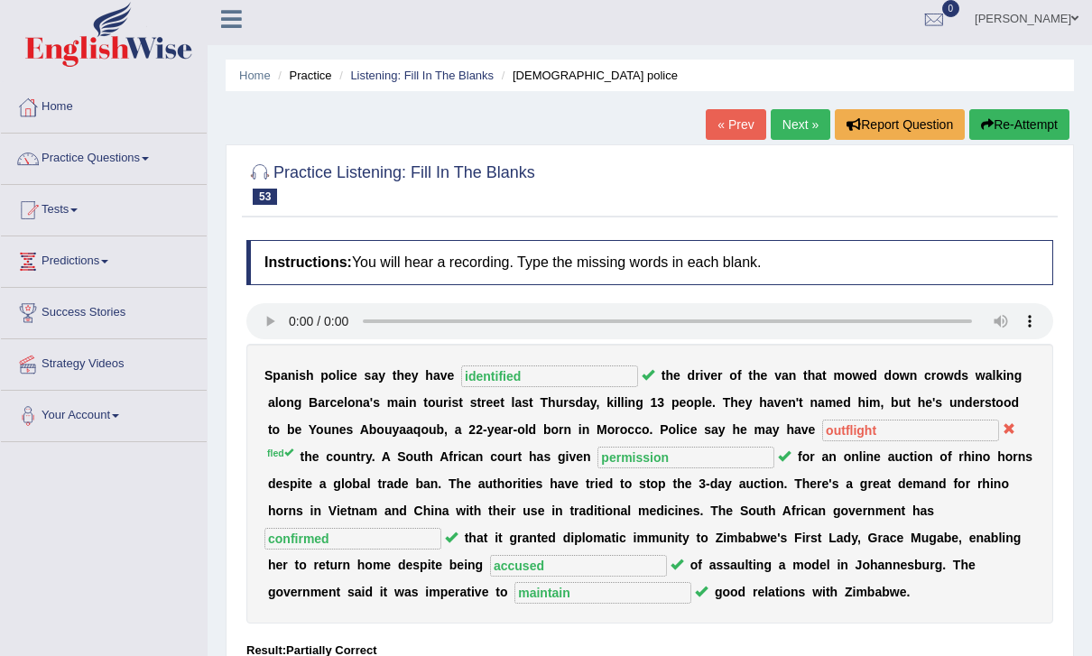
scroll to position [9, 0]
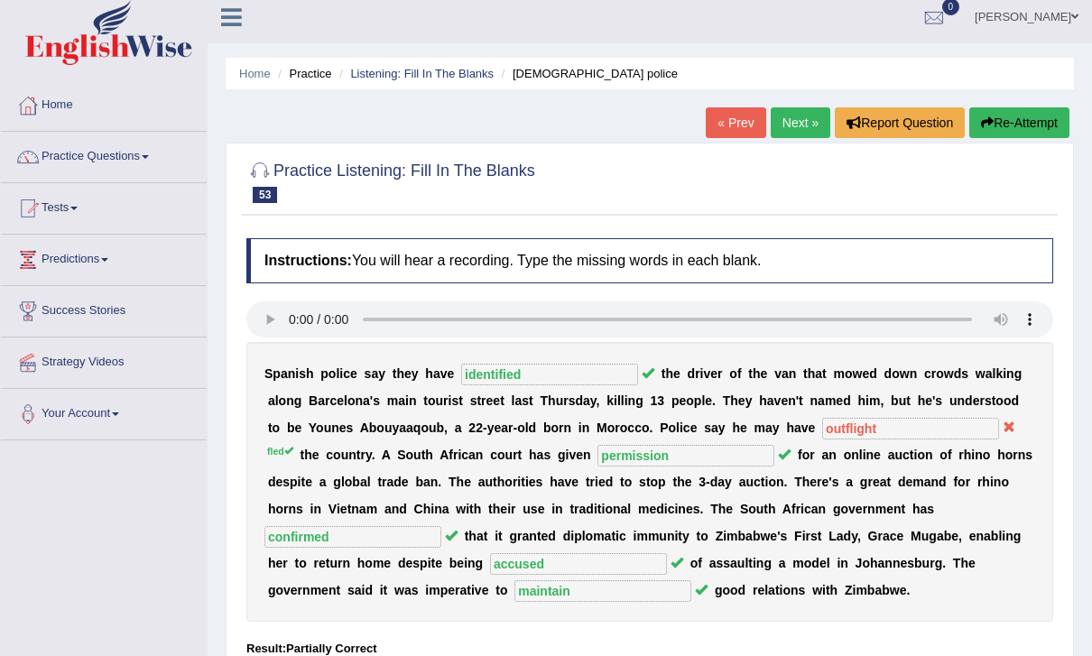
click at [797, 98] on div "Home Practice Listening: Fill In The Blanks [DEMOGRAPHIC_DATA] police « Prev Ne…" at bounding box center [650, 442] width 885 height 903
click at [807, 113] on link "Next »" at bounding box center [801, 122] width 60 height 31
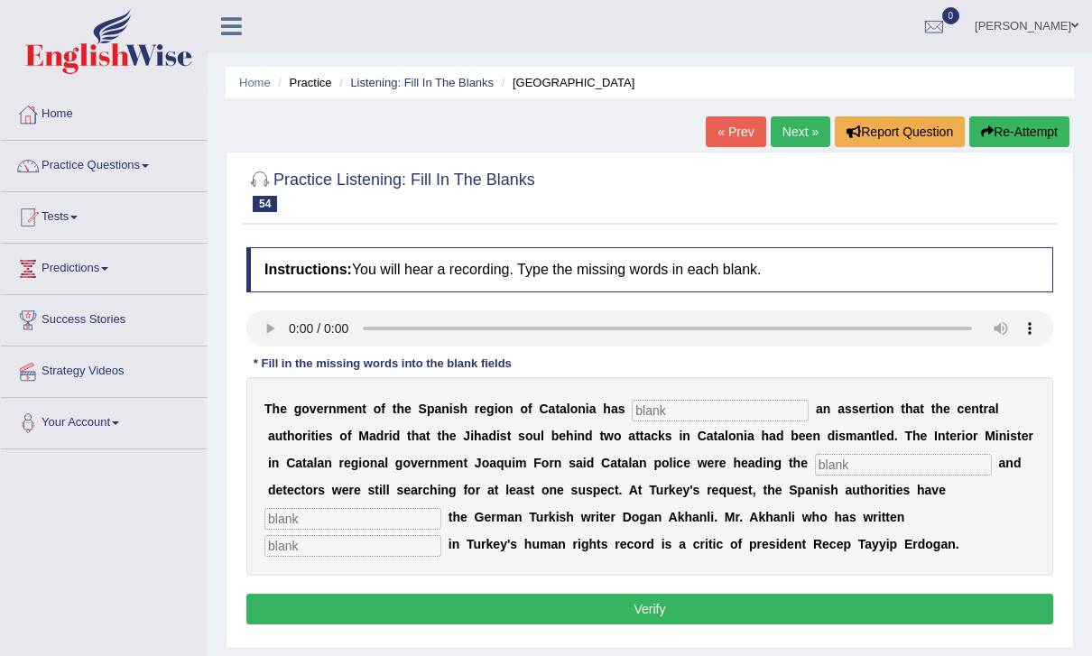
click at [287, 333] on audio at bounding box center [649, 329] width 807 height 36
click at [710, 413] on input "text" at bounding box center [720, 411] width 177 height 22
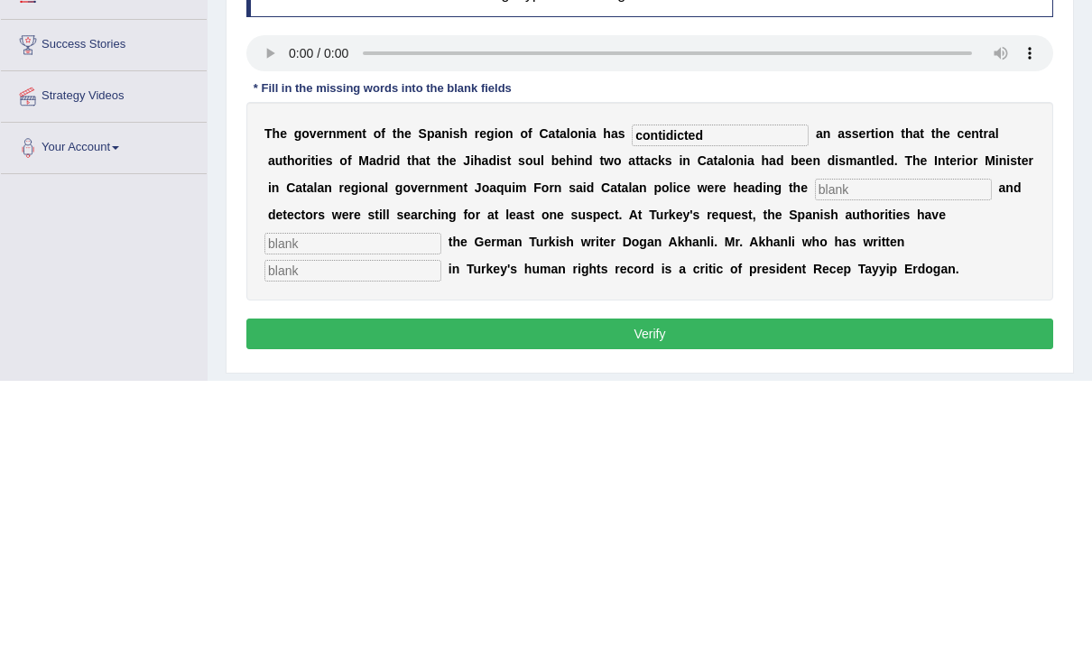
type input "contidicted"
click at [872, 429] on b "t" at bounding box center [874, 436] width 5 height 14
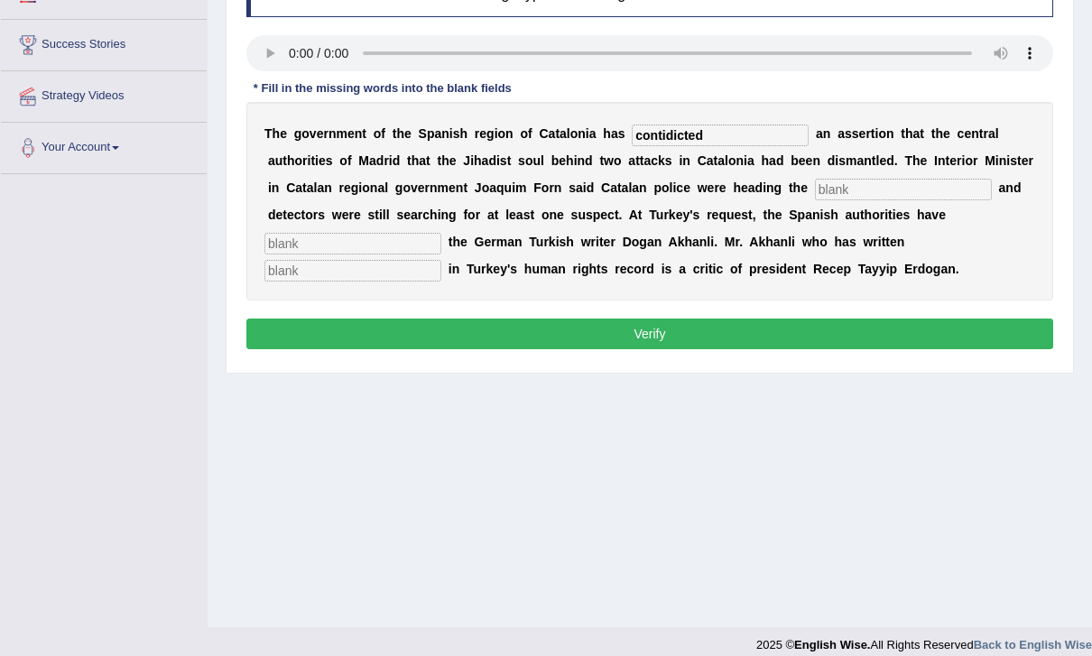
click at [815, 179] on input "text" at bounding box center [903, 190] width 177 height 22
type input "inquiry"
click at [441, 233] on input "text" at bounding box center [353, 244] width 177 height 22
type input "arrested"
click at [815, 188] on input "inquiry" at bounding box center [903, 190] width 177 height 22
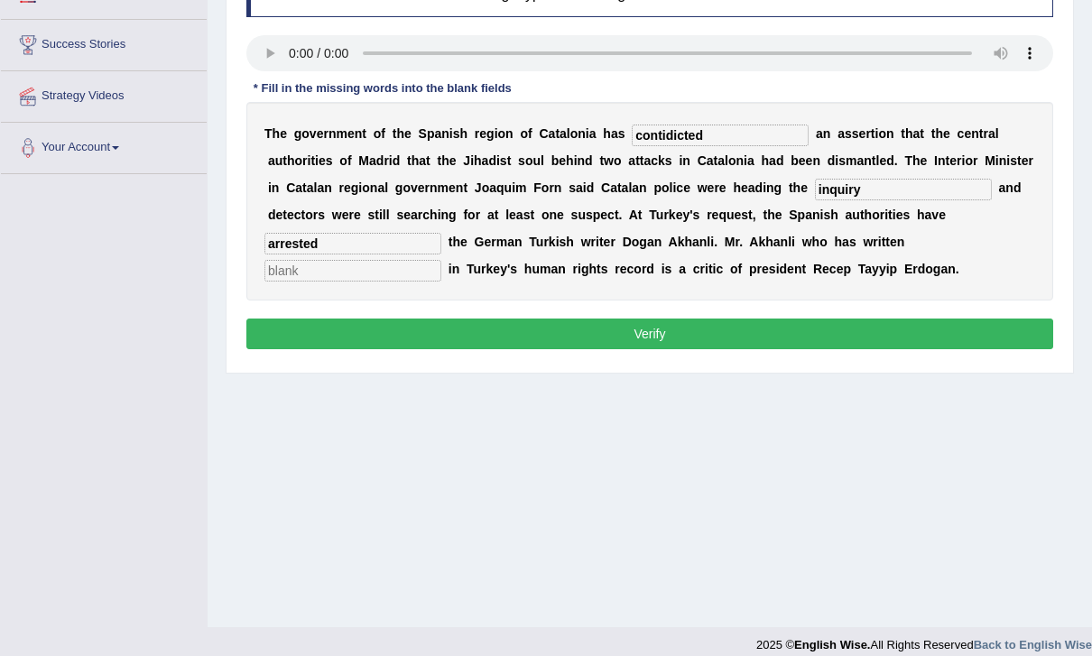
click at [441, 260] on input "text" at bounding box center [353, 271] width 177 height 22
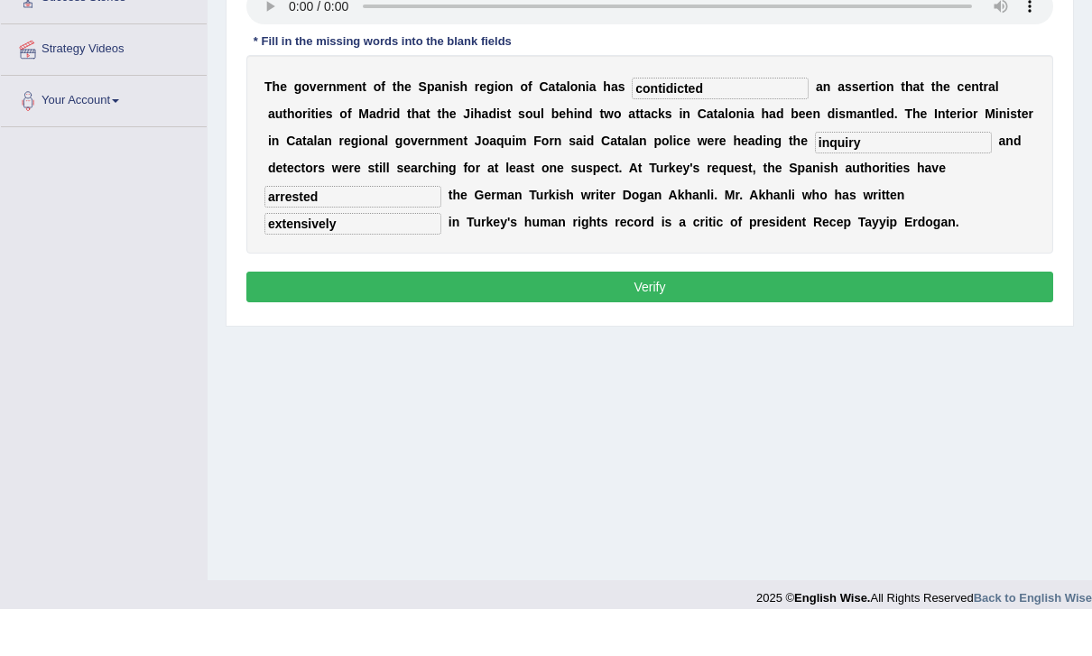
type input "extensively"
click at [825, 179] on input "inquiry" at bounding box center [903, 190] width 177 height 22
type input "i"
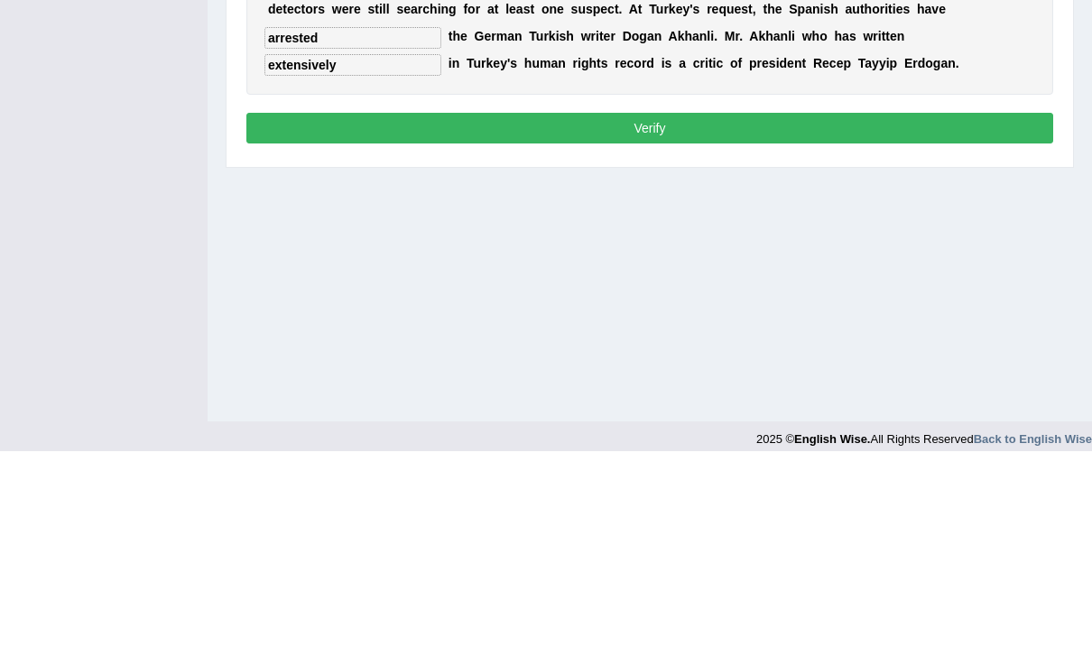
type input "enquiry"
click at [990, 319] on button "Verify" at bounding box center [649, 334] width 807 height 31
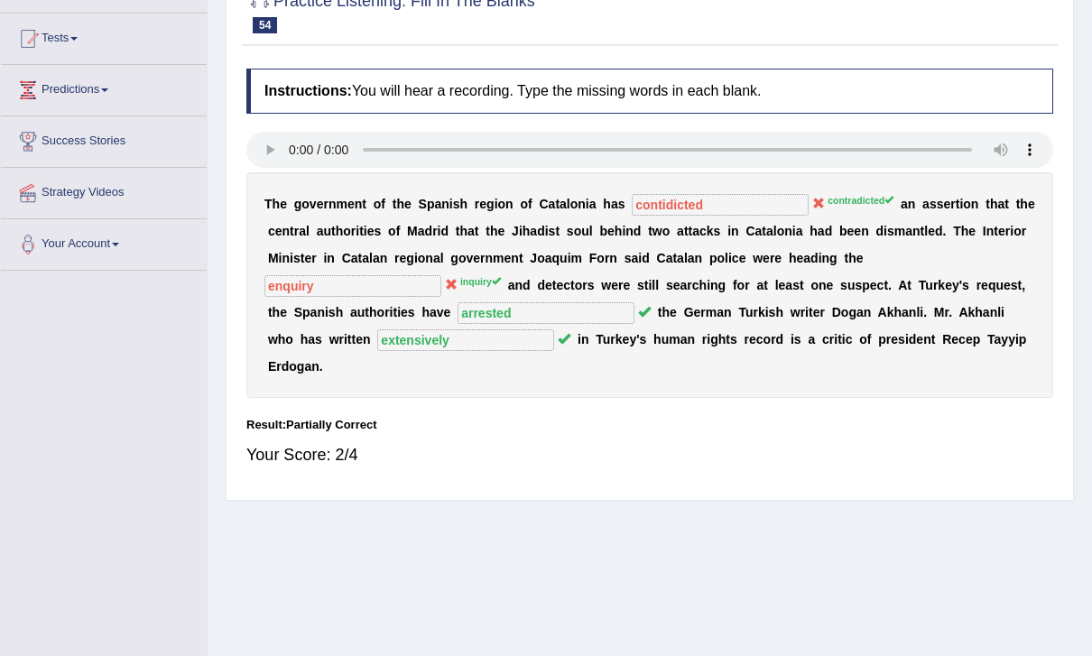
scroll to position [0, 0]
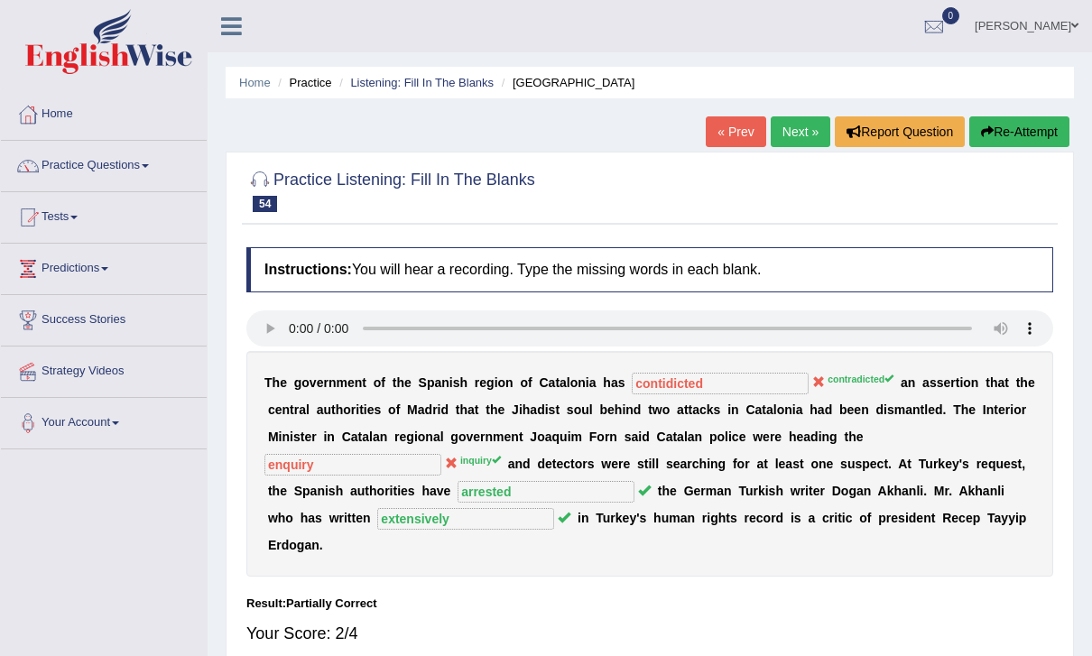
click at [262, 79] on link "Home" at bounding box center [255, 83] width 32 height 14
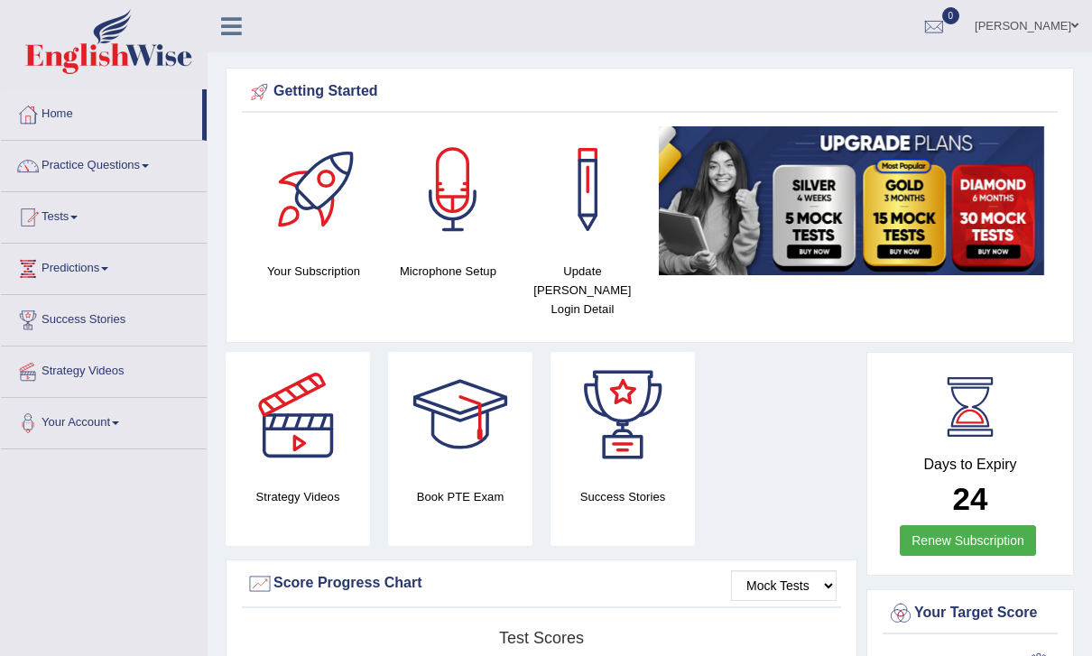
click at [249, 15] on link at bounding box center [232, 24] width 48 height 27
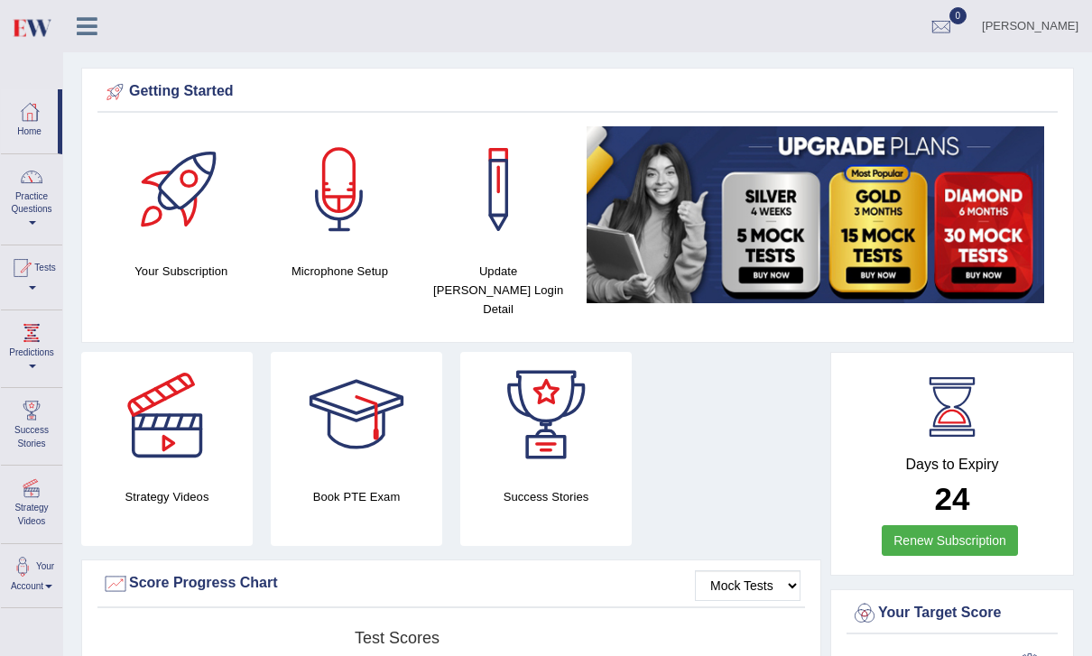
click at [34, 198] on link "Practice Questions" at bounding box center [31, 196] width 61 height 85
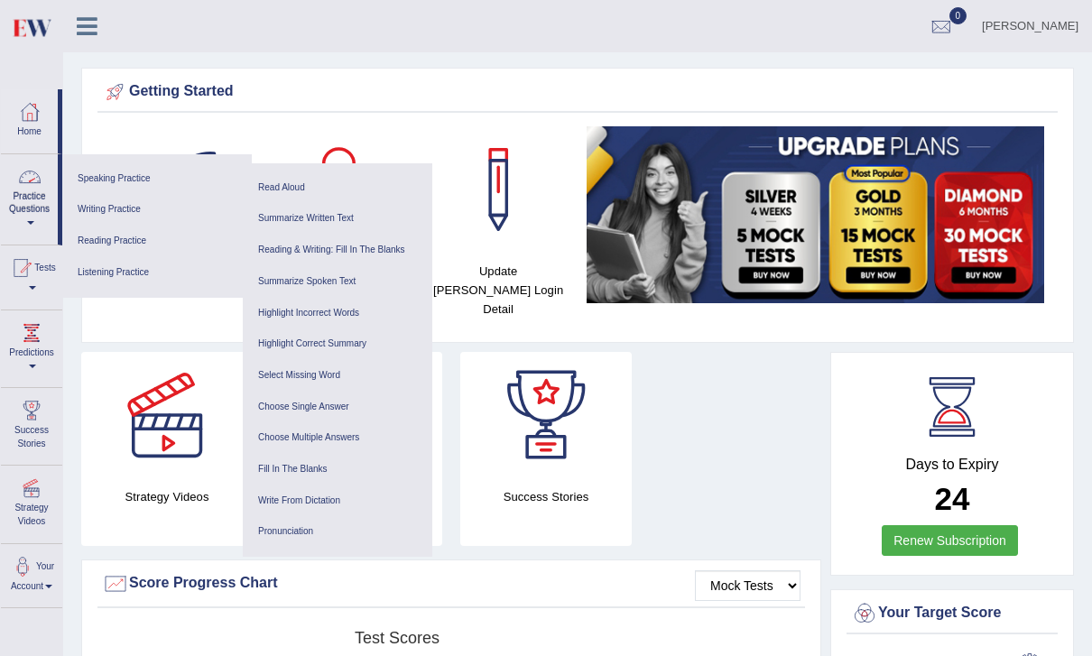
click at [182, 267] on link "Listening Practice" at bounding box center [157, 273] width 172 height 32
click at [367, 460] on link "Fill In The Blanks" at bounding box center [338, 470] width 172 height 32
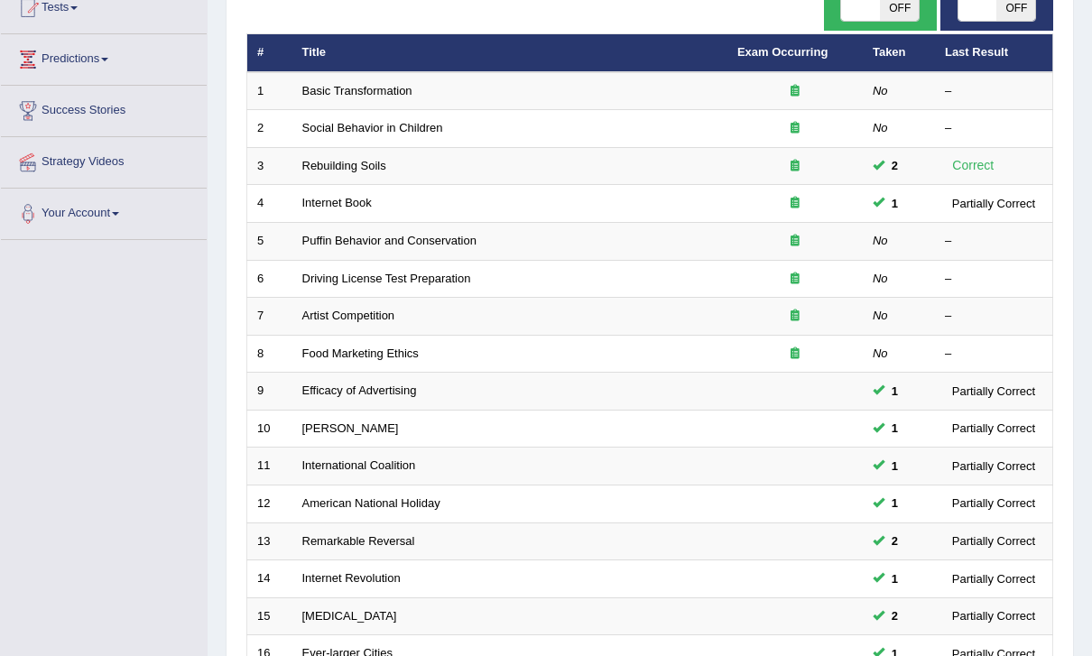
scroll to position [469, 0]
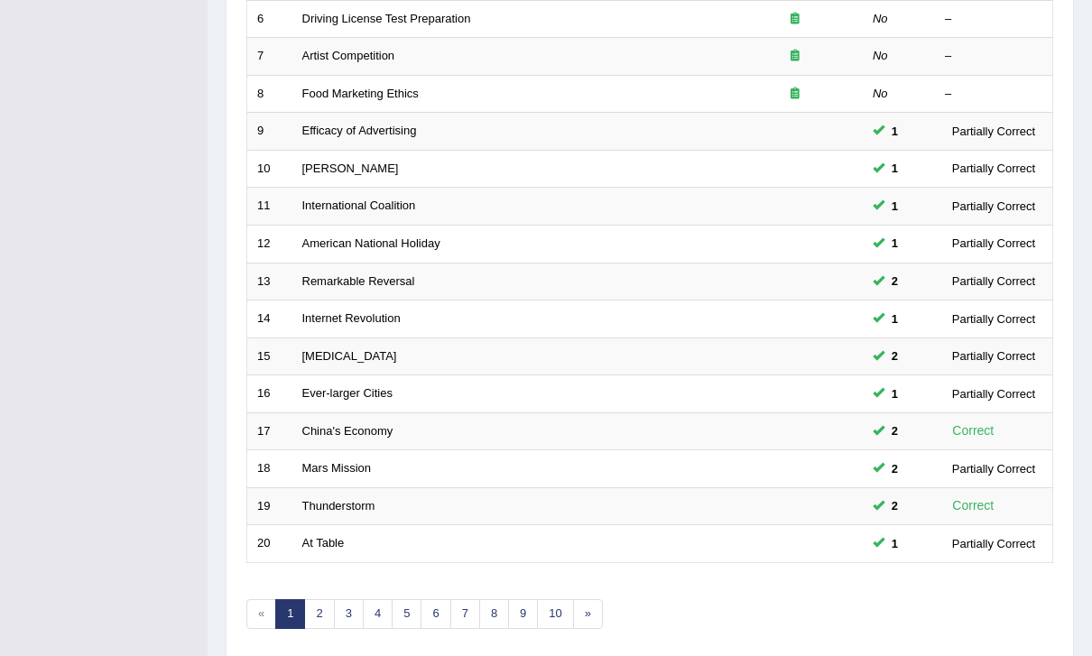
click at [320, 604] on link "2" at bounding box center [319, 614] width 30 height 30
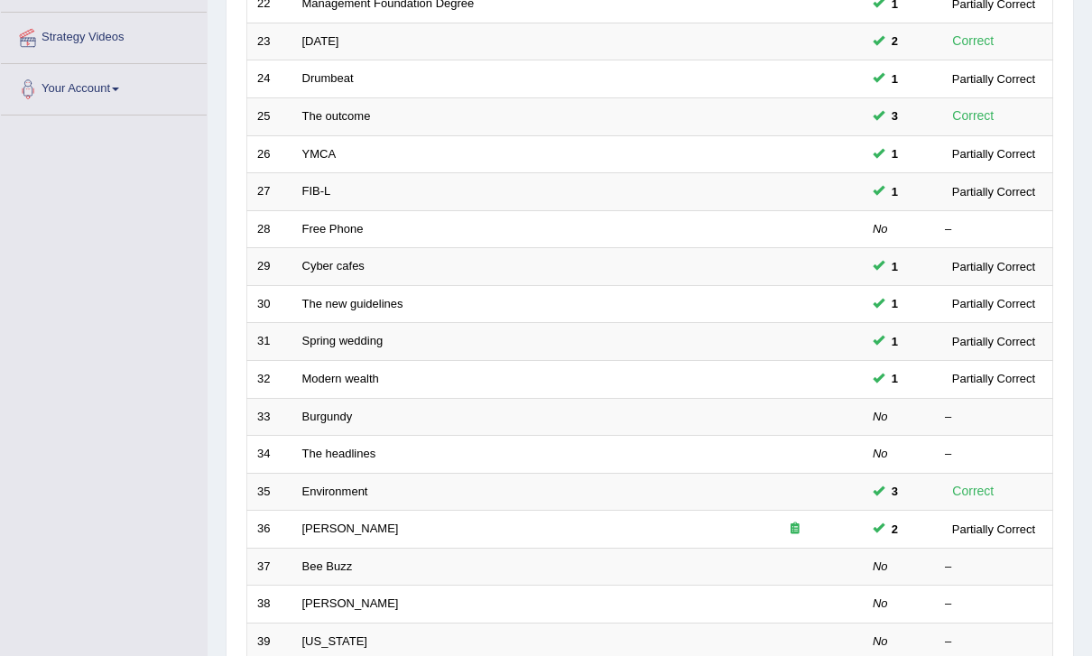
scroll to position [469, 0]
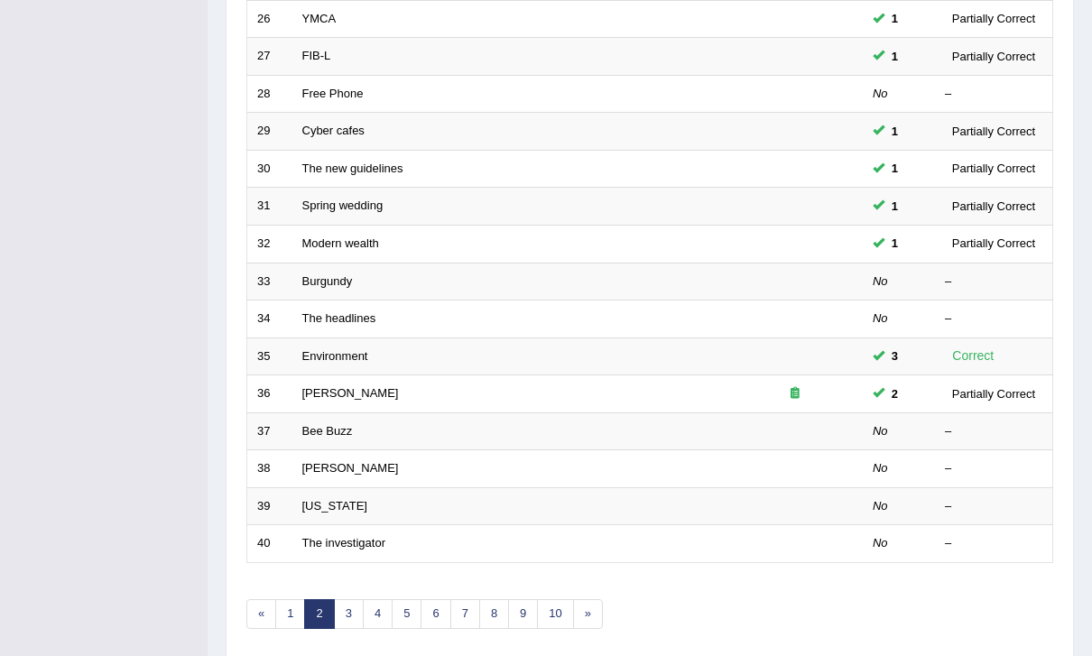
click at [351, 599] on link "3" at bounding box center [349, 614] width 30 height 30
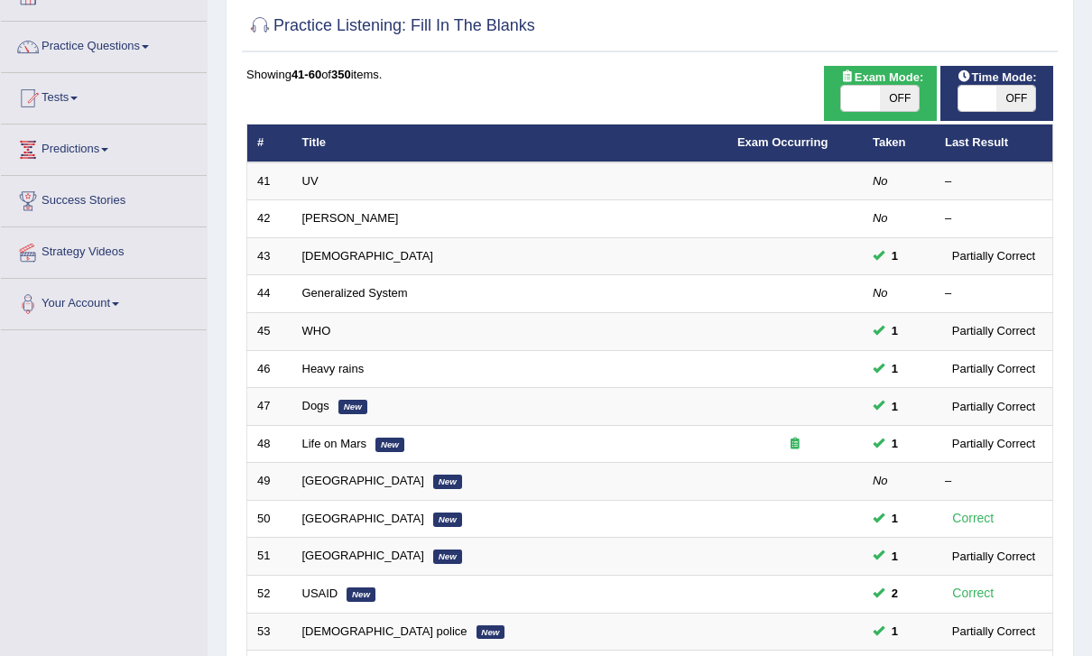
scroll to position [119, 0]
click at [360, 425] on td "Life on Mars New" at bounding box center [510, 444] width 435 height 38
click at [305, 400] on link "Dogs" at bounding box center [315, 406] width 27 height 14
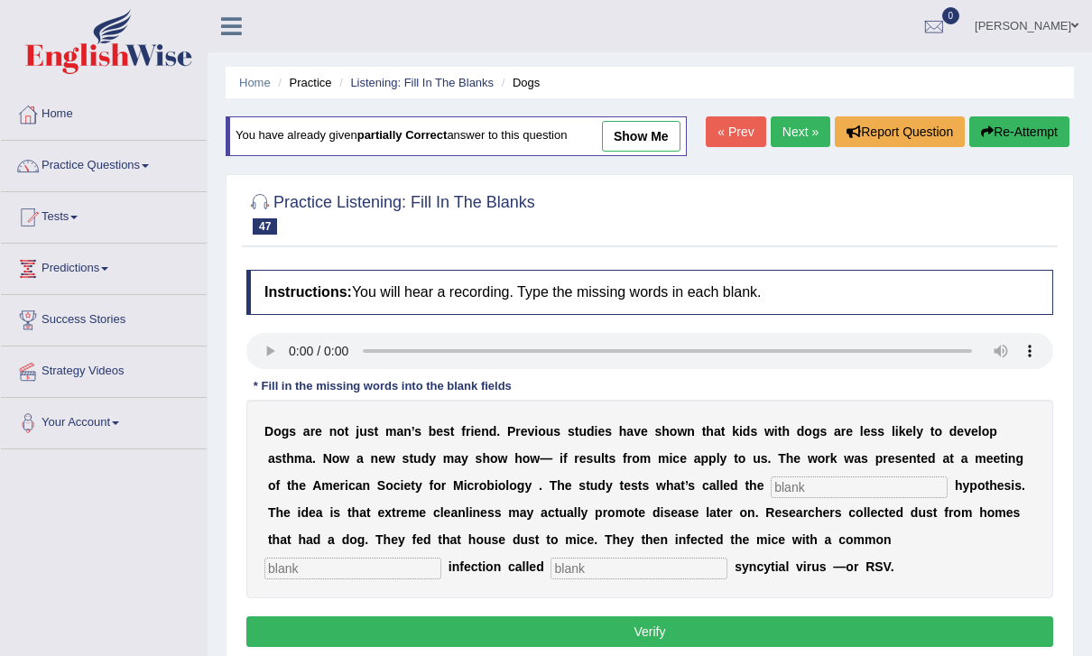
click at [296, 356] on audio at bounding box center [649, 351] width 807 height 36
click at [828, 478] on input "text" at bounding box center [859, 488] width 177 height 22
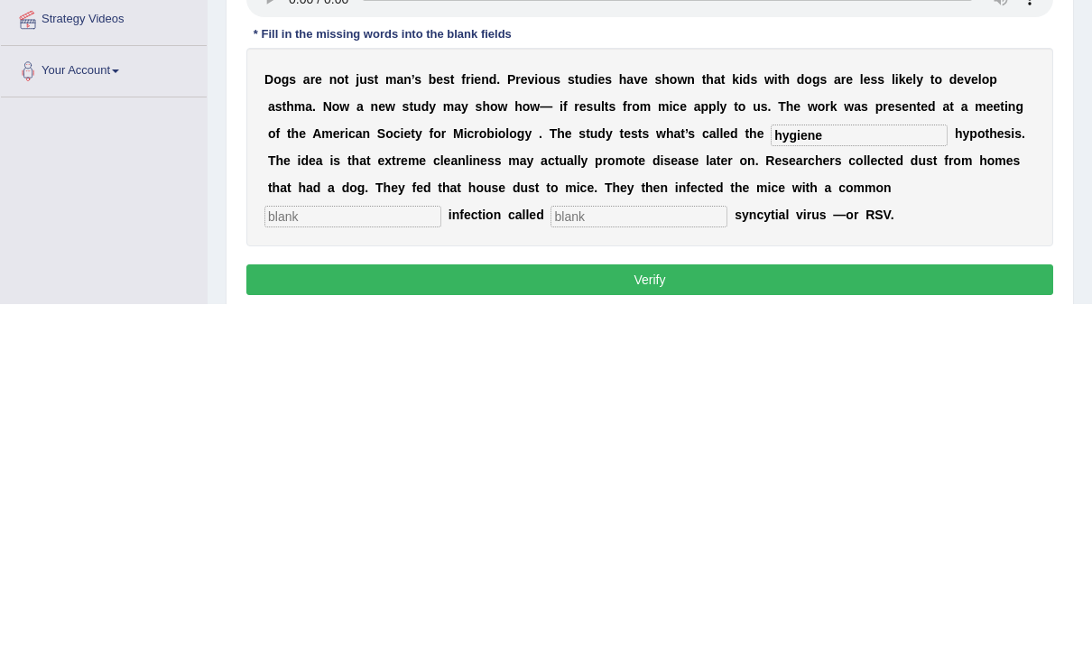
type input "hygiene"
click at [441, 558] on input "text" at bounding box center [353, 569] width 177 height 22
click at [551, 558] on input "text" at bounding box center [639, 569] width 177 height 22
type input "respiratory"
click at [441, 558] on input "text" at bounding box center [353, 569] width 177 height 22
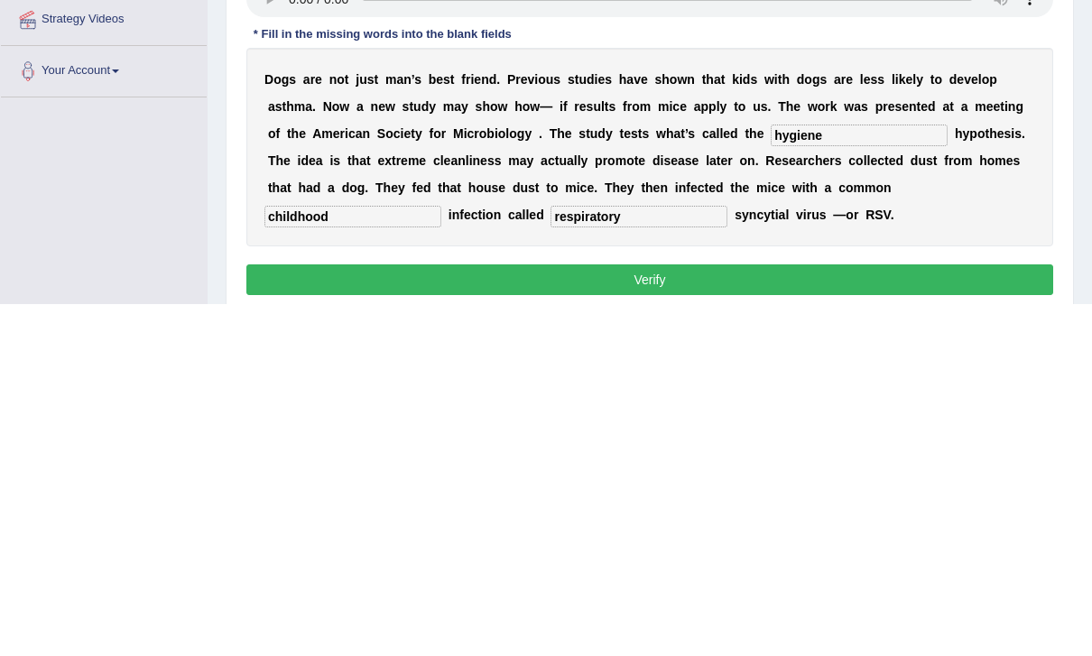
type input "childhood"
click at [551, 558] on input "respiratory" at bounding box center [639, 569] width 177 height 22
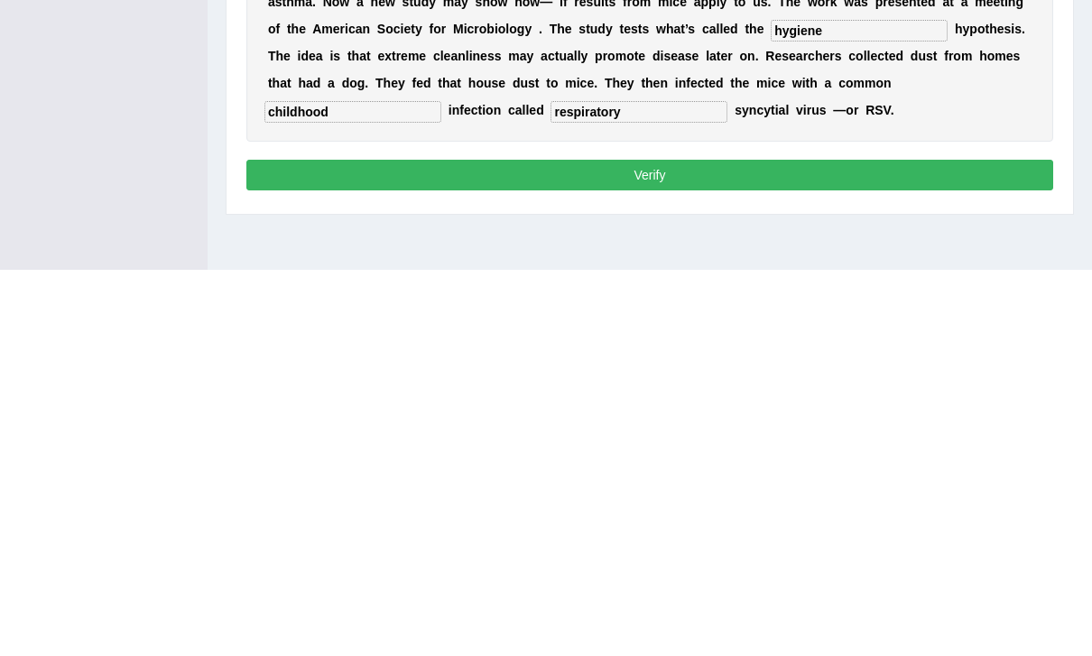
scroll to position [79, 0]
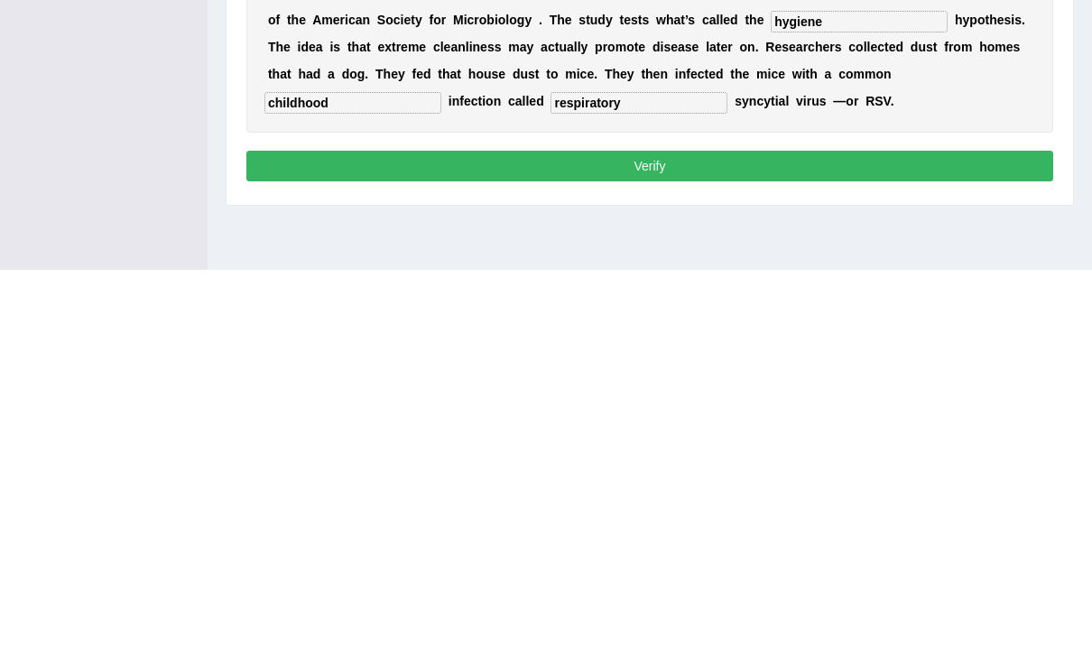
click at [871, 537] on button "Verify" at bounding box center [649, 552] width 807 height 31
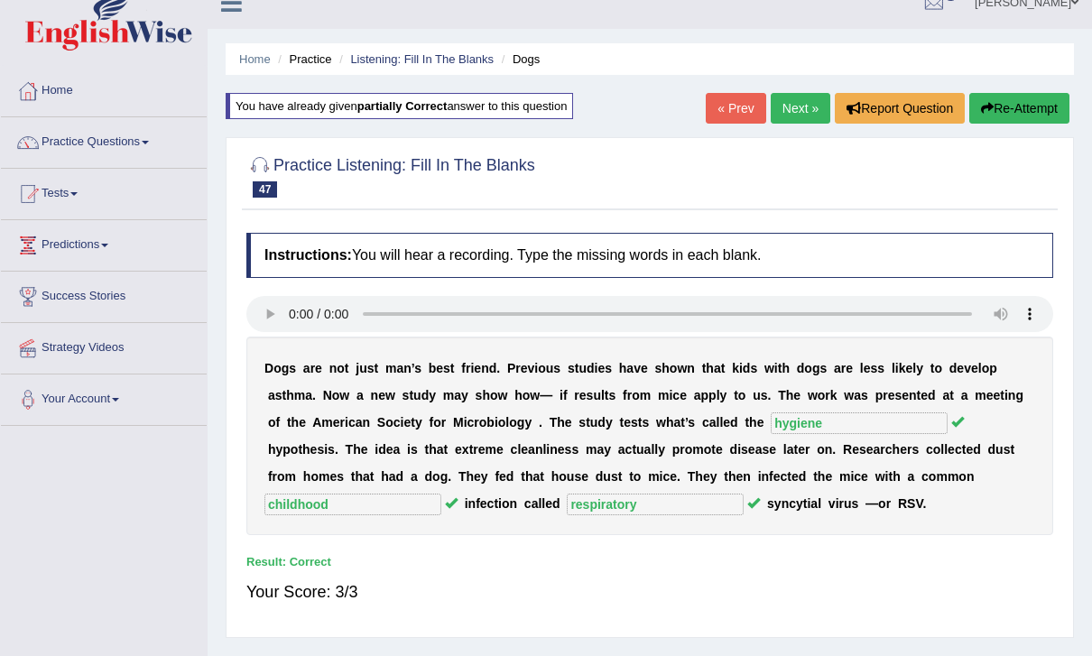
scroll to position [0, 0]
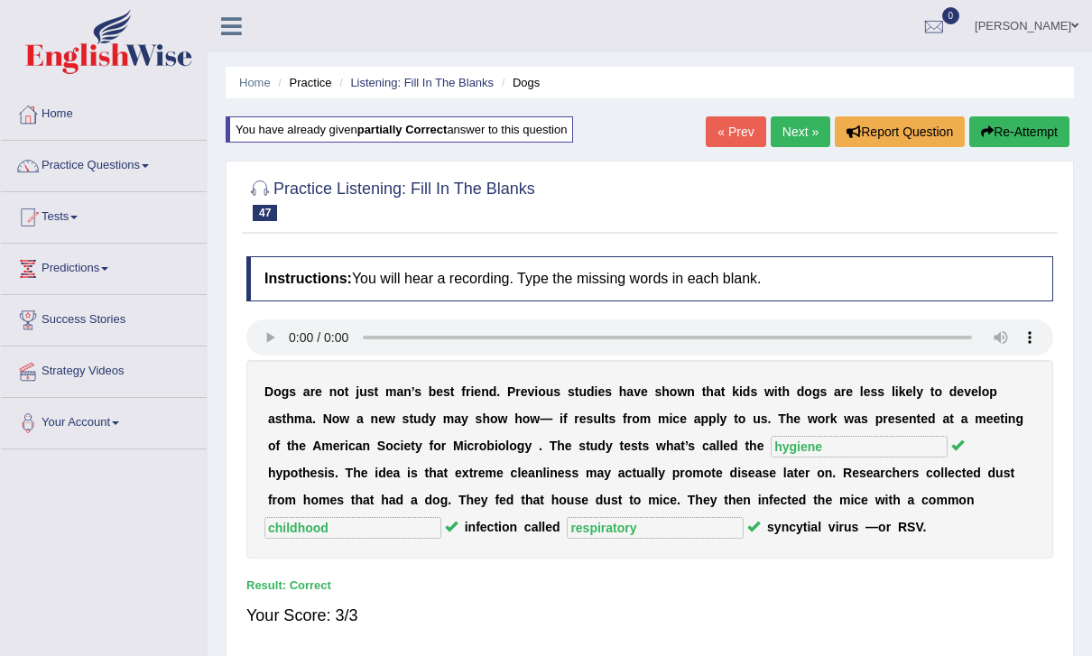
click at [806, 126] on link "Next »" at bounding box center [801, 131] width 60 height 31
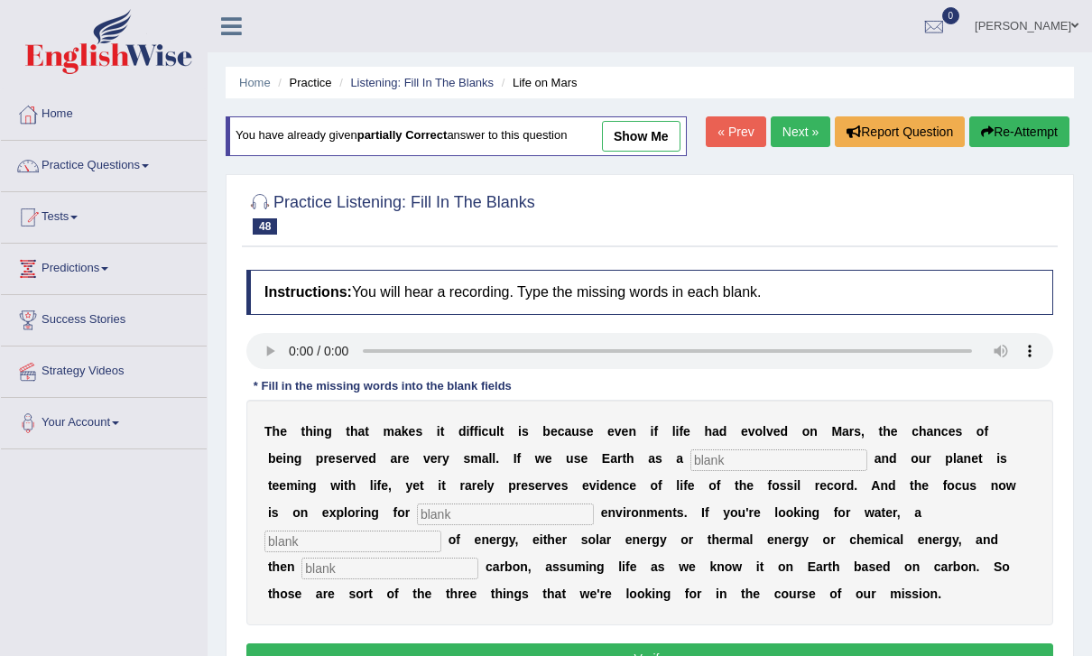
click at [296, 350] on audio at bounding box center [649, 351] width 807 height 36
click at [740, 452] on input "text" at bounding box center [779, 461] width 177 height 22
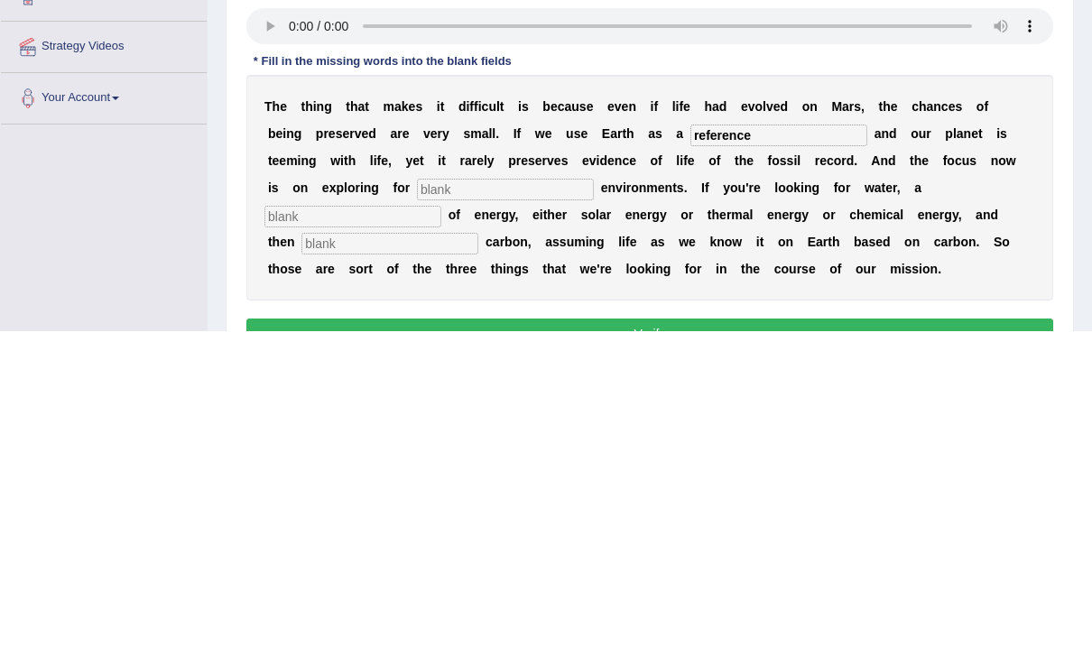
type input "reference"
click at [601, 506] on b "e" at bounding box center [604, 513] width 7 height 14
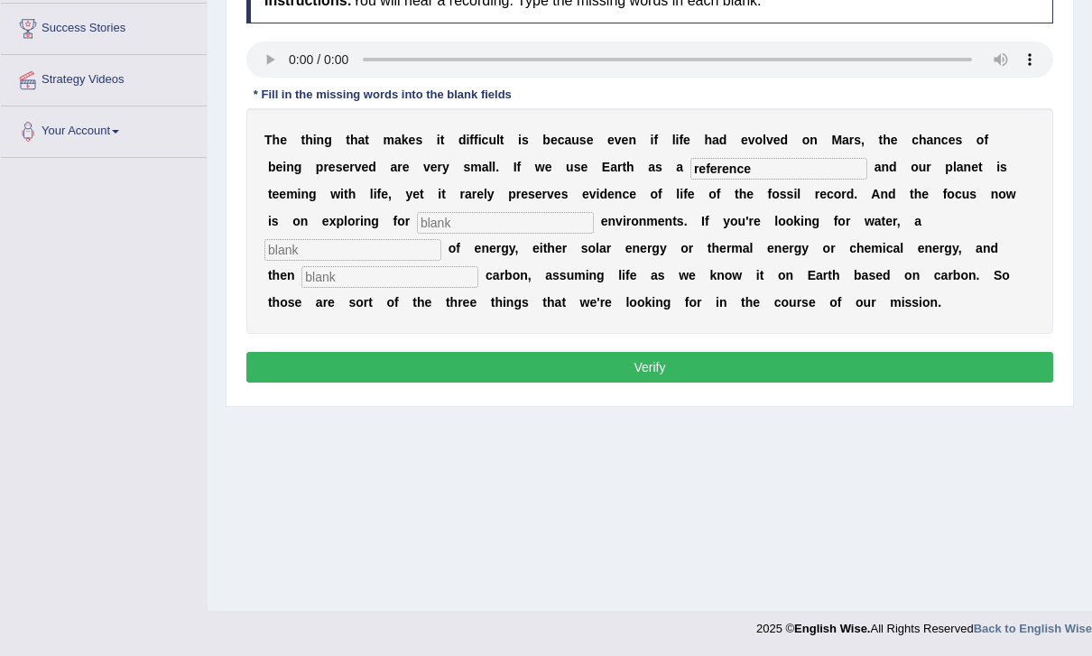
click at [417, 231] on input "text" at bounding box center [505, 223] width 177 height 22
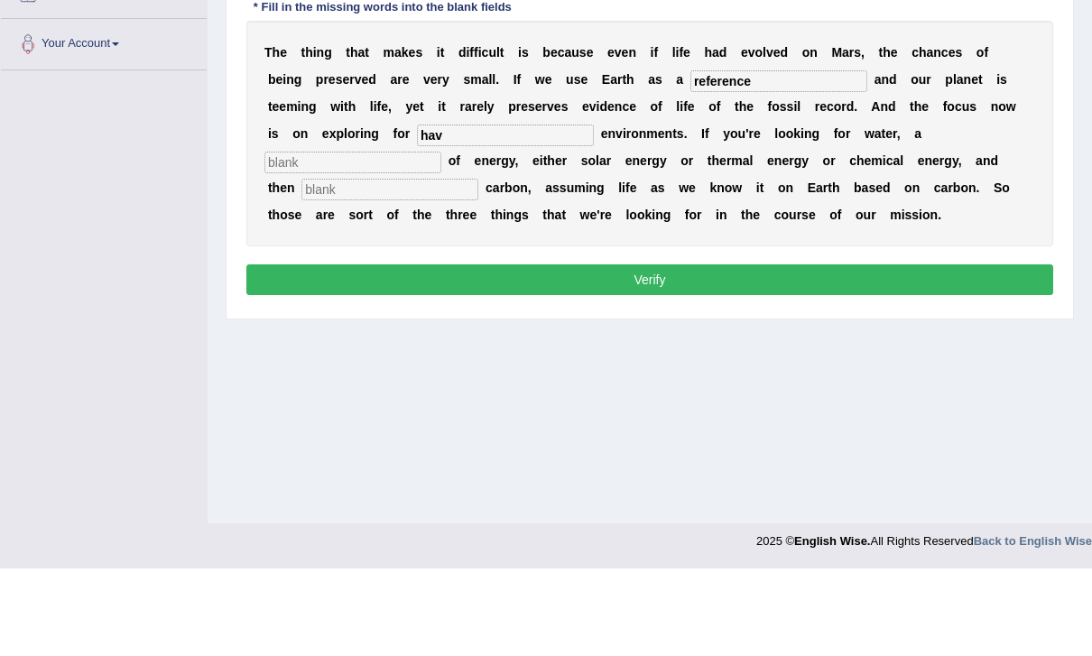
type input "hav"
click at [441, 239] on input "text" at bounding box center [353, 250] width 177 height 22
type input "source"
click at [478, 266] on input "text" at bounding box center [390, 277] width 177 height 22
type input "organic"
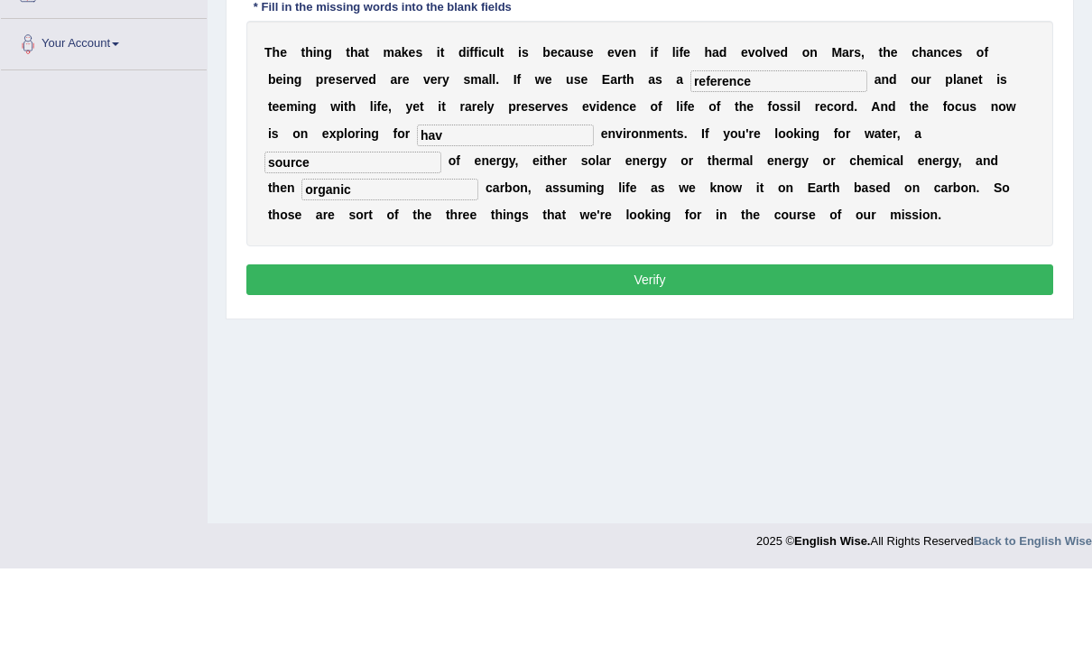
click at [446, 212] on input "hav" at bounding box center [505, 223] width 177 height 22
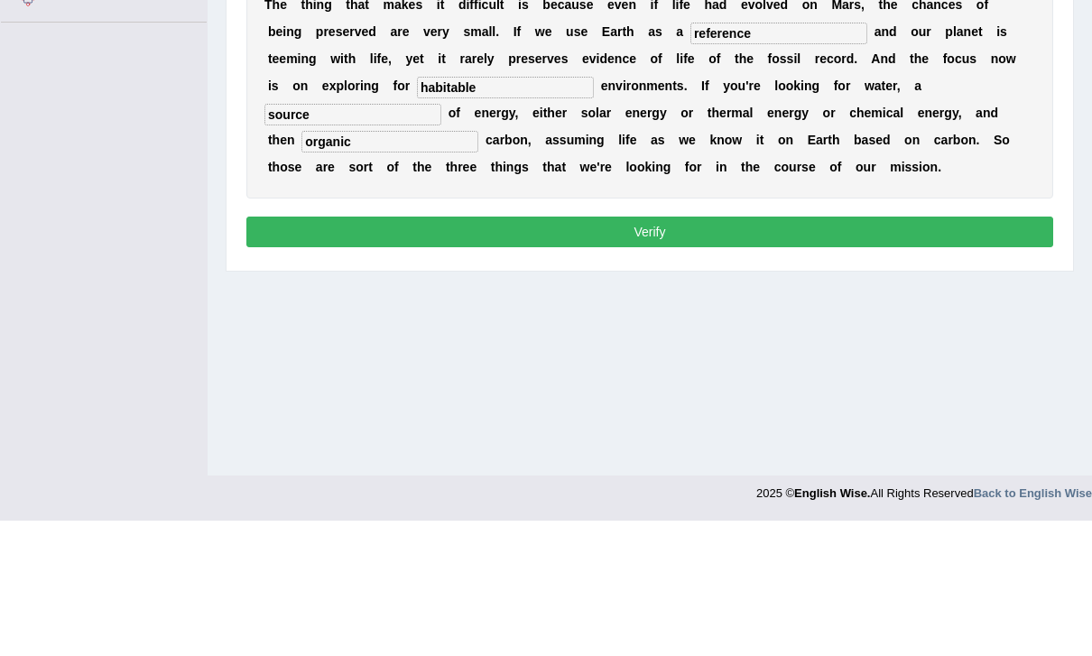
type input "habitable"
click at [888, 352] on button "Verify" at bounding box center [649, 367] width 807 height 31
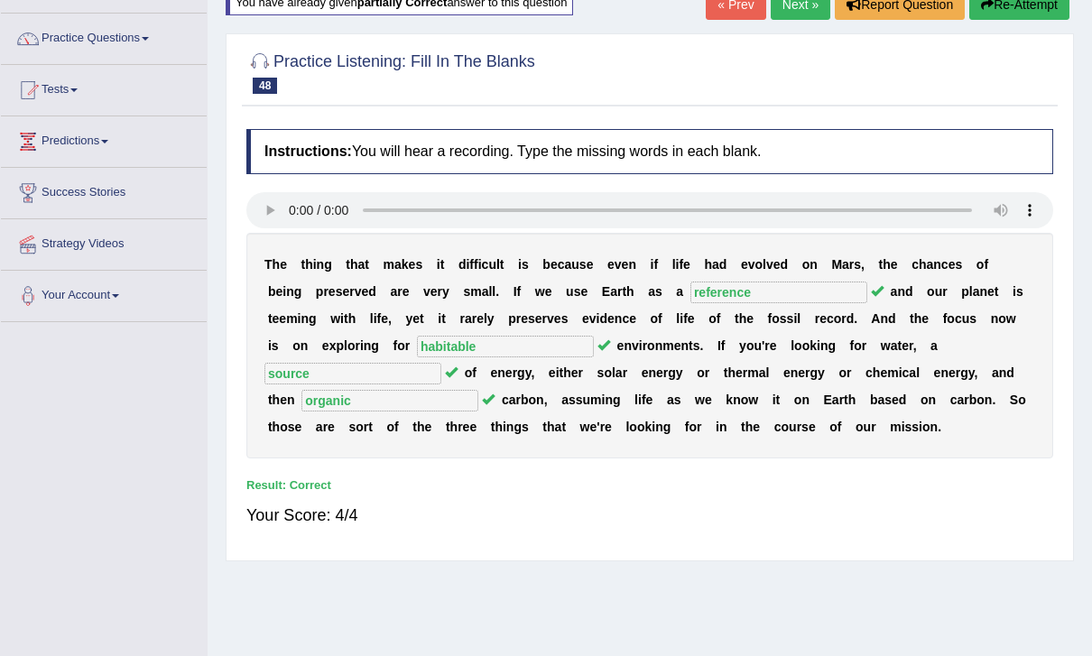
scroll to position [0, 0]
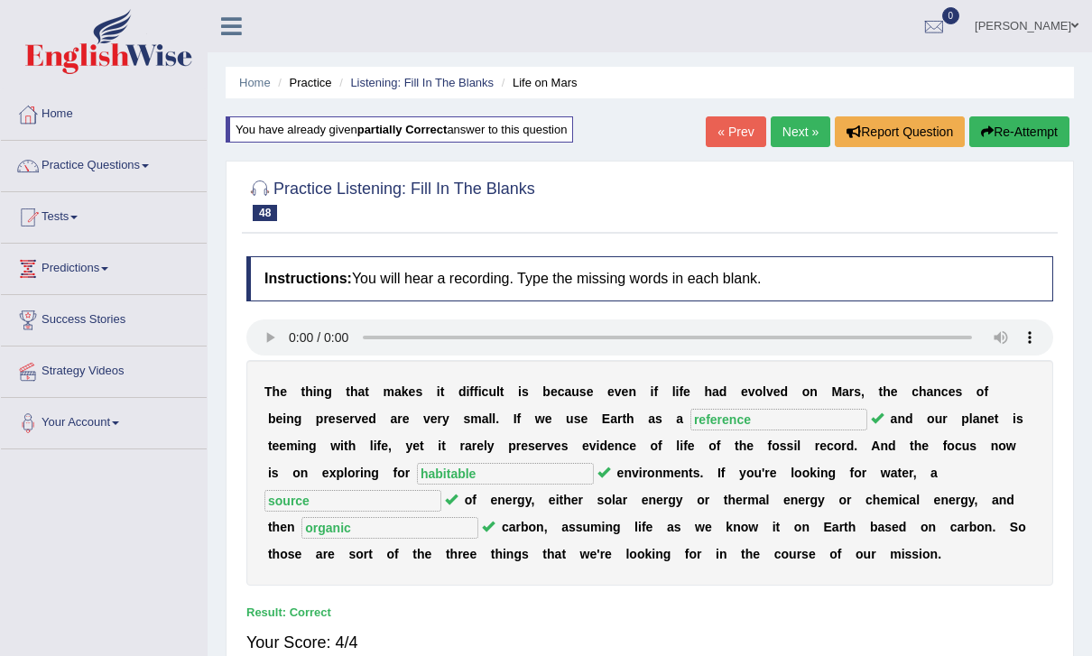
click at [796, 128] on link "Next »" at bounding box center [801, 131] width 60 height 31
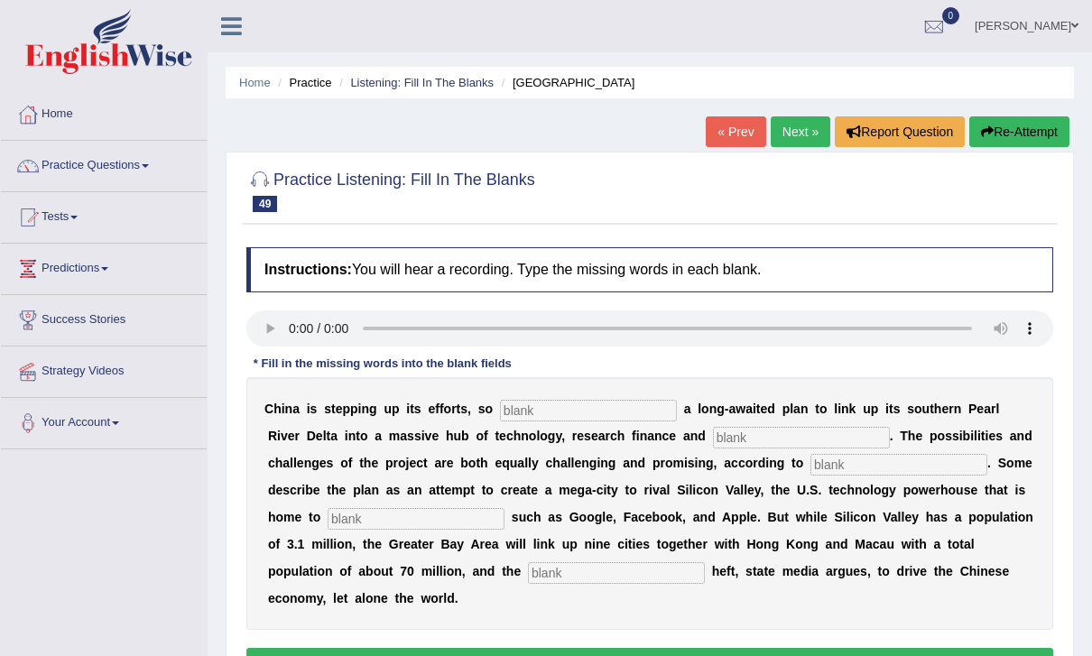
click at [239, 18] on icon at bounding box center [231, 25] width 21 height 23
